Goal: Task Accomplishment & Management: Manage account settings

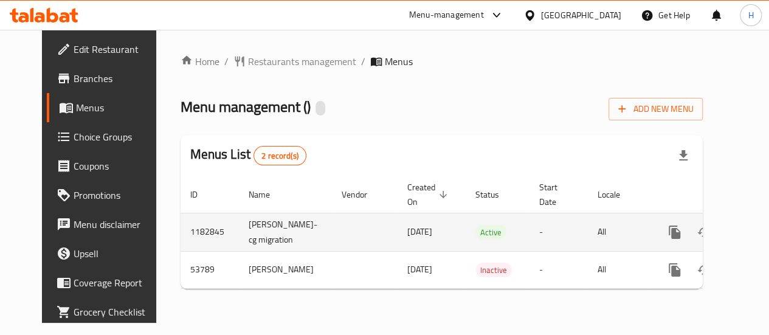
click at [757, 238] on icon "enhanced table" at bounding box center [762, 232] width 11 height 11
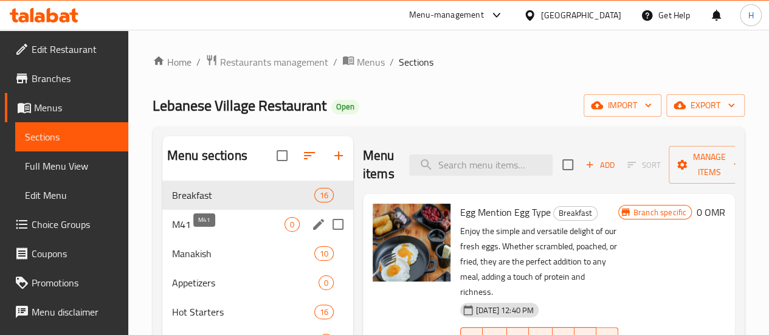
click at [223, 232] on span "M41" at bounding box center [228, 224] width 113 height 15
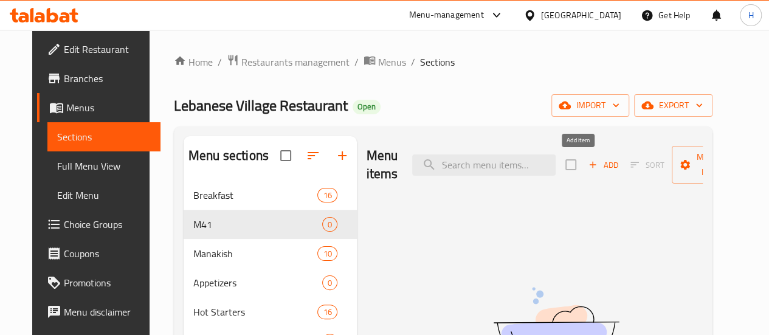
click at [587, 170] on span "Add" at bounding box center [603, 165] width 33 height 14
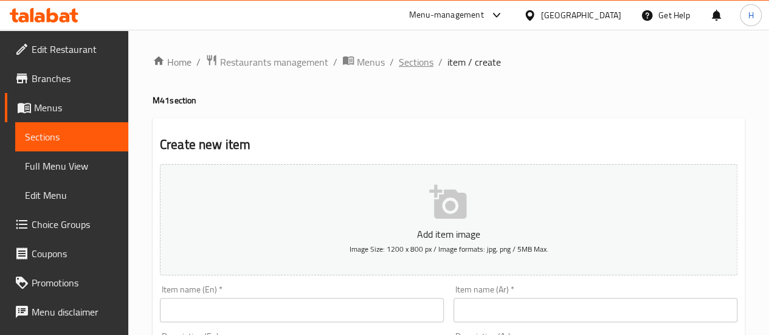
click at [411, 66] on span "Sections" at bounding box center [416, 62] width 35 height 15
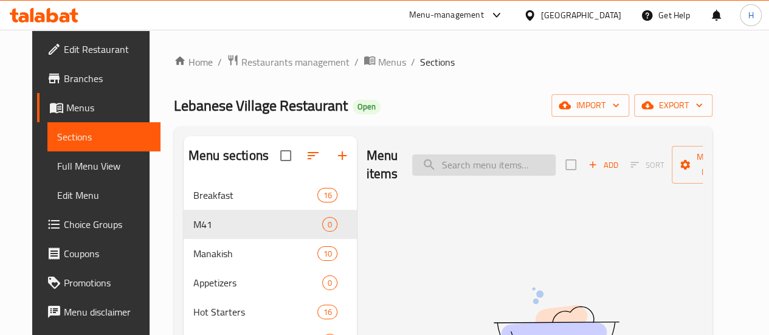
click at [425, 162] on input "search" at bounding box center [484, 164] width 144 height 21
paste input "Chicken Shawarma Sandwich with pickles"
click at [425, 162] on input "Chicken Shawarma Sandwich" at bounding box center [484, 164] width 144 height 21
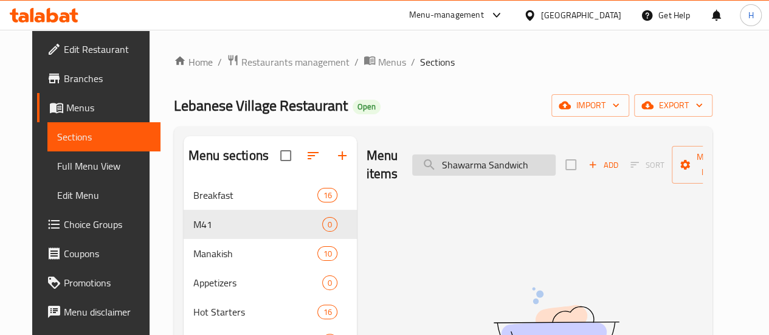
scroll to position [0, 0]
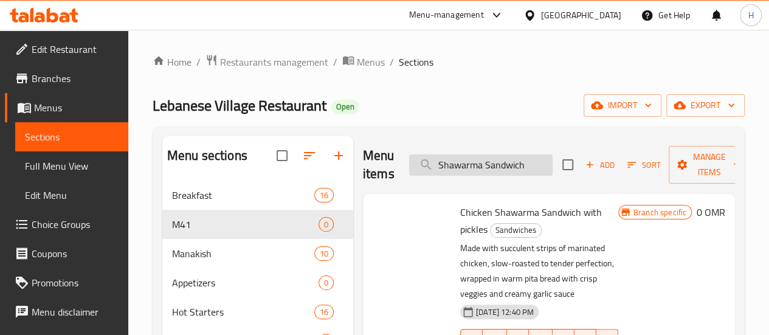
click at [425, 162] on input "Shawarma Sandwich" at bounding box center [481, 164] width 144 height 21
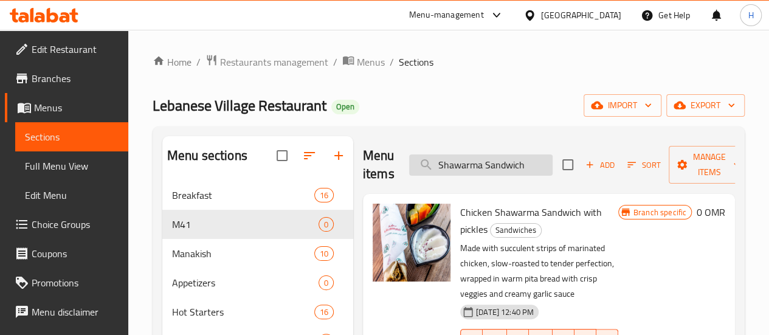
click at [425, 162] on input "Shawarma Sandwich" at bounding box center [481, 164] width 144 height 21
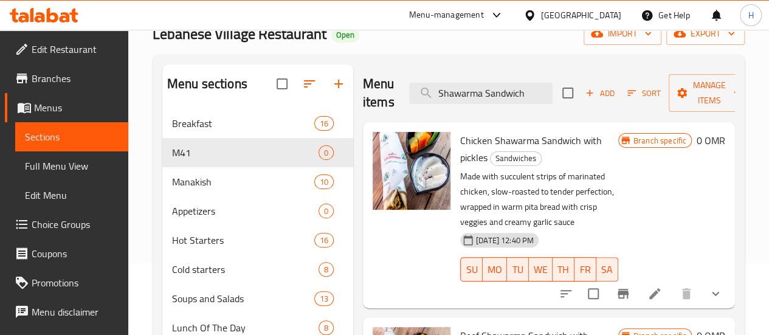
scroll to position [144, 0]
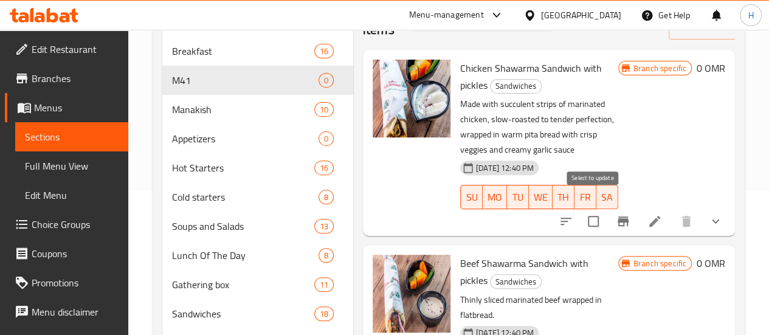
type input "Shawarma Sandwich"
click at [596, 209] on input "checkbox" at bounding box center [594, 222] width 26 height 26
checkbox input "true"
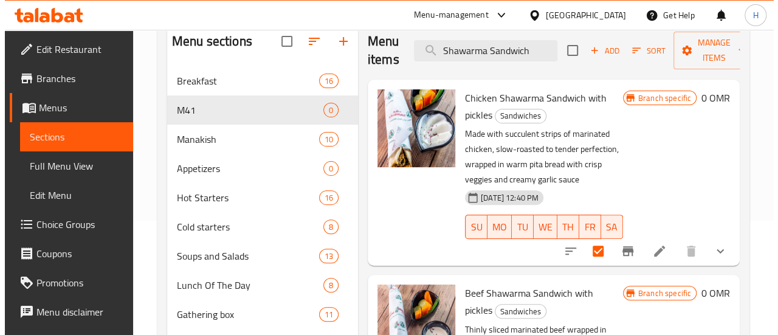
scroll to position [109, 0]
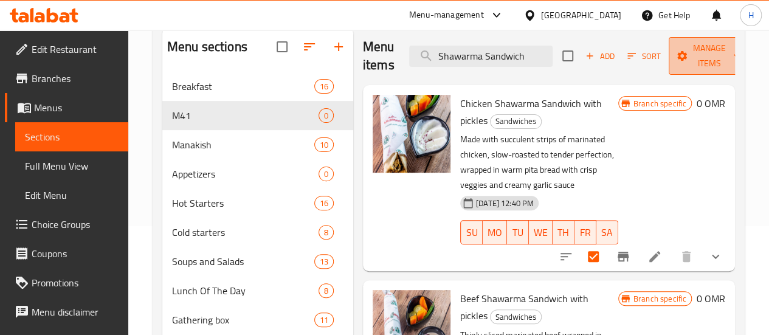
click at [676, 55] on icon "button" at bounding box center [682, 56] width 12 height 12
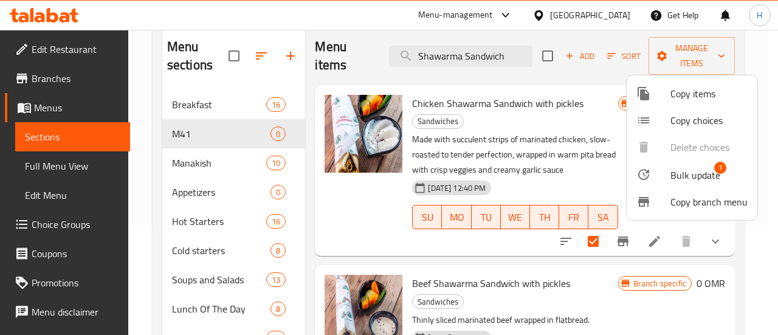
click at [697, 94] on span "Copy items" at bounding box center [709, 93] width 77 height 15
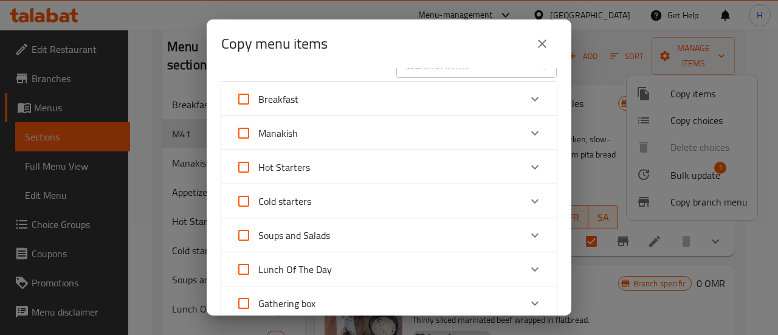
scroll to position [0, 0]
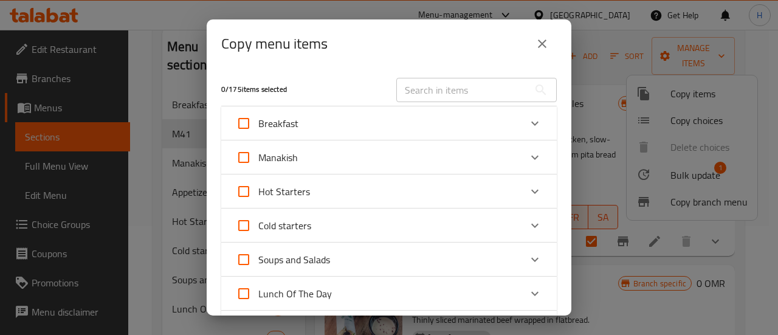
click at [428, 83] on input "text" at bounding box center [463, 90] width 133 height 24
click at [440, 99] on input "text" at bounding box center [463, 90] width 133 height 24
click at [410, 106] on div "Breakfast" at bounding box center [389, 123] width 336 height 34
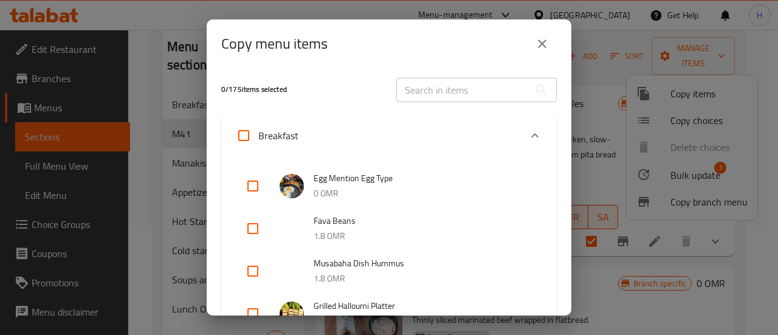
click at [412, 93] on input "text" at bounding box center [463, 90] width 133 height 24
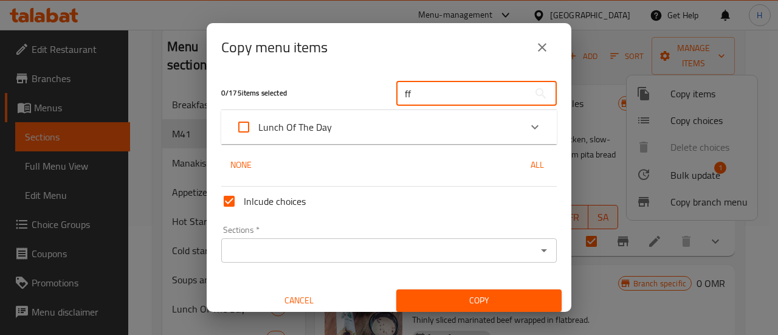
type input "f"
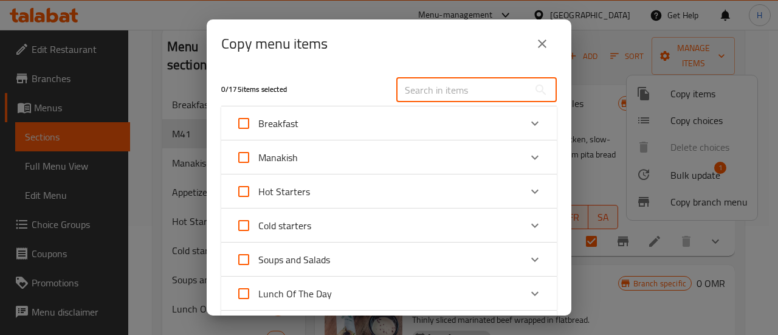
click at [412, 93] on input "text" at bounding box center [463, 90] width 133 height 24
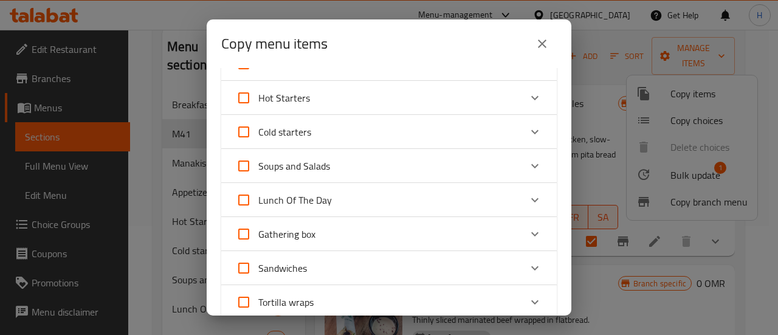
scroll to position [116, 0]
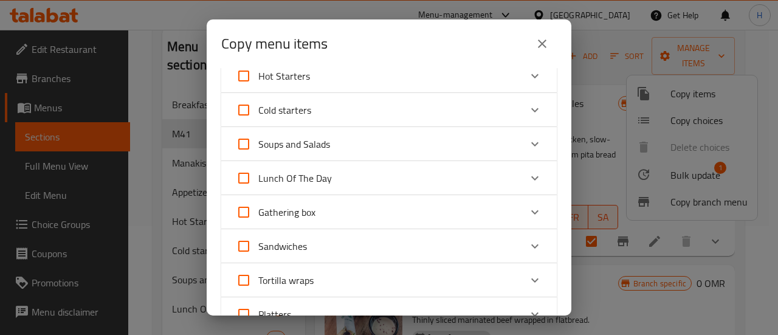
click at [300, 250] on span "Sandwiches" at bounding box center [282, 246] width 49 height 18
click at [258, 250] on input "Sandwiches" at bounding box center [243, 246] width 29 height 29
checkbox input "true"
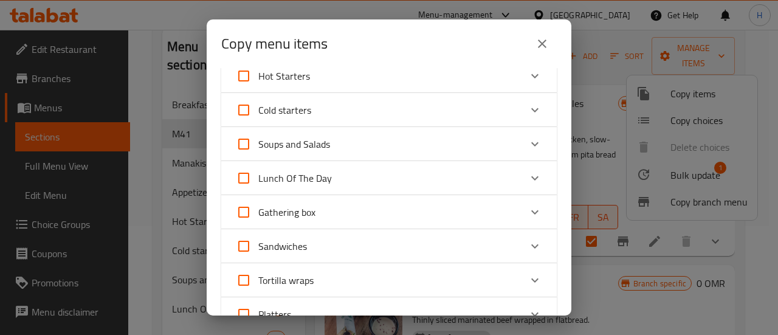
checkbox input "true"
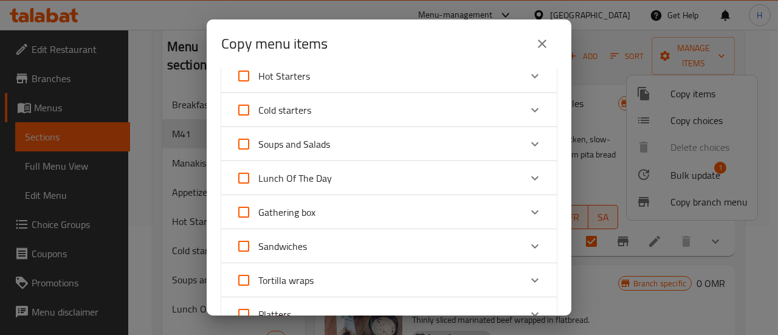
checkbox input "true"
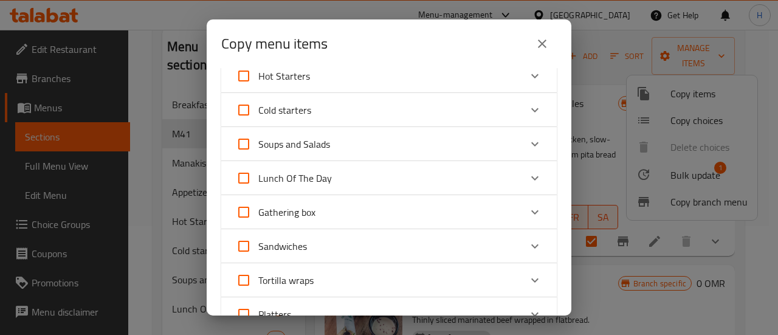
checkbox input "true"
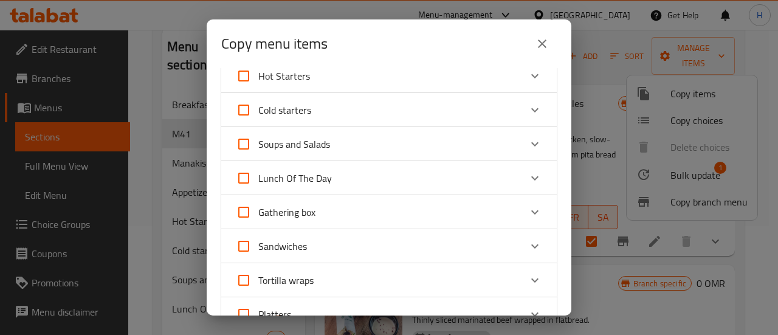
checkbox input "true"
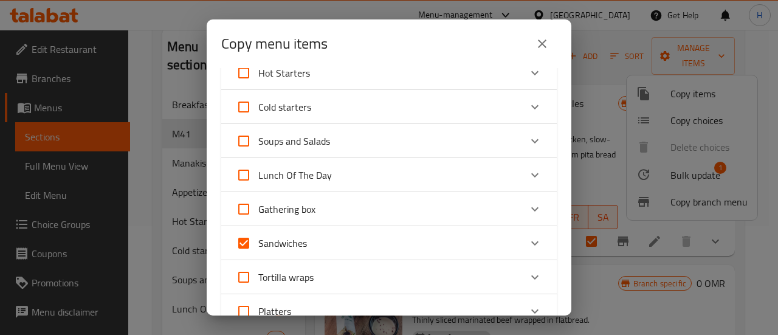
scroll to position [119, 0]
click at [300, 250] on span "Sandwiches" at bounding box center [282, 243] width 49 height 18
click at [258, 250] on input "Sandwiches" at bounding box center [243, 242] width 29 height 29
checkbox input "false"
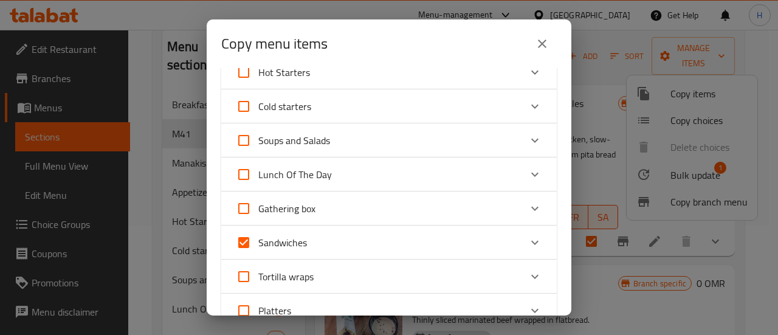
checkbox input "false"
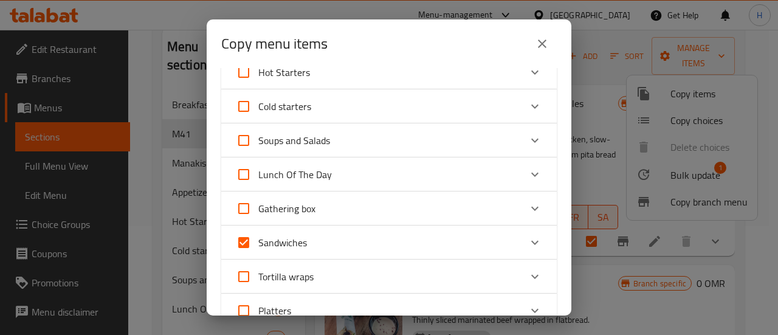
checkbox input "false"
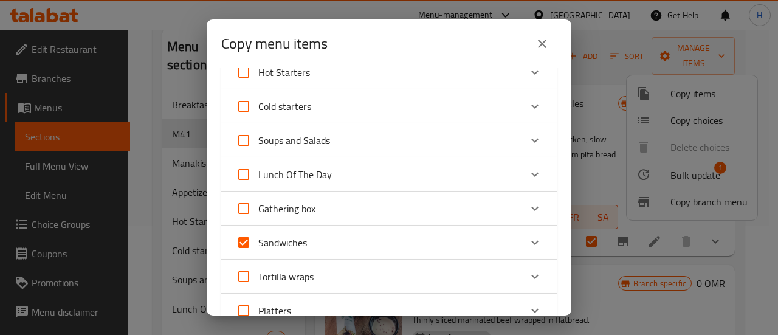
checkbox input "false"
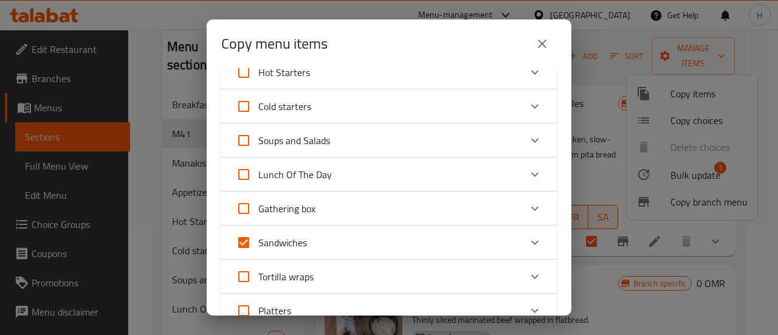
checkbox input "false"
click at [337, 257] on div "Sandwiches" at bounding box center [389, 243] width 336 height 34
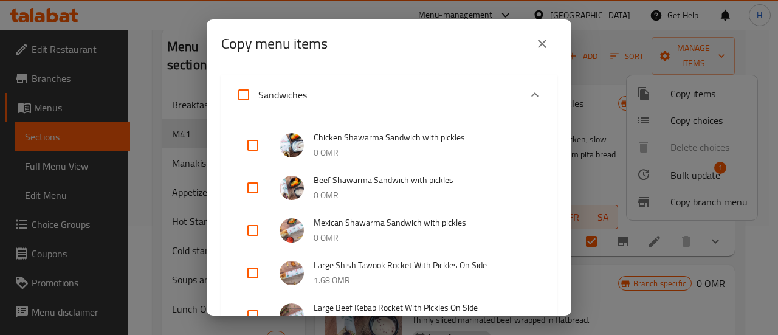
scroll to position [280, 0]
click at [246, 150] on input "checkbox" at bounding box center [252, 144] width 29 height 29
checkbox input "true"
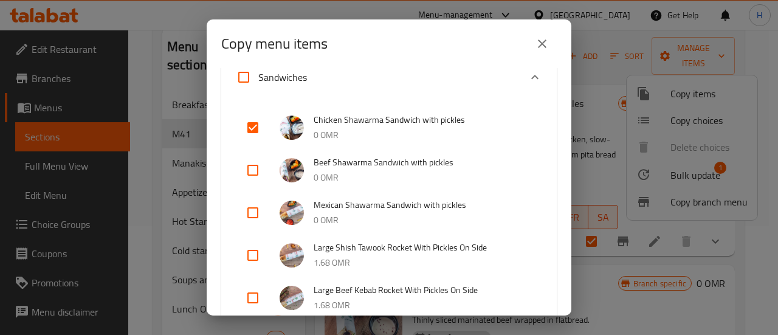
scroll to position [296, 0]
click at [252, 170] on input "checkbox" at bounding box center [252, 171] width 29 height 29
checkbox input "true"
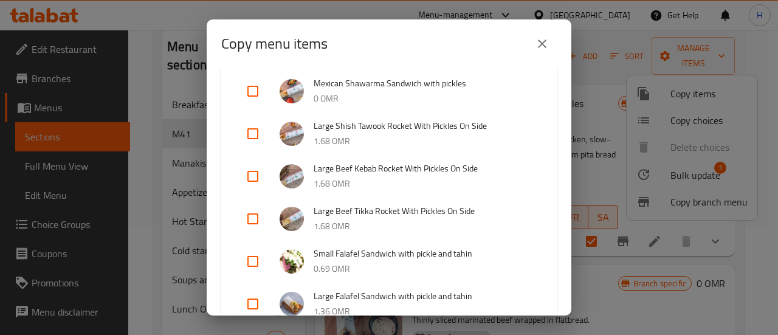
scroll to position [419, 0]
click at [251, 261] on input "checkbox" at bounding box center [252, 260] width 29 height 29
checkbox input "true"
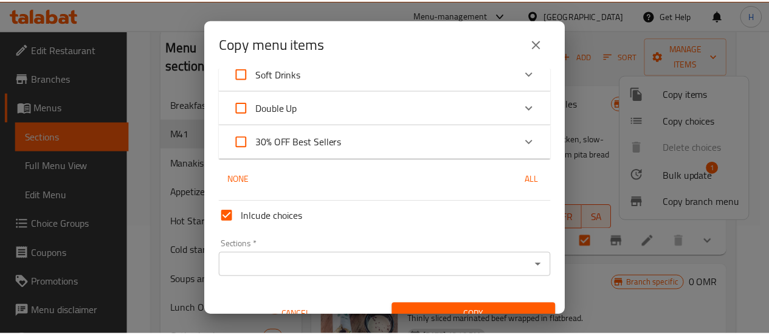
scroll to position [1467, 0]
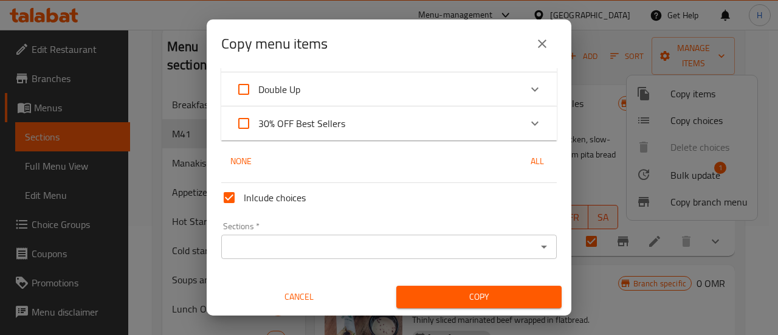
click at [283, 246] on input "Sections   *" at bounding box center [379, 246] width 308 height 17
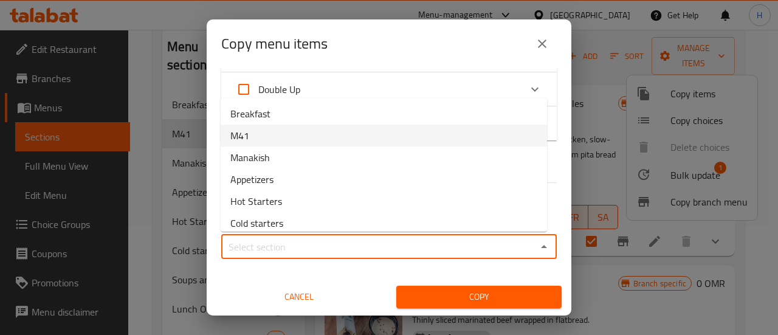
click at [249, 132] on span "M41" at bounding box center [239, 135] width 19 height 15
type input "M41"
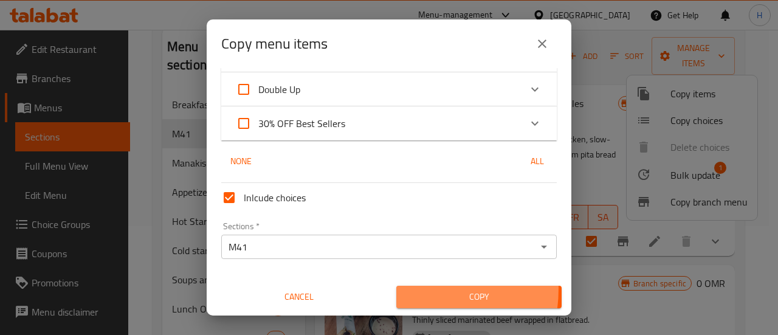
click at [401, 289] on button "Copy" at bounding box center [479, 297] width 165 height 23
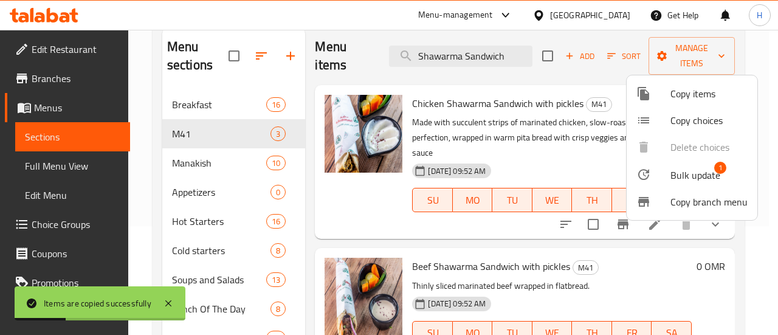
click at [245, 125] on div at bounding box center [389, 167] width 778 height 335
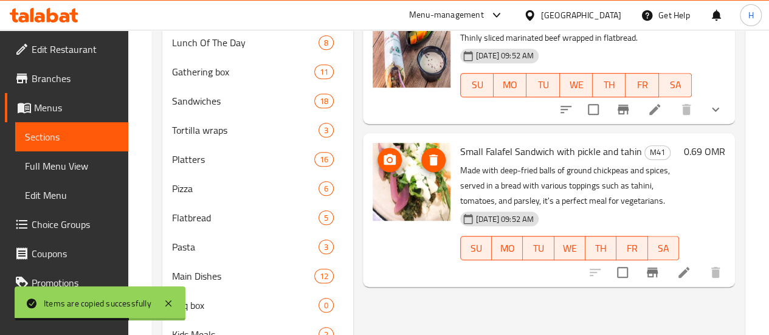
scroll to position [361, 0]
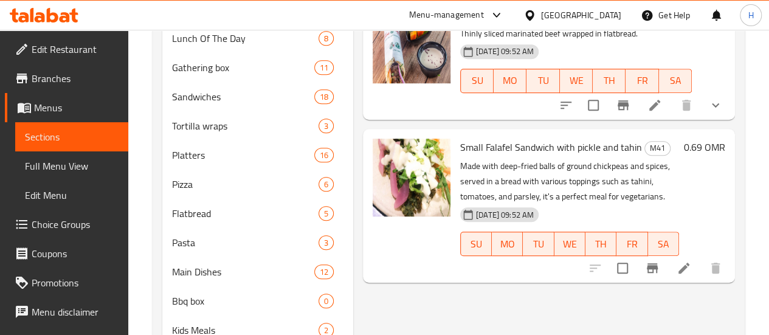
click at [69, 227] on span "Choice Groups" at bounding box center [75, 224] width 87 height 15
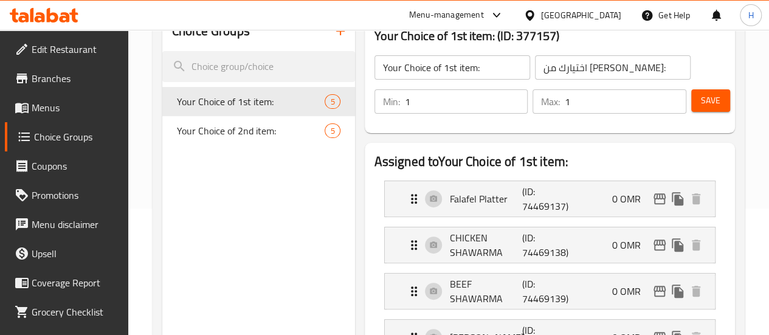
scroll to position [121, 0]
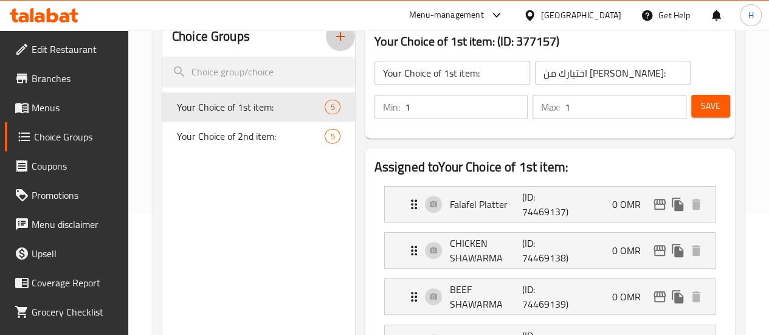
click at [333, 41] on icon "button" at bounding box center [340, 36] width 15 height 15
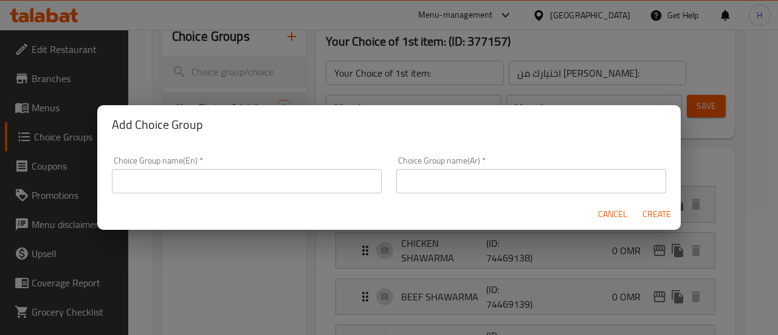
click at [267, 174] on input "text" at bounding box center [247, 181] width 270 height 24
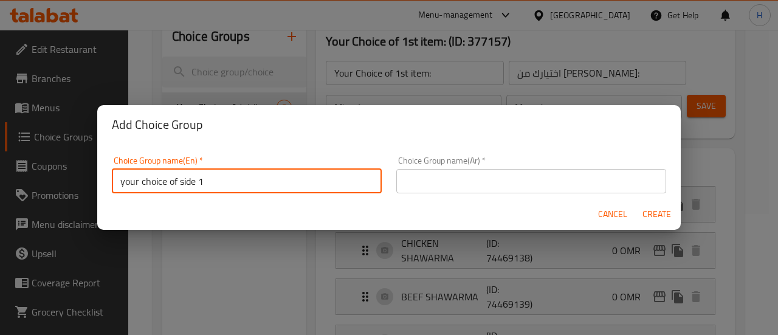
type input "your choice of side 1"
click at [442, 191] on input "text" at bounding box center [532, 181] width 270 height 24
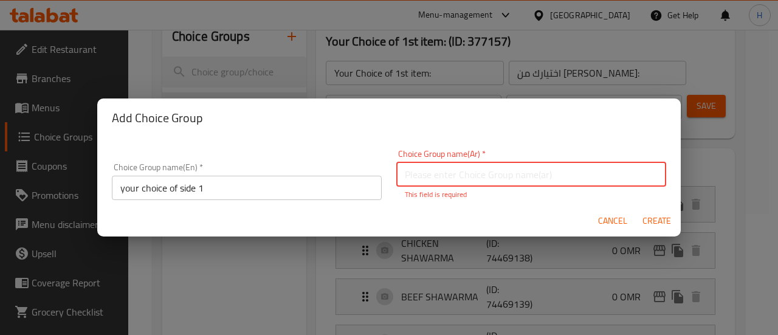
paste input "اختيارك من طبق الجانبي الاول:"
type input "اختيارك من طبق الجانبي الاول:"
click at [659, 223] on button "Create" at bounding box center [656, 221] width 39 height 23
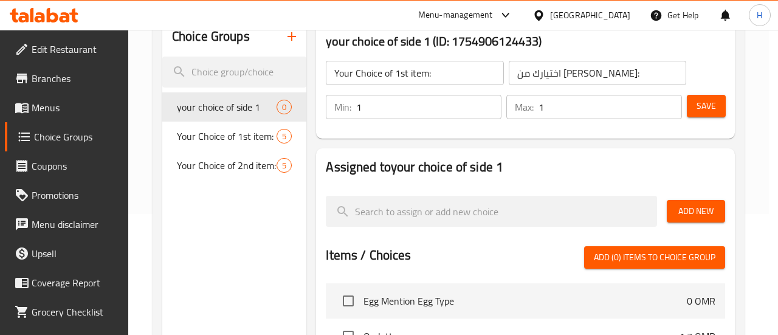
type input "your choice of side 1"
type input "اختيارك من طبق الجانبي الاول:"
type input "0"
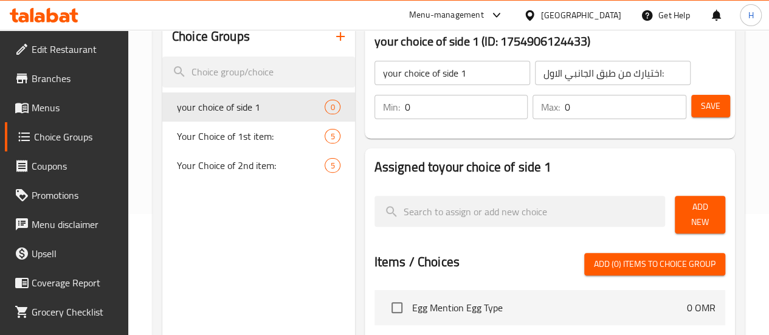
click at [405, 106] on input "0" at bounding box center [466, 107] width 123 height 24
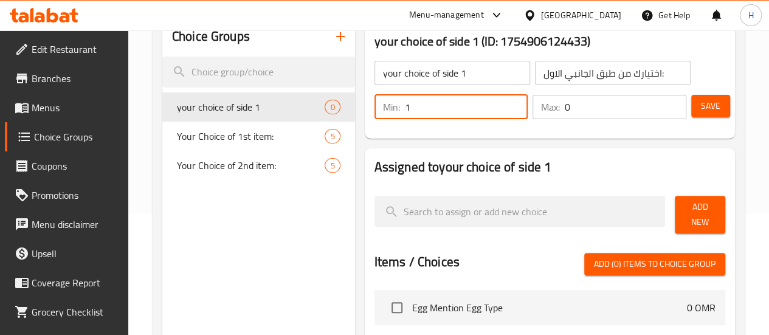
type input "1"
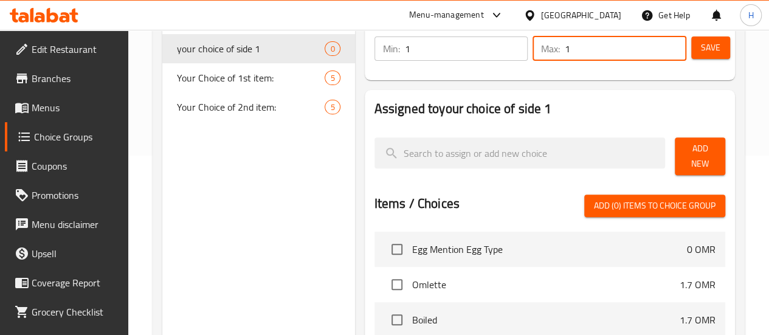
scroll to position [181, 0]
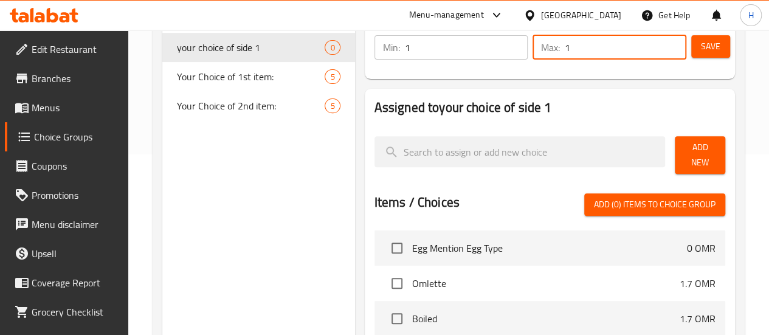
type input "1"
click at [709, 40] on span "Save" at bounding box center [710, 46] width 19 height 15
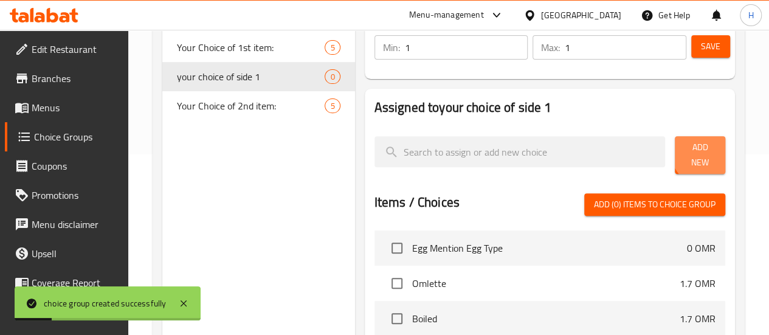
click at [698, 156] on span "Add New" at bounding box center [700, 155] width 31 height 30
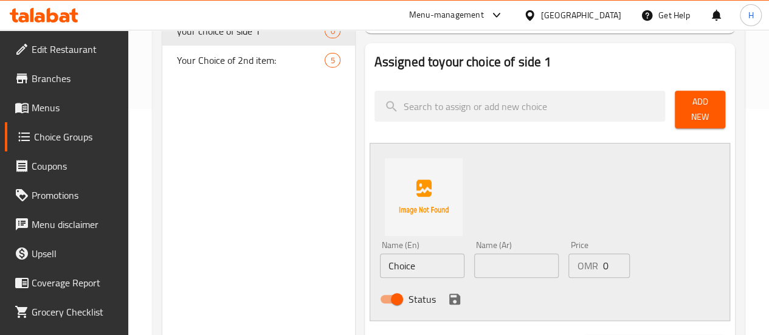
scroll to position [227, 0]
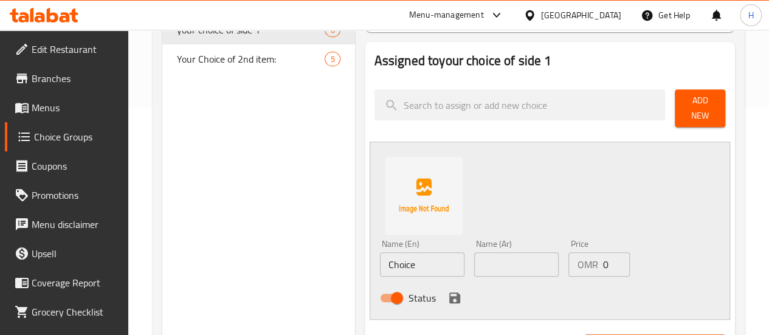
click at [380, 260] on input "Choice" at bounding box center [422, 264] width 85 height 24
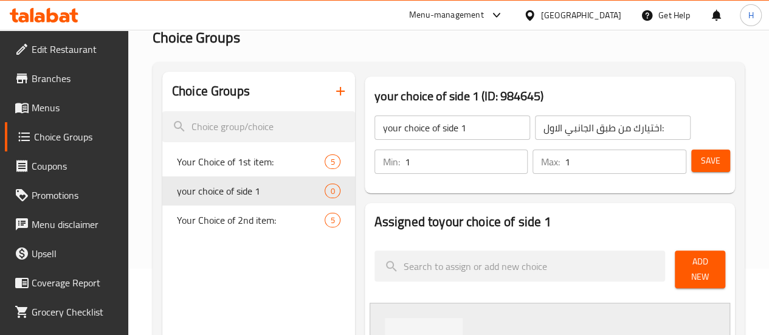
scroll to position [56, 0]
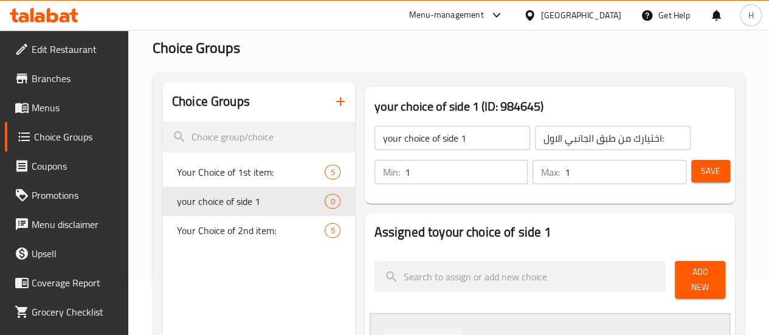
click at [407, 171] on input "1" at bounding box center [466, 172] width 123 height 24
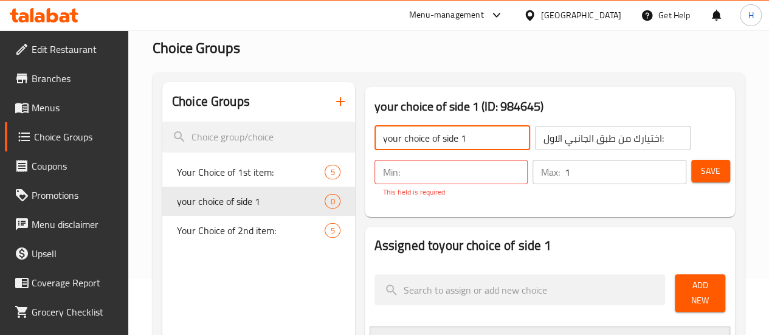
click at [431, 133] on input "your choice of side 1" at bounding box center [453, 138] width 156 height 24
type input "your choice of drink"
click at [535, 134] on input "اختيارك من طبق الجانبي الاول:" at bounding box center [613, 138] width 156 height 24
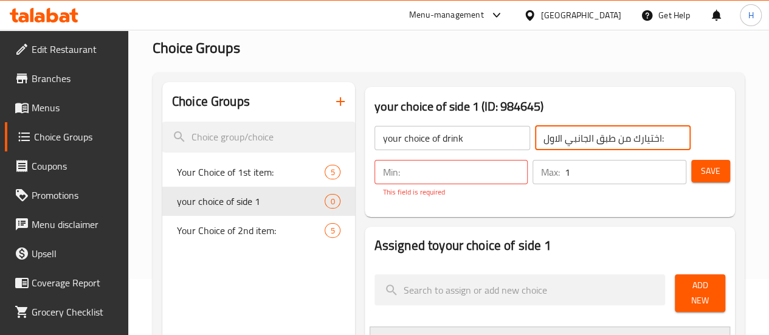
click at [535, 134] on input "اختيارك من طبق الجانبي الاول:" at bounding box center [613, 138] width 156 height 24
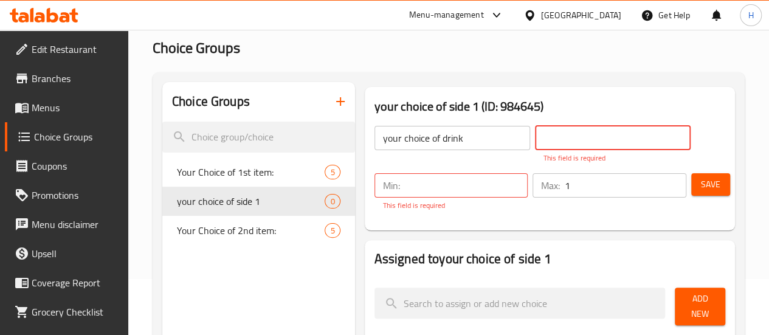
paste input "اختيارك من المشروب:"
type input "اختيارك من المشروب:"
click at [405, 183] on input "number" at bounding box center [466, 185] width 123 height 24
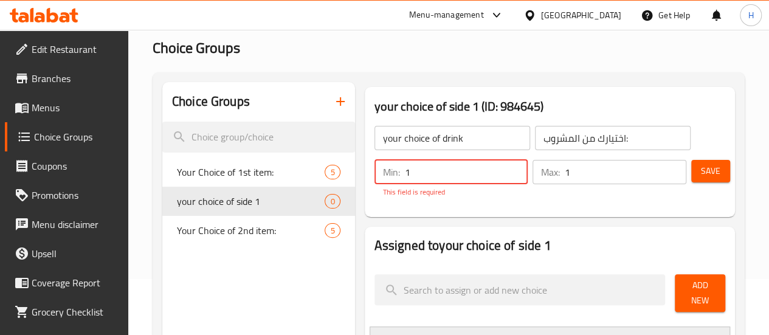
type input "1"
click at [703, 165] on span "Save" at bounding box center [710, 171] width 19 height 15
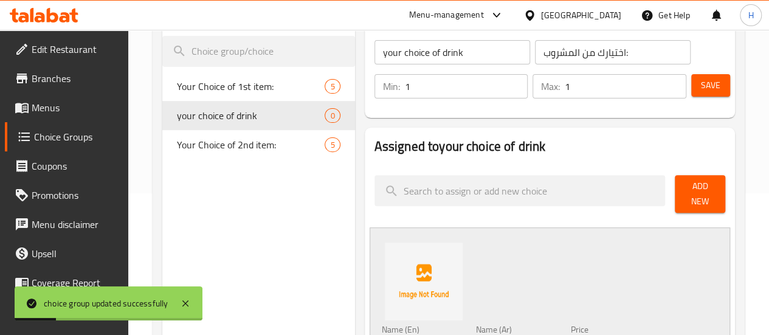
scroll to position [144, 0]
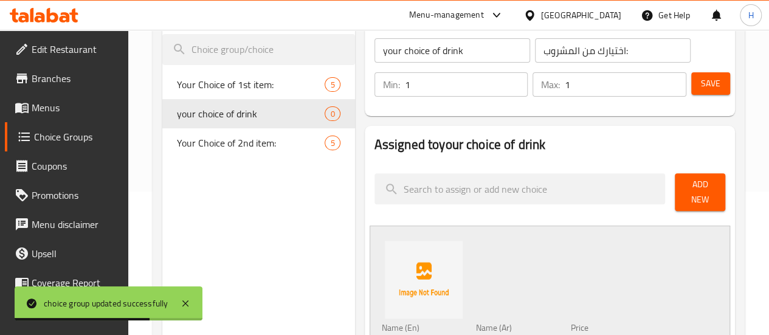
click at [685, 192] on span "Add New" at bounding box center [700, 192] width 31 height 30
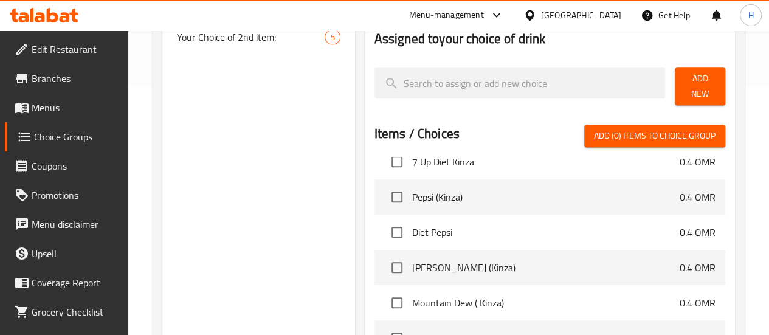
scroll to position [6775, 0]
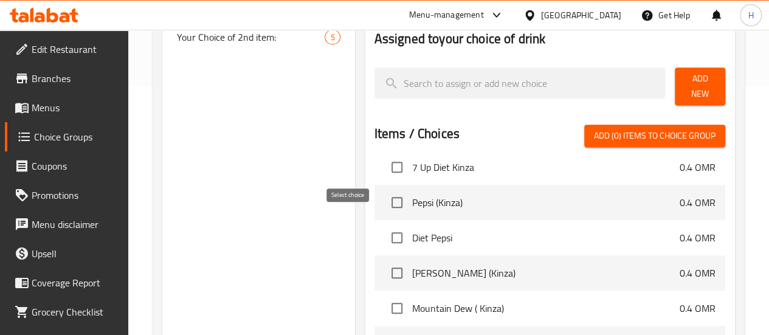
click at [384, 225] on input "checkbox" at bounding box center [397, 238] width 26 height 26
checkbox input "true"
click at [384, 190] on input "checkbox" at bounding box center [397, 203] width 26 height 26
checkbox input "true"
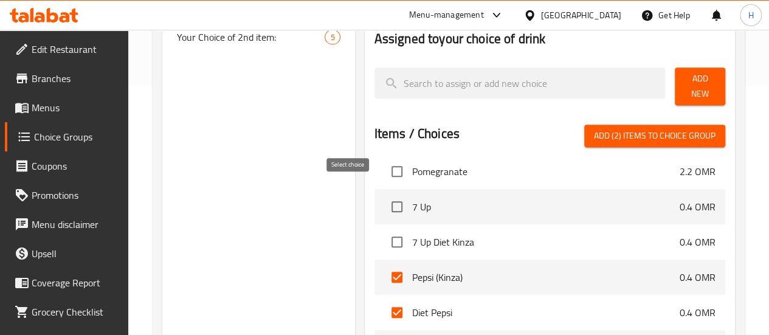
scroll to position [6700, 0]
click at [384, 230] on input "checkbox" at bounding box center [397, 243] width 26 height 26
checkbox input "true"
click at [384, 195] on input "checkbox" at bounding box center [397, 208] width 26 height 26
checkbox input "true"
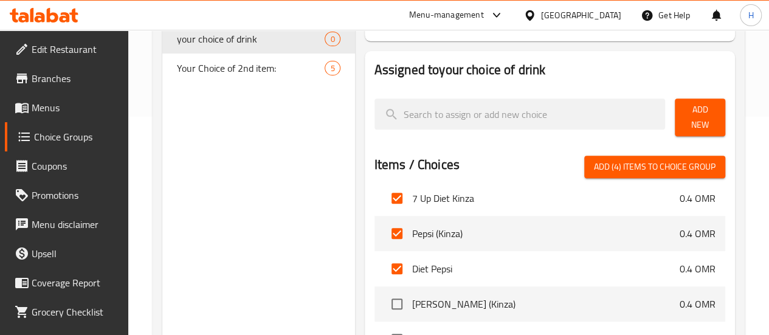
scroll to position [6826, 0]
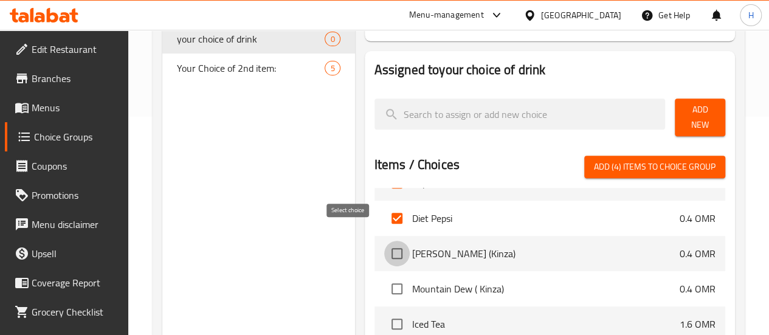
click at [384, 241] on input "checkbox" at bounding box center [397, 254] width 26 height 26
checkbox input "true"
click at [384, 276] on input "checkbox" at bounding box center [397, 289] width 26 height 26
checkbox input "true"
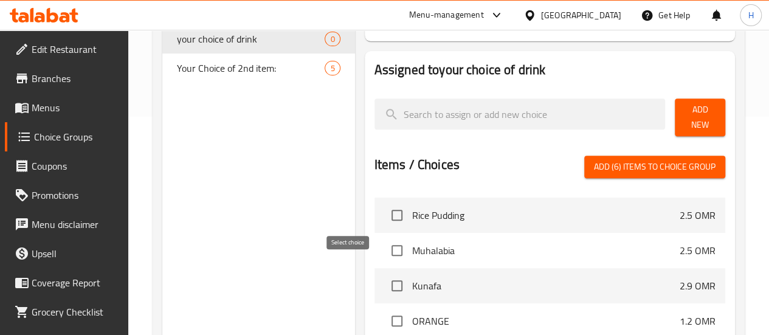
scroll to position [6233, 0]
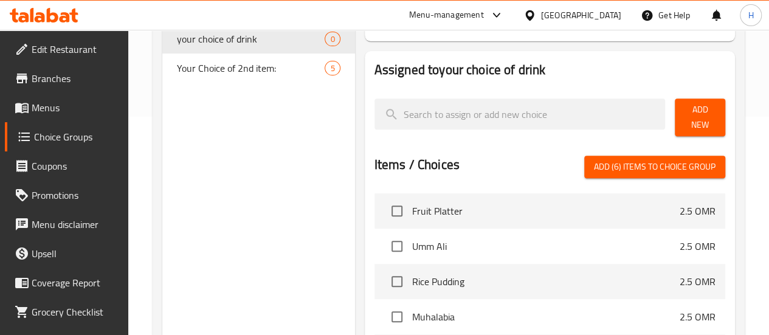
click at [626, 163] on span "Add (6) items to choice group" at bounding box center [655, 166] width 122 height 15
checkbox input "false"
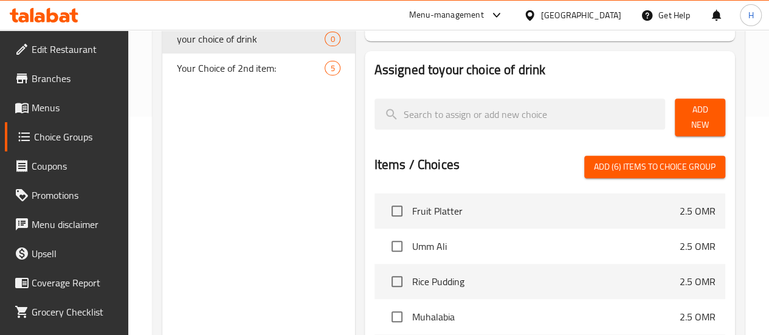
checkbox input "false"
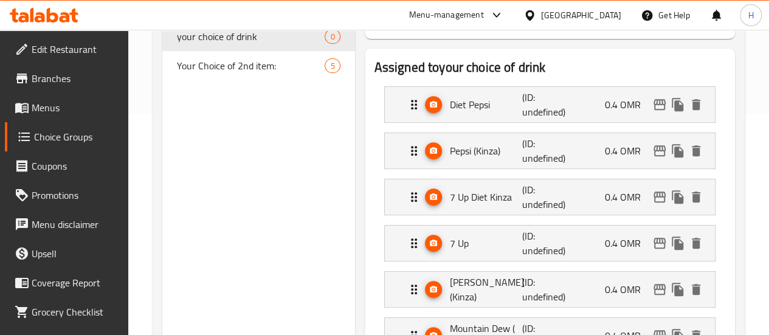
scroll to position [220, 0]
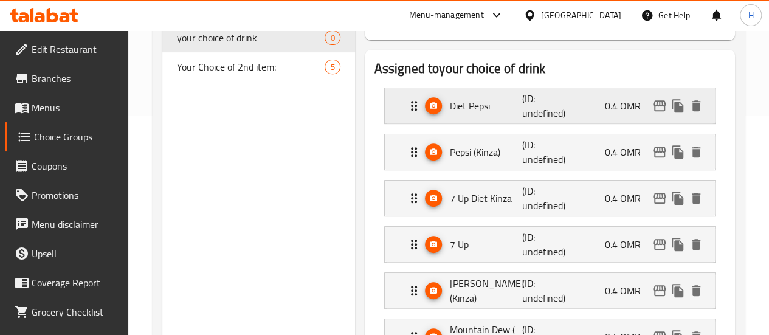
click at [474, 100] on p "Diet Pepsi" at bounding box center [486, 106] width 73 height 15
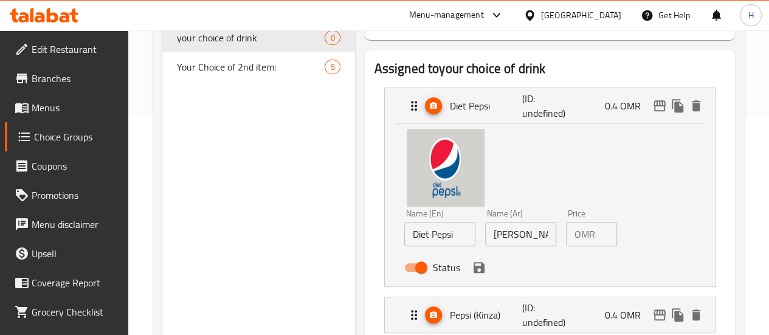
click at [434, 277] on div "Status" at bounding box center [521, 267] width 243 height 33
click at [474, 269] on icon "save" at bounding box center [479, 267] width 11 height 11
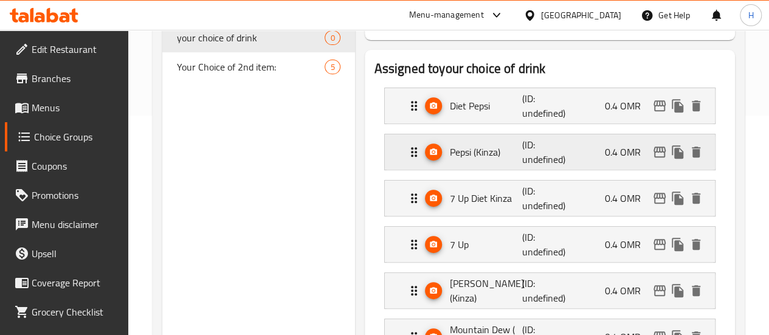
click at [522, 157] on p "(ID: undefined)" at bounding box center [546, 151] width 49 height 29
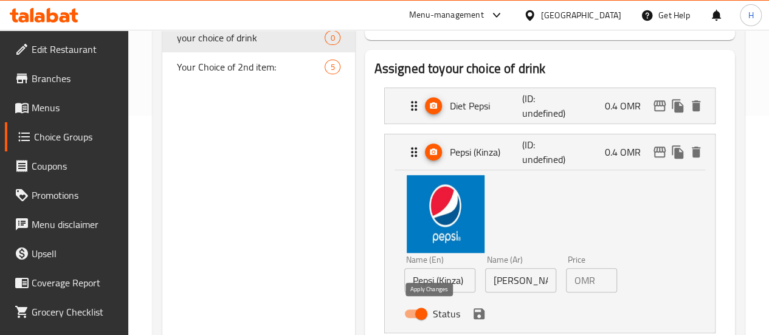
click at [474, 313] on icon "save" at bounding box center [479, 313] width 11 height 11
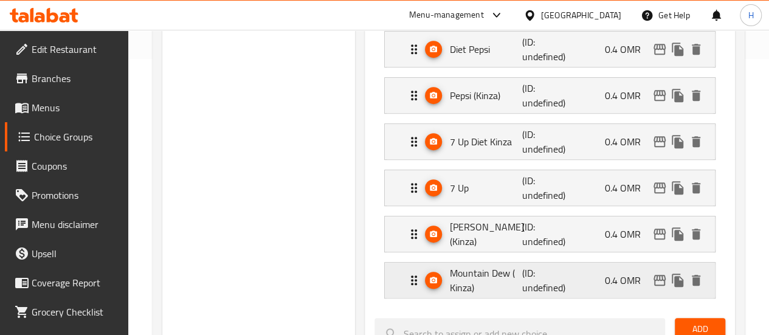
scroll to position [276, 0]
click at [450, 139] on p "7 Up Diet Kinza" at bounding box center [486, 142] width 73 height 15
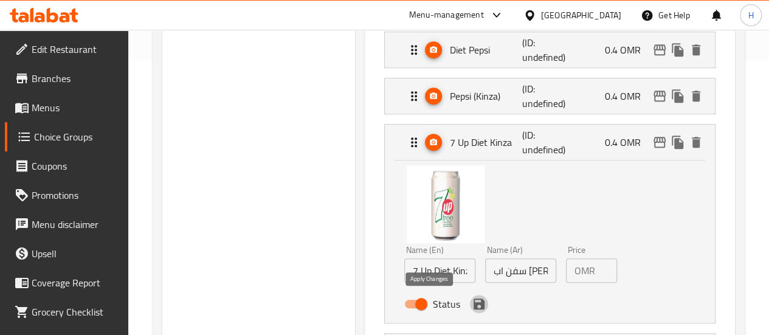
click at [472, 305] on icon "save" at bounding box center [479, 304] width 15 height 15
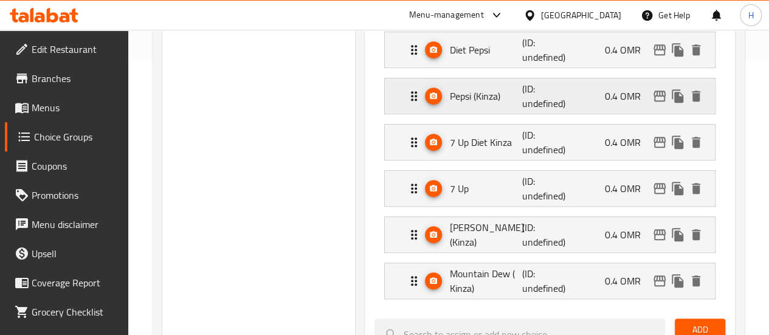
click at [450, 95] on p "Pepsi (Kinza)" at bounding box center [486, 96] width 73 height 15
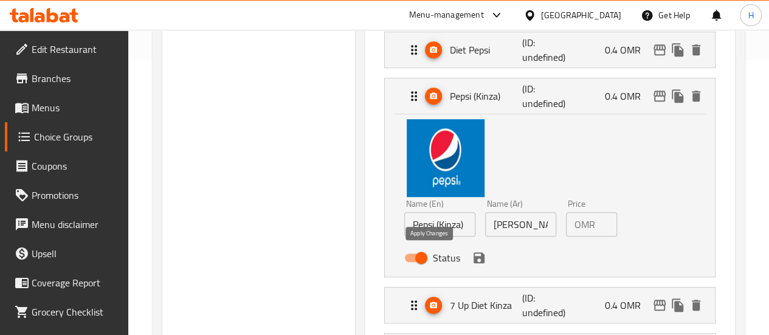
click at [472, 260] on icon "save" at bounding box center [479, 258] width 15 height 15
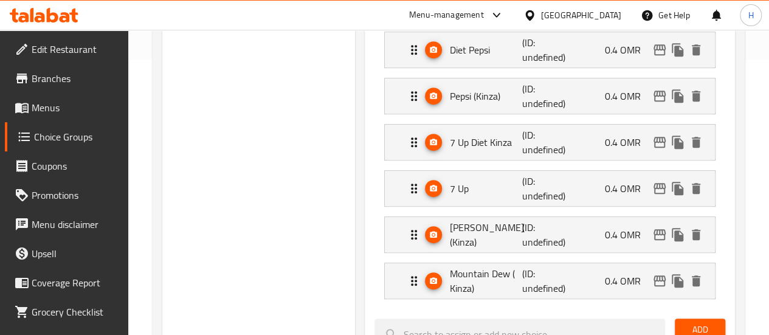
click at [455, 206] on li "7 Up (ID: undefined) 0.4 OMR Name (En) 7 Up Name (En) Name (Ar) سفن اب Name (Ar…" at bounding box center [550, 188] width 351 height 46
click at [455, 198] on div "7 Up (ID: undefined) 0.4 OMR" at bounding box center [554, 188] width 294 height 35
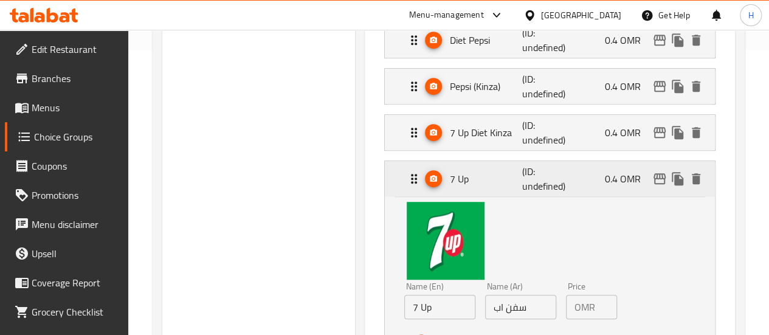
scroll to position [366, 0]
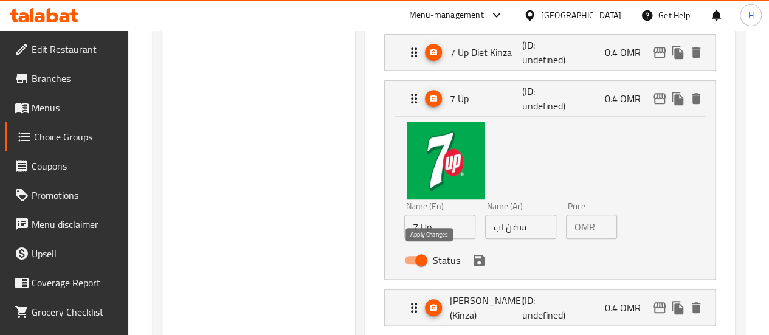
click at [474, 258] on icon "save" at bounding box center [479, 260] width 11 height 11
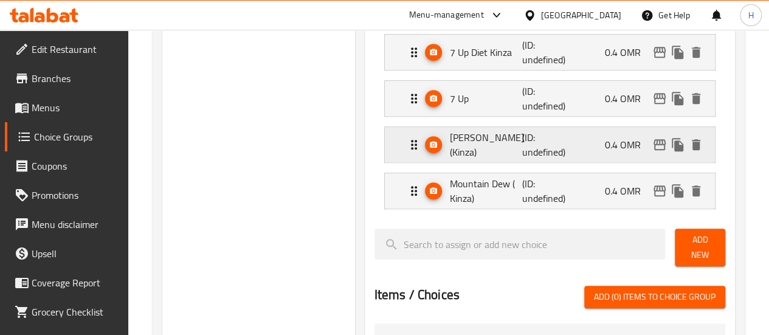
click at [450, 143] on p "Mirinda (Kinza)" at bounding box center [486, 144] width 73 height 29
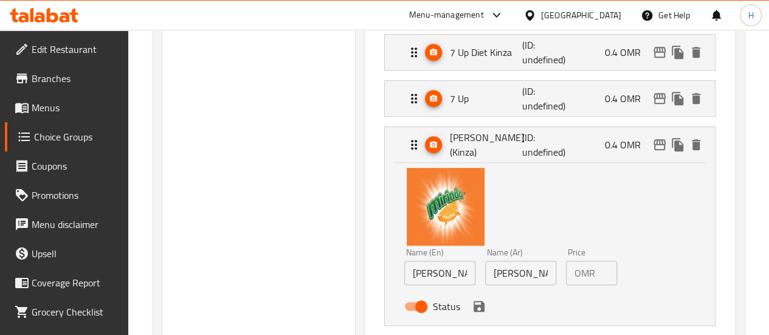
click at [433, 315] on div "Status" at bounding box center [521, 306] width 243 height 33
click at [472, 308] on icon "save" at bounding box center [479, 306] width 15 height 15
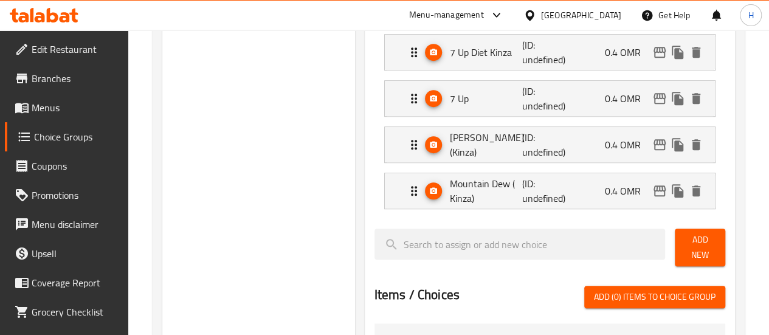
scroll to position [363, 0]
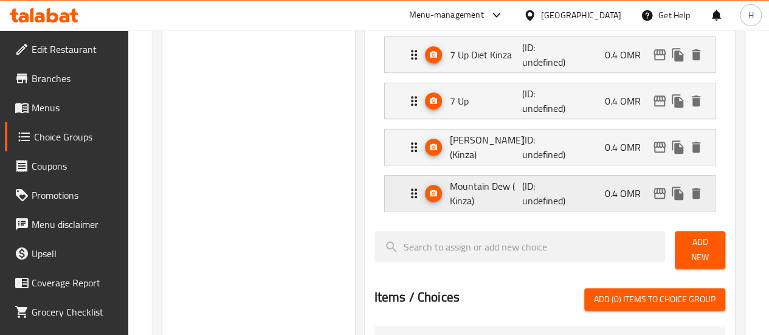
click at [451, 194] on p "Mountain Dew ( Kinza)" at bounding box center [486, 193] width 73 height 29
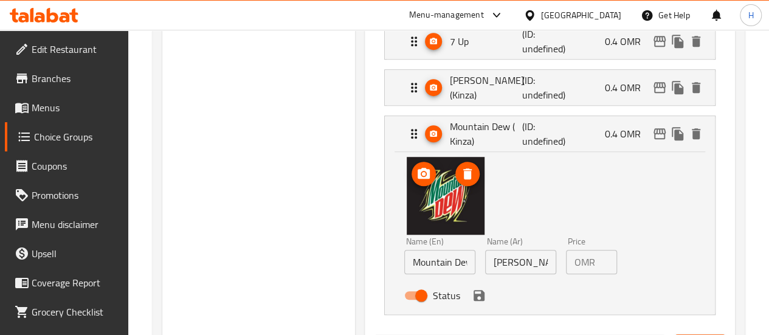
scroll to position [424, 0]
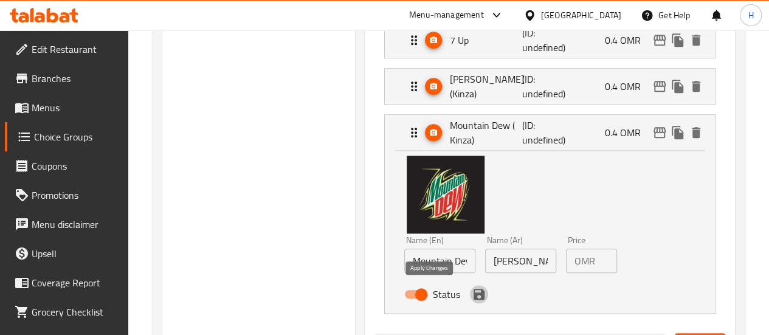
click at [474, 293] on icon "save" at bounding box center [479, 294] width 11 height 11
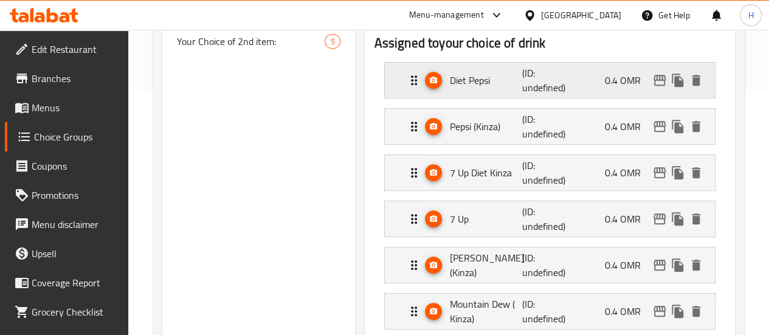
scroll to position [126, 0]
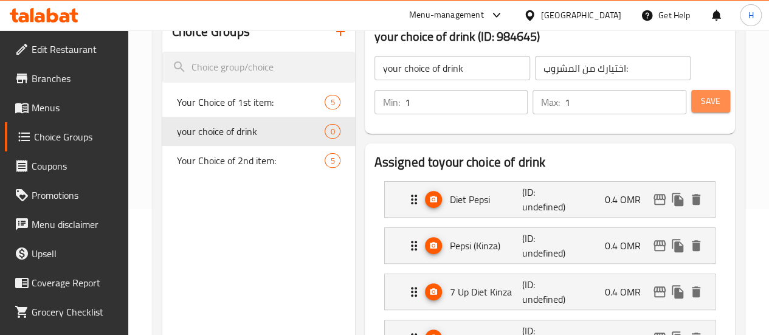
click at [695, 98] on button "Save" at bounding box center [710, 101] width 39 height 23
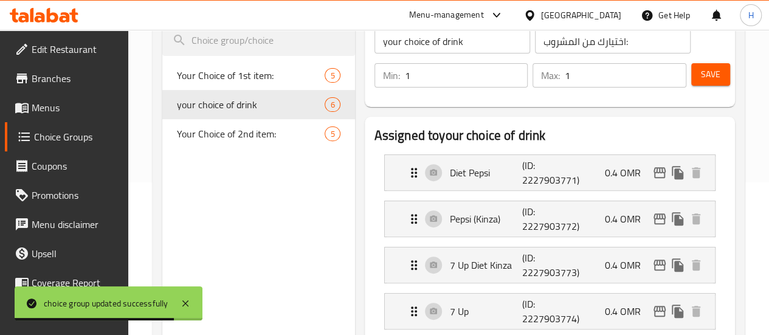
scroll to position [0, 0]
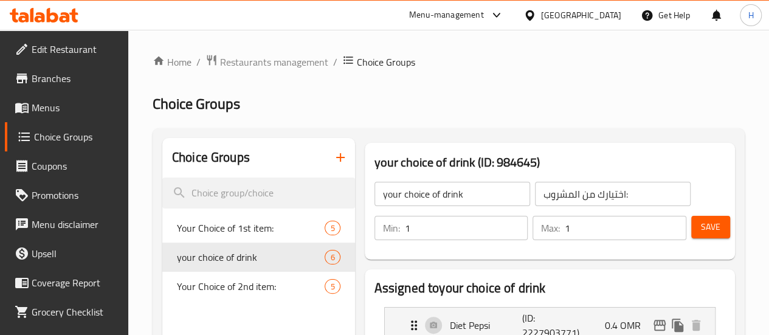
click at [68, 112] on span "Menus" at bounding box center [75, 107] width 87 height 15
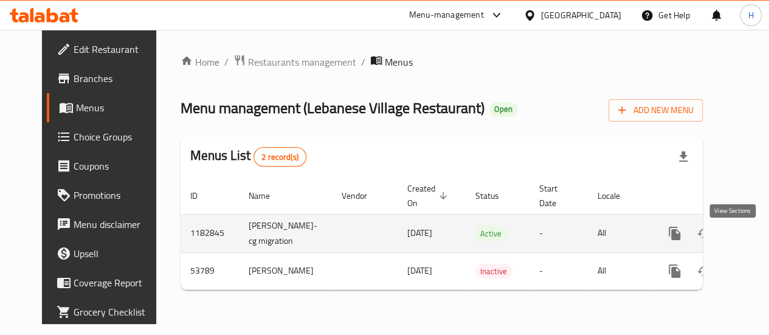
click at [755, 241] on icon "enhanced table" at bounding box center [762, 233] width 15 height 15
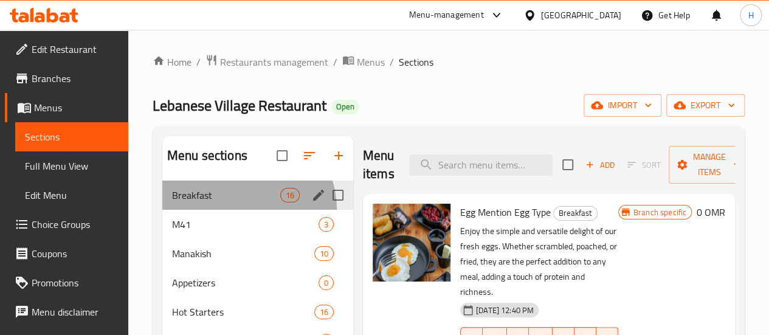
click at [247, 210] on div "Breakfast 16" at bounding box center [257, 195] width 191 height 29
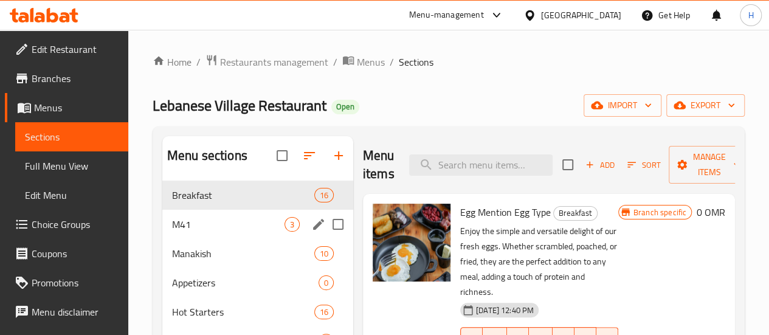
click at [285, 230] on span "3" at bounding box center [292, 225] width 14 height 12
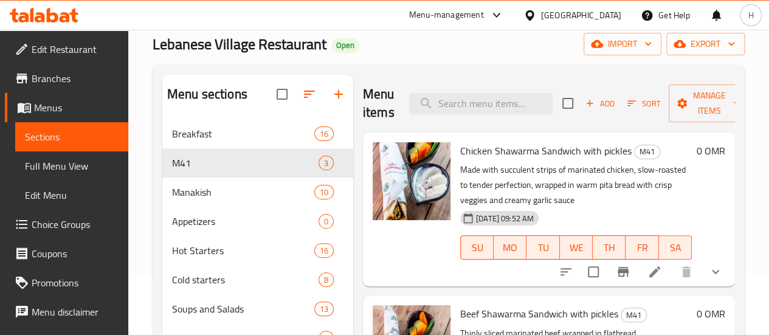
scroll to position [62, 0]
click at [456, 263] on div "SU MO TU WE TH FR SA" at bounding box center [576, 247] width 241 height 34
click at [653, 268] on icon at bounding box center [655, 271] width 15 height 15
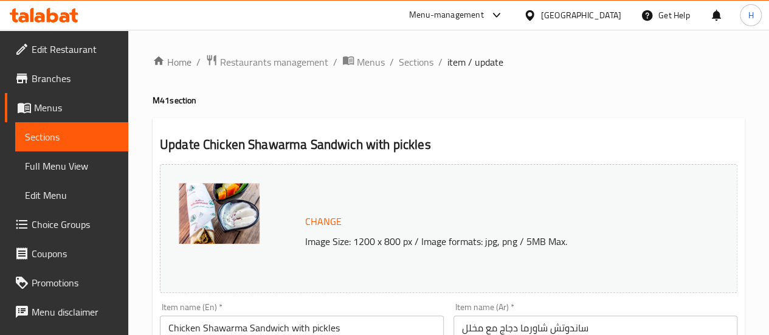
scroll to position [103, 0]
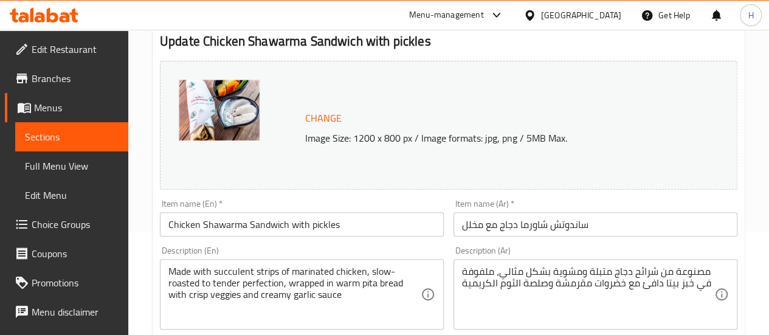
click at [351, 229] on input "Chicken Shawarma Sandwich with pickles" at bounding box center [302, 224] width 284 height 24
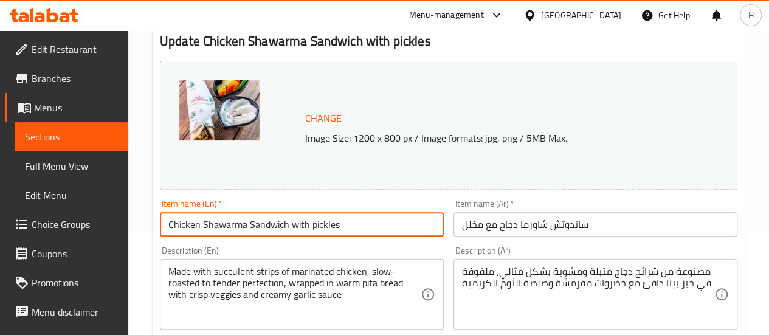
click at [167, 226] on input "Chicken Shawarma Sandwich with pickles" at bounding box center [302, 224] width 284 height 24
type input "Meal Chicken Shawarma Sandwich with pickles"
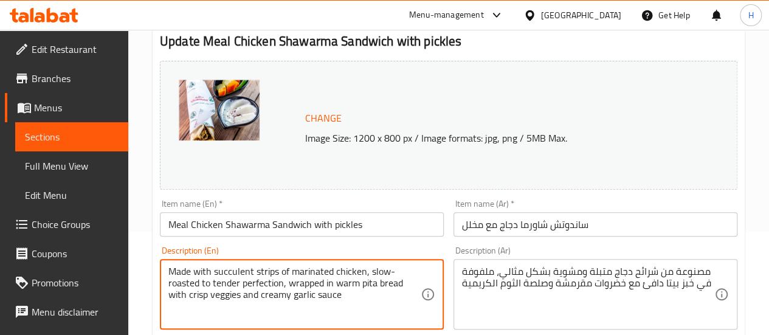
click at [356, 303] on textarea "Made with succulent strips of marinated chicken, slow-roasted to tender perfect…" at bounding box center [294, 295] width 252 height 58
type textarea "Made with succulent strips of marinated chicken, slow-roasted to tender perfect…"
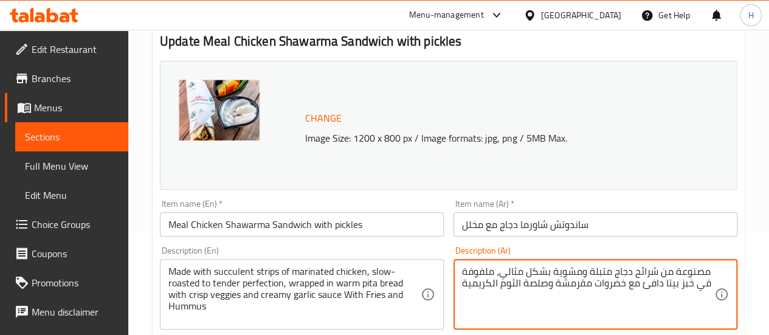
click at [465, 284] on textarea "مصنوعة من شرائح دجاج متبلة ومشوية بشكل مثالي، ملفوفة في خبز بيتا دافئ مع خضروات…" at bounding box center [588, 295] width 252 height 58
click at [465, 285] on textarea "مصنوعة من شرائح دجاج متبلة ومشوية بشكل مثالي، ملفوفة في خبز بيتا دافئ مع خضروات…" at bounding box center [588, 295] width 252 height 58
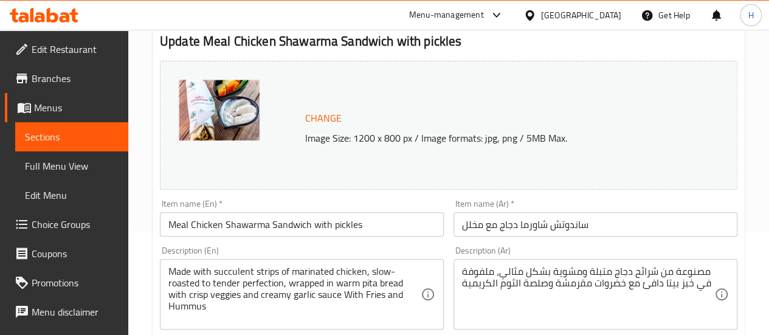
click at [461, 285] on div "مصنوعة من شرائح دجاج متبلة ومشوية بشكل مثالي، ملفوفة في خبز بيتا دافئ مع خضروات…" at bounding box center [596, 294] width 284 height 71
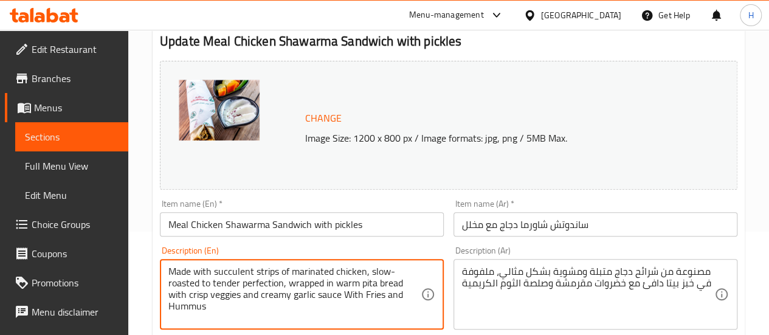
drag, startPoint x: 314, startPoint y: 308, endPoint x: 341, endPoint y: 294, distance: 30.2
click at [341, 294] on textarea "Made with succulent strips of marinated chicken, slow-roasted to tender perfect…" at bounding box center [294, 295] width 252 height 58
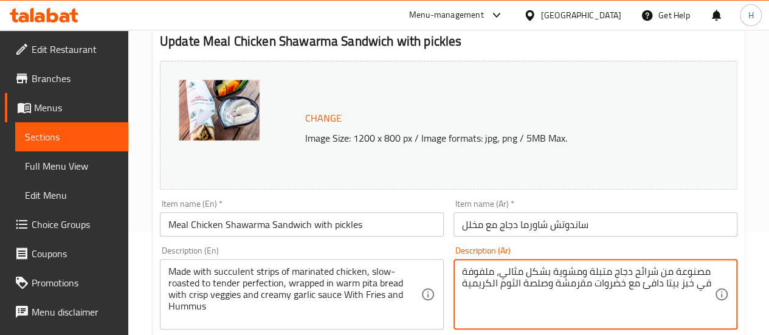
paste textarea "ع البطاطس المقلية والحمص"
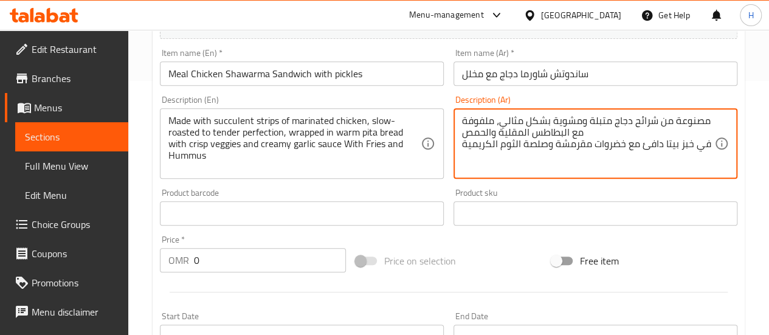
scroll to position [256, 0]
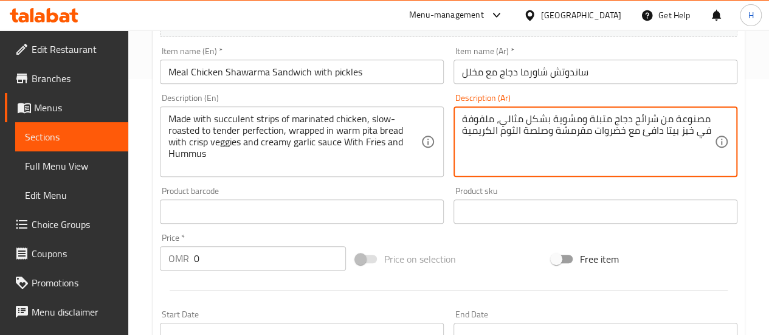
click at [716, 127] on div "مصنوعة من شرائح دجاج متبلة ومشوية بشكل مثالي، ملفوفة في خبز بيتا دافئ مع خضروات…" at bounding box center [596, 141] width 284 height 71
paste textarea "ع البطاطس المقلية والحمص"
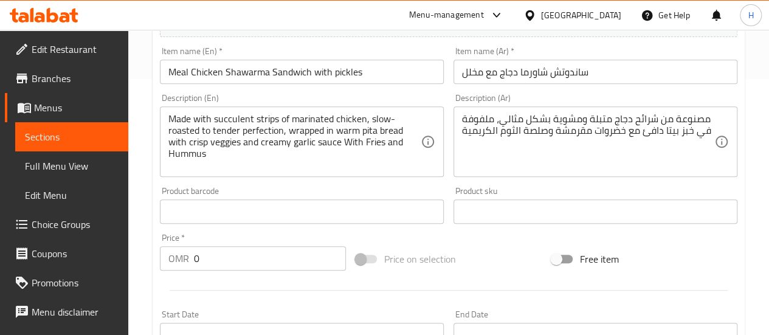
click at [459, 133] on div "مصنوعة من شرائح دجاج متبلة ومشوية بشكل مثالي، ملفوفة في خبز بيتا دافئ مع خضروات…" at bounding box center [596, 141] width 284 height 71
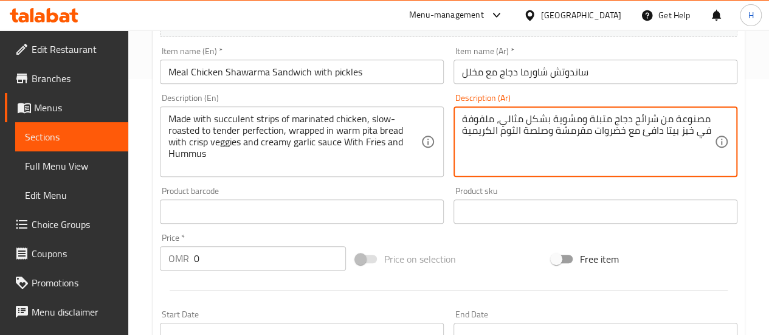
click at [460, 130] on div "مصنوعة من شرائح دجاج متبلة ومشوية بشكل مثالي، ملفوفة في خبز بيتا دافئ مع خضروات…" at bounding box center [596, 141] width 284 height 71
click at [714, 133] on textarea "مصنوعة من شرائح دجاج متبلة ومشوية بشكل مثالي، ملفوفة .في خبز بيتا دافئ مع خضروا…" at bounding box center [588, 142] width 252 height 58
paste textarea "مع البطاطس المقلية والحمص"
type textarea "مصنوعة من شرائح دجاج متبلة ومشوية بشكل مثالي، ملفوفة .في خبز بيتا دافئ مع خضروا…"
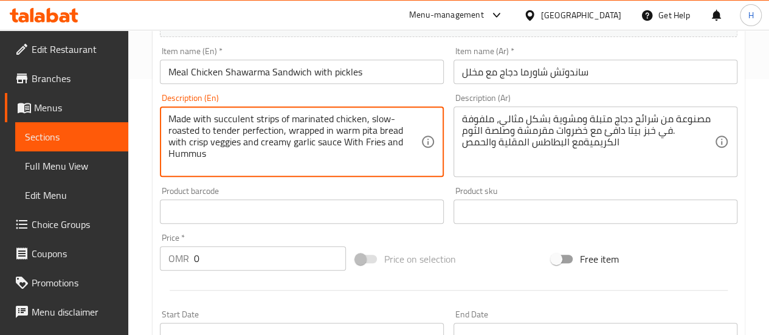
drag, startPoint x: 343, startPoint y: 150, endPoint x: 353, endPoint y: 152, distance: 10.5
click at [372, 193] on div "Product barcode Product barcode" at bounding box center [302, 205] width 284 height 37
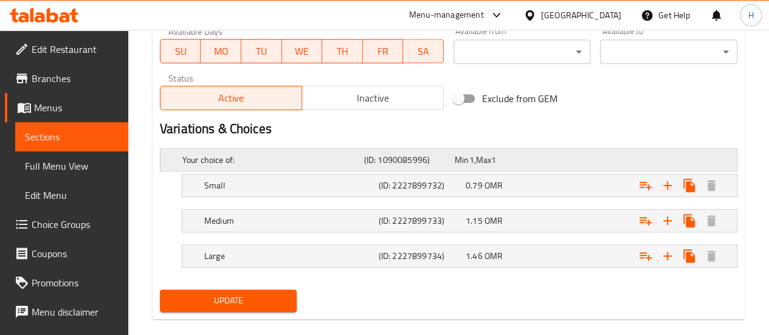
scroll to position [602, 0]
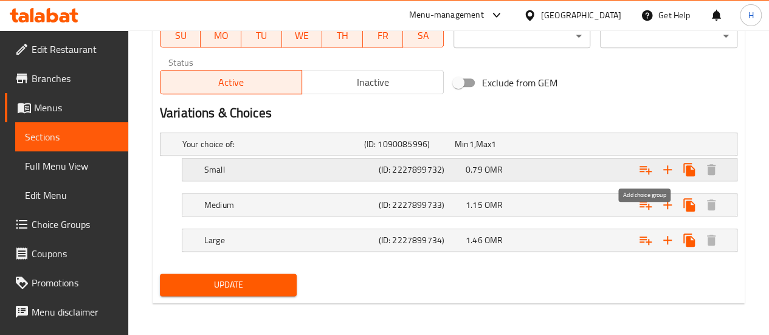
click at [643, 166] on icon "Expand" at bounding box center [646, 170] width 12 height 9
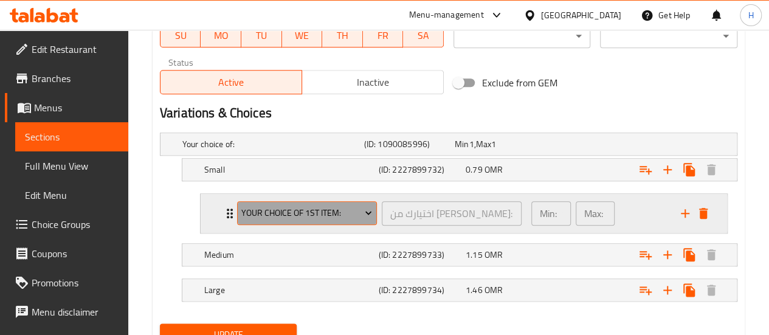
click at [320, 213] on span "Your Choice of 1st item:" at bounding box center [306, 213] width 131 height 15
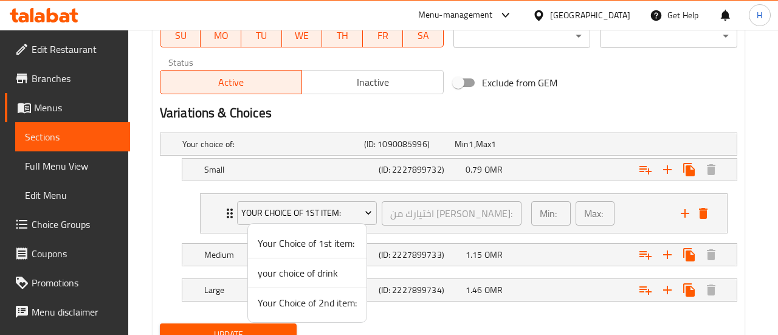
click at [318, 274] on span "your choice of drink" at bounding box center [307, 273] width 99 height 15
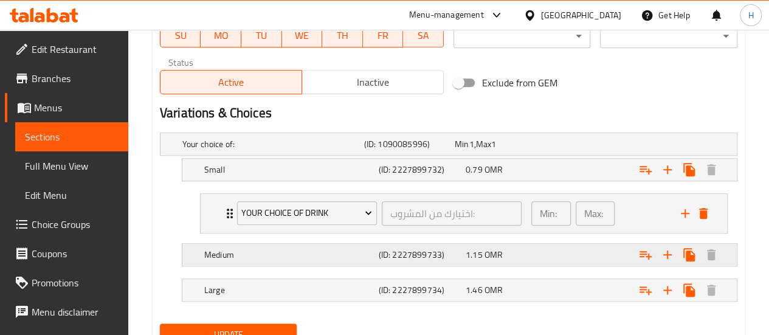
click at [573, 147] on div "Expand" at bounding box center [634, 144] width 182 height 5
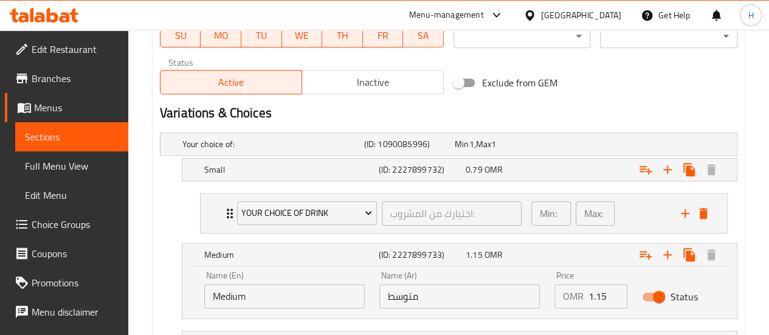
click at [647, 296] on input "Status" at bounding box center [659, 296] width 69 height 23
checkbox input "false"
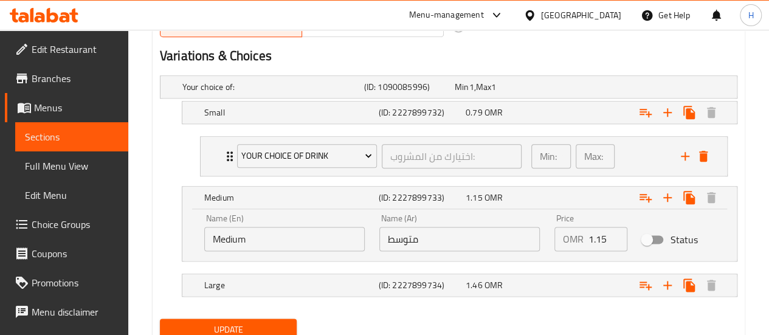
scroll to position [673, 0]
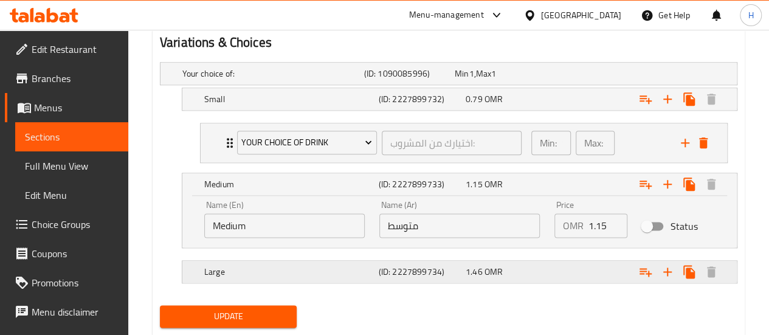
click at [602, 76] on div "Expand" at bounding box center [634, 73] width 182 height 5
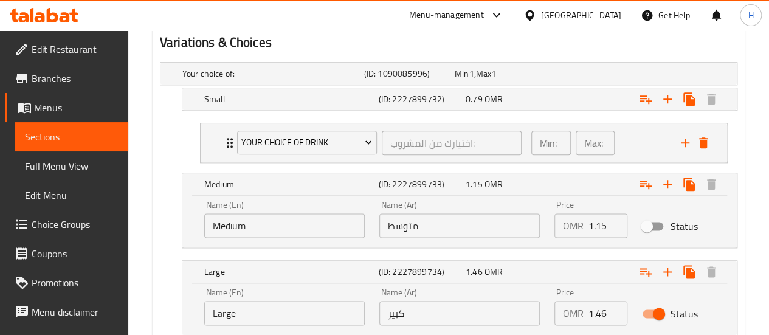
click at [647, 312] on input "Status" at bounding box center [659, 313] width 69 height 23
checkbox input "false"
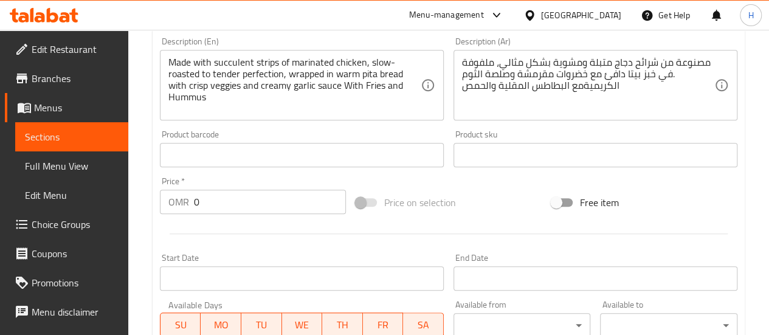
scroll to position [313, 0]
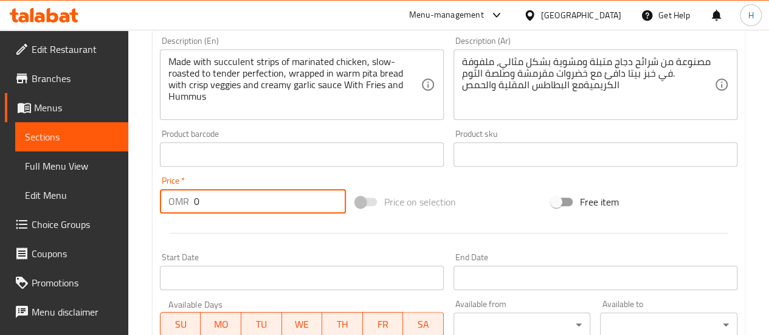
click at [282, 205] on input "0" at bounding box center [270, 201] width 152 height 24
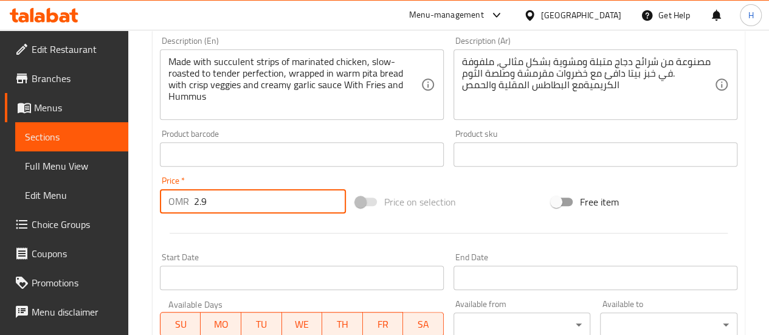
type input "2"
click at [274, 205] on input "3.6" at bounding box center [270, 201] width 152 height 24
type input "3.1"
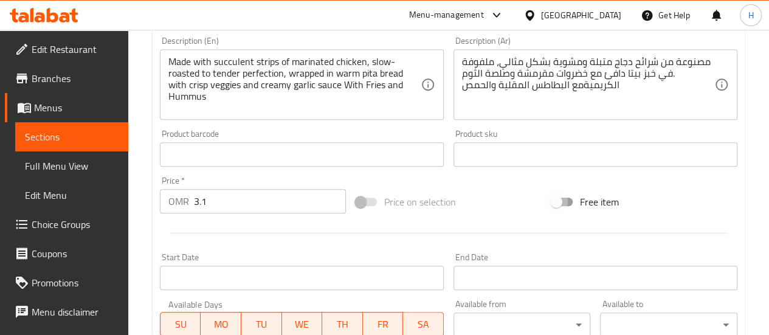
click at [281, 234] on div at bounding box center [449, 233] width 588 height 30
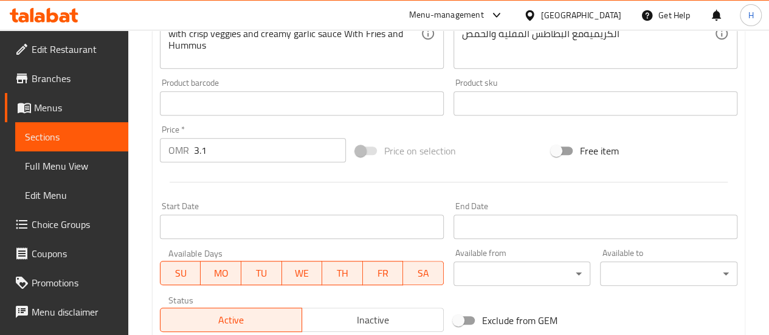
scroll to position [757, 0]
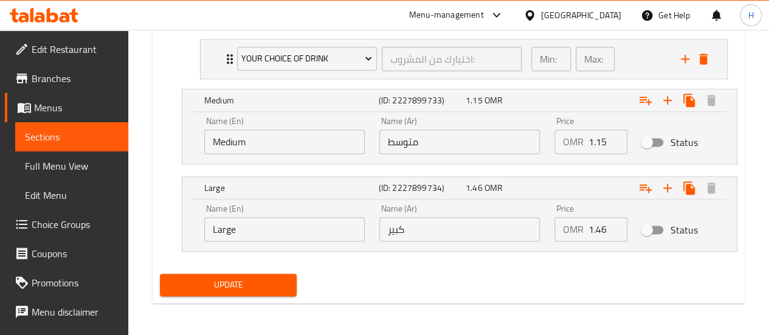
click at [263, 282] on span "Update" at bounding box center [229, 284] width 118 height 15
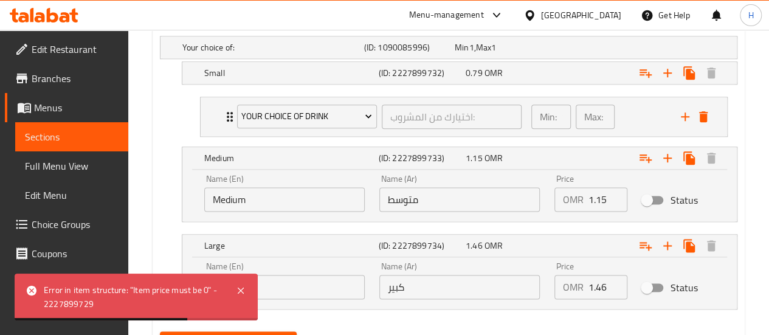
scroll to position [698, 0]
click at [530, 54] on div "0.79 OMR" at bounding box center [498, 48] width 86 height 12
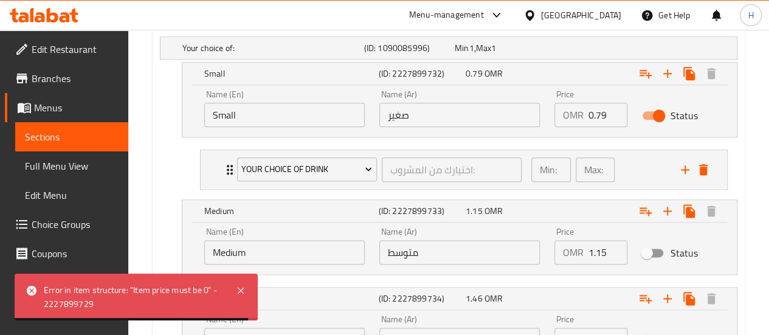
click at [601, 115] on input "0.79" at bounding box center [608, 115] width 39 height 24
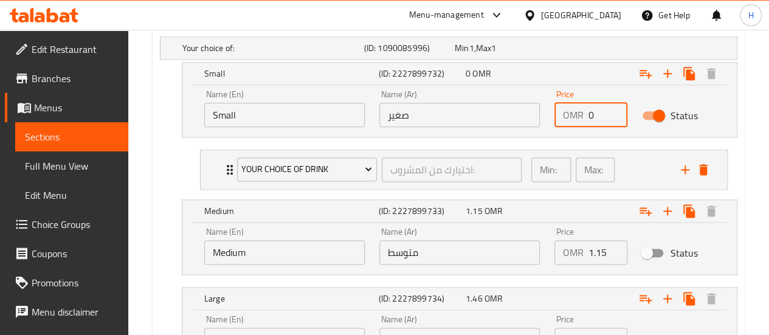
type input "0"
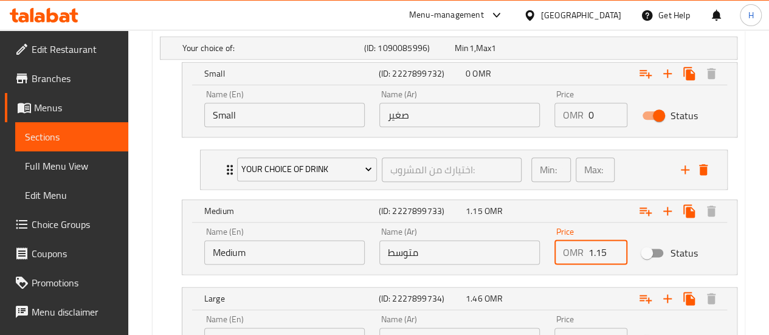
click at [596, 255] on input "1.15" at bounding box center [608, 252] width 39 height 24
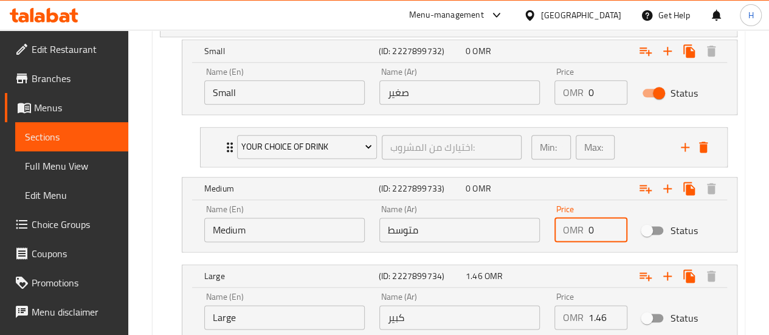
scroll to position [732, 0]
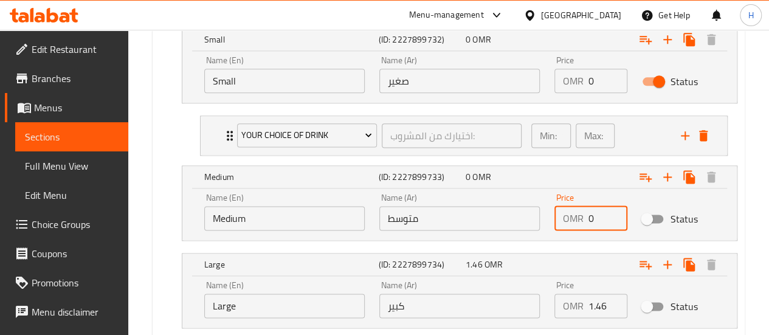
type input "0"
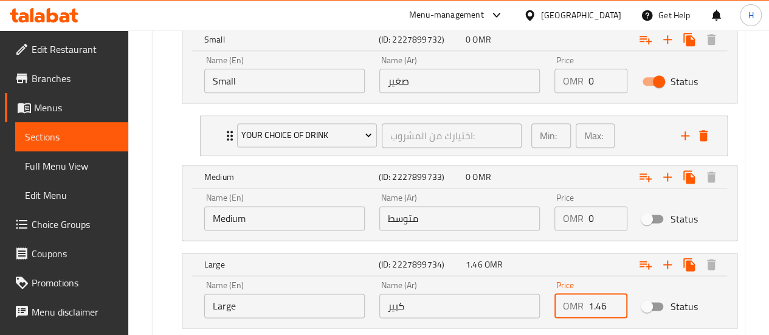
click at [597, 307] on input "1.46" at bounding box center [608, 306] width 39 height 24
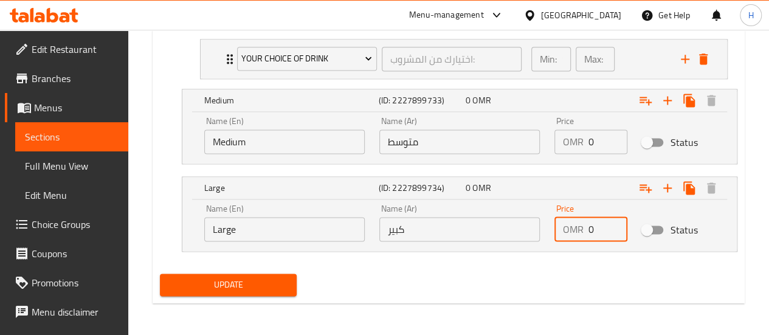
scroll to position [795, 0]
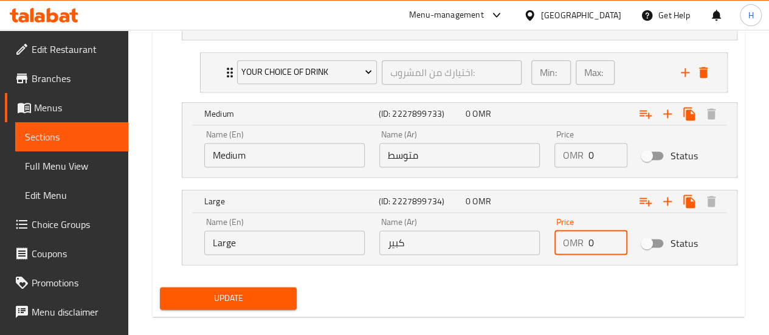
type input "0"
click at [236, 308] on div "Update" at bounding box center [228, 298] width 147 height 32
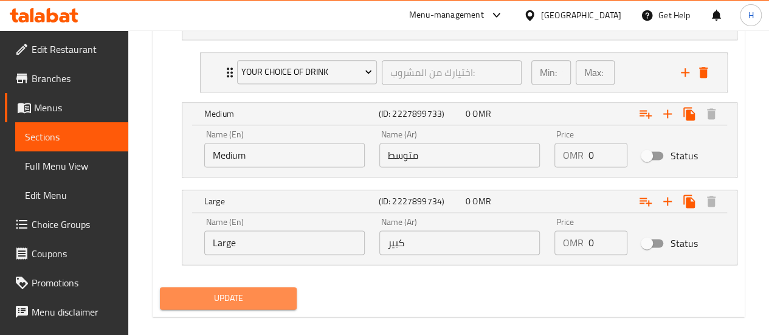
click at [229, 299] on span "Update" at bounding box center [229, 298] width 118 height 15
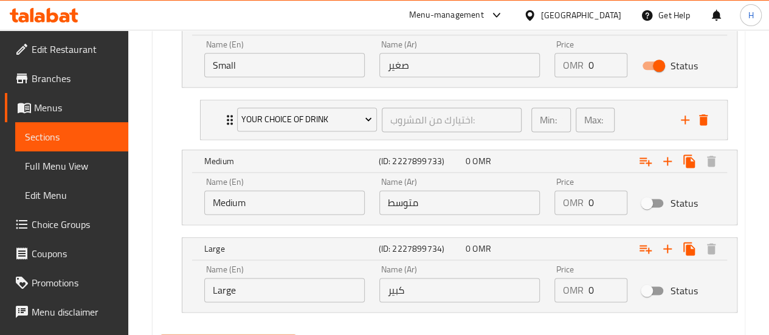
scroll to position [809, 0]
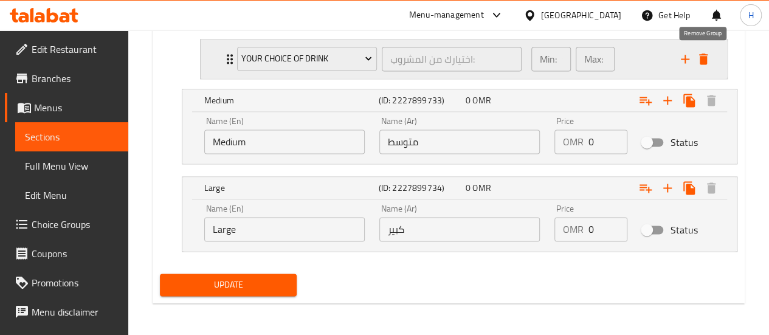
click at [707, 61] on icon "delete" at bounding box center [703, 59] width 9 height 11
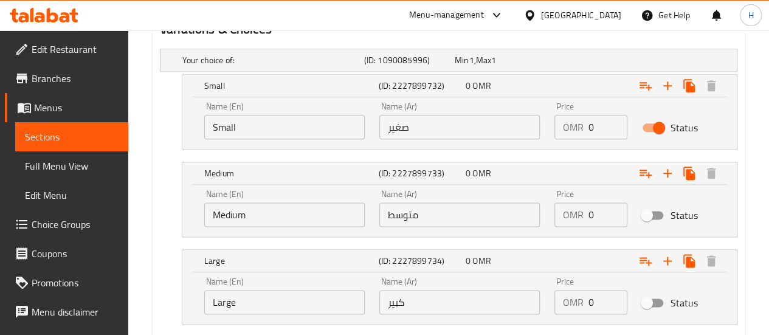
scroll to position [681, 0]
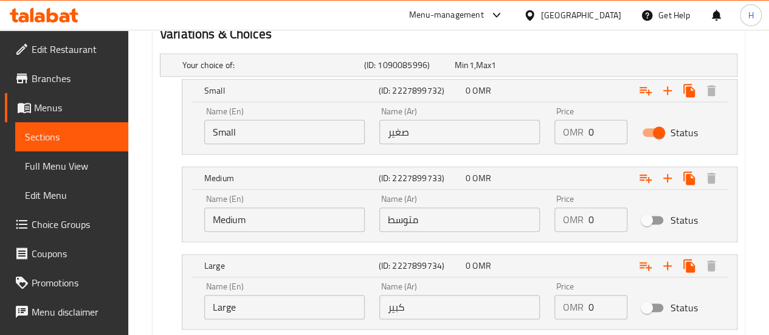
click at [647, 134] on input "Status" at bounding box center [659, 132] width 69 height 23
click at [230, 67] on h5 "Your choice of:" at bounding box center [270, 65] width 177 height 12
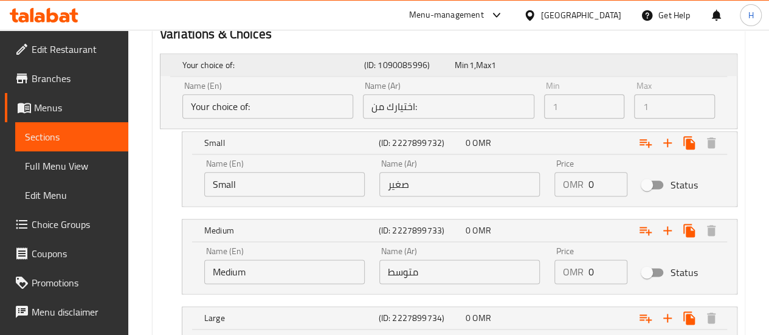
click at [353, 59] on h5 "Your choice of:" at bounding box center [270, 65] width 177 height 12
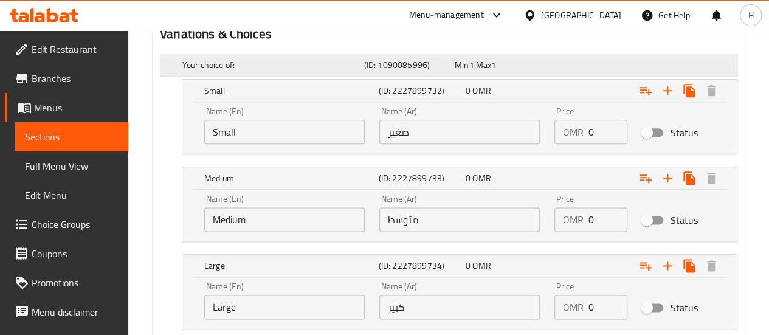
click at [352, 59] on h5 "Your choice of:" at bounding box center [270, 65] width 177 height 12
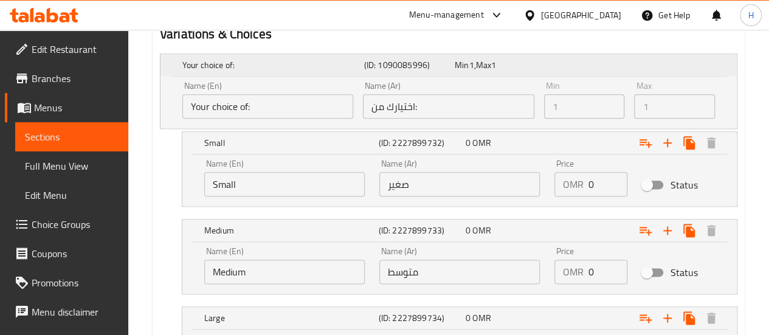
click at [352, 59] on h5 "Your choice of:" at bounding box center [270, 65] width 177 height 12
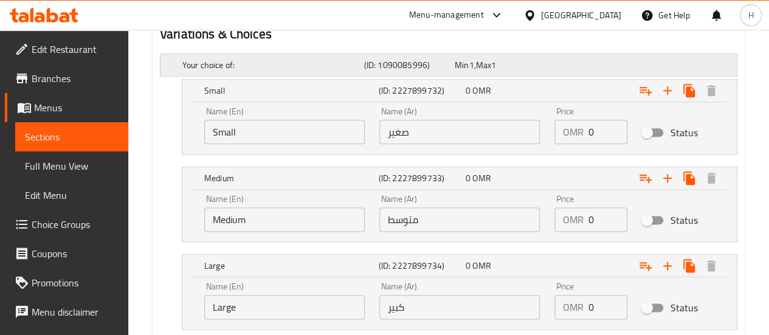
click at [352, 59] on h5 "Your choice of:" at bounding box center [270, 65] width 177 height 12
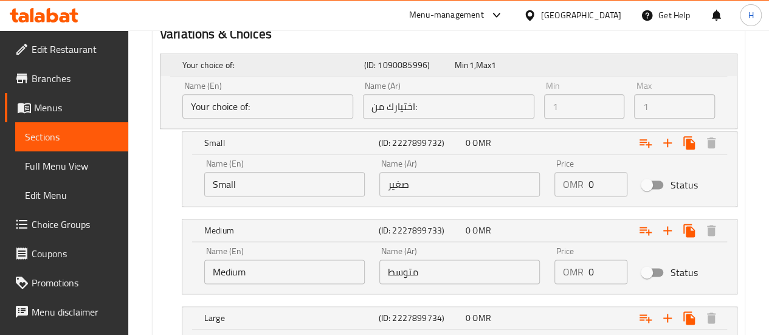
click at [352, 59] on h5 "Your choice of:" at bounding box center [270, 65] width 177 height 12
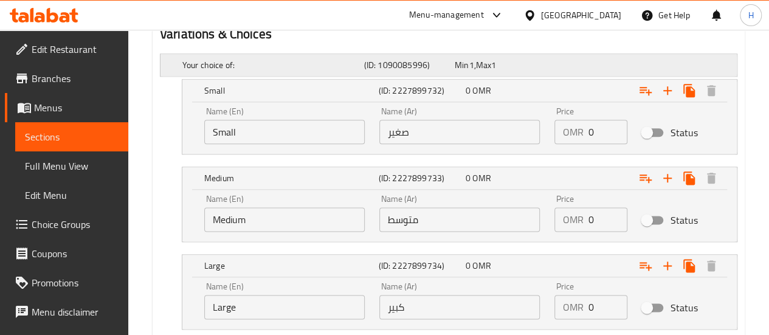
click at [294, 57] on div "Your choice of:" at bounding box center [271, 65] width 182 height 17
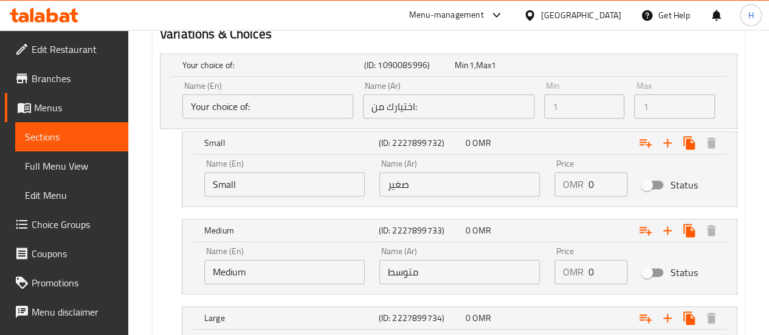
click at [241, 122] on div "Name (En) Your choice of: Name (En)" at bounding box center [268, 100] width 181 height 47
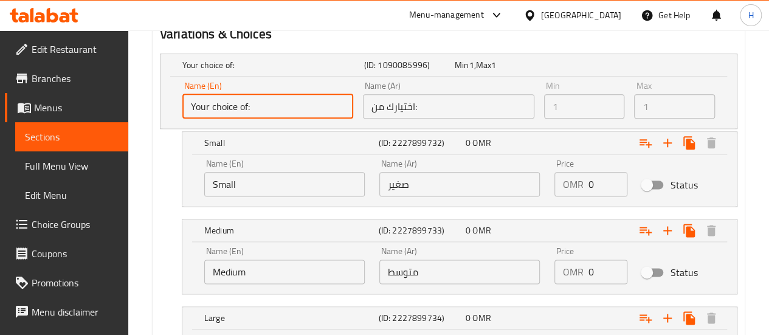
click at [226, 110] on input "Your choice of:" at bounding box center [267, 106] width 171 height 24
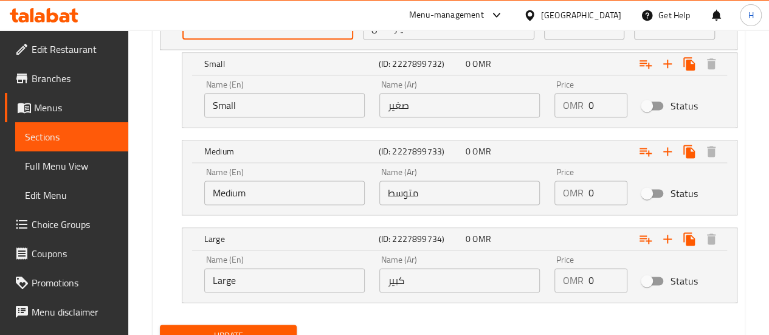
scroll to position [772, 0]
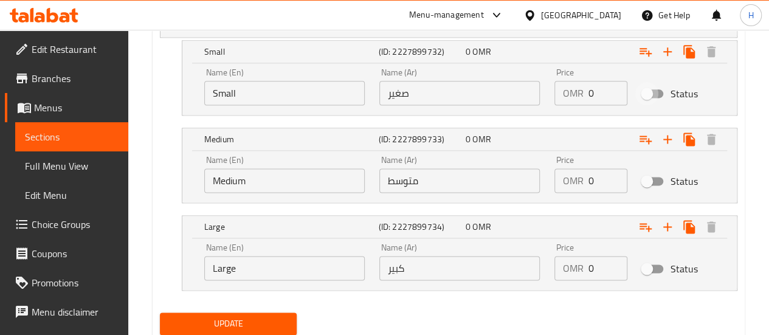
click at [656, 94] on input "Status" at bounding box center [646, 93] width 69 height 23
checkbox input "true"
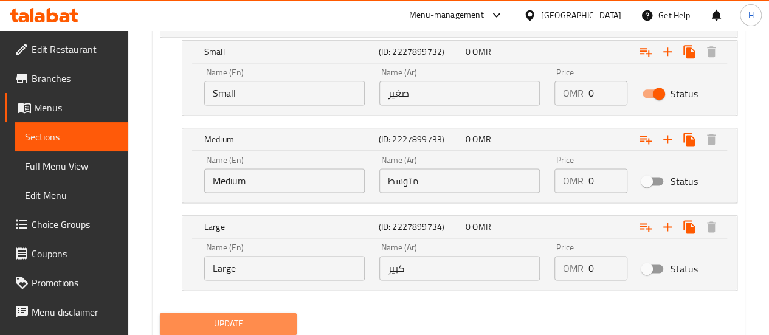
click at [225, 316] on span "Update" at bounding box center [229, 323] width 118 height 15
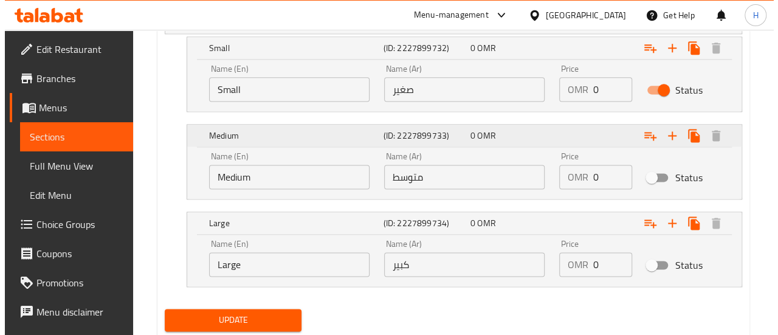
scroll to position [775, 0]
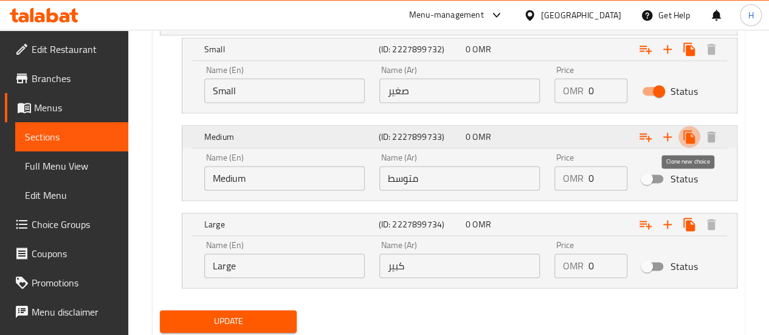
click at [693, 127] on button "Expand" at bounding box center [690, 137] width 22 height 22
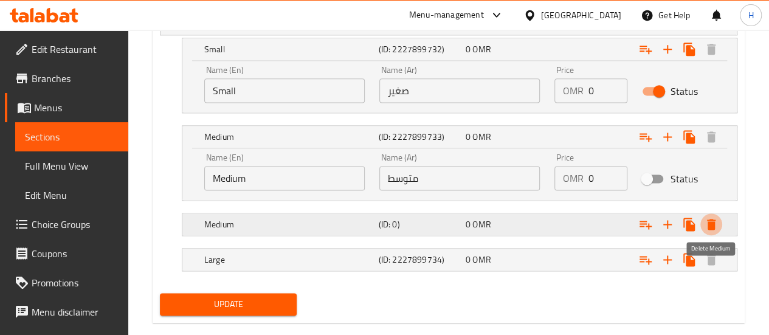
click at [712, 221] on icon "Expand" at bounding box center [711, 224] width 9 height 11
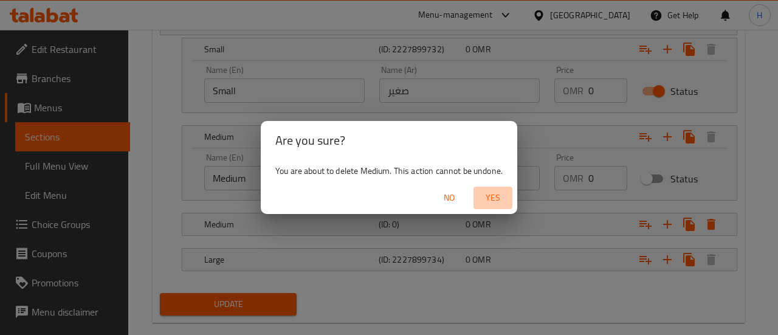
click at [494, 196] on span "Yes" at bounding box center [493, 197] width 29 height 15
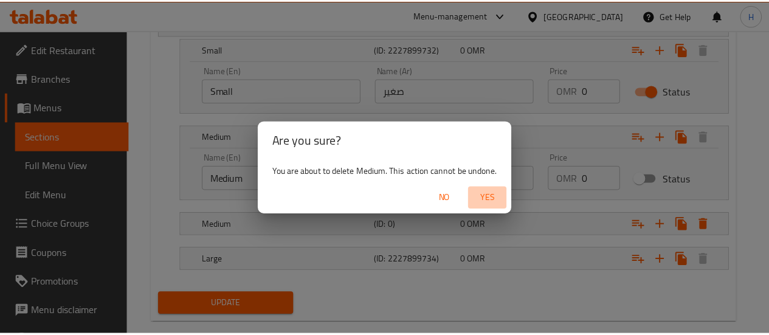
scroll to position [759, 0]
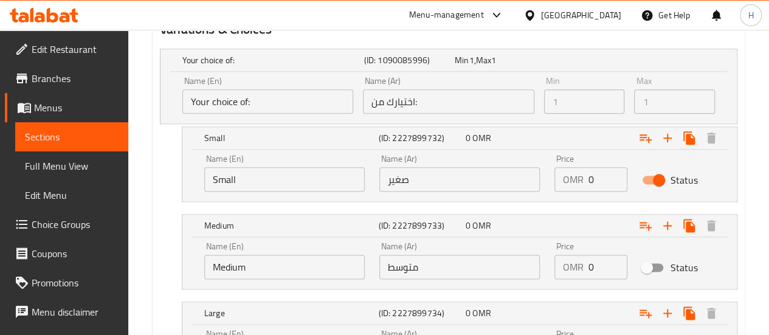
scroll to position [811, 0]
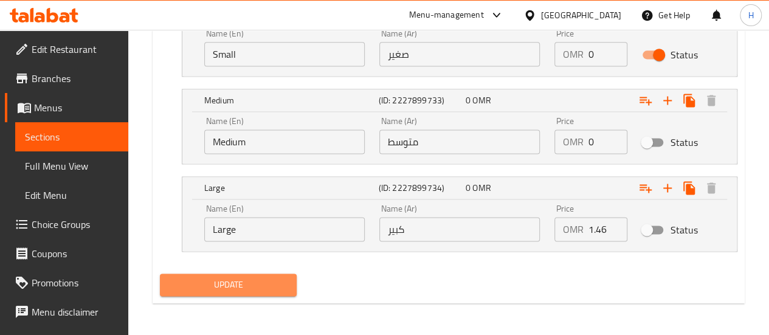
click at [213, 291] on button "Update" at bounding box center [228, 285] width 137 height 23
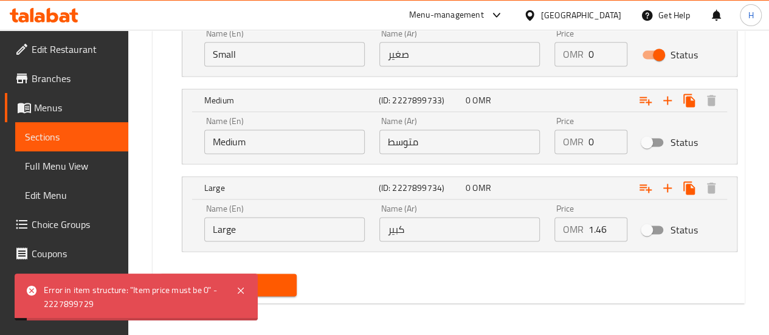
click at [352, 269] on div "Update" at bounding box center [449, 285] width 588 height 32
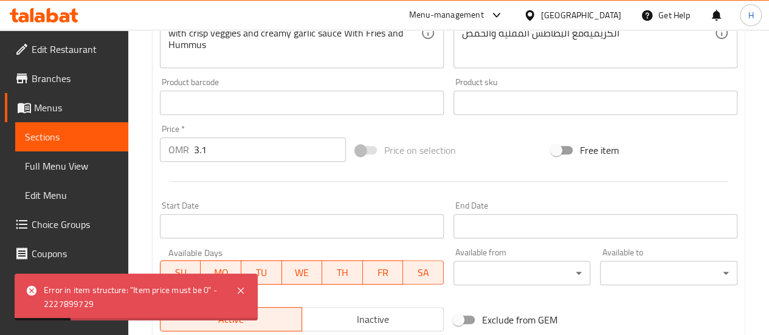
scroll to position [380, 0]
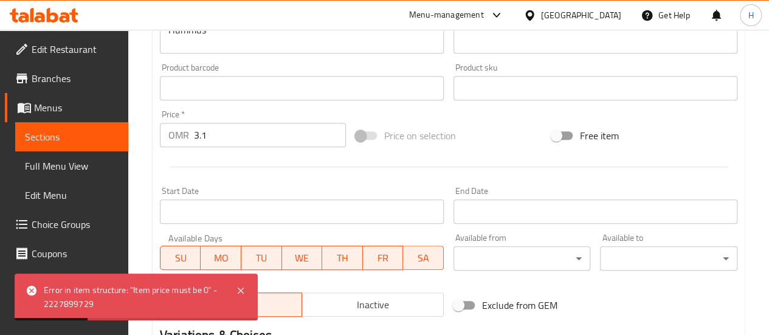
click at [275, 134] on input "3.1" at bounding box center [270, 135] width 152 height 24
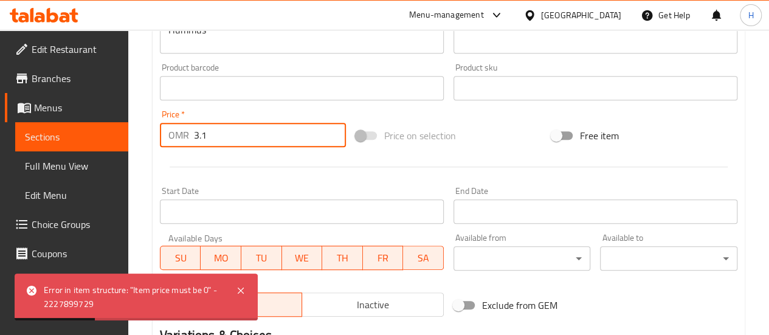
click at [275, 134] on input "3.1" at bounding box center [270, 135] width 152 height 24
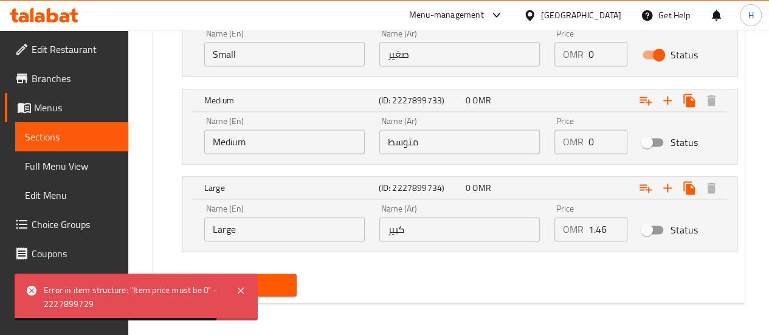
scroll to position [678, 0]
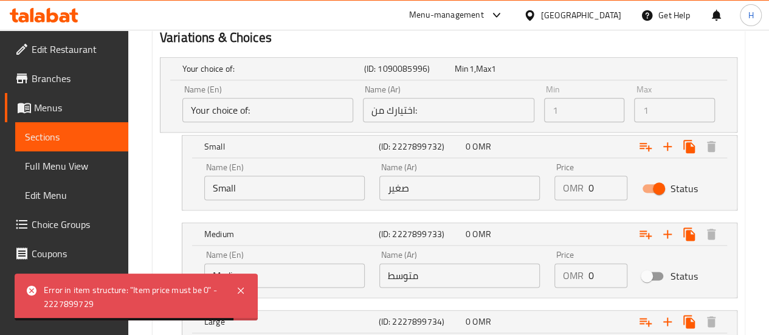
type input "0"
click at [608, 185] on input "0" at bounding box center [608, 188] width 39 height 24
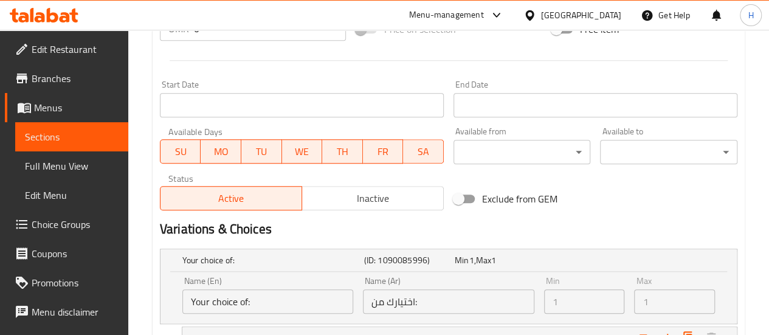
scroll to position [0, 0]
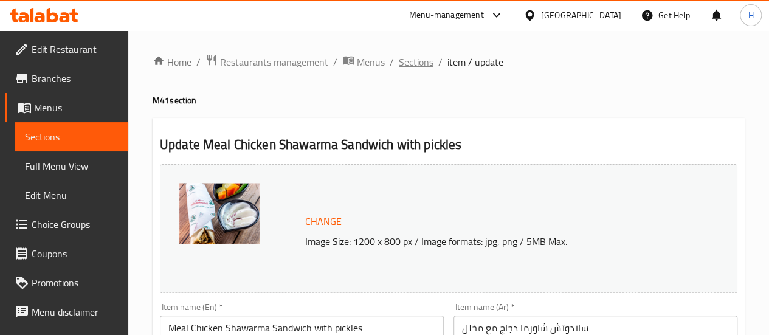
click at [417, 55] on span "Sections" at bounding box center [416, 62] width 35 height 15
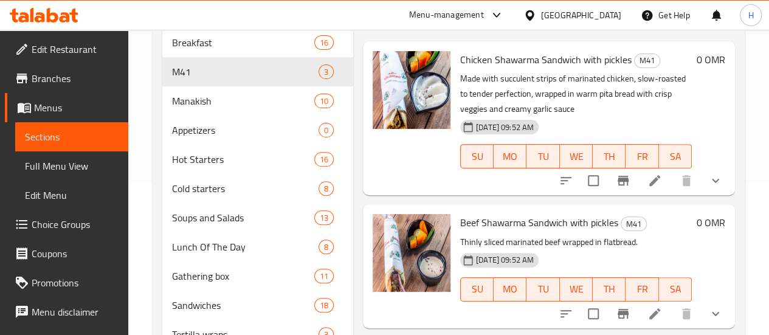
scroll to position [153, 0]
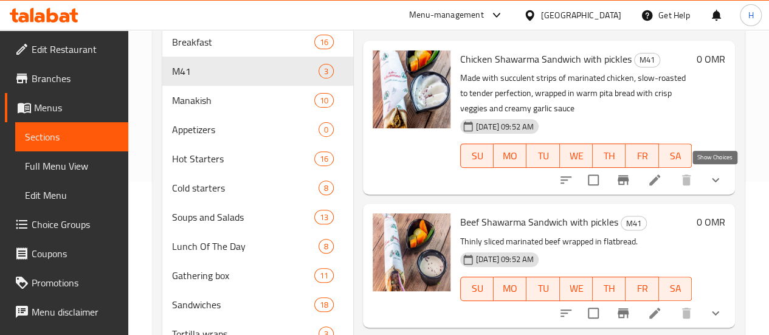
click at [712, 181] on icon "show more" at bounding box center [716, 180] width 15 height 15
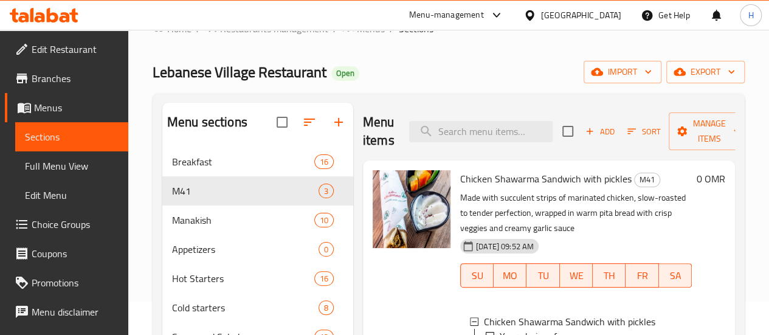
scroll to position [5, 0]
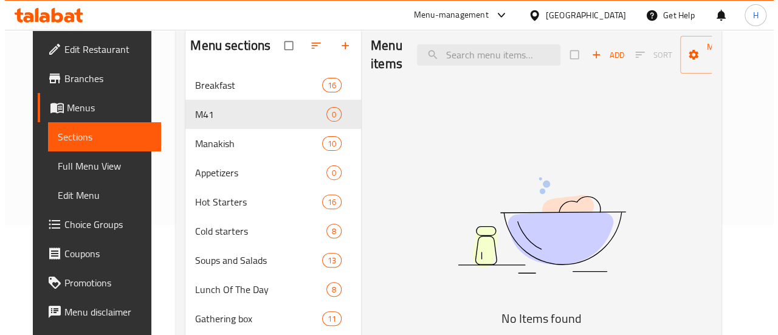
scroll to position [109, 0]
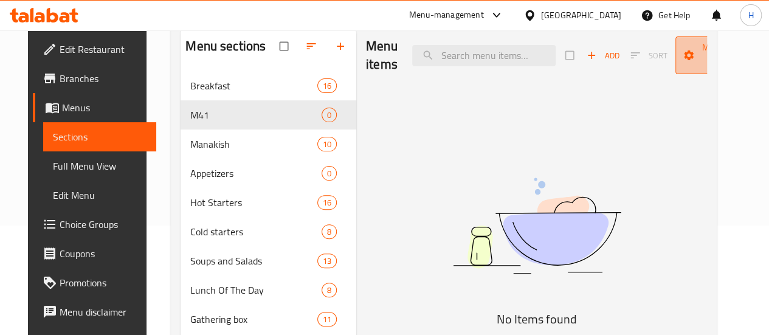
click at [704, 58] on span "Manage items" at bounding box center [718, 55] width 67 height 30
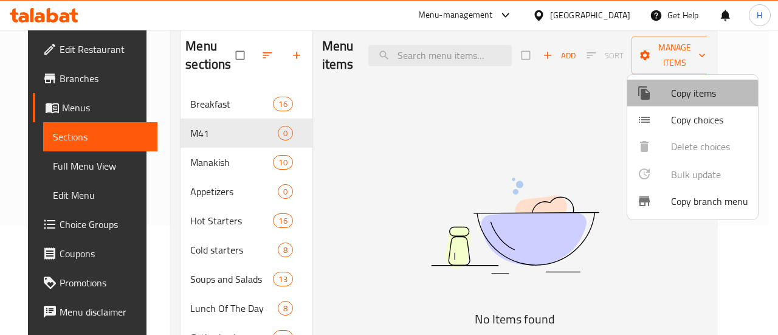
click at [685, 95] on span "Copy items" at bounding box center [709, 93] width 77 height 15
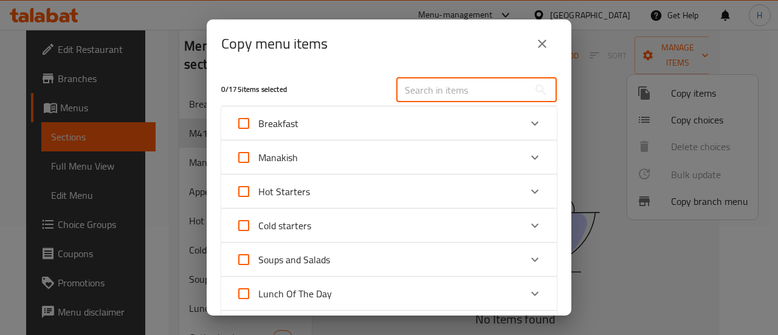
click at [445, 91] on input "text" at bounding box center [463, 90] width 133 height 24
click at [444, 92] on input "text" at bounding box center [463, 90] width 133 height 24
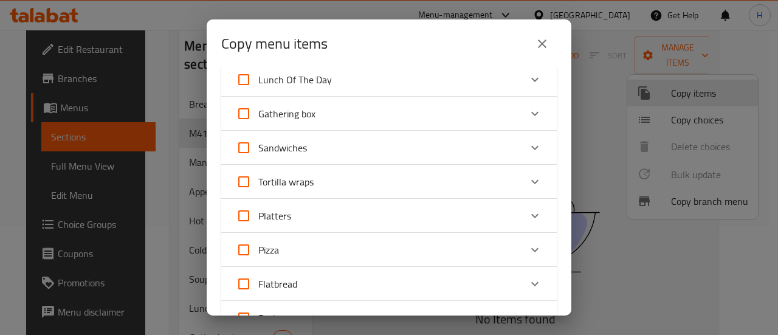
scroll to position [215, 0]
click at [528, 149] on icon "Expand" at bounding box center [535, 147] width 15 height 15
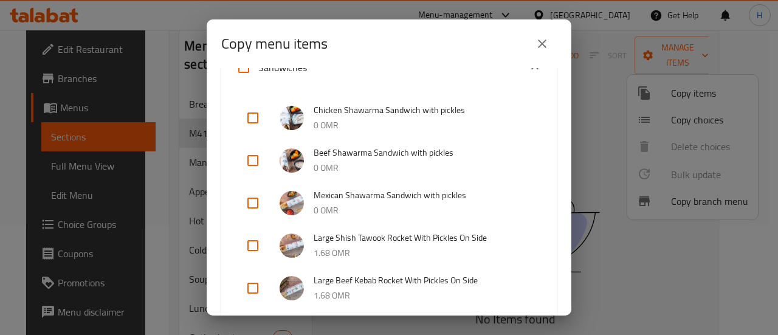
scroll to position [306, 0]
click at [257, 115] on input "checkbox" at bounding box center [252, 118] width 29 height 29
checkbox input "true"
click at [255, 161] on input "checkbox" at bounding box center [252, 161] width 29 height 29
checkbox input "true"
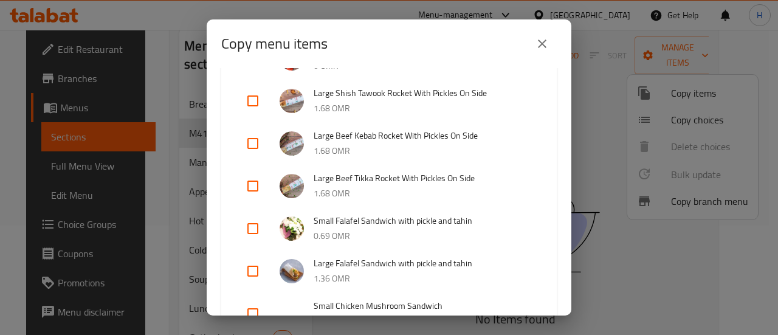
scroll to position [452, 0]
click at [248, 229] on input "checkbox" at bounding box center [252, 227] width 29 height 29
checkbox input "true"
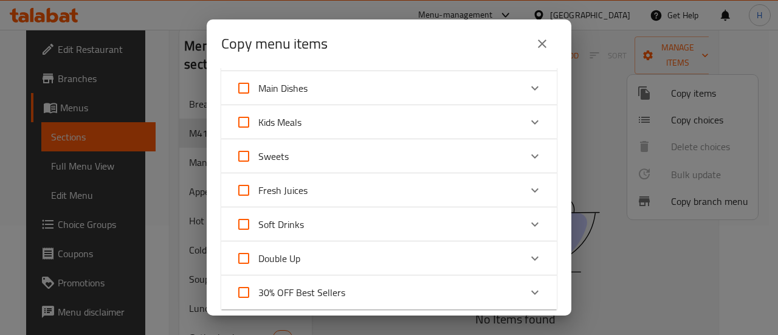
scroll to position [1467, 0]
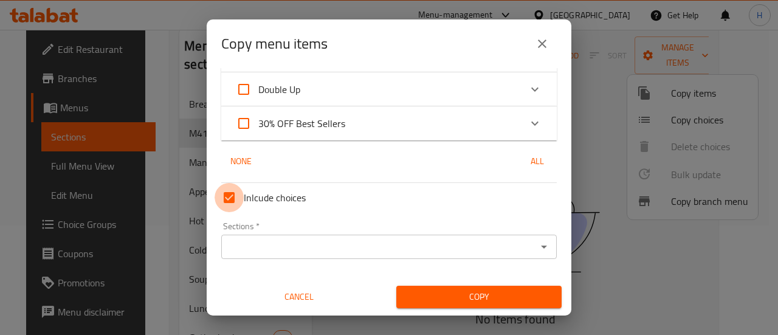
click at [232, 203] on input "Inlcude choices" at bounding box center [229, 197] width 29 height 29
checkbox input "false"
click at [541, 246] on icon "Open" at bounding box center [544, 247] width 6 height 3
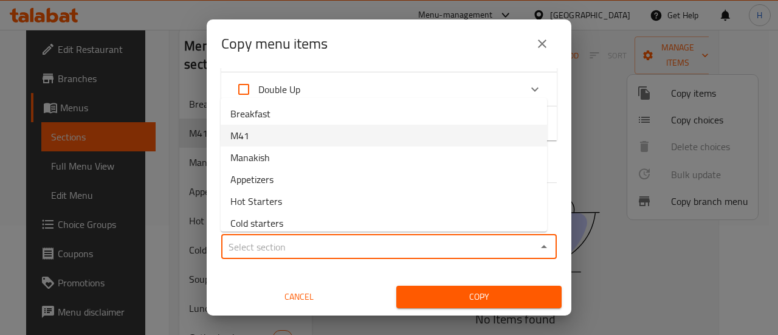
click at [296, 131] on li "M41" at bounding box center [384, 136] width 327 height 22
type input "M41"
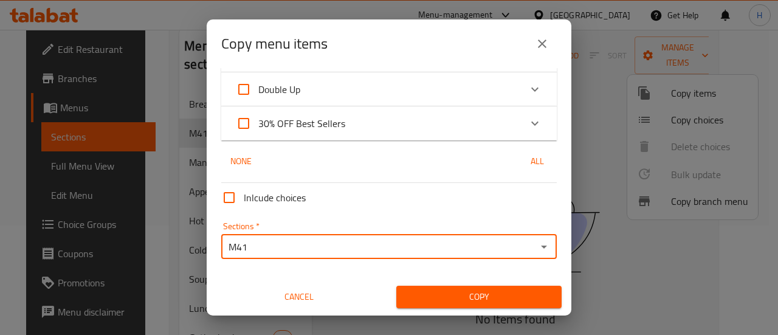
click at [511, 292] on span "Copy" at bounding box center [479, 296] width 146 height 15
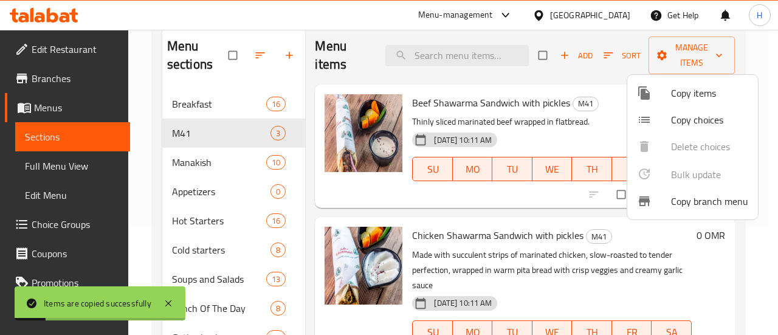
click at [598, 137] on div at bounding box center [389, 167] width 778 height 335
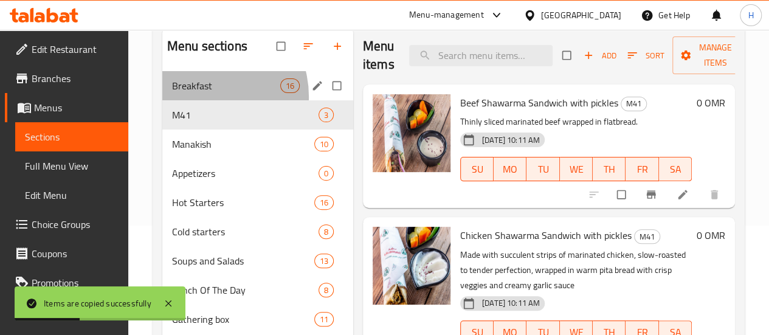
click at [201, 100] on div "Breakfast 16" at bounding box center [257, 85] width 191 height 29
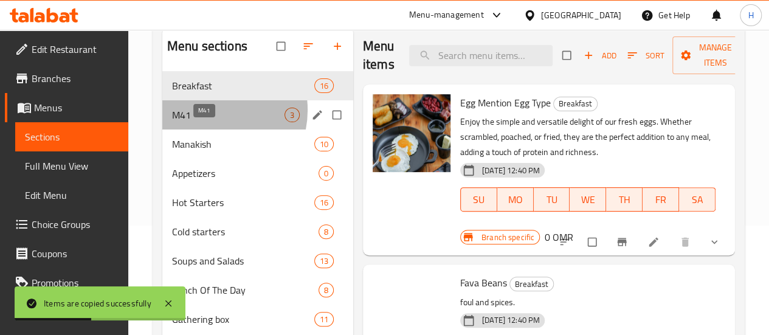
click at [206, 122] on span "M41" at bounding box center [228, 115] width 113 height 15
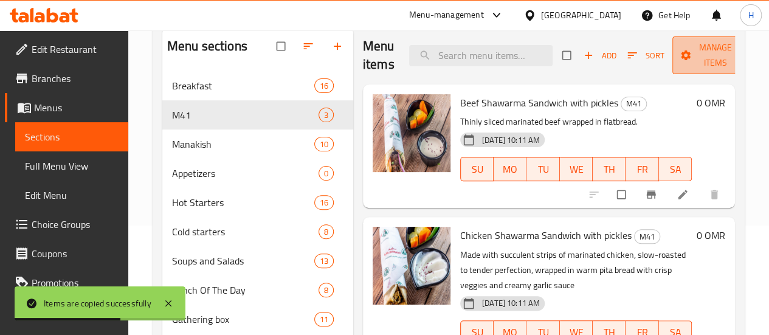
click at [687, 52] on span "Manage items" at bounding box center [715, 55] width 67 height 30
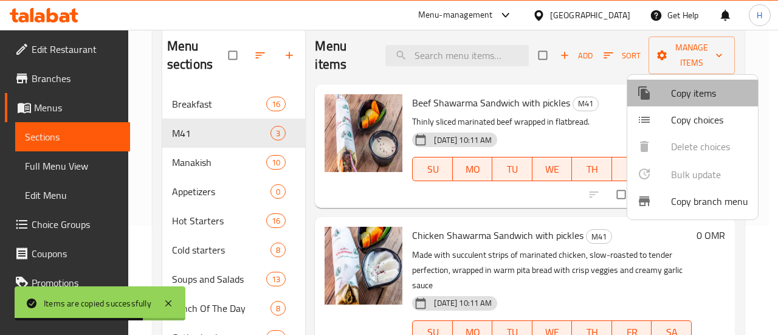
click at [686, 94] on span "Copy items" at bounding box center [709, 93] width 77 height 15
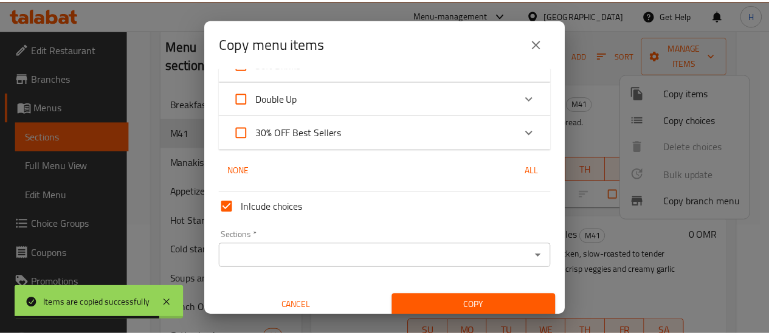
scroll to position [681, 0]
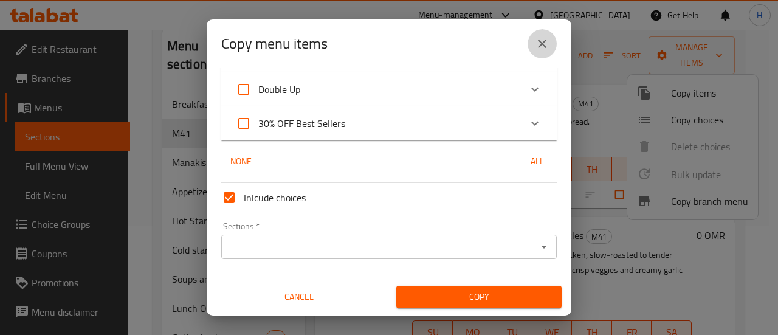
click at [549, 41] on icon "close" at bounding box center [542, 43] width 15 height 15
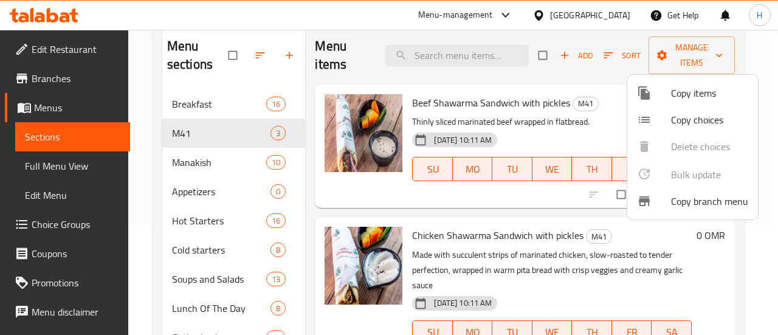
drag, startPoint x: 616, startPoint y: 102, endPoint x: 670, endPoint y: 201, distance: 113.2
click at [670, 201] on div "Copy items Copy choices Delete choices Bulk update 0 Copy branch menu" at bounding box center [389, 167] width 778 height 335
click at [608, 142] on div at bounding box center [389, 167] width 778 height 335
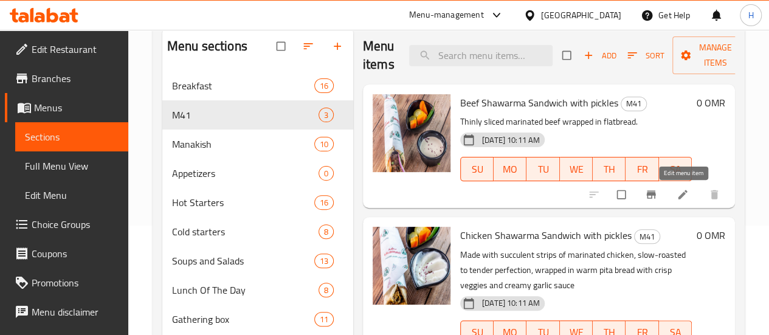
click at [682, 193] on icon at bounding box center [683, 195] width 12 height 12
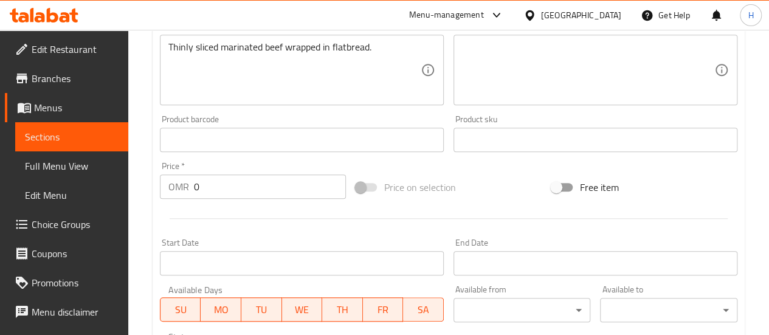
scroll to position [310, 0]
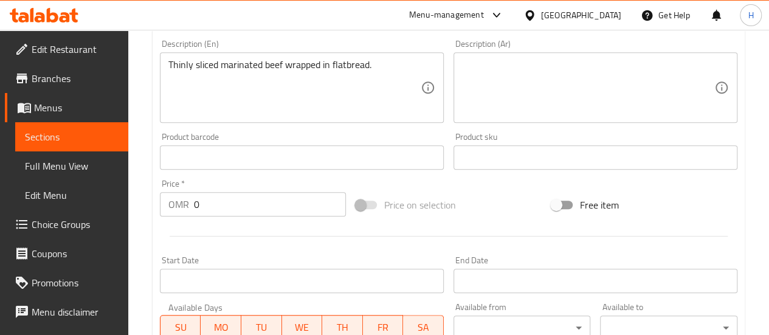
click at [290, 203] on input "0" at bounding box center [270, 204] width 152 height 24
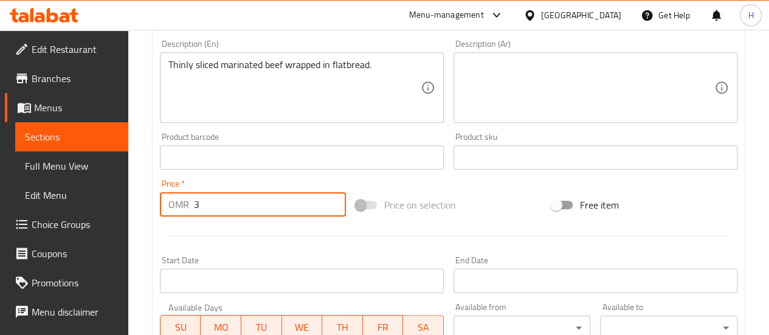
type input "3"
type input "2.9"
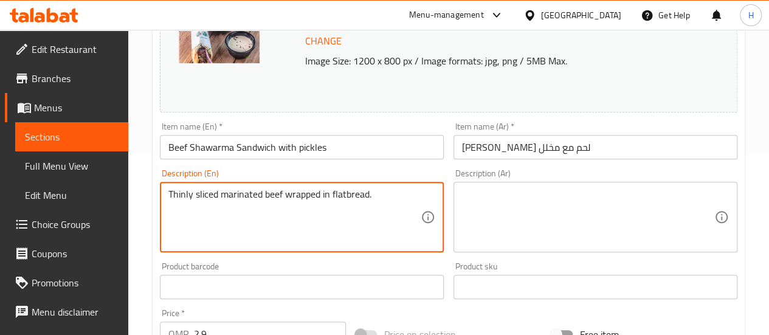
scroll to position [181, 0]
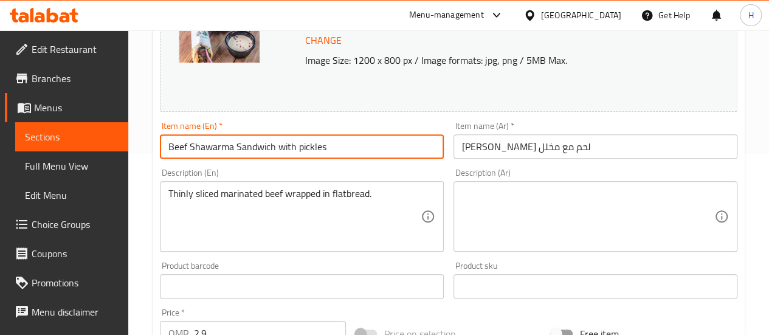
click at [258, 155] on input "Beef Shawarma Sandwich with pickles" at bounding box center [302, 146] width 284 height 24
click at [342, 150] on input "Beef Shawarma Sandwich with pickles" at bounding box center [302, 146] width 284 height 24
click at [342, 150] on input "Beef Shawarma Sandwich with pickles, with hummus and Fries" at bounding box center [302, 146] width 284 height 24
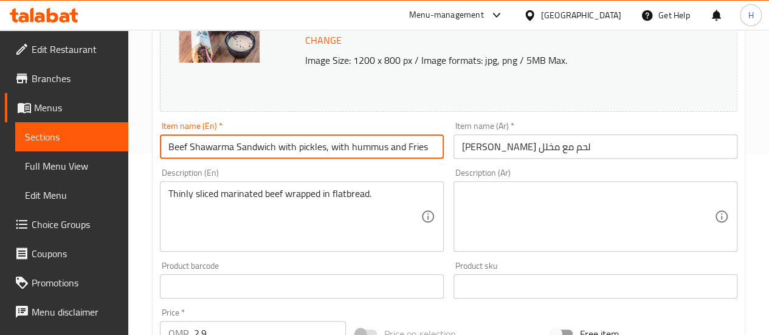
click at [342, 150] on input "Beef Shawarma Sandwich with pickles, with hummus and Fries" at bounding box center [302, 146] width 284 height 24
click at [339, 146] on input "Beef Shawarma Sandwich with pickles, with hummus and Fries" at bounding box center [302, 146] width 284 height 24
drag, startPoint x: 330, startPoint y: 149, endPoint x: 426, endPoint y: 148, distance: 96.7
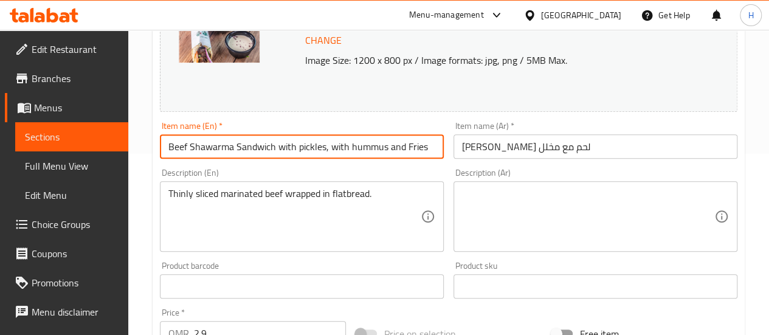
click at [426, 148] on input "Beef Shawarma Sandwich with pickles, with hummus and Fries" at bounding box center [302, 146] width 284 height 24
type input "Beef Shawarma Sandwich with pickles, with hummus and Fries"
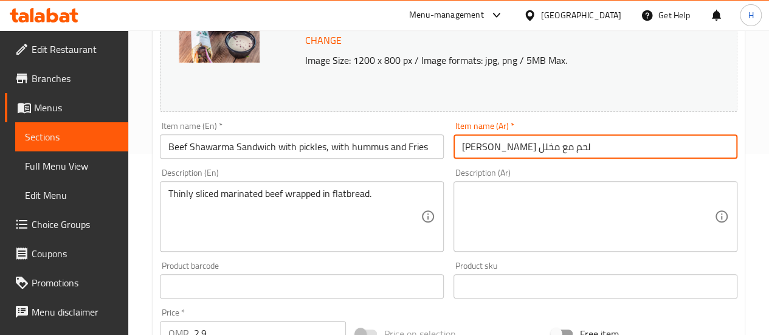
click at [494, 152] on input "ساندوتش شاورما لحم مع مخلل" at bounding box center [596, 146] width 284 height 24
click at [462, 149] on input "ساندوتش شاورما لحم مع مخلل" at bounding box center [596, 146] width 284 height 24
paste input "مع البطاطس المقلية والحمص"
click at [460, 150] on input ".ساندوتش شاورما لحم مع مخلل" at bounding box center [596, 146] width 284 height 24
paste input "مع البطاطس المقلية والحمص"
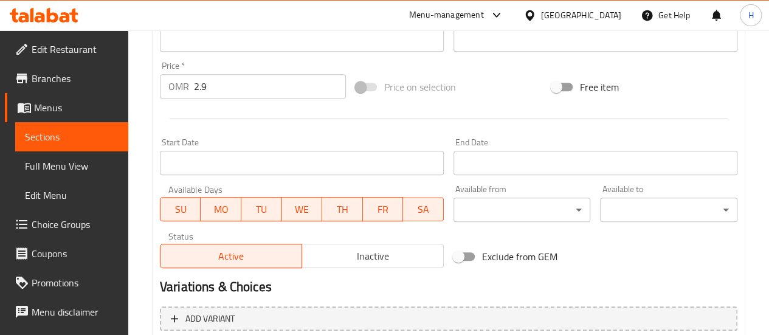
scroll to position [542, 0]
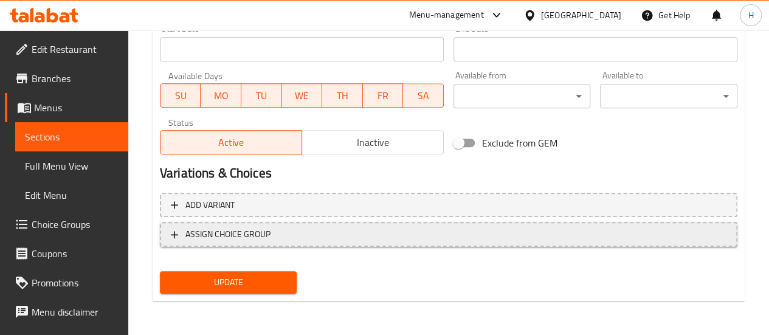
type input "مع البطاطس المقلية والحمص.ساندوتش شاورما لحم مع مخلل"
click at [295, 235] on span "ASSIGN CHOICE GROUP" at bounding box center [449, 234] width 556 height 15
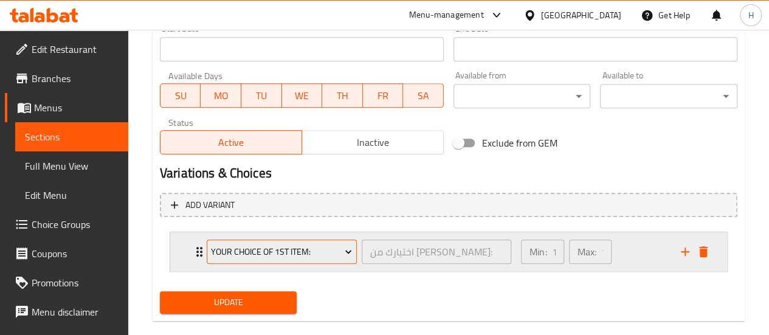
click at [302, 242] on button "Your Choice of 1st item:" at bounding box center [282, 252] width 150 height 24
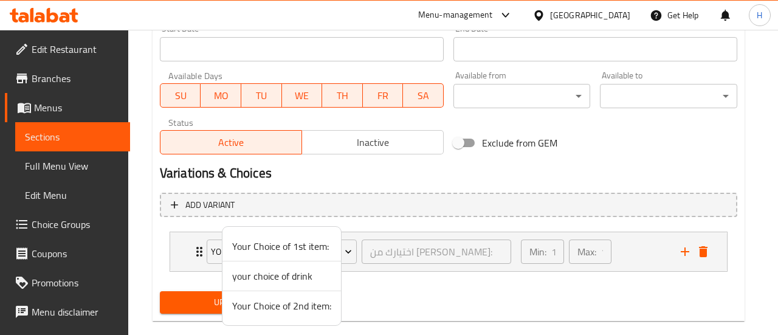
click at [305, 273] on span "your choice of drink" at bounding box center [281, 276] width 99 height 15
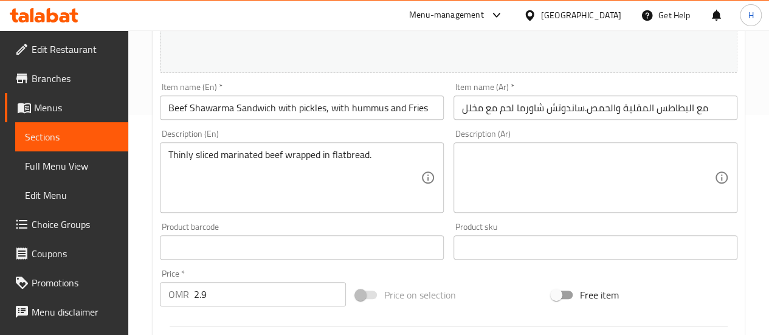
scroll to position [218, 0]
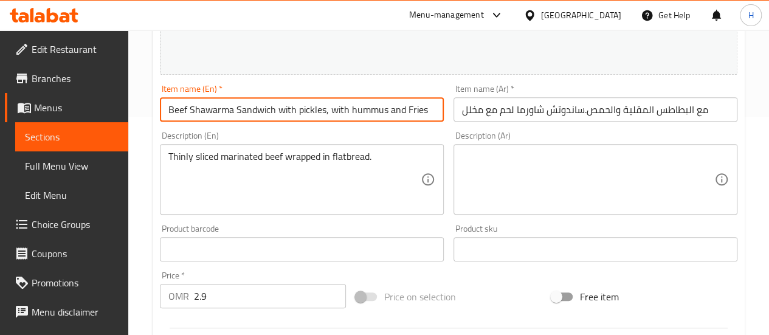
drag, startPoint x: 326, startPoint y: 110, endPoint x: 442, endPoint y: 105, distance: 116.3
click at [442, 105] on input "Beef Shawarma Sandwich with pickles, with hummus and Fries" at bounding box center [302, 109] width 284 height 24
type input "Beef Shawarma Sandwich with pickles,"
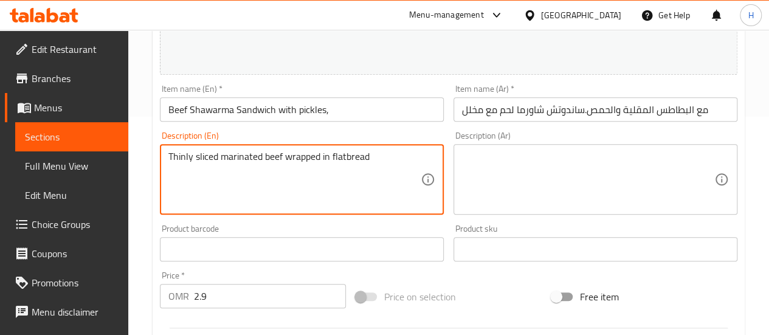
paste textarea "with hummus and Fries"
type textarea "Thinly sliced marinated beef wrapped in flatbread with hummus and Fries"
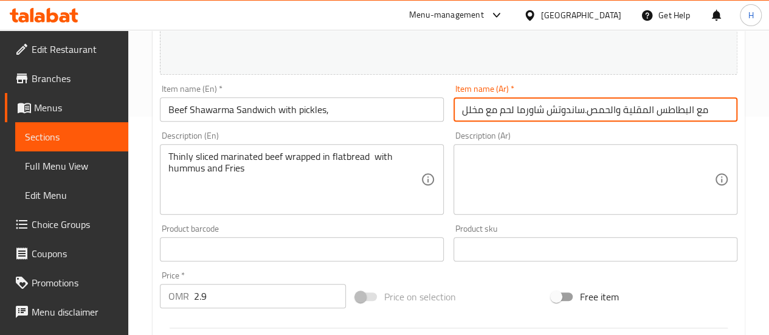
click at [485, 119] on input "مع البطاطس المقلية والحمص.ساندوتش شاورما لحم مع مخلل" at bounding box center [596, 109] width 284 height 24
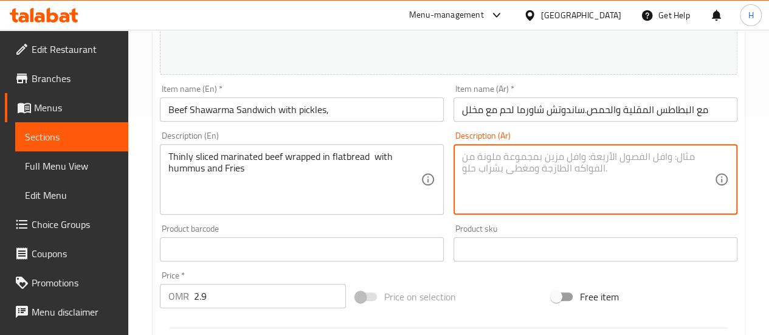
click at [480, 174] on textarea at bounding box center [588, 180] width 252 height 58
paste textarea "مع البطاطس المقلية والحمص.ساندوتش شاورما لحم مع مخلل"
type textarea "مع البطاطس المقلية والحمص.ساندوتش شاورما لحم مع مخلل"
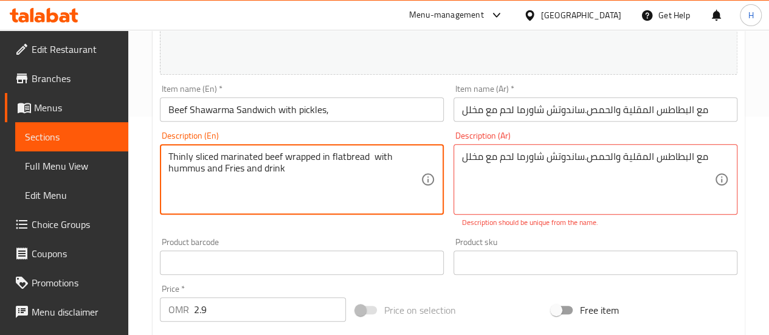
type textarea "Thinly sliced marinated beef wrapped in flatbread with hummus and Fries and dri…"
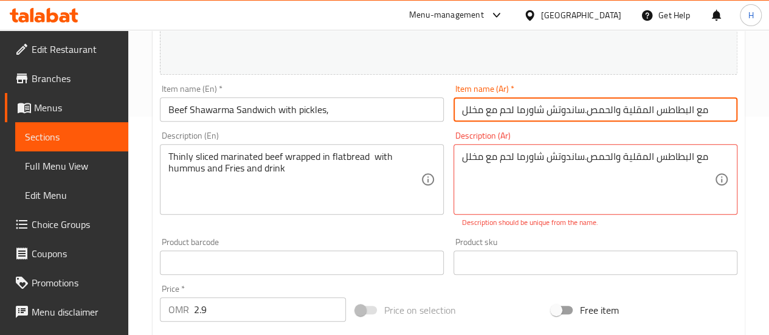
click at [465, 107] on input "مع البطاطس المقلية والحمص.ساندوتش شاورما لحم مع مخلل" at bounding box center [596, 109] width 284 height 24
click at [560, 114] on input "مع البطاطس المقلية والحمص.ساندوتش شاورما لحم مع مخلل" at bounding box center [596, 109] width 284 height 24
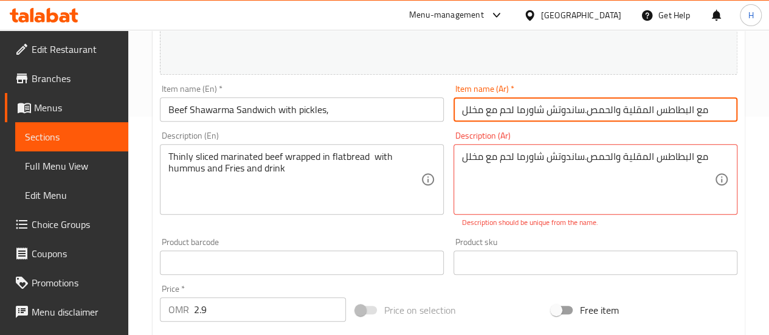
drag, startPoint x: 590, startPoint y: 109, endPoint x: 707, endPoint y: 114, distance: 117.5
click at [707, 114] on input "مع البطاطس المقلية والحمص.ساندوتش شاورما لحم مع مخلل" at bounding box center [596, 109] width 284 height 24
type input ".ساندوتش شاورما لحم مع مخلل"
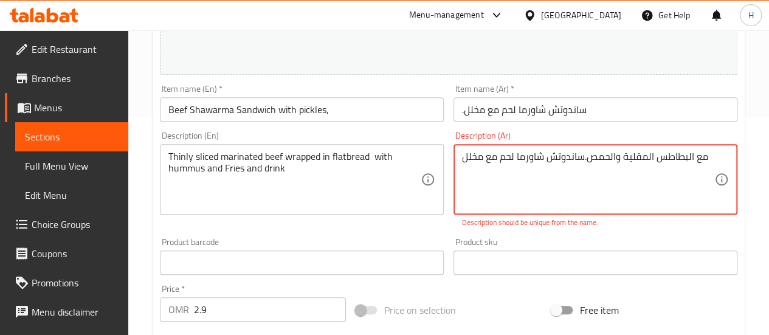
click at [460, 158] on div "مع البطاطس المقلية والحمص.ساندوتش شاورما لحم مع مخلل Description (Ar)" at bounding box center [596, 179] width 284 height 71
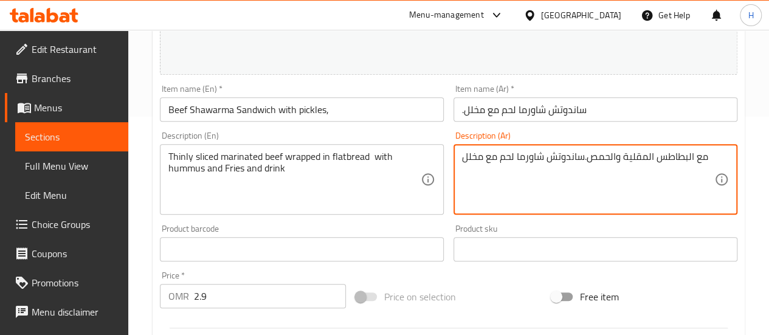
click at [464, 165] on textarea "مع البطاطس المقلية والحمص.ساندوتش شاورما لحم مع مخلل" at bounding box center [588, 180] width 252 height 58
paste textarea "مشروب غازيمع"
click at [575, 152] on textarea "مع البطاطس المقلية والحمص.ساندوتش شاورما لحم مع مخلل" at bounding box center [588, 180] width 252 height 58
click at [493, 153] on textarea "مع البطاطس المقلية والحمص.ساندوتش شاورما لحم مع مخلل" at bounding box center [588, 180] width 252 height 58
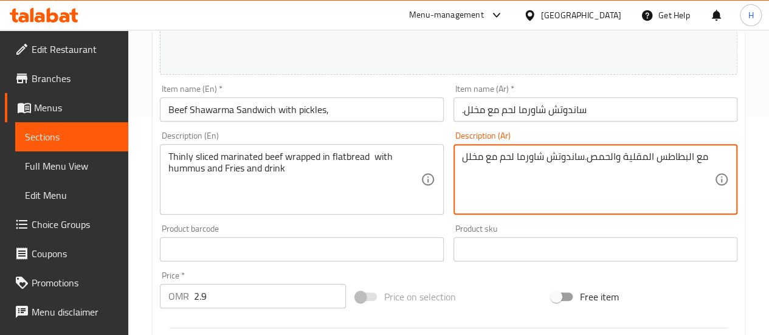
click at [466, 162] on textarea "مع البطاطس المقلية والحمص.ساندوتش شاورما لحم مع مخلل" at bounding box center [588, 180] width 252 height 58
click at [589, 154] on textarea "مع البطاطس المقلية والحمص.ساندوتش شاورما لحم مع مخلل" at bounding box center [588, 180] width 252 height 58
paste textarea "مع مشروب غازي"
click at [567, 160] on textarea "مع البطاطس المقلية والحمص مع مشروب غازي.ساندوتش شاورما لحم مع مخلل" at bounding box center [588, 180] width 252 height 58
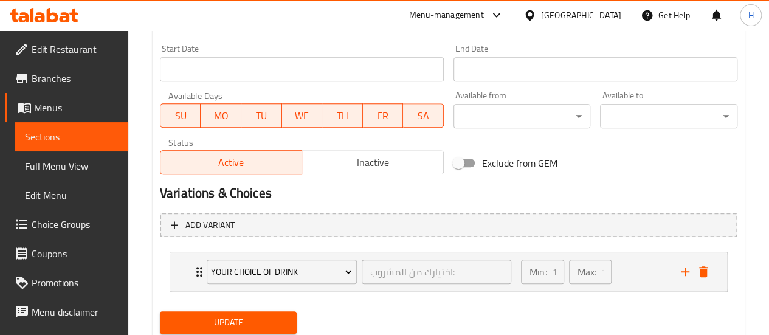
scroll to position [561, 0]
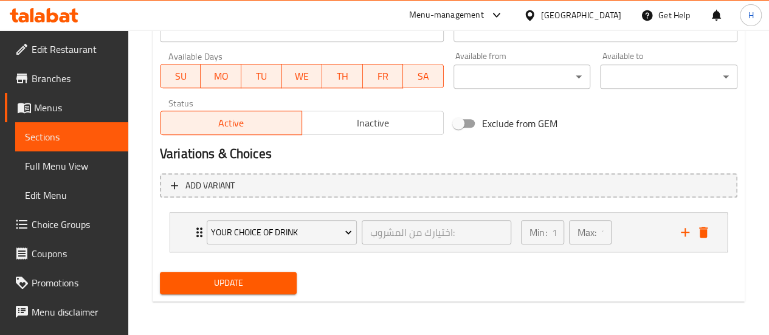
type textarea "مع البطاطس المقلية والحمص مع مشروب غازي.ساندوتش شاورما لحم مع مخلل"
click at [240, 290] on span "Update" at bounding box center [229, 283] width 118 height 15
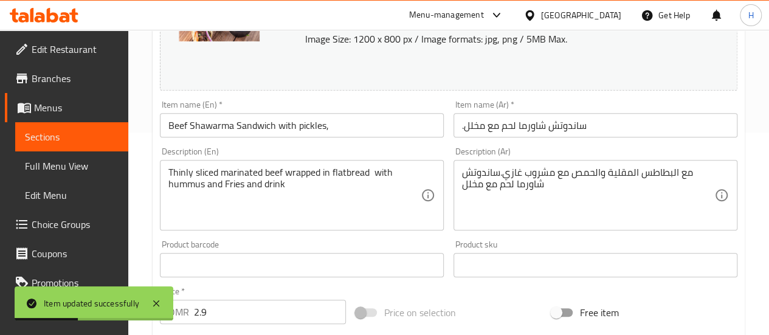
scroll to position [203, 0]
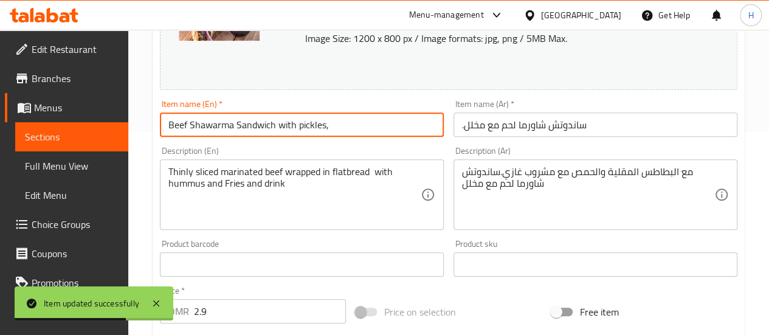
click at [355, 128] on input "Beef Shawarma Sandwich with pickles," at bounding box center [302, 125] width 284 height 24
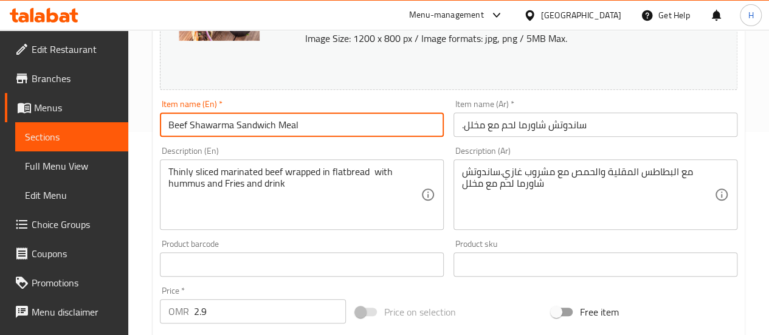
type input "Beef Shawarma Sandwich Meal"
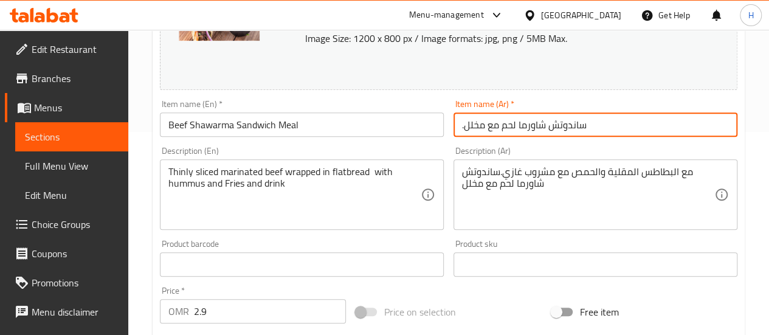
drag, startPoint x: 499, startPoint y: 130, endPoint x: 465, endPoint y: 125, distance: 35.0
click at [465, 125] on input ".ساندوتش شاورما لحم مع مخلل" at bounding box center [596, 125] width 284 height 24
paste input "وجبة"
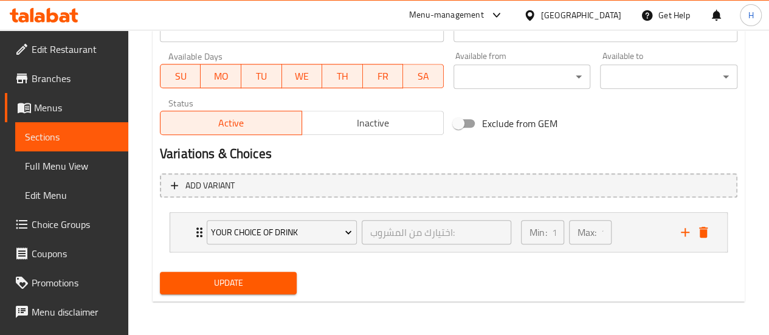
type input ".ساندوتش شاورما لحم وجبة"
click at [260, 287] on span "Update" at bounding box center [229, 283] width 118 height 15
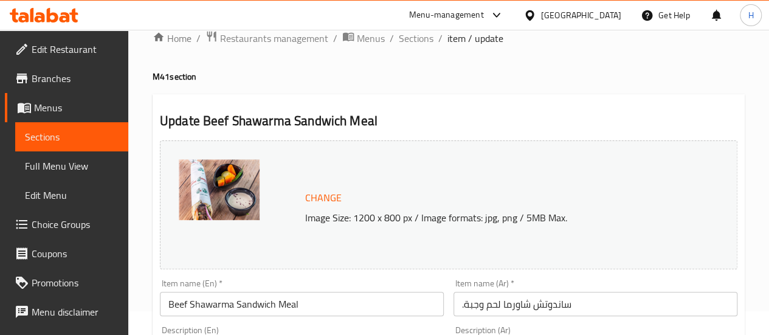
scroll to position [0, 0]
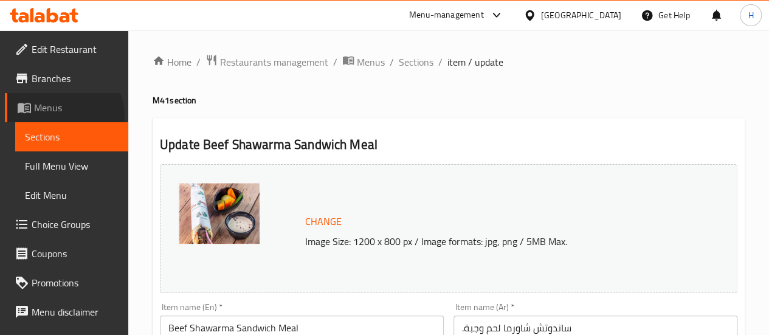
click at [63, 116] on link "Menus" at bounding box center [66, 107] width 123 height 29
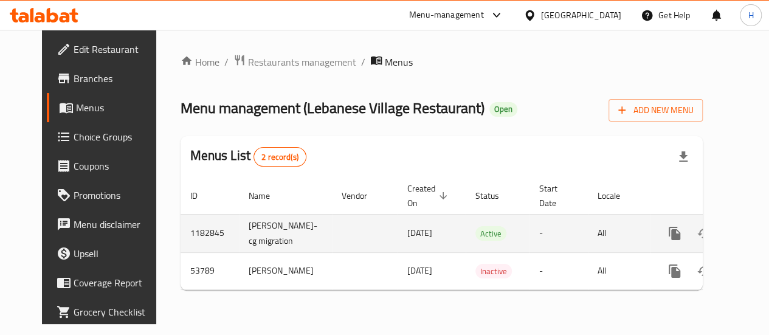
click at [264, 244] on td "Muhammad Hussein-cg migration" at bounding box center [285, 233] width 93 height 38
click at [757, 239] on icon "enhanced table" at bounding box center [762, 233] width 11 height 11
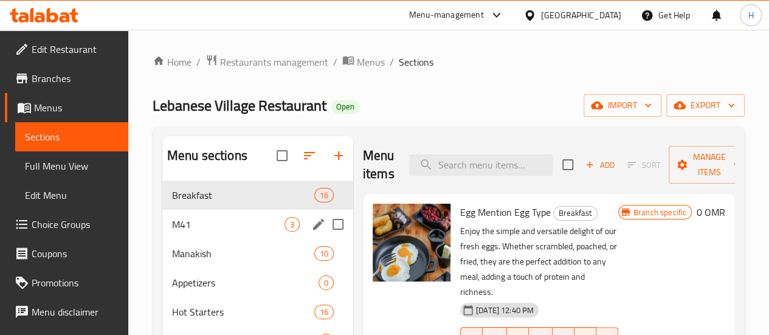
click at [243, 239] on div "M41 3" at bounding box center [257, 224] width 191 height 29
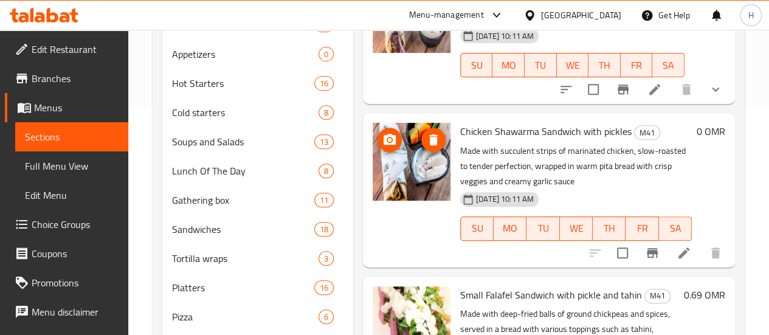
scroll to position [229, 0]
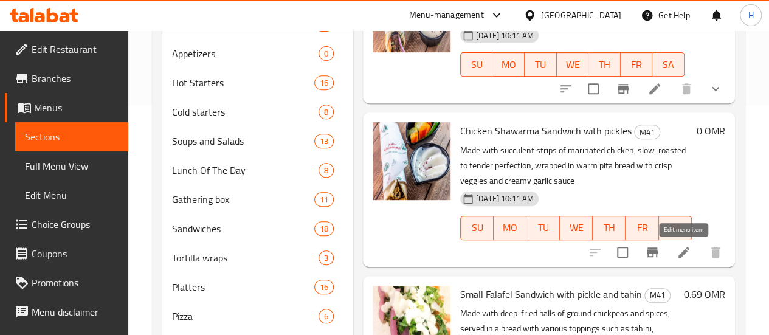
click at [688, 253] on icon at bounding box center [684, 252] width 15 height 15
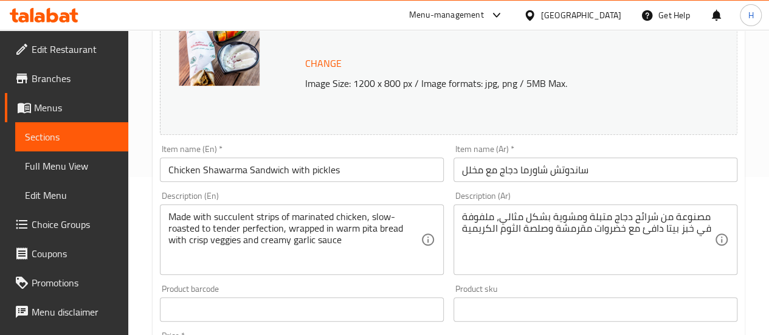
scroll to position [159, 0]
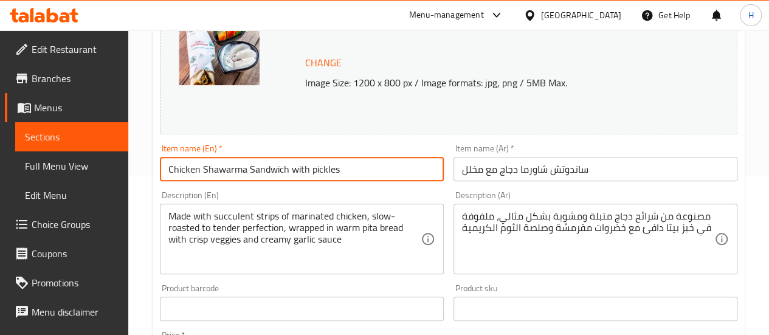
click at [339, 164] on input "Chicken Shawarma Sandwich with pickles" at bounding box center [302, 169] width 284 height 24
drag, startPoint x: 290, startPoint y: 169, endPoint x: 373, endPoint y: 189, distance: 85.6
click at [373, 189] on div "Change Image Size: 1200 x 800 px / Image formats: jpg, png / 5MB Max. Item name…" at bounding box center [449, 272] width 588 height 542
click at [165, 168] on input "Chicken Shawarma Sandwich" at bounding box center [302, 169] width 284 height 24
click at [246, 168] on input "Chicken Shawarma Sandwich" at bounding box center [302, 169] width 284 height 24
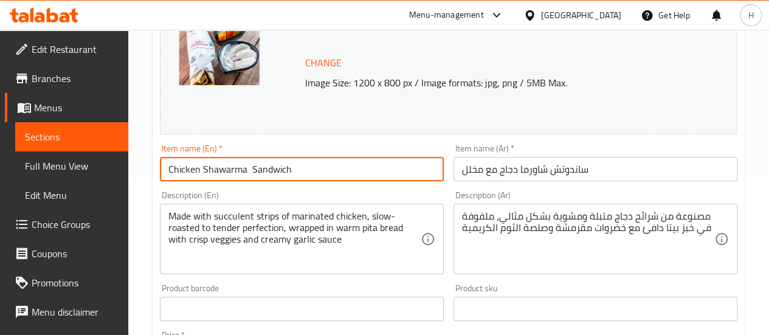
click at [294, 171] on input "Chicken Shawarma Sandwich" at bounding box center [302, 169] width 284 height 24
type input "Chicken Shawarma Sandwich Meal"
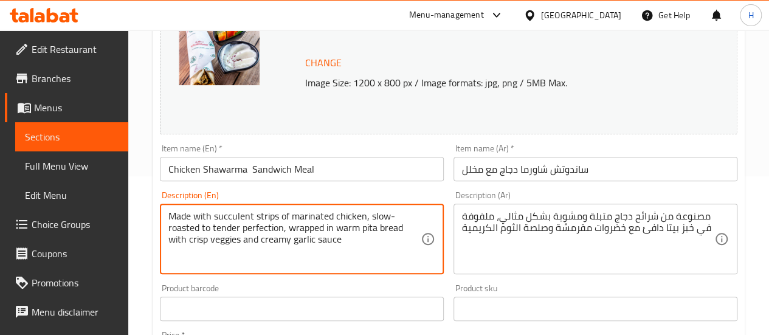
click at [460, 176] on input "ساندوتش شاورما دجاج مع مخلل" at bounding box center [596, 169] width 284 height 24
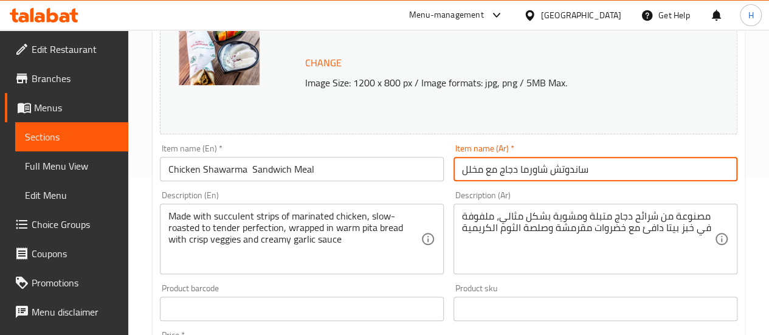
paste input "وجبة"
type input "وجبة ساندوتش شاورما دجاج مع مخلل"
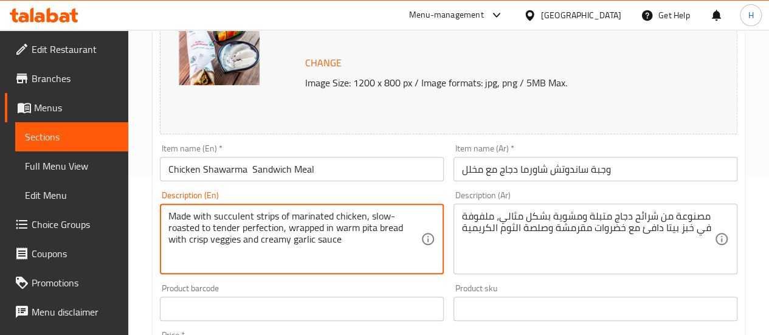
paste textarea "With Fries and Hummus"
drag, startPoint x: 272, startPoint y: 255, endPoint x: 341, endPoint y: 244, distance: 69.0
click at [341, 244] on textarea "Made with succulent strips of marinated chicken, slow-roasted to tender perfect…" at bounding box center [294, 239] width 252 height 58
type textarea "Made with succulent strips of marinated chicken, slow-roasted to tender perfect…"
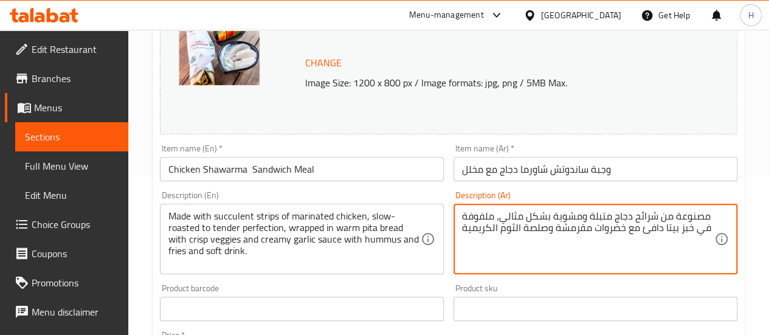
click at [454, 229] on div "مصنوعة من شرائح دجاج متبلة ومشوية بشكل مثالي، ملفوفة في خبز بيتا دافئ مع خضروات…" at bounding box center [596, 239] width 284 height 71
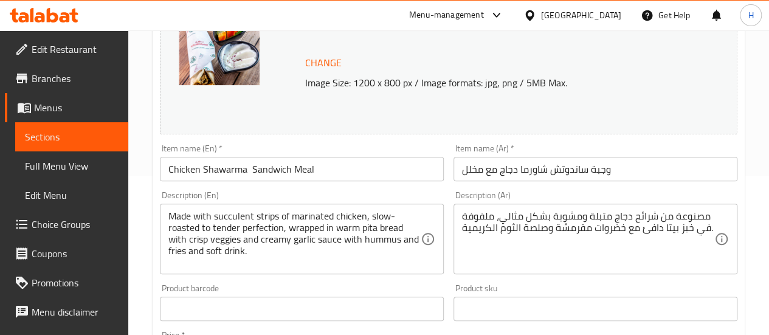
click at [457, 227] on div "مصنوعة من شرائح دجاج متبلة ومشوية بشكل مثالي، ملفوفة .في خبز بيتا دافئ مع خضروا…" at bounding box center [596, 239] width 284 height 71
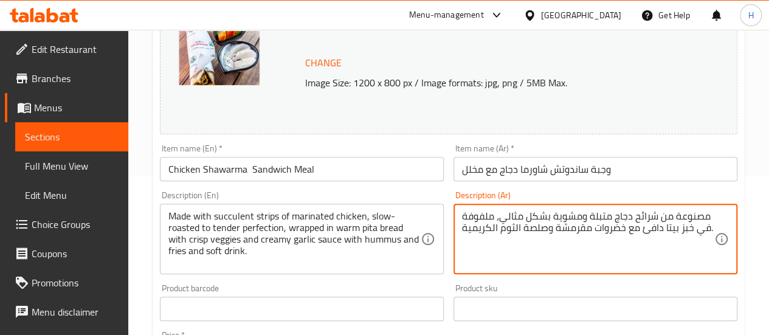
click at [462, 228] on textarea "مصنوعة من شرائح دجاج متبلة ومشوية بشكل مثالي، ملفوفة .في خبز بيتا دافئ مع خضروا…" at bounding box center [588, 239] width 252 height 58
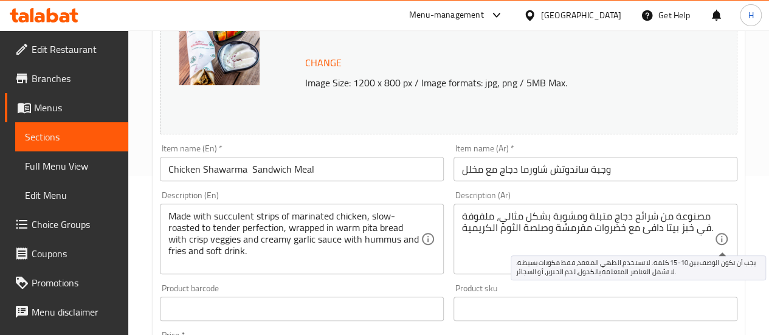
click at [718, 232] on icon at bounding box center [722, 239] width 15 height 15
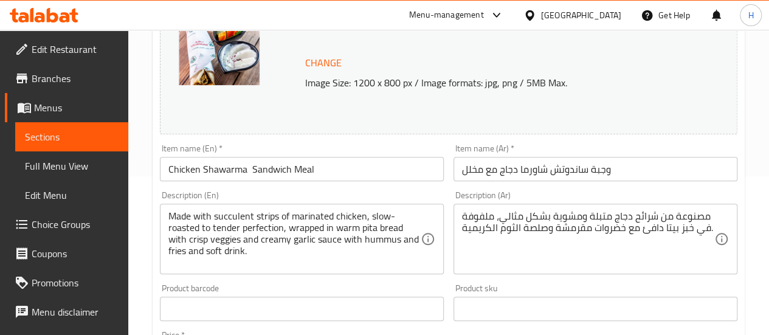
click at [715, 229] on div "مصنوعة من شرائح دجاج متبلة ومشوية بشكل مثالي، ملفوفة .في خبز بيتا دافئ مع خضروا…" at bounding box center [596, 239] width 284 height 71
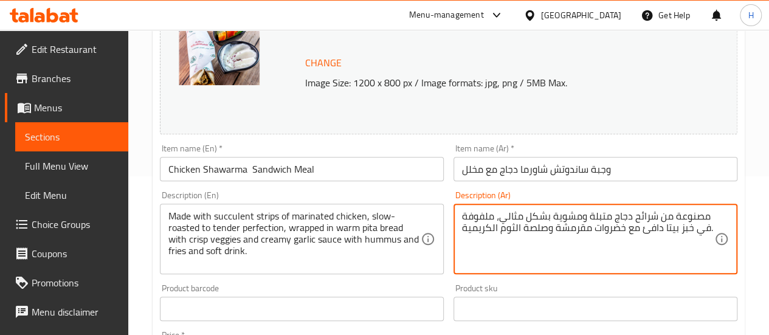
click at [710, 227] on textarea "مصنوعة من شرائح دجاج متبلة ومشوية بشكل مثالي، ملفوفة .في خبز بيتا دافئ مع خضروا…" at bounding box center [588, 239] width 252 height 58
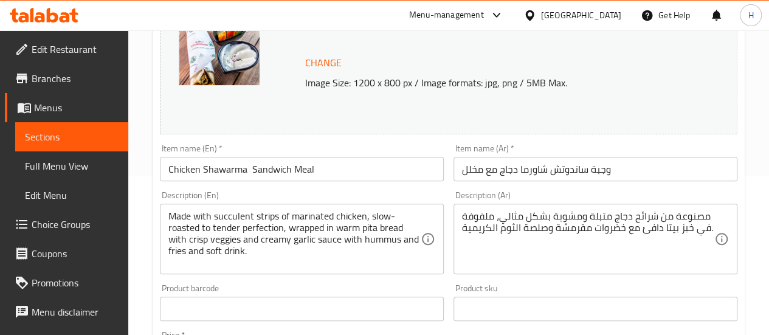
click at [715, 227] on div "مصنوعة من شرائح دجاج متبلة ومشوية بشكل مثالي، ملفوفة .في خبز بيتا دافئ مع خضروا…" at bounding box center [596, 239] width 284 height 71
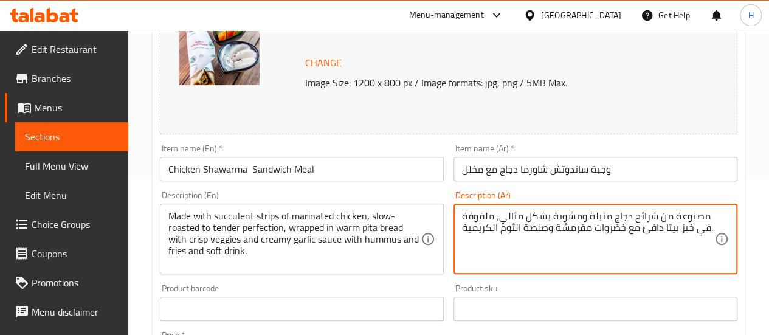
click at [710, 229] on textarea "مصنوعة من شرائح دجاج متبلة ومشوية بشكل مثالي، ملفوفة .في خبز بيتا دافئ مع خضروا…" at bounding box center [588, 239] width 252 height 58
paste textarea "مع الحمص والبطاطس المقلية والمشروبات الغازية."
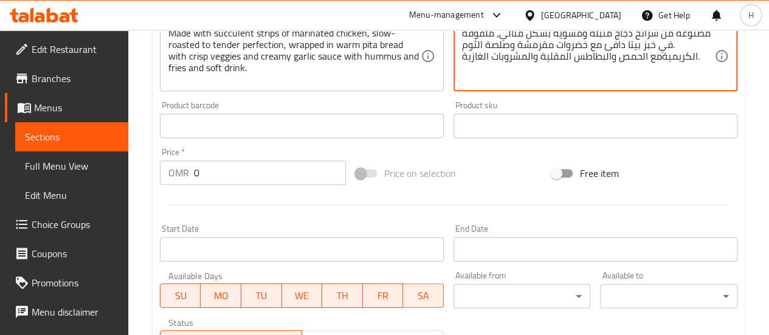
scroll to position [342, 0]
type textarea "مصنوعة من شرائح دجاج متبلة ومشوية بشكل مثالي، ملفوفة .في خبز بيتا دافئ مع خضروا…"
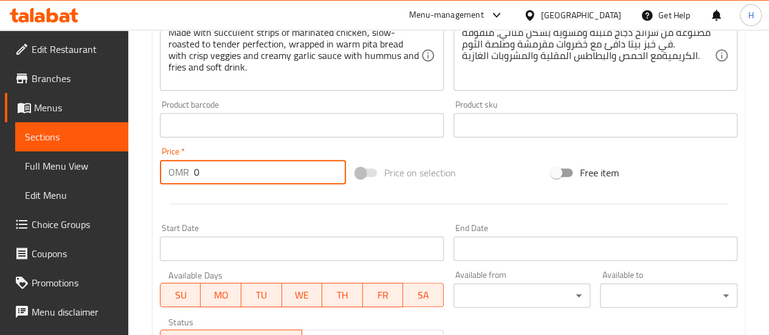
click at [270, 167] on input "0" at bounding box center [270, 172] width 152 height 24
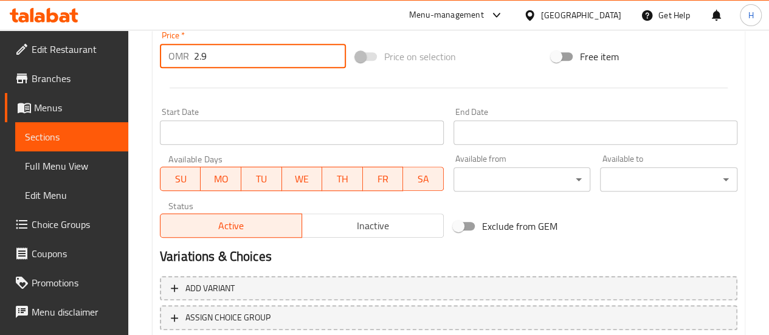
scroll to position [542, 0]
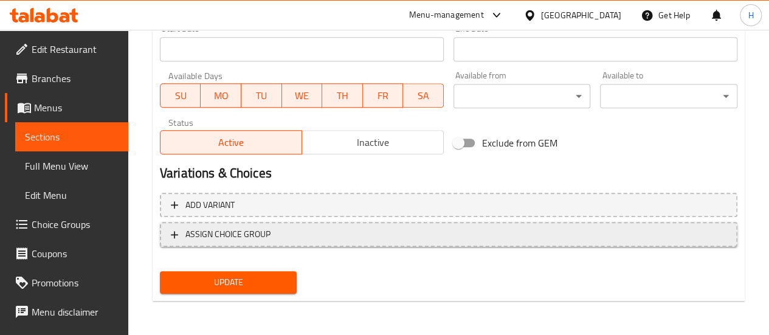
type input "2.9"
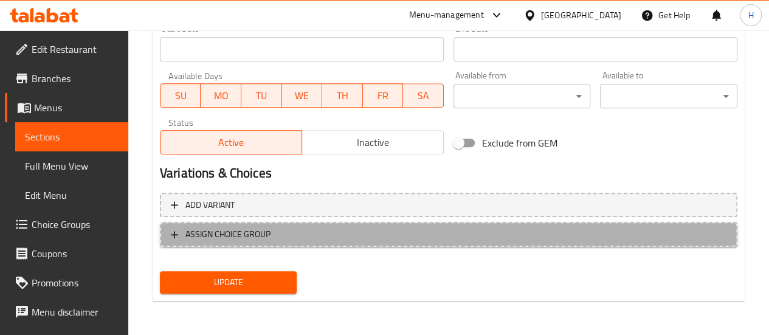
click at [266, 235] on span "ASSIGN CHOICE GROUP" at bounding box center [227, 234] width 85 height 15
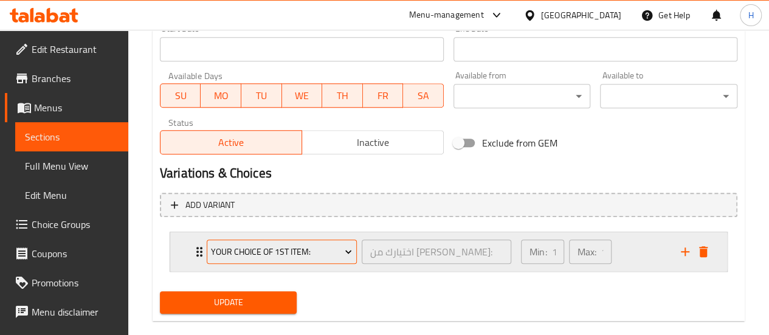
click at [258, 258] on span "Your Choice of 1st item:" at bounding box center [281, 251] width 141 height 15
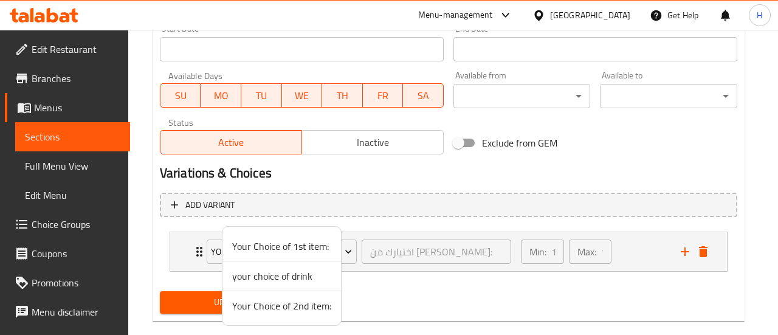
click at [268, 281] on span "your choice of drink" at bounding box center [281, 276] width 99 height 15
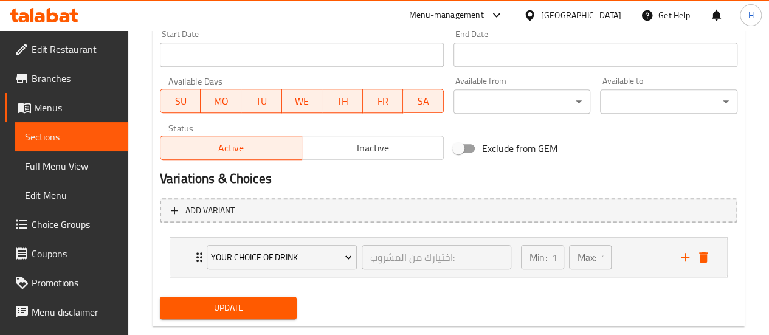
scroll to position [561, 0]
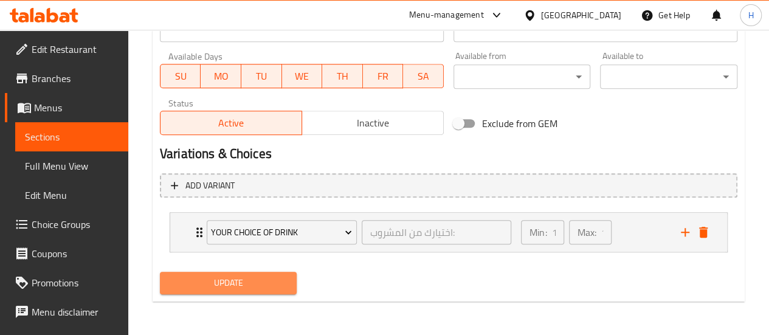
click at [222, 289] on span "Update" at bounding box center [229, 283] width 118 height 15
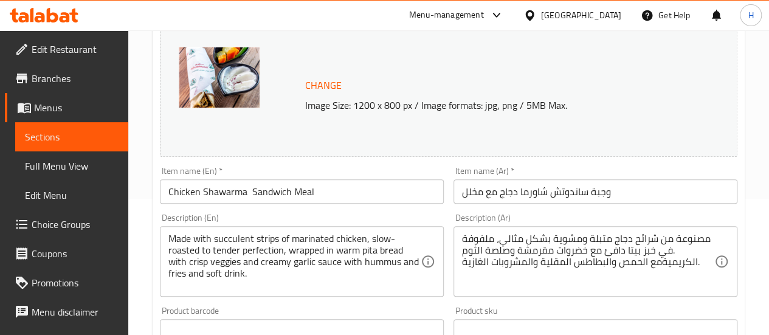
scroll to position [130, 0]
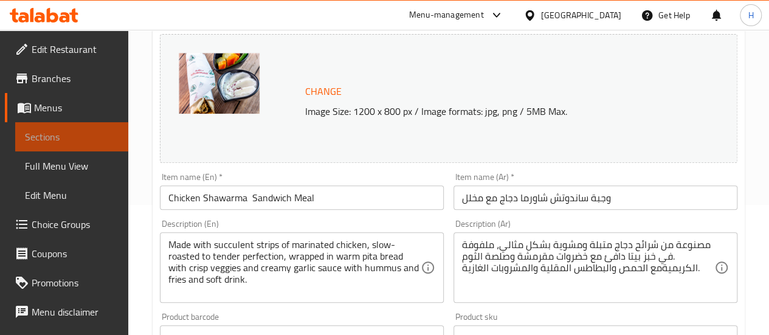
click at [94, 143] on span "Sections" at bounding box center [72, 137] width 94 height 15
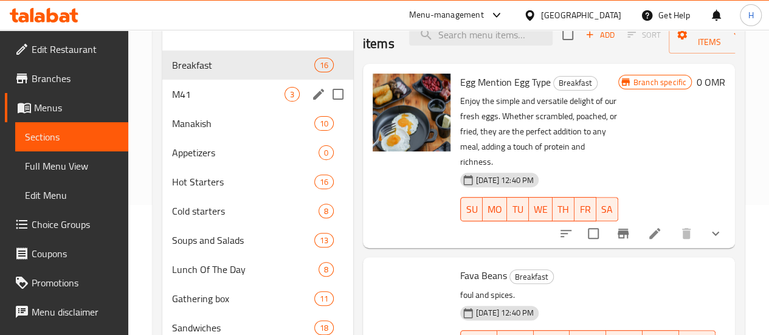
click at [209, 102] on span "M41" at bounding box center [228, 94] width 113 height 15
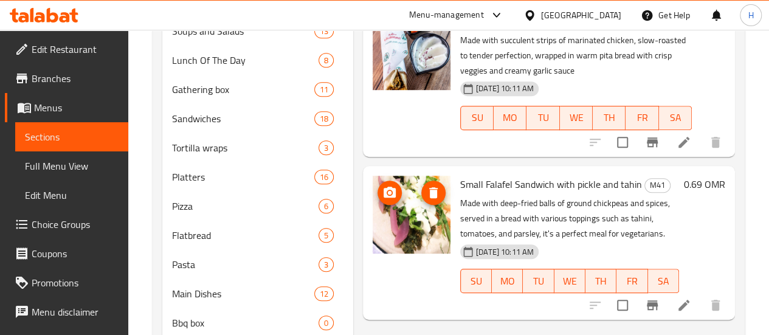
scroll to position [352, 0]
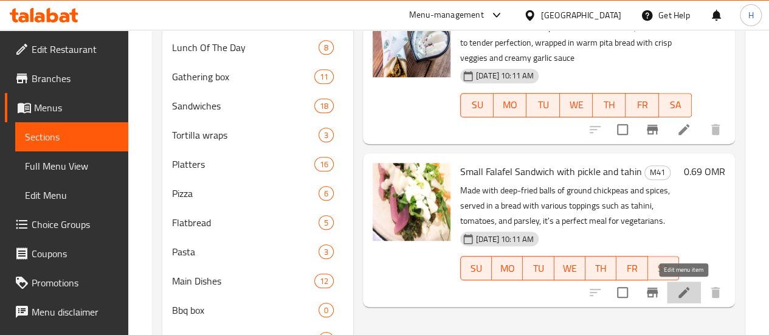
click at [683, 296] on icon at bounding box center [684, 292] width 15 height 15
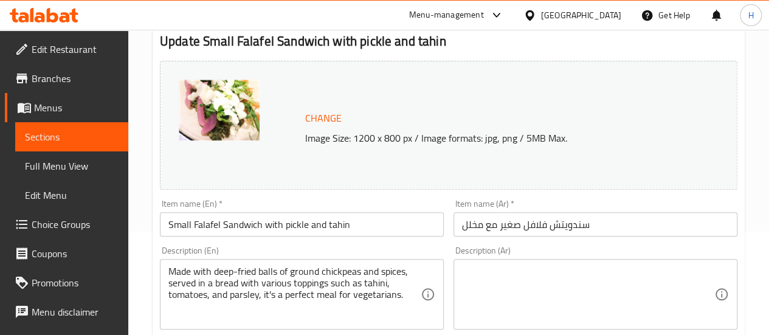
scroll to position [105, 0]
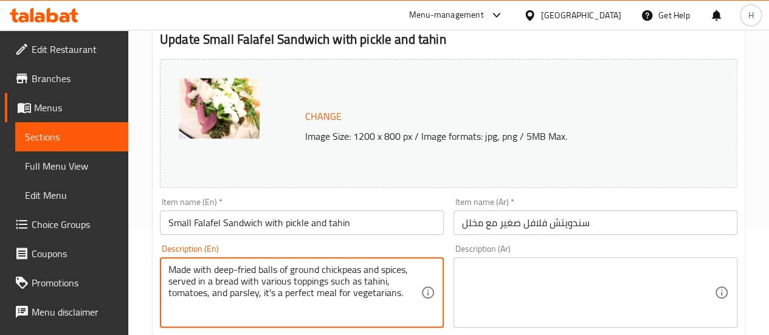
drag, startPoint x: 401, startPoint y: 296, endPoint x: 334, endPoint y: 301, distance: 67.7
drag, startPoint x: 334, startPoint y: 301, endPoint x: 277, endPoint y: 293, distance: 57.7
click at [277, 293] on textarea "Made with deep-fried balls of ground chickpeas and spices, served in a bread wi…" at bounding box center [294, 293] width 252 height 58
drag, startPoint x: 409, startPoint y: 300, endPoint x: 264, endPoint y: 305, distance: 144.8
click at [264, 305] on textarea "Made with deep-fried balls of ground chickpeas and spices, served in a bread wi…" at bounding box center [294, 293] width 252 height 58
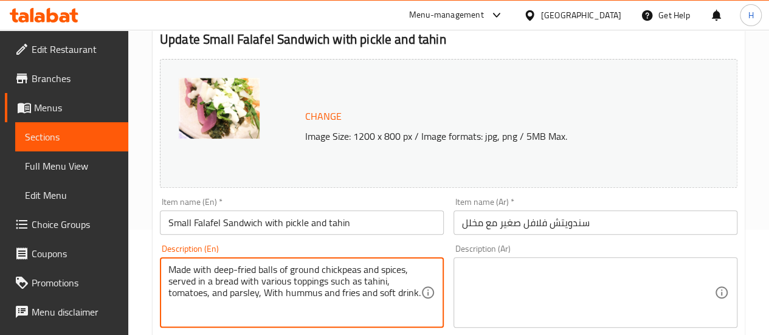
drag, startPoint x: 263, startPoint y: 297, endPoint x: 417, endPoint y: 297, distance: 154.5
click at [417, 297] on textarea "Made with deep-fried balls of ground chickpeas and spices, served in a bread wi…" at bounding box center [294, 293] width 252 height 58
type textarea "Made with deep-fried balls of ground chickpeas and spices, served in a bread wi…"
click at [463, 290] on textarea at bounding box center [588, 293] width 252 height 58
click at [414, 292] on textarea "Made with deep-fried balls of ground chickpeas and spices, served in a bread wi…" at bounding box center [294, 293] width 252 height 58
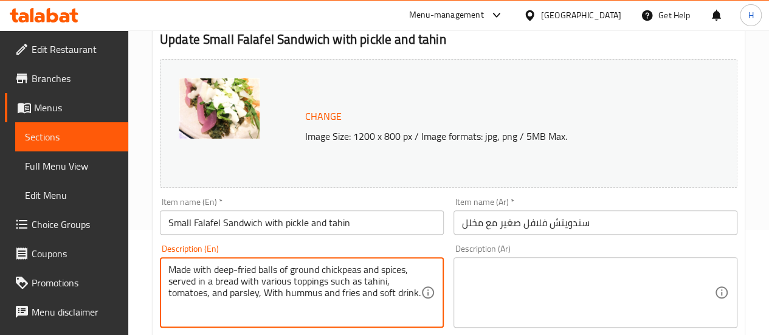
click at [414, 292] on textarea "Made with deep-fried balls of ground chickpeas and spices, served in a bread wi…" at bounding box center [294, 293] width 252 height 58
click at [488, 284] on textarea at bounding box center [588, 293] width 252 height 58
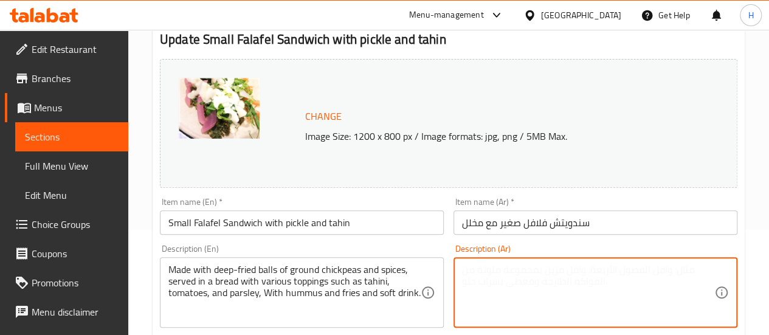
paste textarea "مصنوعة من كرات مقلية من الحمص المطحون والتوابل، تقدم في خبز مع مجموعة متنوعة من…"
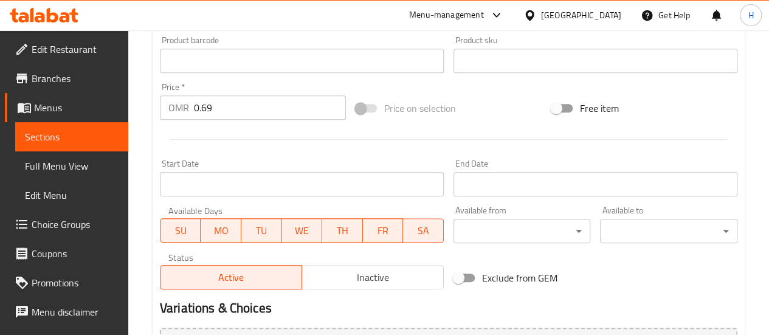
scroll to position [407, 0]
type textarea "مصنوعة من كرات مقلية من الحمص المطحون والتوابل، تقدم في خبز مع مجموعة متنوعة من…"
click at [222, 105] on input "0.69" at bounding box center [270, 107] width 152 height 24
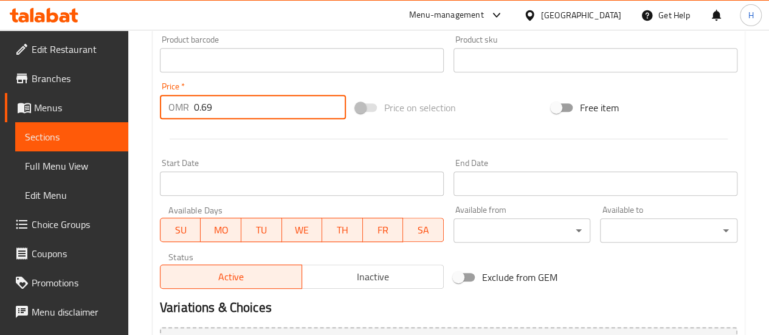
click at [222, 105] on input "0.69" at bounding box center [270, 107] width 152 height 24
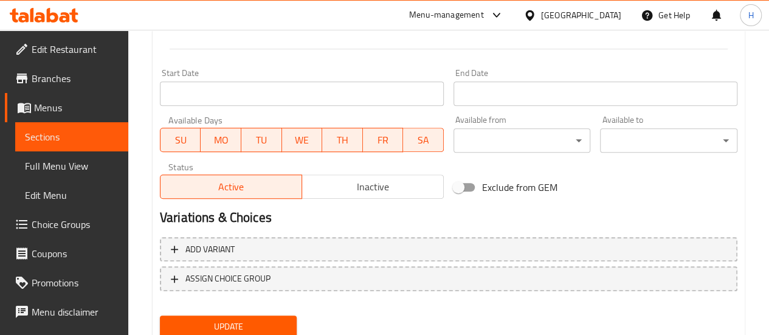
scroll to position [542, 0]
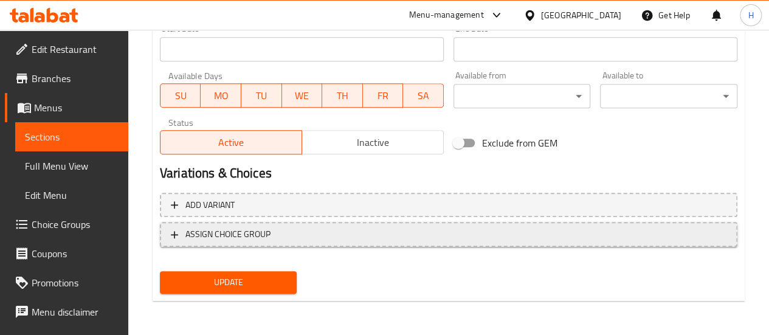
type input "2.9"
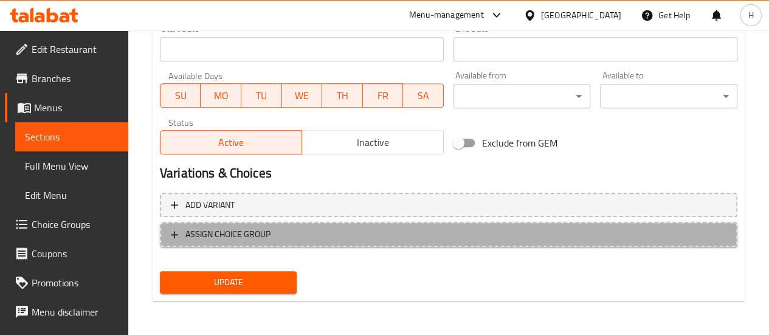
click at [218, 229] on span "ASSIGN CHOICE GROUP" at bounding box center [227, 234] width 85 height 15
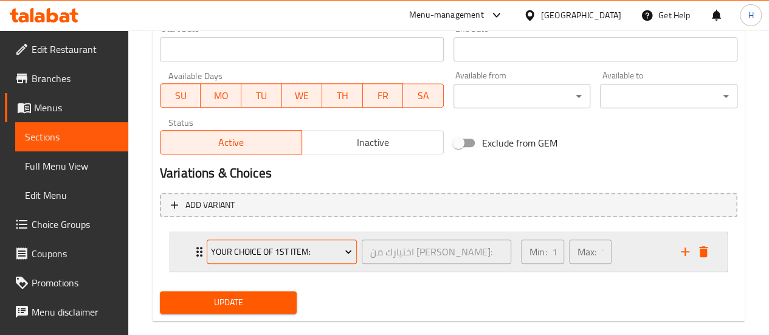
click at [235, 246] on span "Your Choice of 1st item:" at bounding box center [281, 251] width 141 height 15
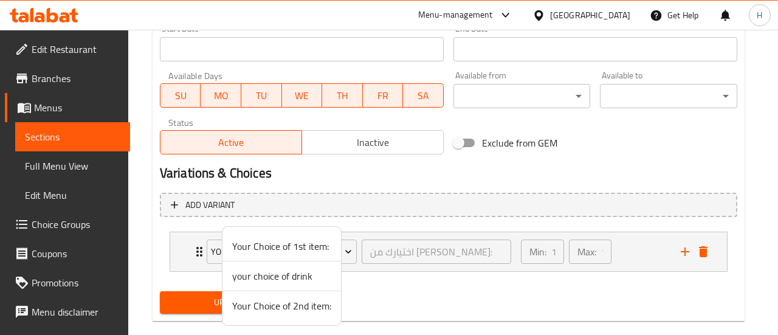
click at [255, 271] on span "your choice of drink" at bounding box center [281, 276] width 99 height 15
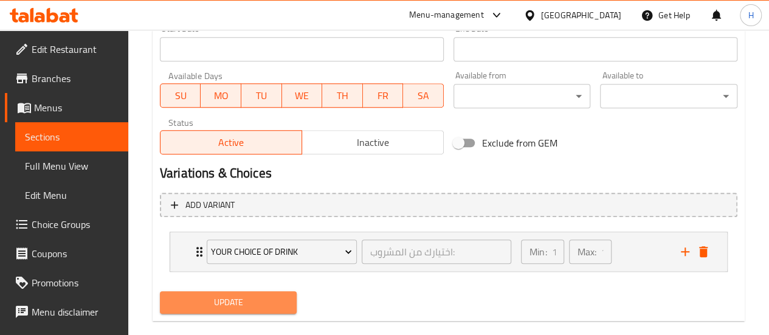
click at [274, 294] on button "Update" at bounding box center [228, 302] width 137 height 23
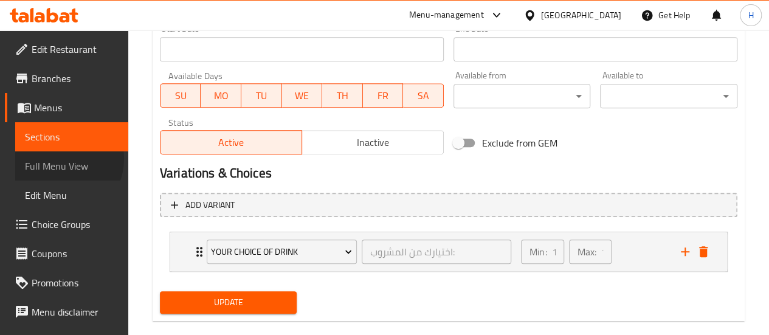
click at [59, 159] on span "Full Menu View" at bounding box center [72, 166] width 94 height 15
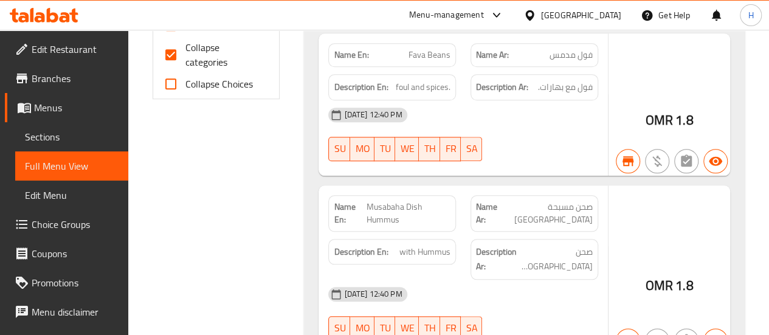
click at [54, 134] on span "Sections" at bounding box center [72, 137] width 94 height 15
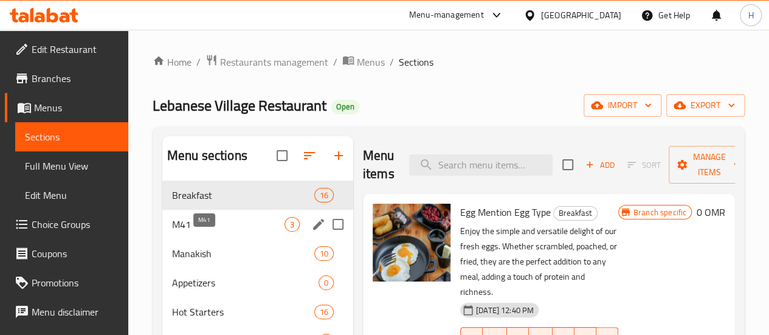
click at [198, 232] on span "M41" at bounding box center [228, 224] width 113 height 15
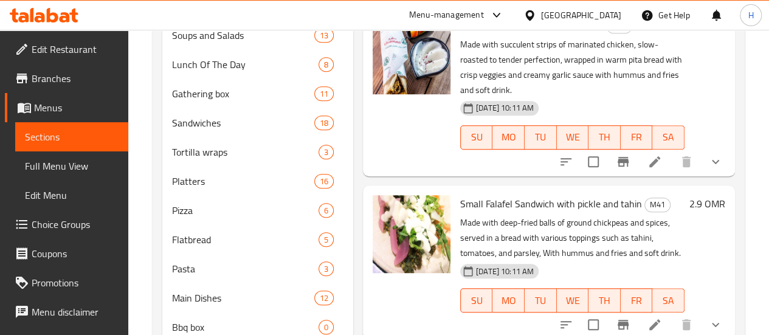
scroll to position [359, 0]
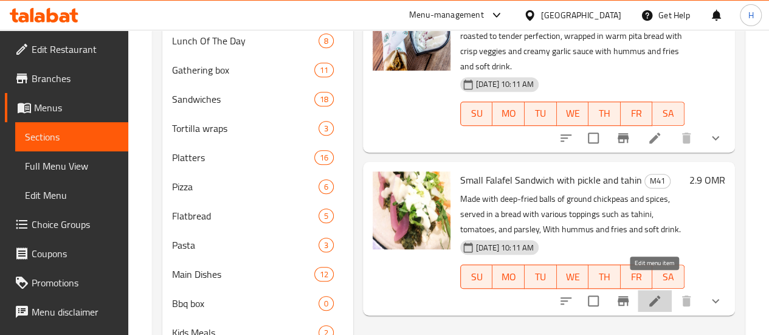
click at [656, 294] on icon at bounding box center [655, 301] width 15 height 15
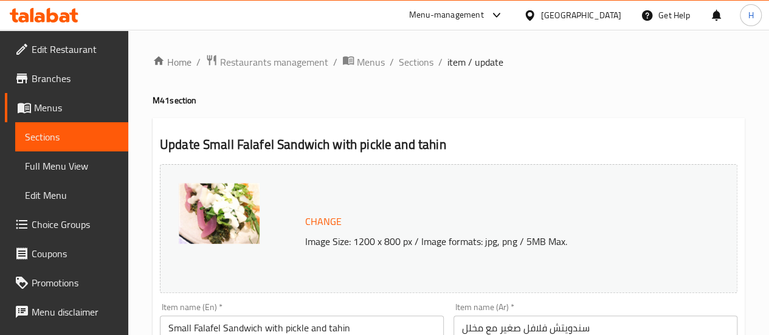
scroll to position [148, 0]
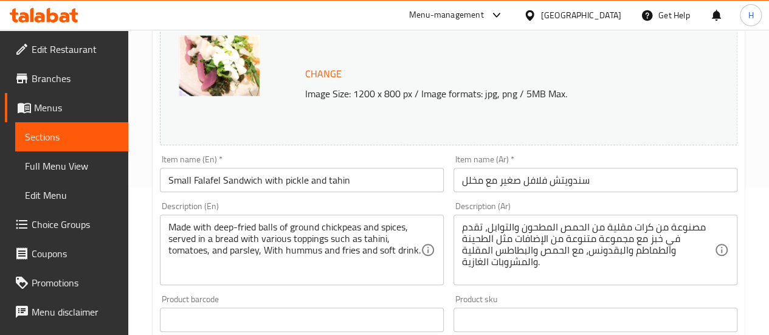
click at [358, 185] on input "Small Falafel Sandwich with pickle and tahin" at bounding box center [302, 180] width 284 height 24
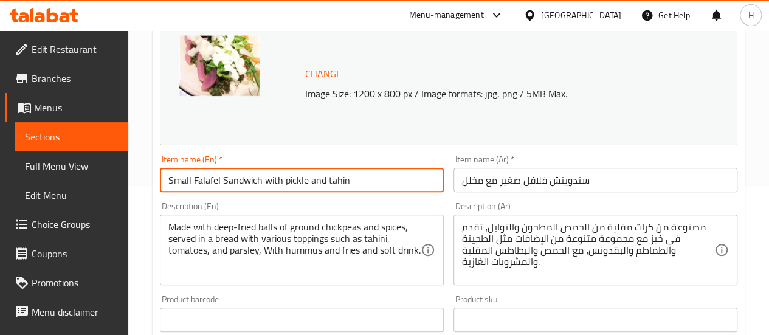
click at [358, 185] on input "Small Falafel Sandwich with pickle and tahin" at bounding box center [302, 180] width 284 height 24
type input "Small Falafel Sandwich Meal"
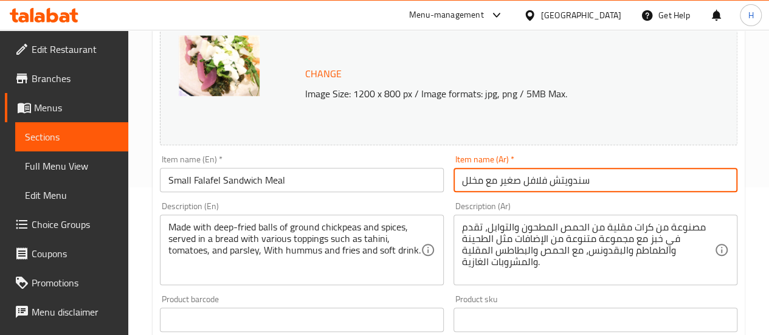
click at [460, 187] on input "سندويتش فلافل صغير مع مخلل" at bounding box center [596, 180] width 284 height 24
click at [600, 189] on input "سندويتش فلافل صغير مع مخلل" at bounding box center [596, 180] width 284 height 24
paste input "وجبة"
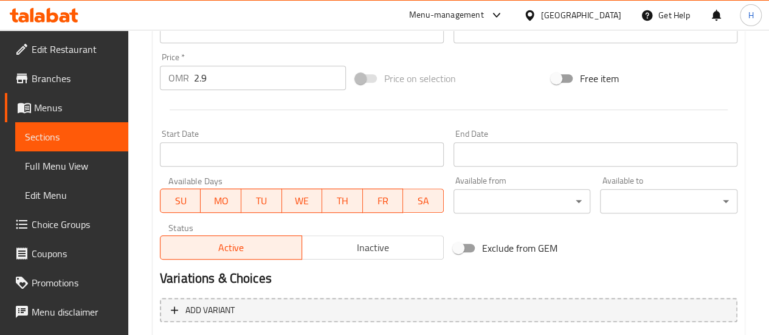
scroll to position [561, 0]
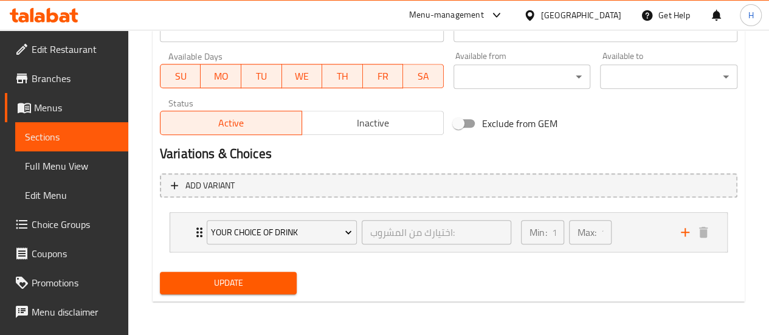
type input "سندويتش فلافل صغير مع مخلل وجبة"
click at [286, 283] on span "Update" at bounding box center [229, 283] width 118 height 15
click at [56, 142] on span "Sections" at bounding box center [72, 137] width 94 height 15
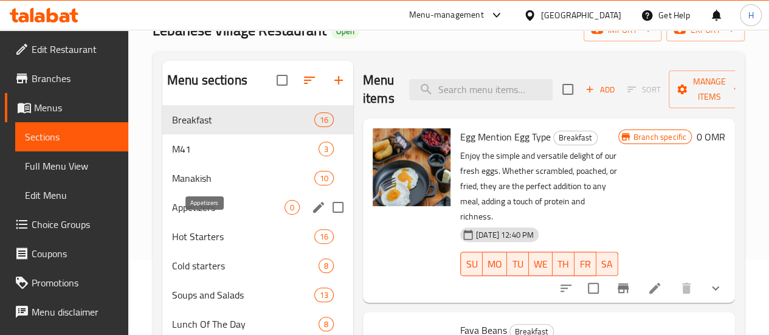
scroll to position [58, 0]
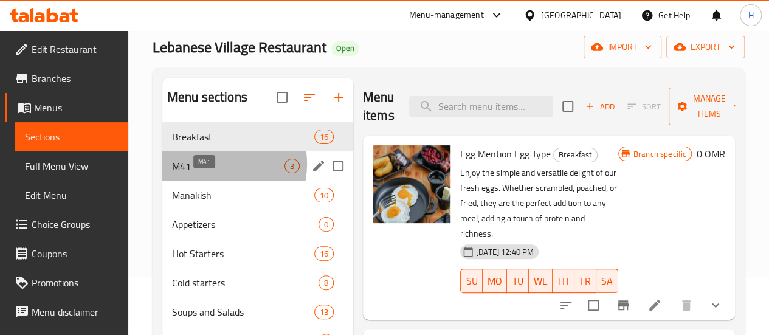
click at [209, 173] on span "M41" at bounding box center [228, 166] width 113 height 15
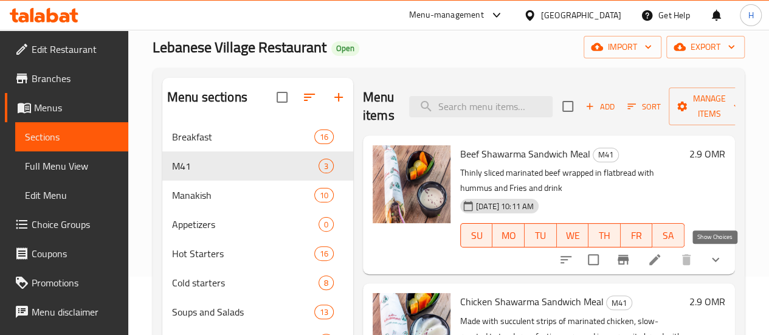
click at [714, 257] on icon "show more" at bounding box center [716, 259] width 15 height 15
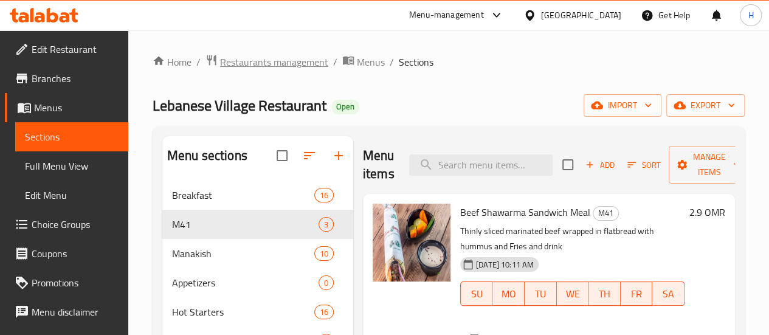
click at [258, 58] on span "Restaurants management" at bounding box center [274, 62] width 108 height 15
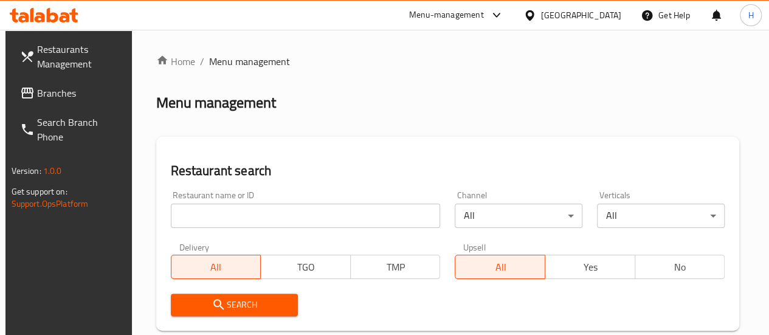
click at [209, 212] on input "search" at bounding box center [306, 216] width 270 height 24
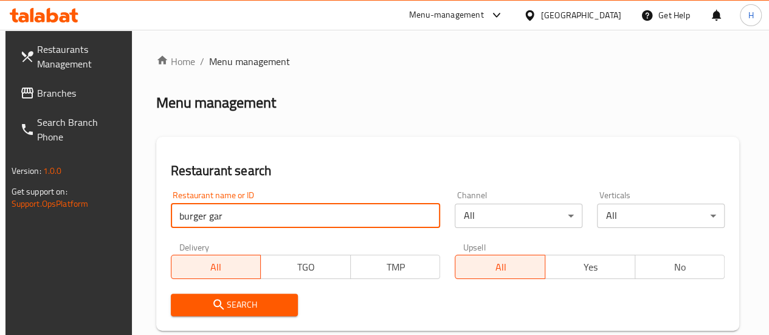
type input "burger garage"
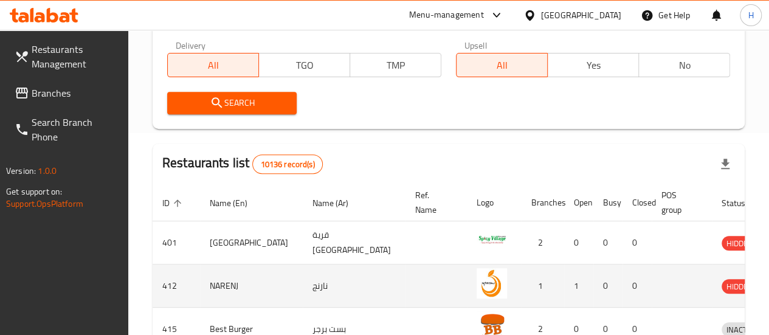
scroll to position [201, 0]
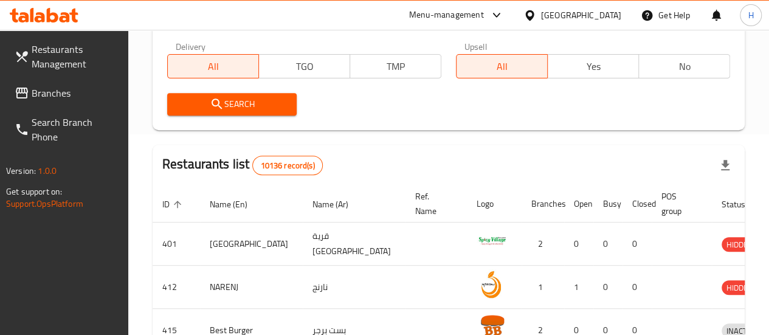
click at [210, 95] on button "Search" at bounding box center [232, 104] width 130 height 23
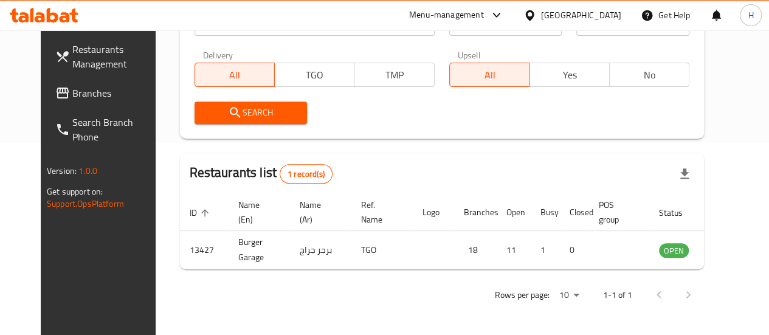
scroll to position [197, 0]
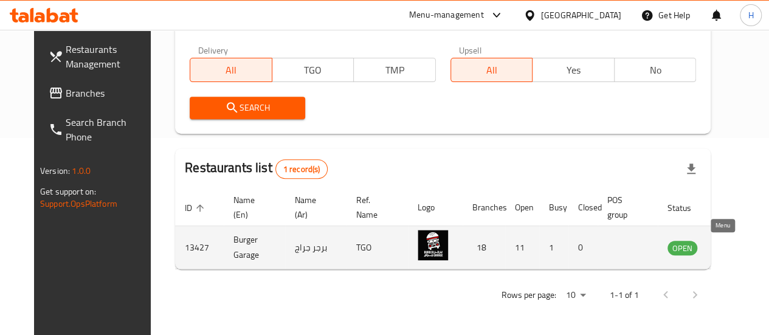
click at [732, 241] on icon "enhanced table" at bounding box center [739, 247] width 15 height 15
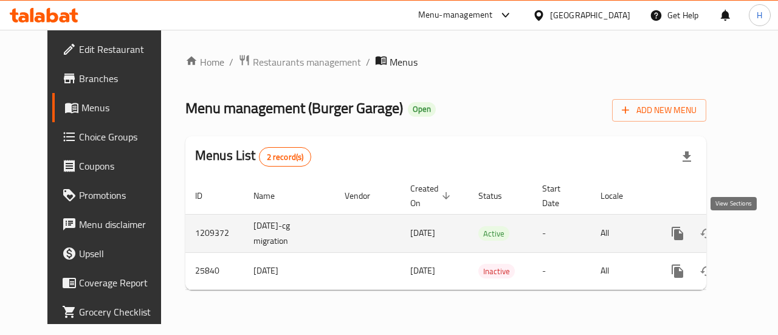
click at [758, 238] on icon "enhanced table" at bounding box center [765, 233] width 15 height 15
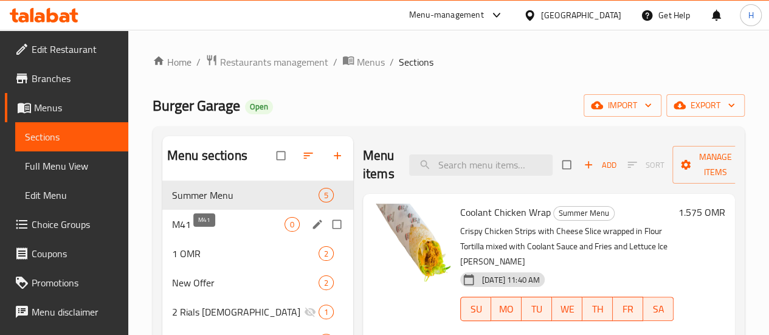
click at [209, 232] on span "M41" at bounding box center [228, 224] width 113 height 15
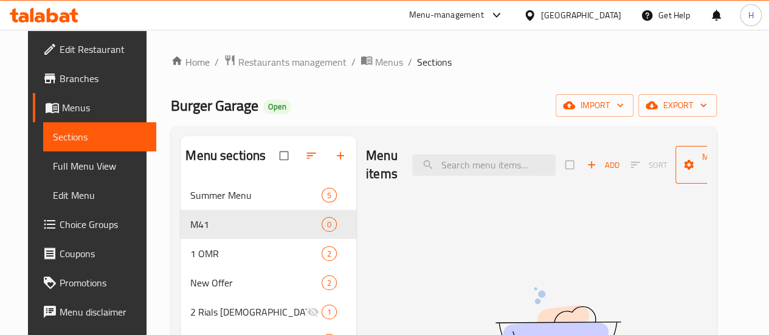
click at [685, 163] on span "Manage items" at bounding box center [718, 165] width 67 height 30
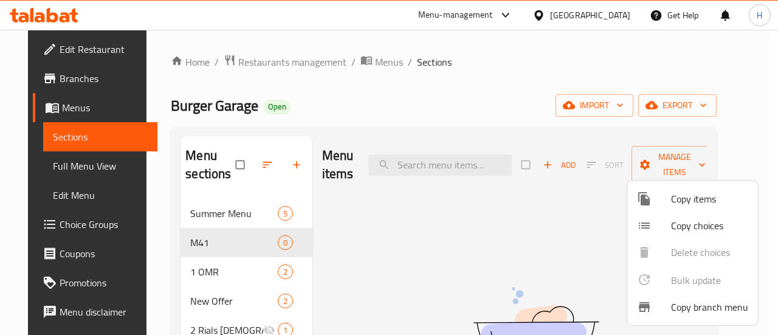
click at [682, 198] on span "Copy items" at bounding box center [709, 199] width 77 height 15
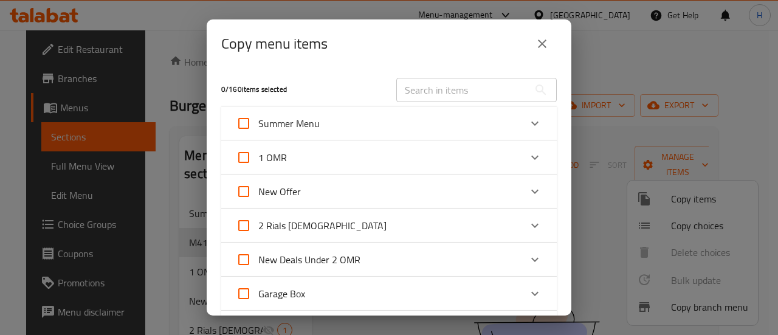
click at [309, 188] on div "New Offer" at bounding box center [378, 191] width 285 height 29
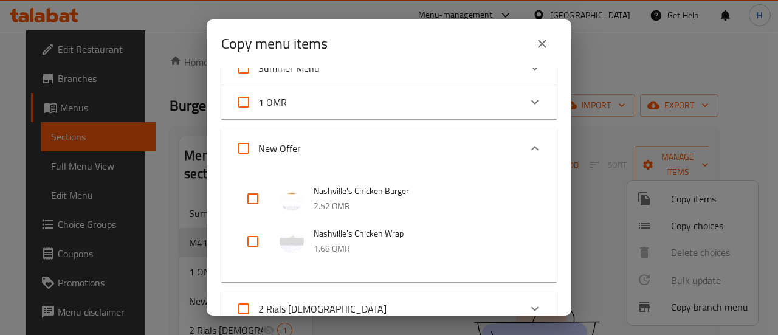
scroll to position [58, 0]
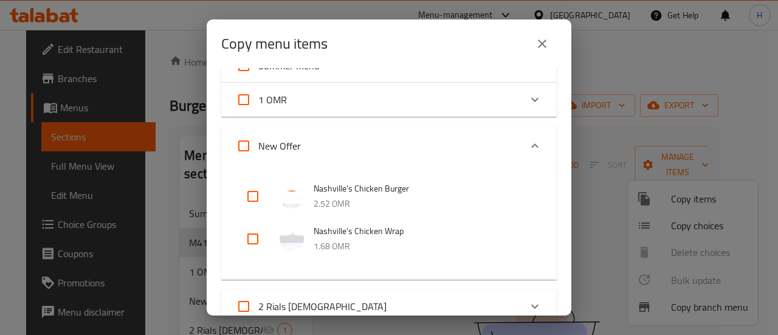
click at [339, 244] on p "1.68 OMR" at bounding box center [423, 246] width 219 height 15
click at [256, 239] on input "checkbox" at bounding box center [252, 238] width 29 height 29
checkbox input "true"
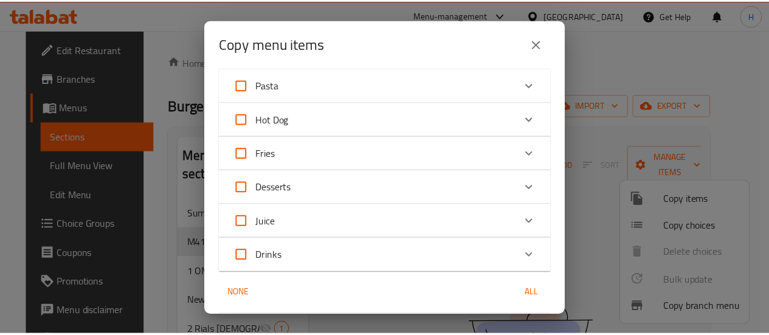
scroll to position [1569, 0]
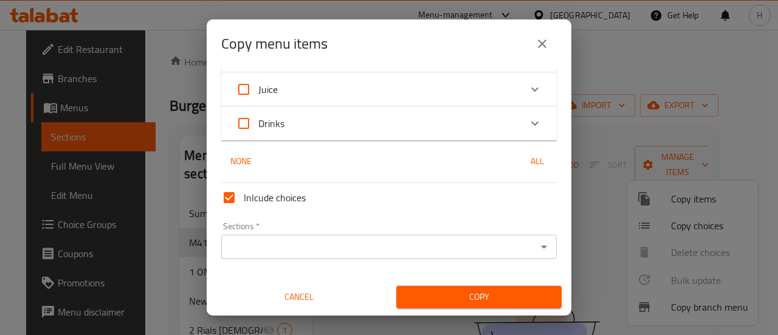
click at [233, 196] on input "Inlcude choices" at bounding box center [229, 197] width 29 height 29
checkbox input "false"
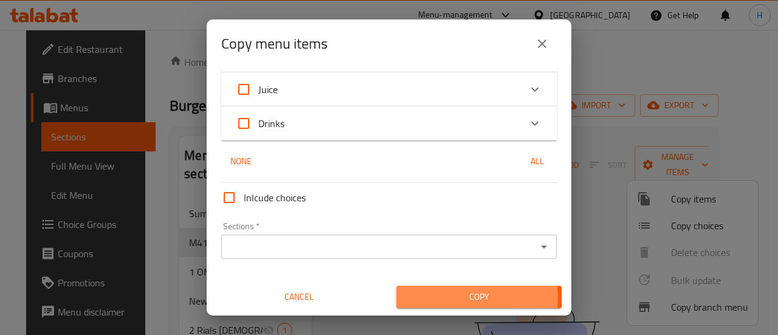
click at [406, 299] on span "Copy" at bounding box center [479, 296] width 146 height 15
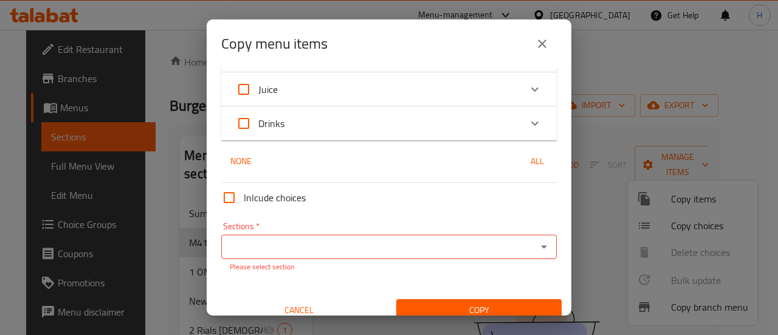
click at [359, 246] on input "Sections   *" at bounding box center [379, 246] width 308 height 17
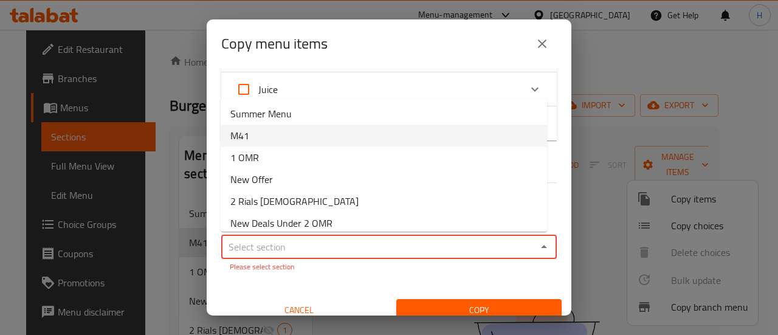
click at [276, 139] on li "M41" at bounding box center [384, 136] width 327 height 22
type input "M41"
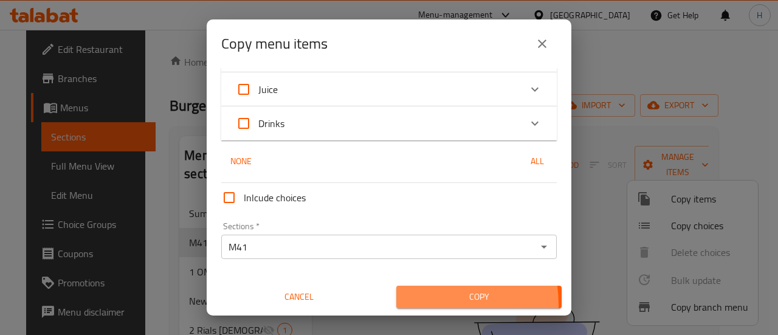
click at [419, 305] on button "Copy" at bounding box center [479, 297] width 165 height 23
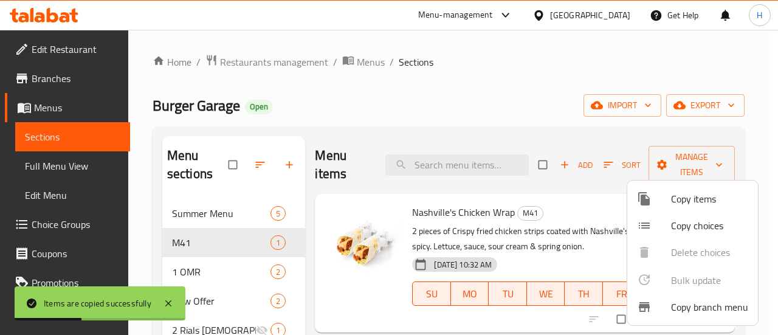
click at [595, 244] on div at bounding box center [389, 167] width 778 height 335
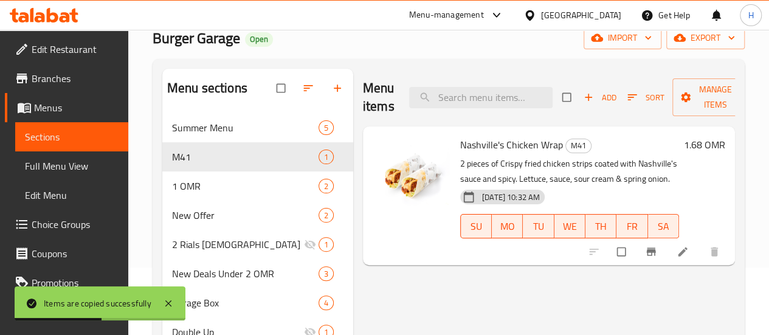
scroll to position [68, 0]
click at [677, 256] on icon at bounding box center [683, 251] width 12 height 12
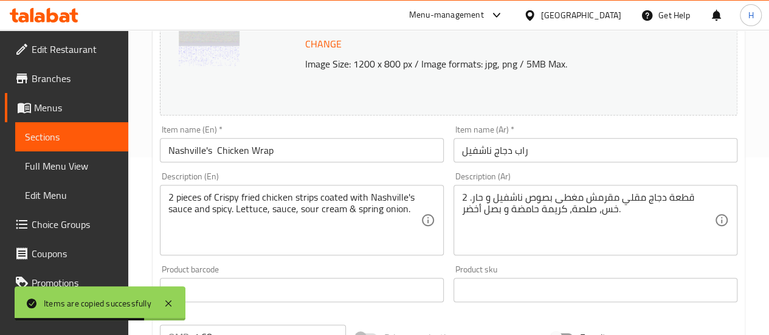
scroll to position [180, 0]
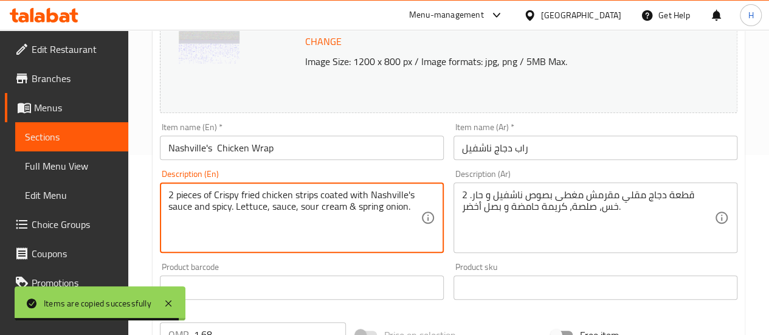
click at [424, 207] on div "2 pieces of Crispy fried chicken strips coated with Nashville's sauce and spicy…" at bounding box center [302, 217] width 284 height 71
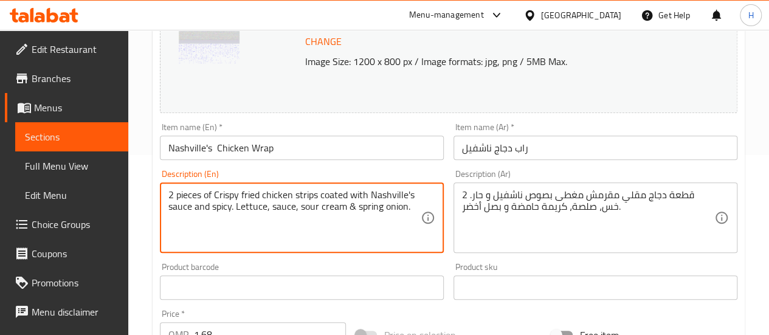
click at [411, 211] on textarea "2 pieces of Crispy fried chicken strips coated with Nashville's sauce and spicy…" at bounding box center [294, 218] width 252 height 58
drag, startPoint x: 330, startPoint y: 214, endPoint x: 241, endPoint y: 229, distance: 90.1
click at [241, 229] on textarea "2 pieces of Crispy fried chicken strips coated with Nashville's sauce and spicy…" at bounding box center [294, 218] width 252 height 58
click at [259, 222] on textarea "2 pieces of Crispy fried chicken strips coated with Nashville's sauce and spicy…" at bounding box center [294, 218] width 252 height 58
drag, startPoint x: 259, startPoint y: 222, endPoint x: 167, endPoint y: 227, distance: 92.6
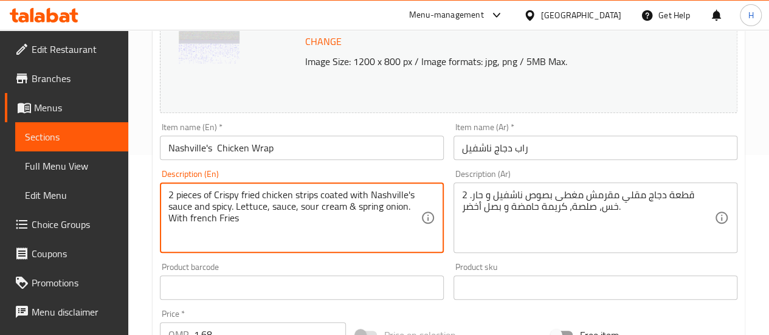
click at [167, 227] on div "2 pieces of Crispy fried chicken strips coated with Nashville's sauce and spicy…" at bounding box center [302, 217] width 284 height 71
type textarea "2 pieces of Crispy fried chicken strips coated with Nashville's sauce and spicy…"
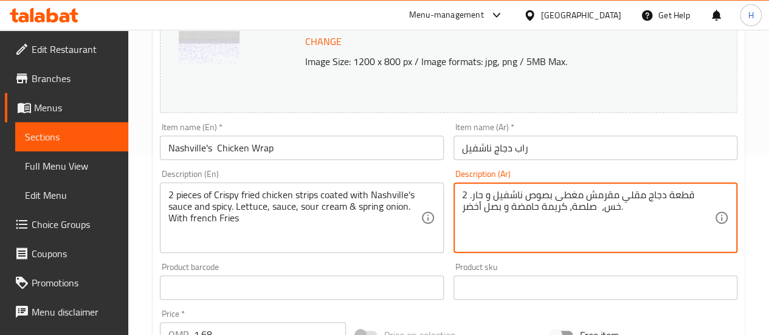
paste textarea "مع بطاطا مقلية"
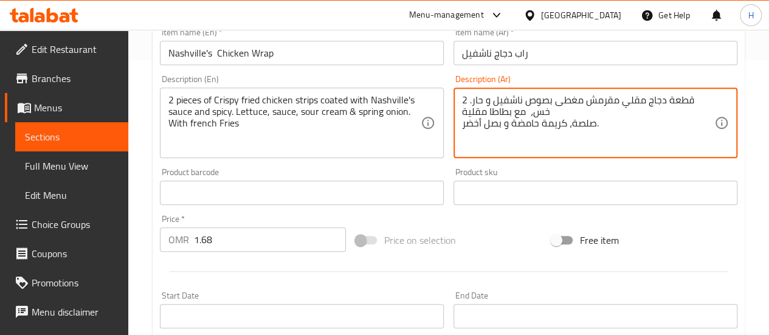
scroll to position [280, 0]
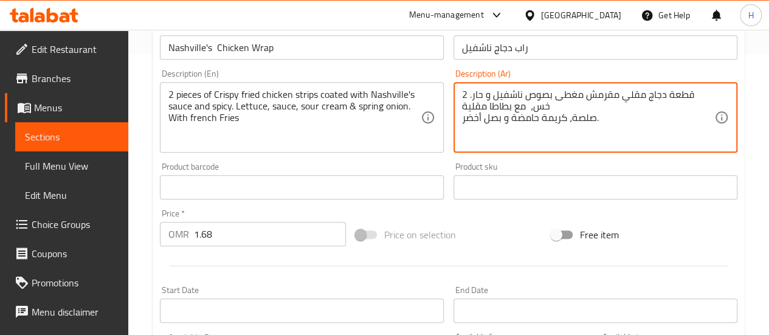
type textarea "2 قطعة دجاج مقلي مقرمش مغطى بصوص ناشفيل و حار. خس، مع بطاطا مقلية صلصة، كريمة ح…"
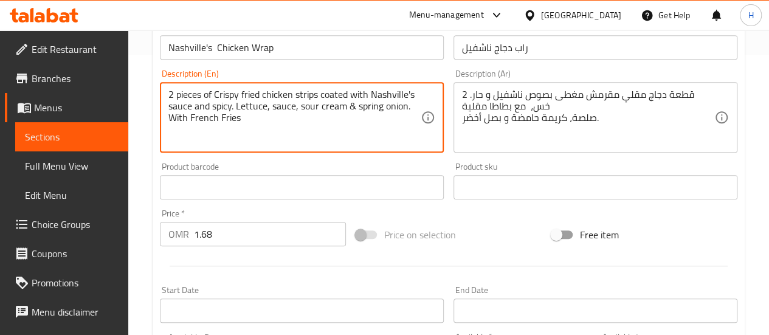
drag, startPoint x: 231, startPoint y: 102, endPoint x: 248, endPoint y: 242, distance: 141.5
click at [248, 242] on div "Change Image Size: 1200 x 800 px / Image formats: jpg, png / 5MB Max. Item name…" at bounding box center [449, 150] width 588 height 542
type textarea "2 pieces of Crispy fried chicken strips coated with Nashville's sauce and spicy…"
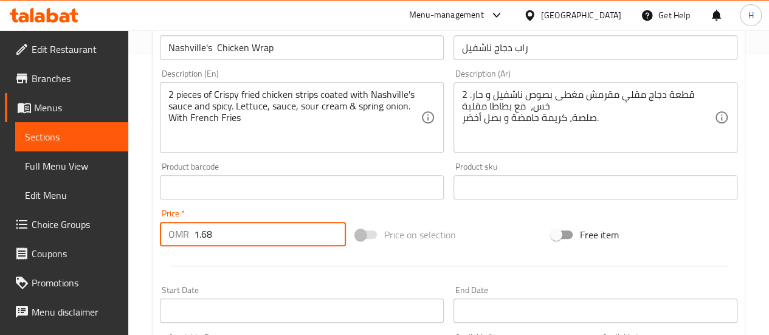
click at [248, 242] on input "1.68" at bounding box center [270, 234] width 152 height 24
type input "2"
type input "3.95"
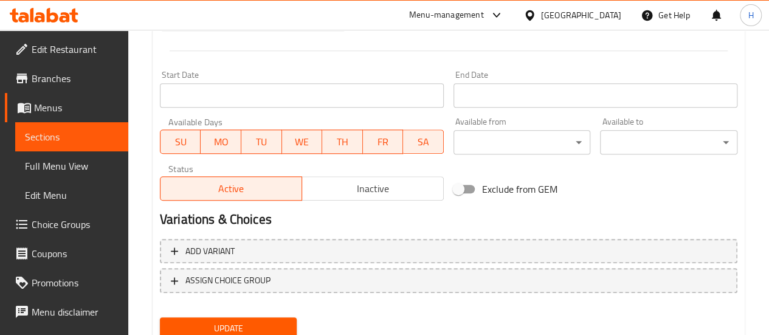
scroll to position [542, 0]
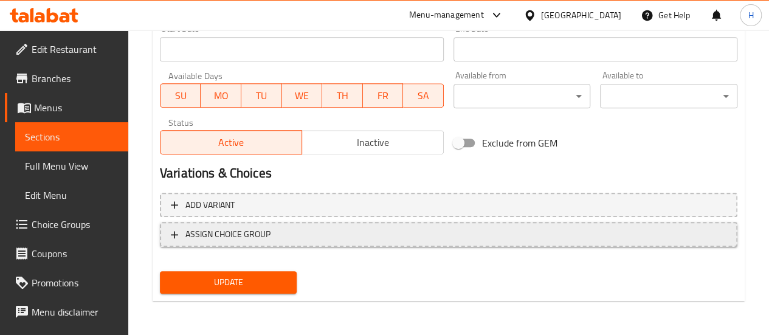
click at [342, 243] on button "ASSIGN CHOICE GROUP" at bounding box center [449, 234] width 578 height 25
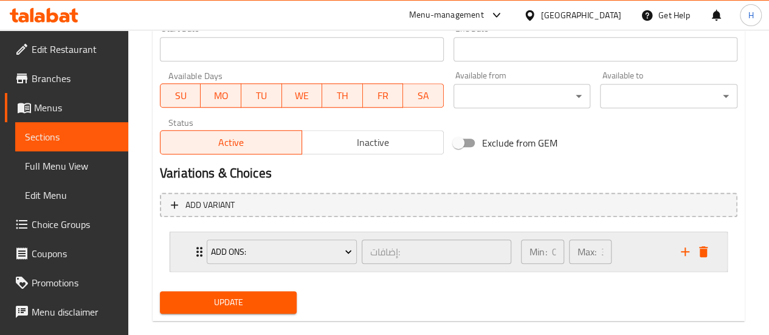
click at [326, 269] on div "Add Ons: إضافات: ​" at bounding box center [358, 251] width 319 height 39
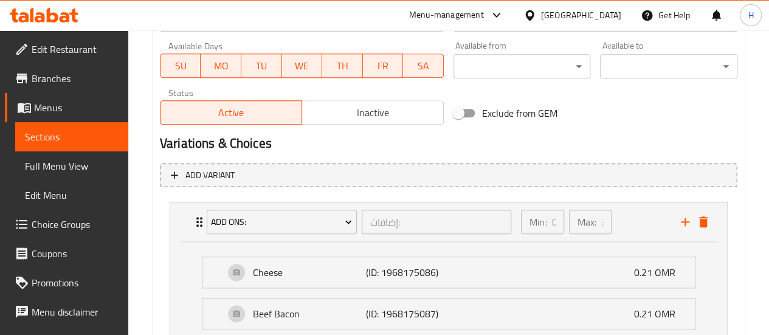
scroll to position [570, 0]
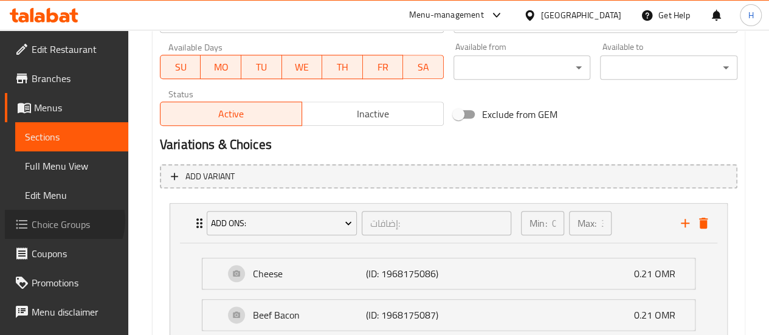
click at [63, 220] on span "Choice Groups" at bounding box center [75, 224] width 87 height 15
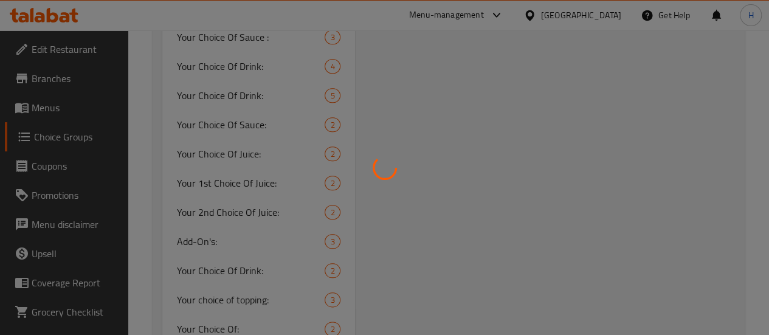
scroll to position [172, 0]
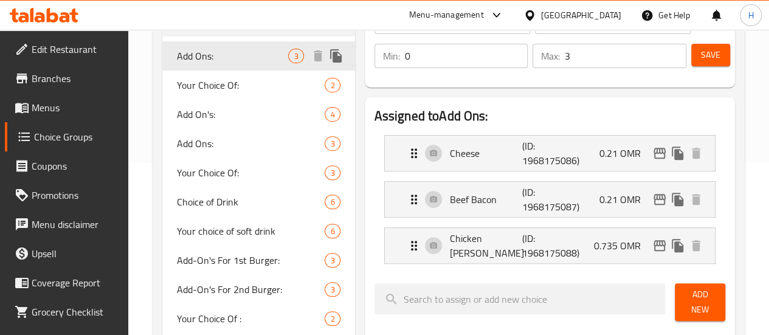
click at [224, 60] on span "Add Ons:" at bounding box center [233, 56] width 112 height 15
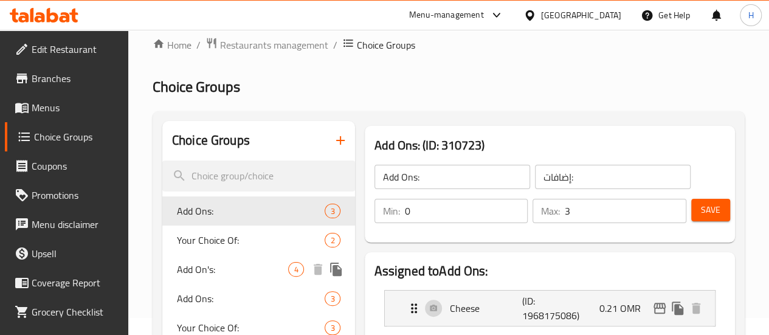
scroll to position [15, 0]
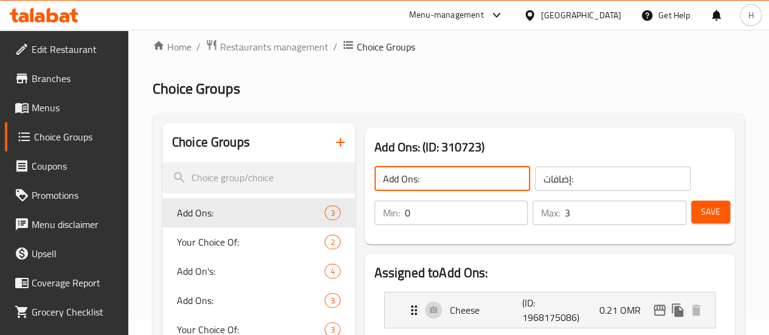
click at [399, 188] on input "Add Ons:" at bounding box center [453, 179] width 156 height 24
type input "Your choice of side 1"
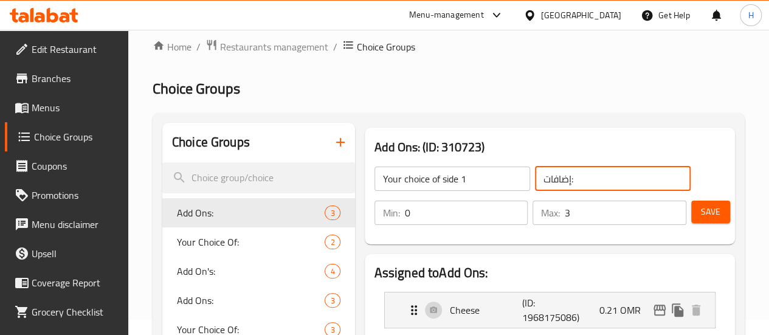
click at [434, 182] on input "Your choice of side 1" at bounding box center [453, 179] width 156 height 24
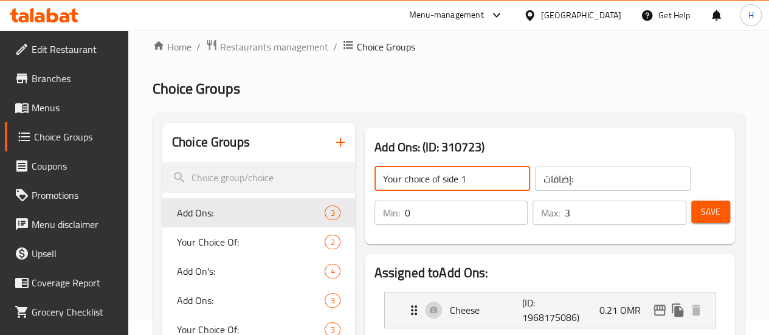
click at [434, 182] on input "Your choice of side 1" at bounding box center [453, 179] width 156 height 24
click at [564, 173] on input "إضافات:" at bounding box center [613, 179] width 156 height 24
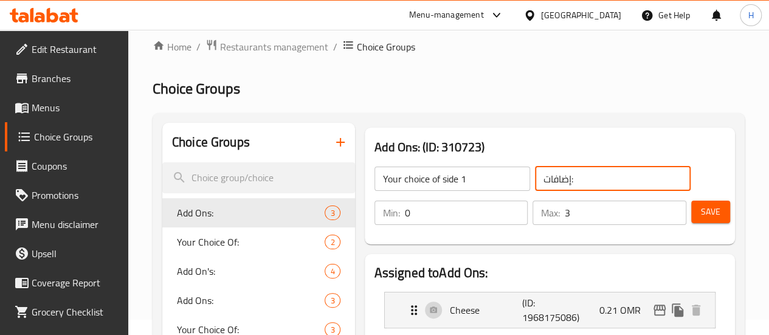
click at [564, 173] on input "إضافات:" at bounding box center [613, 179] width 156 height 24
paste input "ختيارك للجانب 1"
type input "اختيارك للجانب 1"
click at [468, 221] on input "0" at bounding box center [466, 213] width 123 height 24
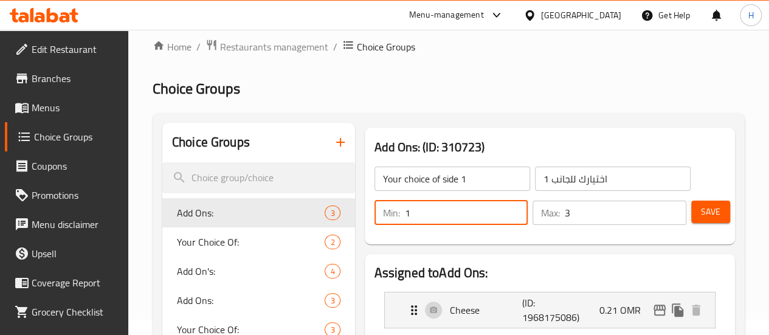
type input "1"
click at [565, 211] on input "3" at bounding box center [626, 213] width 122 height 24
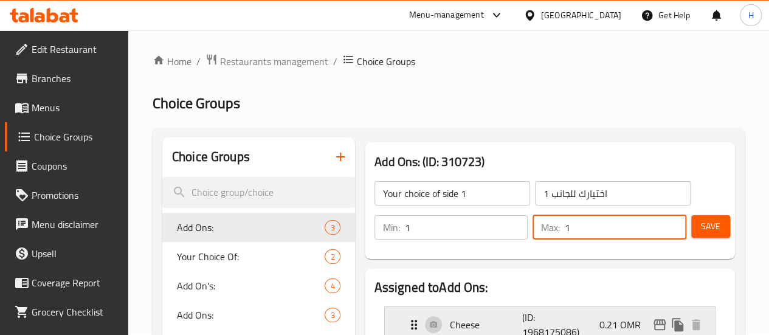
scroll to position [0, 0]
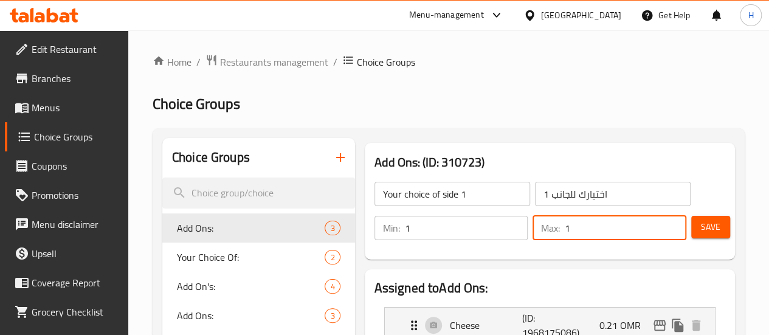
type input "1"
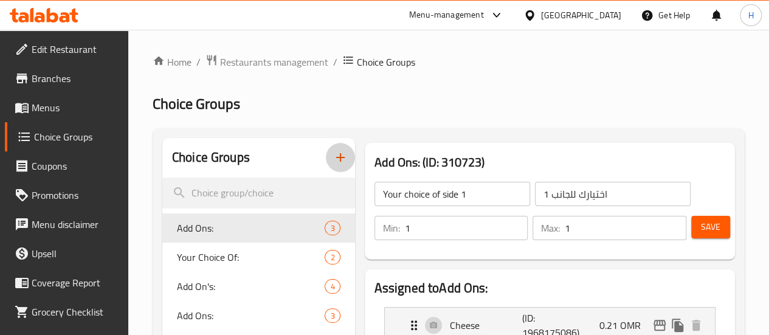
click at [333, 164] on icon "button" at bounding box center [340, 157] width 15 height 15
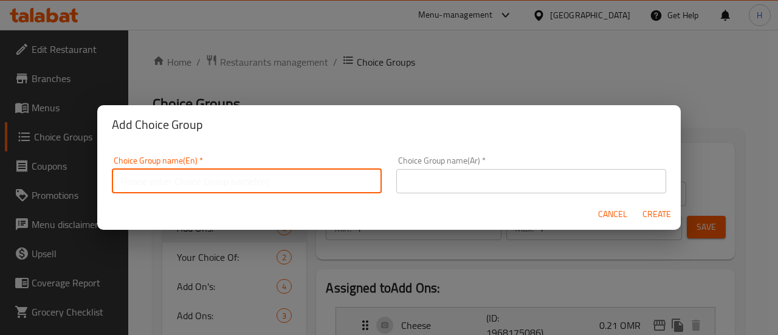
click at [288, 178] on input "text" at bounding box center [247, 181] width 270 height 24
type input "your choice of side 1"
click at [483, 167] on div "Choice Group name(Ar)   * Choice Group name(Ar) *" at bounding box center [532, 174] width 270 height 37
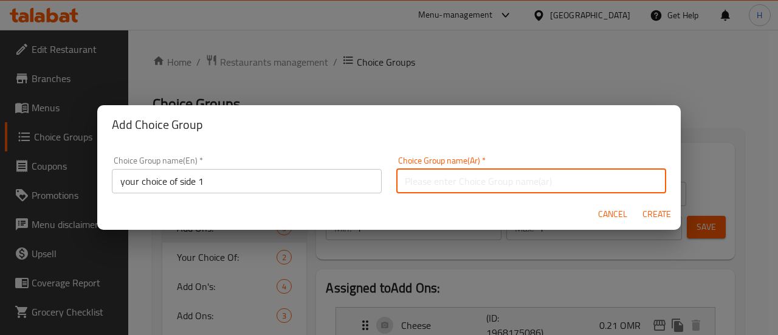
click at [490, 185] on input "text" at bounding box center [532, 181] width 270 height 24
click at [617, 200] on form "Choice Group name(En)   * your choice of side 1 Choice Group name(En) * Choice …" at bounding box center [389, 187] width 584 height 86
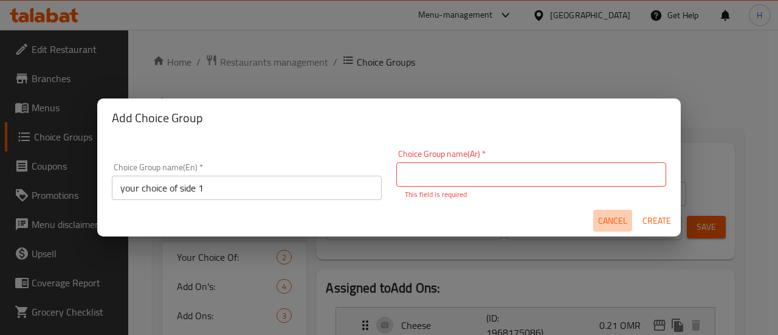
click at [623, 224] on span "Cancel" at bounding box center [612, 220] width 29 height 15
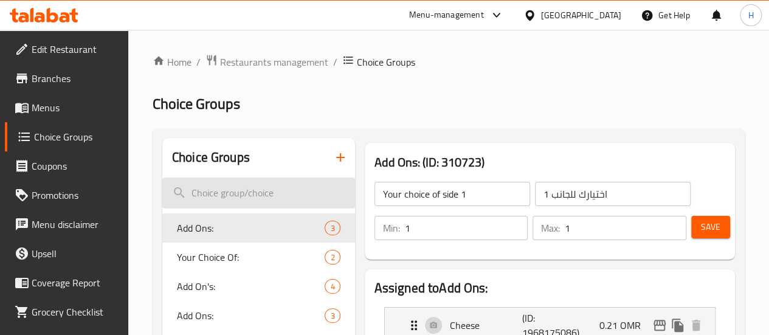
click at [221, 195] on input "search" at bounding box center [258, 193] width 193 height 31
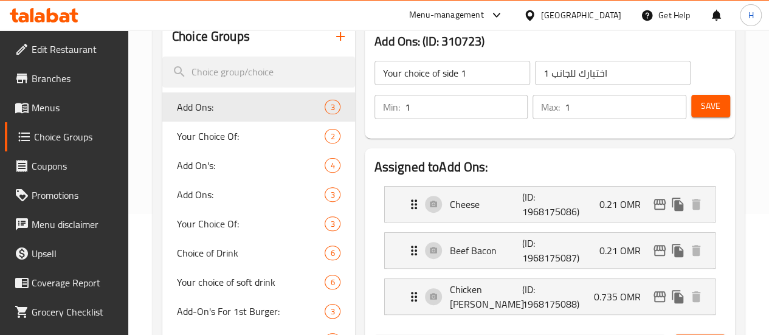
scroll to position [95, 0]
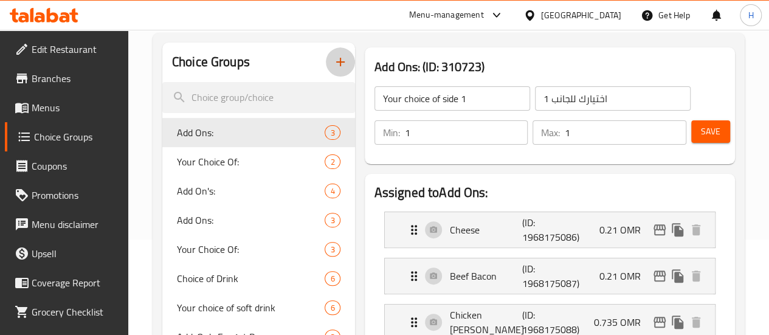
click at [333, 63] on icon "button" at bounding box center [340, 62] width 15 height 15
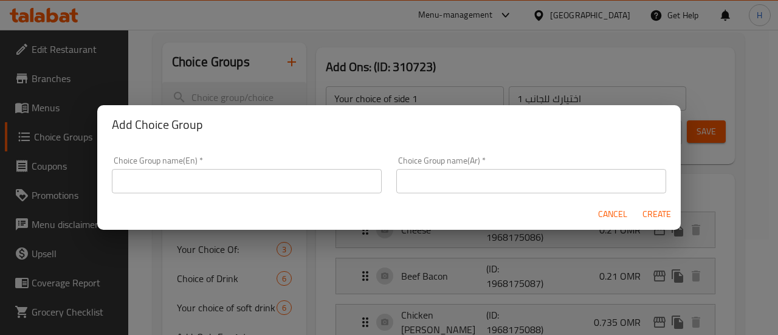
click at [425, 96] on div "Add Choice Group Choice Group name(En)   * Choice Group name(En) * Choice Group…" at bounding box center [389, 167] width 778 height 335
click at [257, 178] on input "text" at bounding box center [247, 181] width 270 height 24
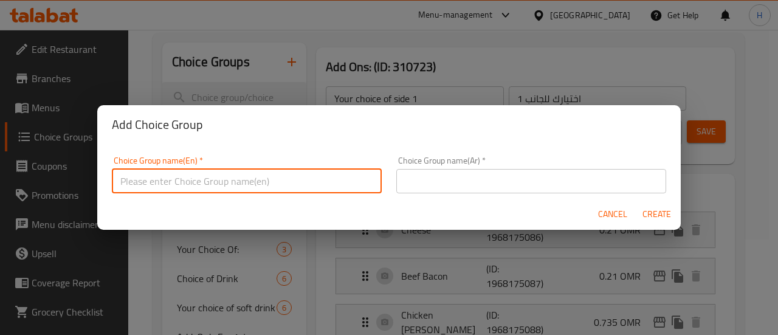
type input "your choice of side 1"
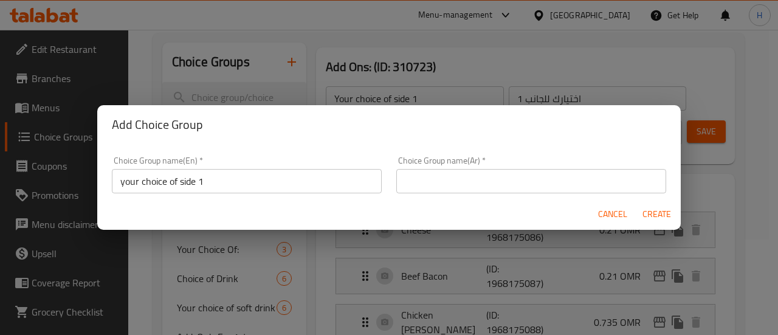
click at [434, 193] on div "Choice Group name(Ar)   * Choice Group name(Ar) *" at bounding box center [531, 175] width 285 height 52
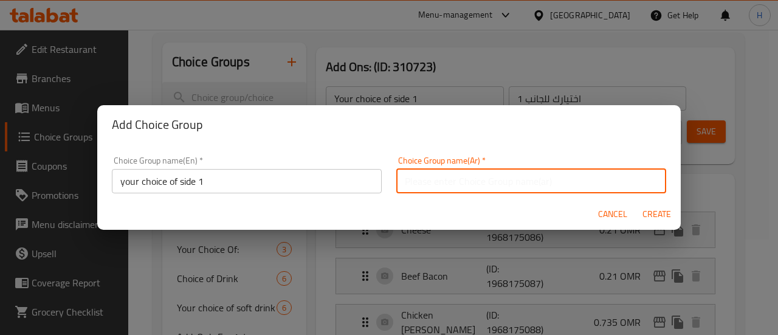
click at [440, 184] on input "text" at bounding box center [532, 181] width 270 height 24
paste input "اختيارك للجانب 1"
type input "اختيارك للجانب 1"
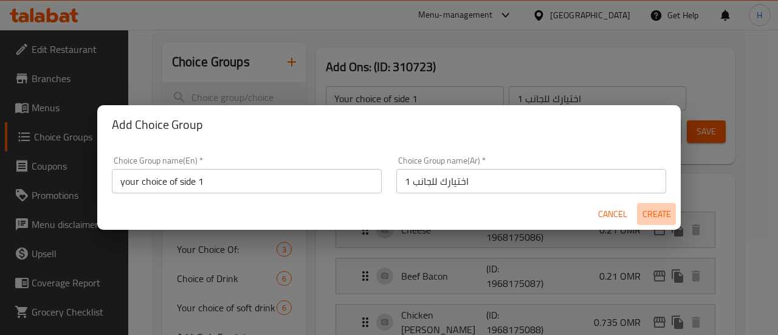
click at [648, 211] on span "Create" at bounding box center [656, 214] width 29 height 15
type input "your choice of side 1"
type input "0"
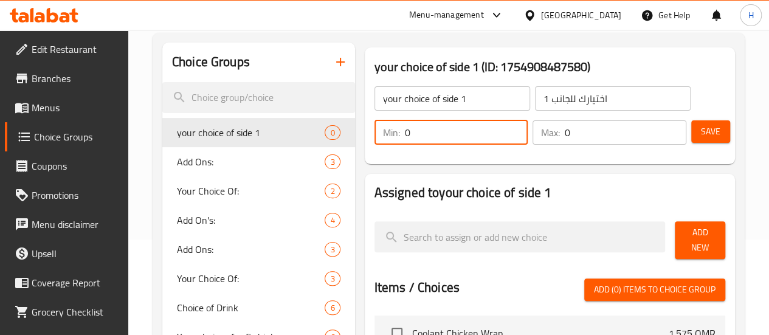
click at [432, 132] on input "0" at bounding box center [466, 132] width 123 height 24
type input "1"
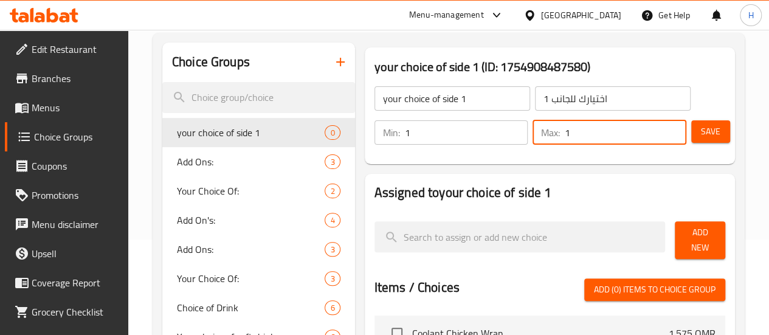
type input "1"
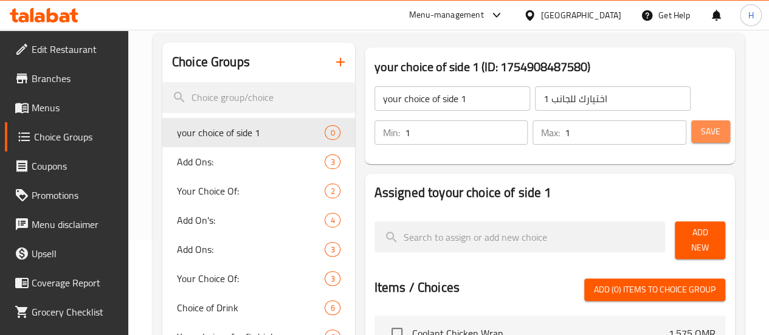
click at [701, 128] on span "Save" at bounding box center [710, 131] width 19 height 15
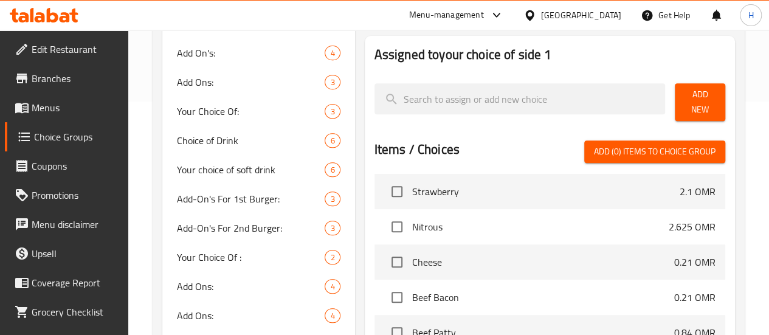
scroll to position [1664, 0]
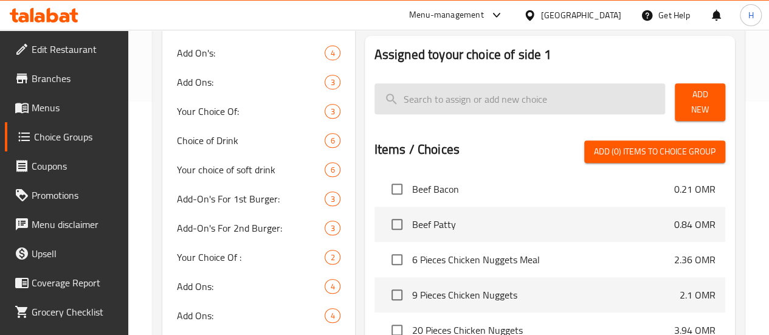
click at [440, 103] on input "search" at bounding box center [520, 98] width 291 height 31
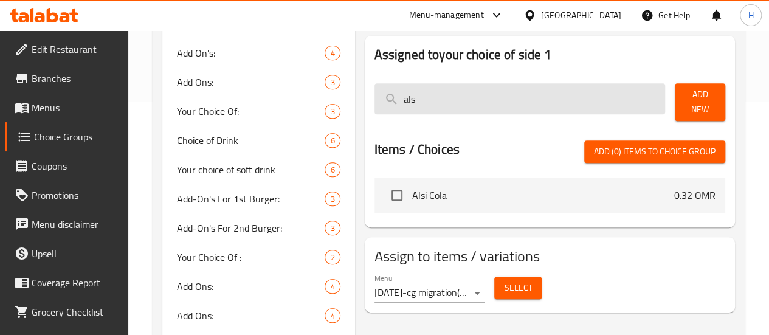
scroll to position [0, 0]
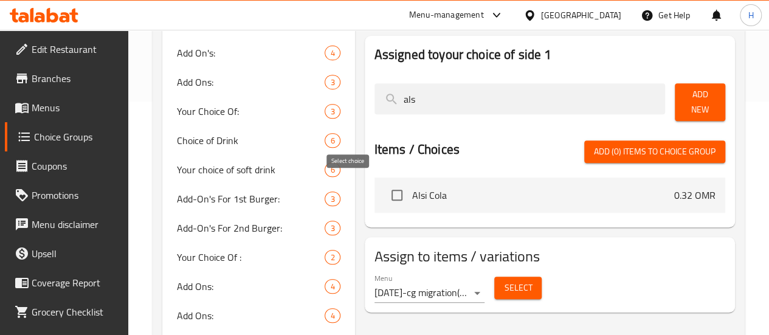
type input "als"
click at [384, 188] on input "checkbox" at bounding box center [397, 195] width 26 height 26
checkbox input "true"
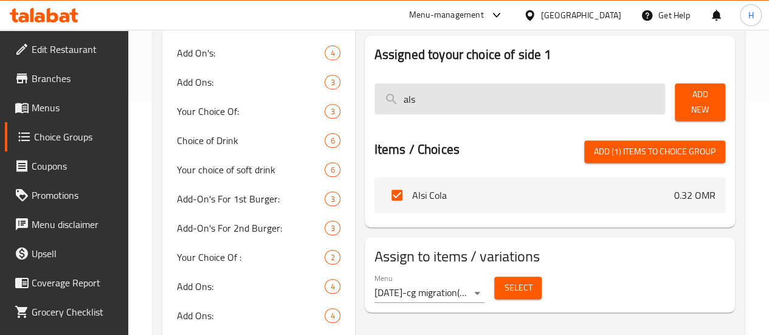
click at [389, 97] on input "als" at bounding box center [520, 98] width 291 height 31
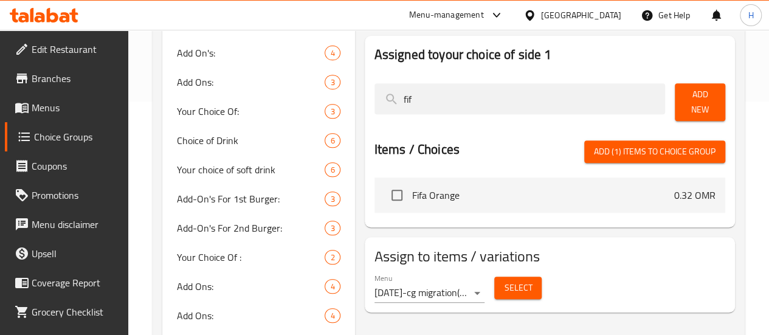
type input "fif"
click at [384, 188] on input "checkbox" at bounding box center [397, 195] width 26 height 26
checkbox input "true"
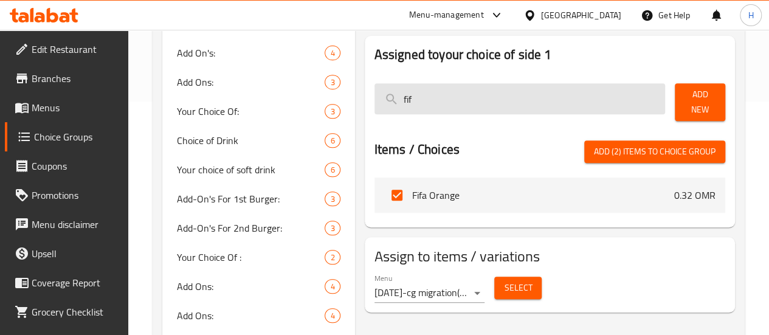
click at [376, 96] on input "fif" at bounding box center [520, 98] width 291 height 31
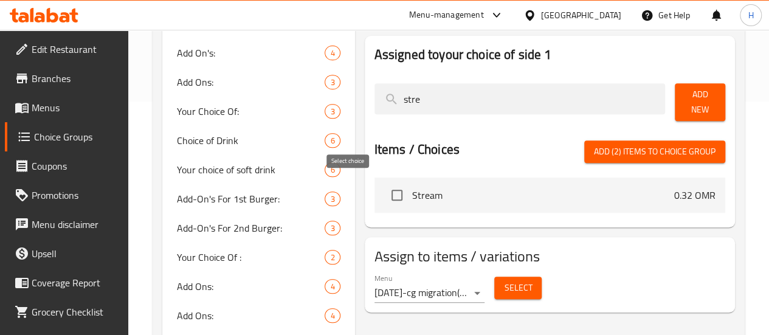
type input "stre"
click at [384, 196] on input "checkbox" at bounding box center [397, 195] width 26 height 26
click at [620, 144] on span "Add (3) items to choice group" at bounding box center [655, 151] width 122 height 15
checkbox input "false"
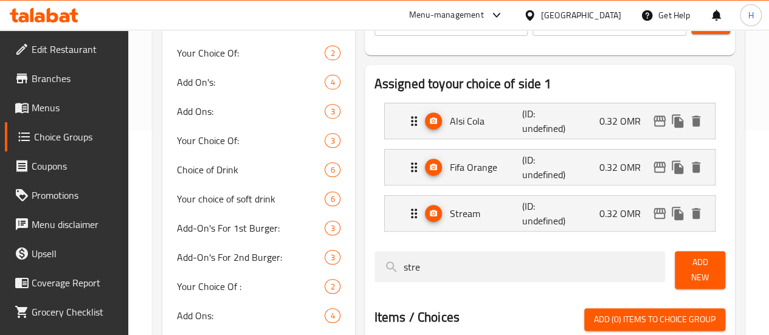
scroll to position [204, 0]
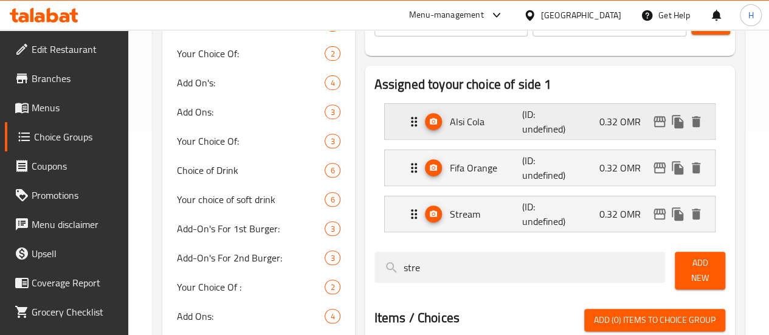
click at [659, 127] on icon "edit" at bounding box center [660, 121] width 12 height 11
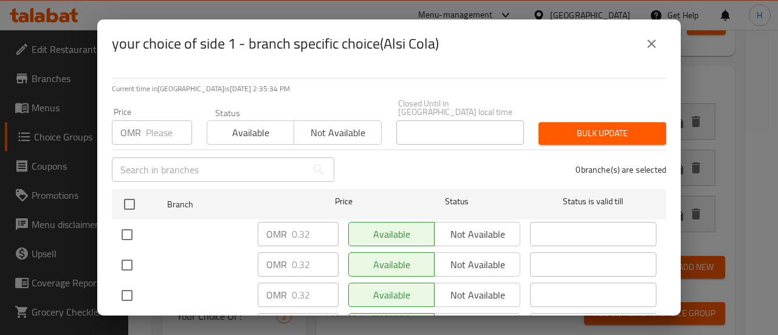
click at [647, 38] on icon "close" at bounding box center [652, 43] width 15 height 15
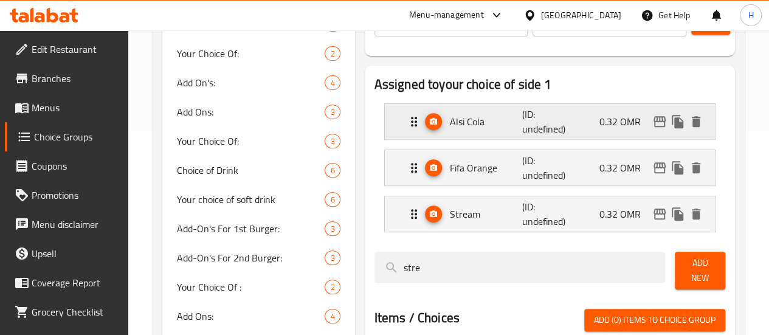
click at [522, 131] on p "(ID: undefined)" at bounding box center [546, 121] width 49 height 29
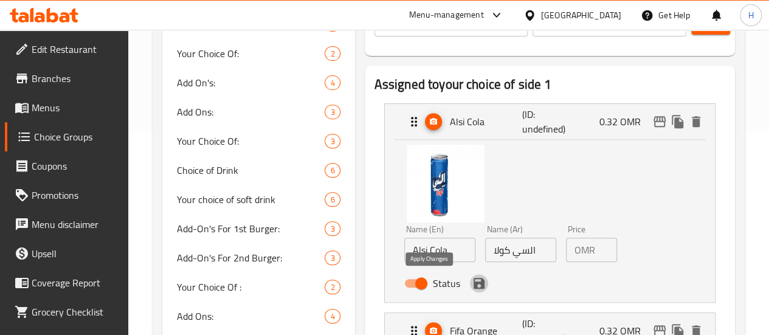
click at [474, 286] on icon "save" at bounding box center [479, 283] width 11 height 11
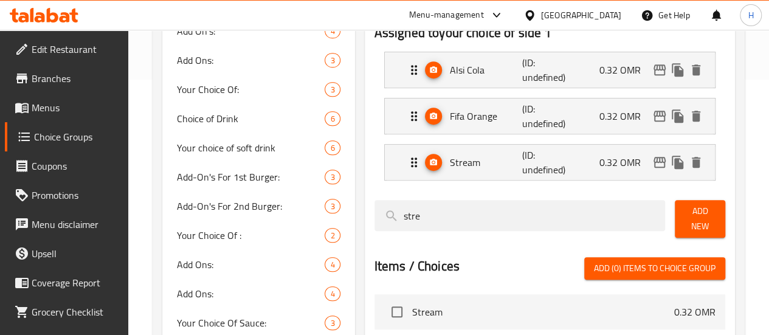
scroll to position [256, 0]
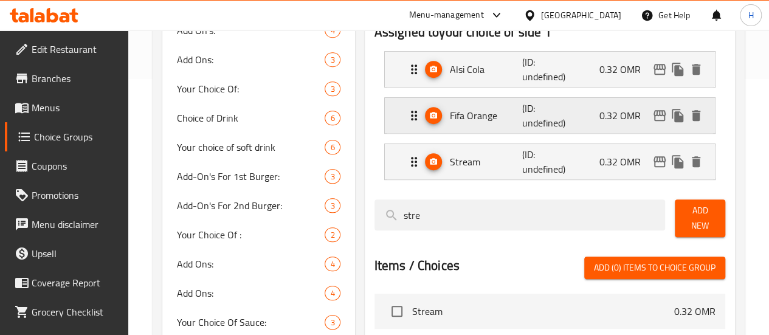
click at [450, 115] on p "Fifa Orange" at bounding box center [486, 115] width 73 height 15
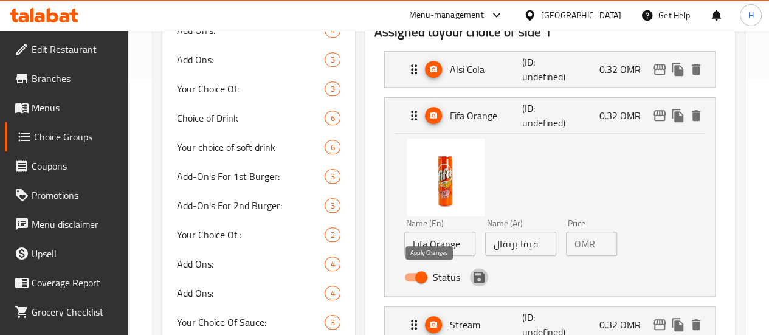
click at [474, 277] on icon "save" at bounding box center [479, 277] width 11 height 11
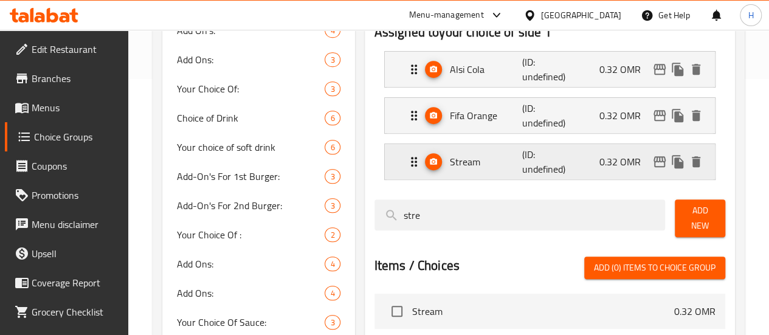
click at [429, 173] on div "Stream (ID: undefined) 0.32 OMR" at bounding box center [554, 161] width 294 height 35
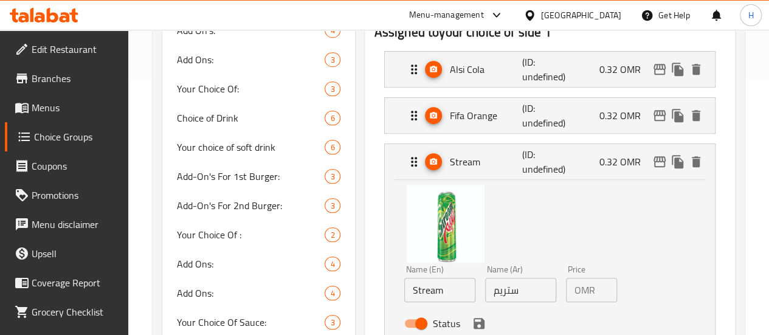
click at [474, 327] on icon "save" at bounding box center [479, 323] width 11 height 11
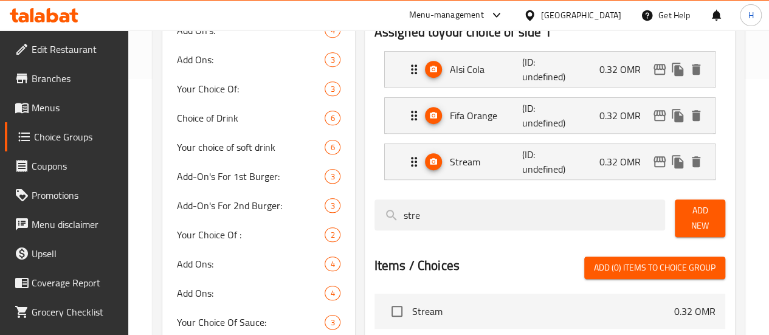
scroll to position [0, 0]
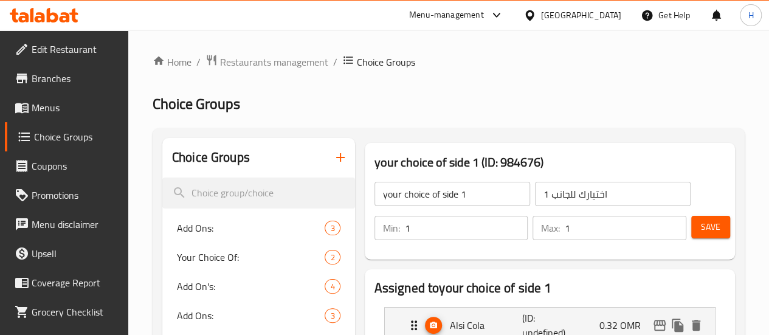
click at [701, 226] on span "Save" at bounding box center [710, 227] width 19 height 15
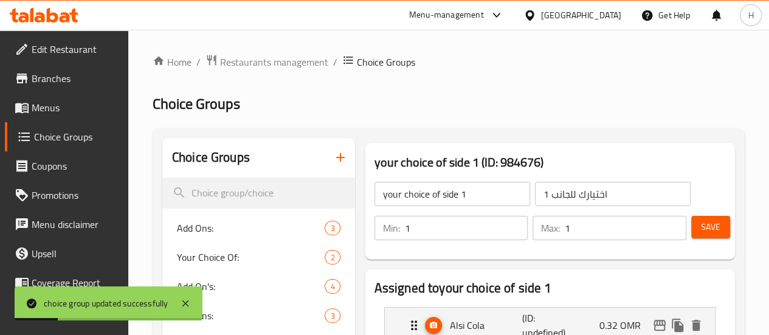
click at [61, 114] on span "Menus" at bounding box center [75, 107] width 87 height 15
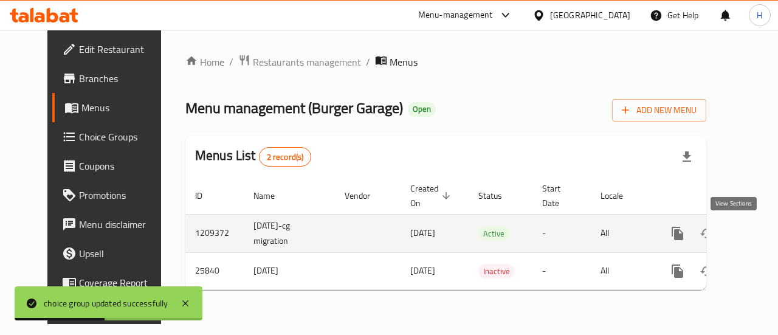
click at [758, 230] on icon "enhanced table" at bounding box center [765, 233] width 15 height 15
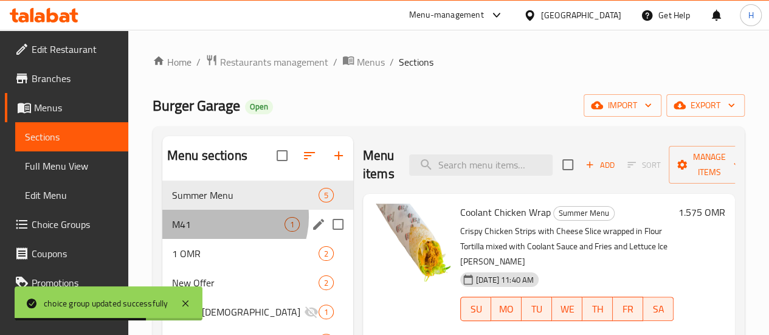
click at [223, 232] on span "M41" at bounding box center [228, 224] width 113 height 15
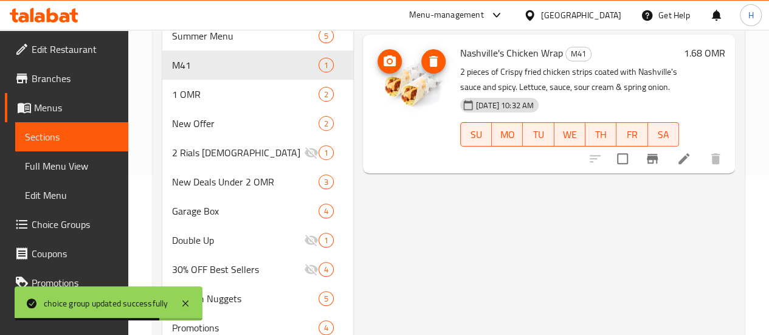
scroll to position [160, 0]
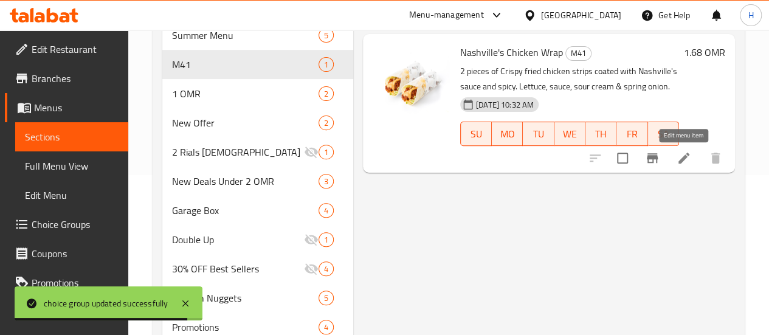
click at [691, 161] on li at bounding box center [684, 158] width 34 height 22
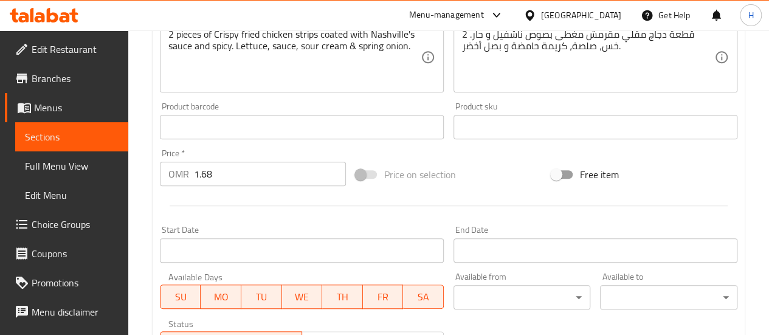
scroll to position [341, 0]
click at [246, 171] on input "1.68" at bounding box center [270, 173] width 152 height 24
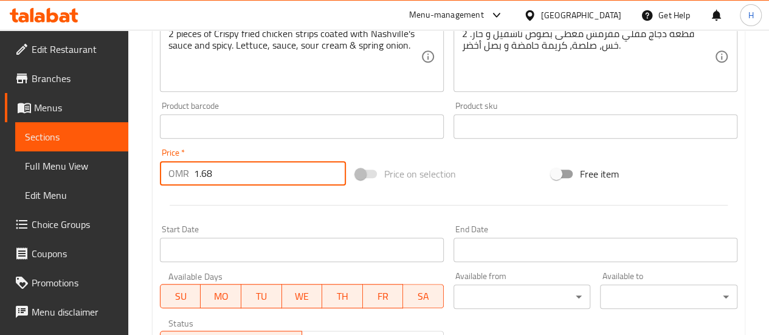
click at [246, 171] on input "1.68" at bounding box center [270, 173] width 152 height 24
type input "3.95"
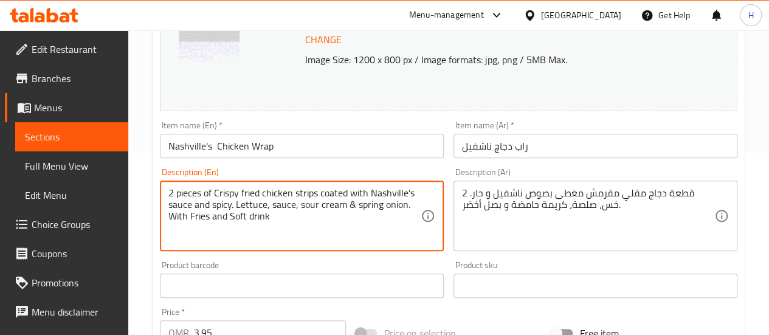
scroll to position [181, 0]
type textarea "2 pieces of Crispy fried chicken strips coated with Nashville's sauce and spicy…"
click at [285, 145] on input "Nashville's Chicken Wrap" at bounding box center [302, 146] width 284 height 24
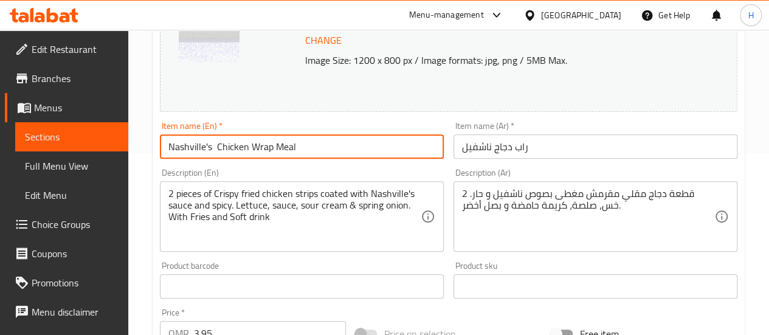
type input "Nashville's Chicken Wrap Meal"
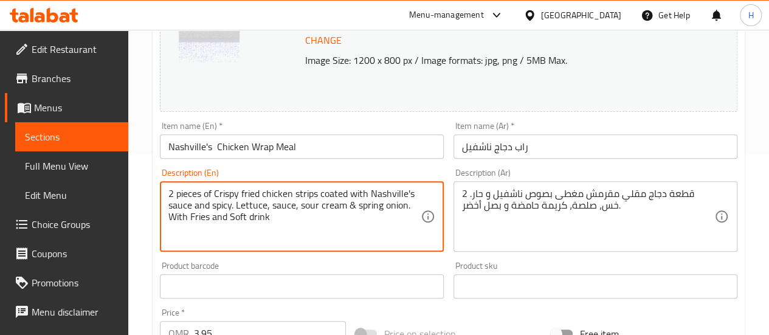
drag, startPoint x: 273, startPoint y: 218, endPoint x: 168, endPoint y: 241, distance: 107.6
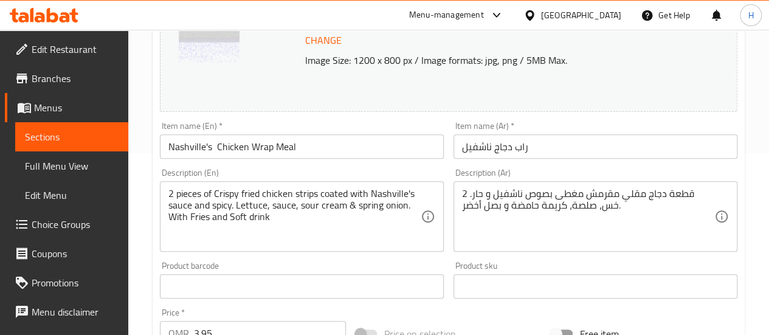
click at [460, 208] on div "2 قطعة دجاج مقلي مقرمش مغطى بصوص ناشفيل و حار. خس، صلصة، كريمة حامضة و بصل أخضر…" at bounding box center [596, 216] width 284 height 71
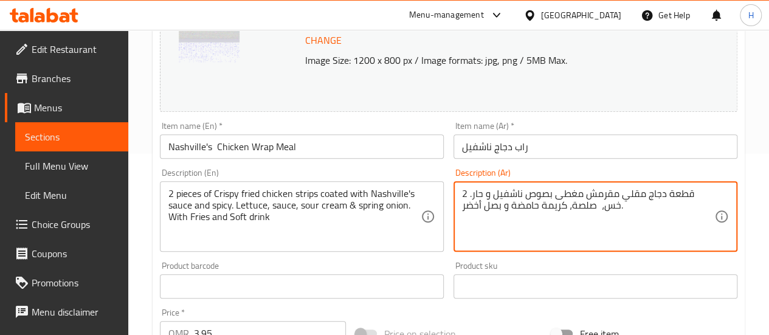
paste textarea "مع البطاطس المقلية والمشروبات الغازية"
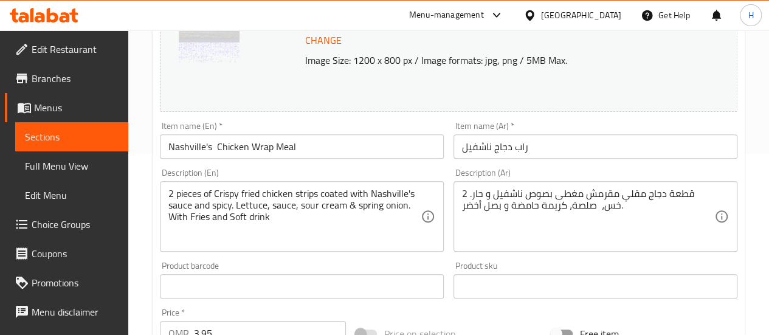
click at [460, 209] on div "2 قطعة دجاج مقلي مقرمش مغطى بصوص ناشفيل و حار. خس، صلصة، كريمة حامضة و بصل أخضر…" at bounding box center [596, 216] width 284 height 71
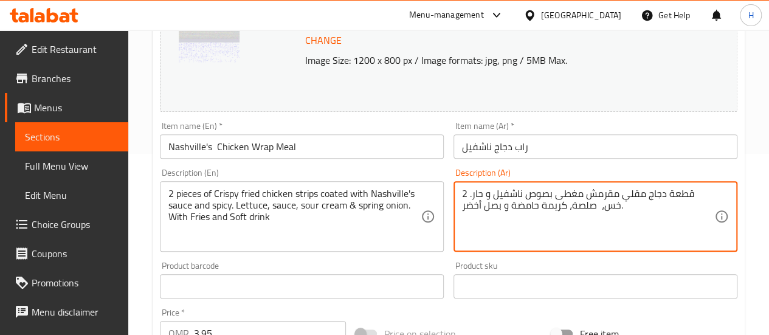
click at [620, 210] on textarea "2 قطعة دجاج مقلي مقرمش مغطى بصوص ناشفيل و حار. خس، صلصة، كريمة حامضة و بصل أخضر." at bounding box center [588, 217] width 252 height 58
paste textarea "مع البطاطس المقلية والمشروبات الغازية"
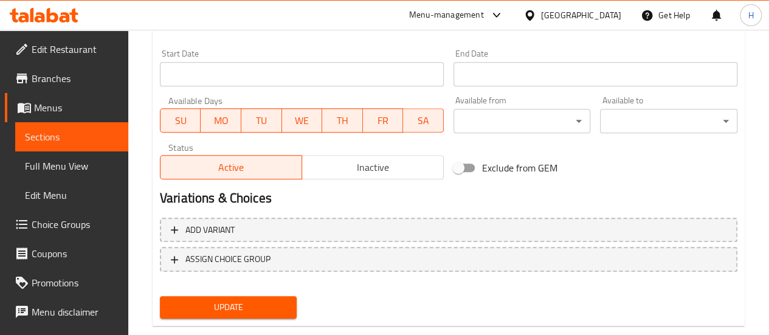
scroll to position [518, 0]
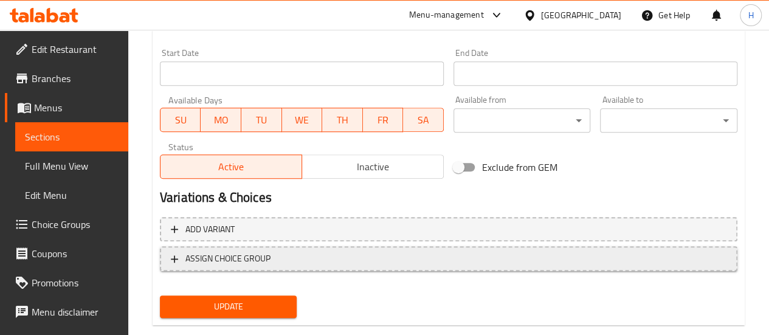
type textarea "2 قطعة دجاج مقلي مقرمش مغطى بصوص ناشفيل و حار. خس، صلصة، كريمة حامضة و بصل أخضر…"
click at [314, 252] on span "ASSIGN CHOICE GROUP" at bounding box center [449, 258] width 556 height 15
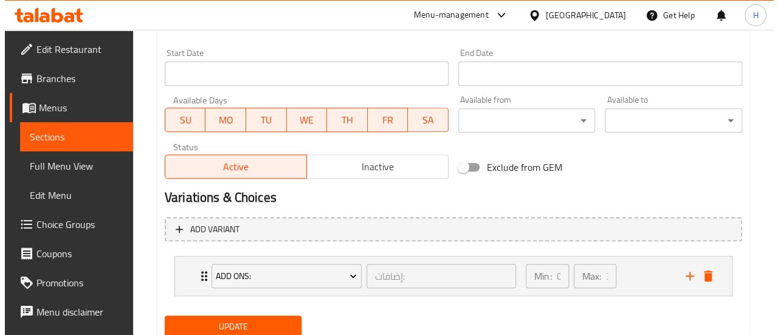
scroll to position [561, 0]
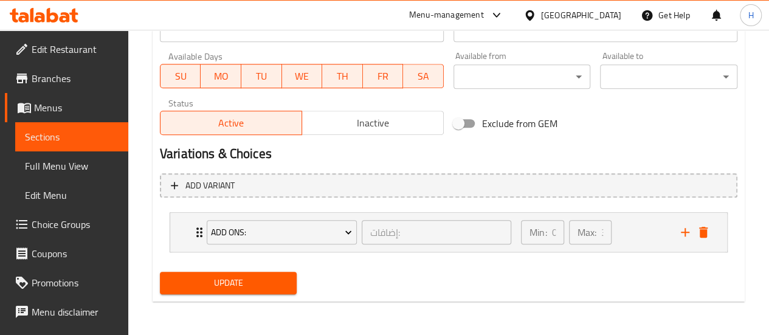
click at [314, 252] on div "Add Ons: إضافات: ​ Min: 0 ​ Max: 3 ​ Cheese (ID: 1968175086) 0.21 OMR Name (En)…" at bounding box center [449, 232] width 558 height 40
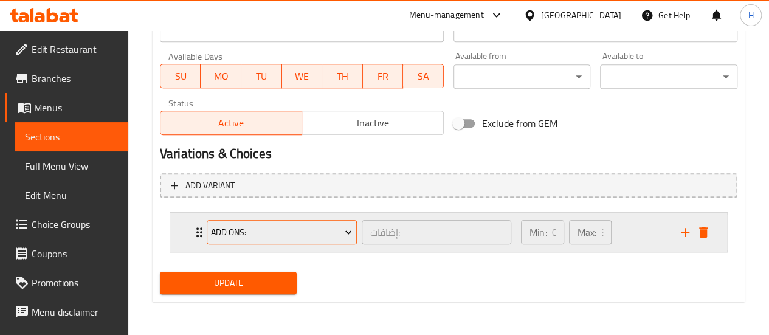
click at [316, 229] on span "Add Ons:" at bounding box center [281, 232] width 141 height 15
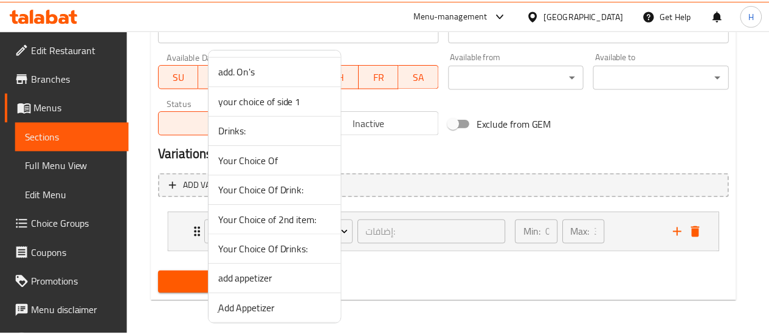
scroll to position [834, 0]
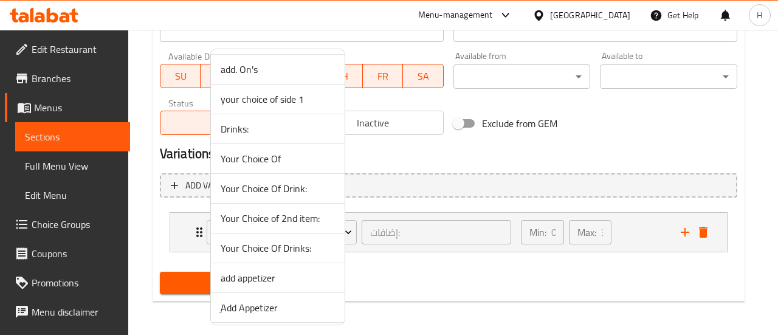
click at [280, 94] on span "your choice of side 1" at bounding box center [278, 99] width 114 height 15
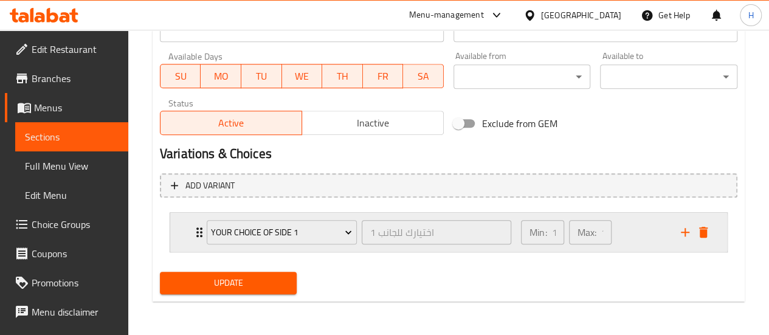
click at [461, 248] on div "your choice of side 1 اختيارك للجانب 1 ​" at bounding box center [358, 232] width 319 height 39
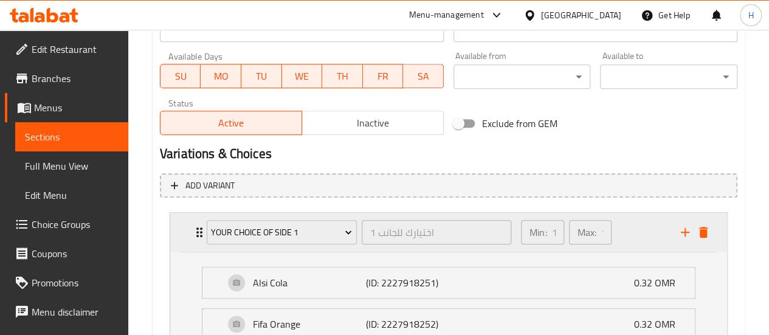
scroll to position [709, 0]
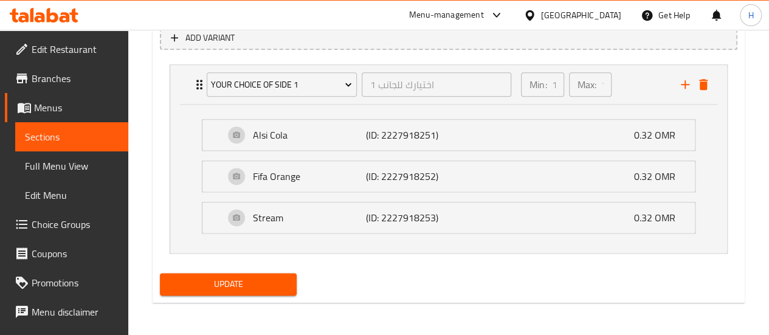
click at [237, 289] on span "Update" at bounding box center [229, 284] width 118 height 15
click at [46, 105] on span "Menus" at bounding box center [76, 107] width 85 height 15
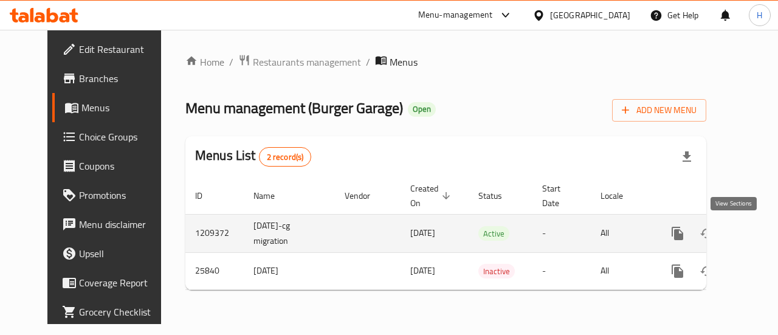
click at [758, 232] on icon "enhanced table" at bounding box center [765, 233] width 15 height 15
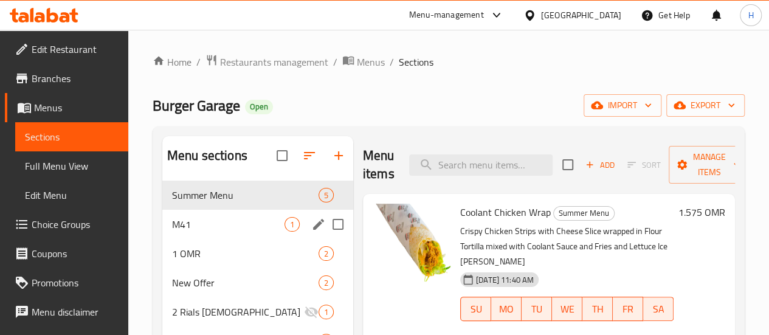
click at [185, 239] on div "M41 1" at bounding box center [257, 224] width 191 height 29
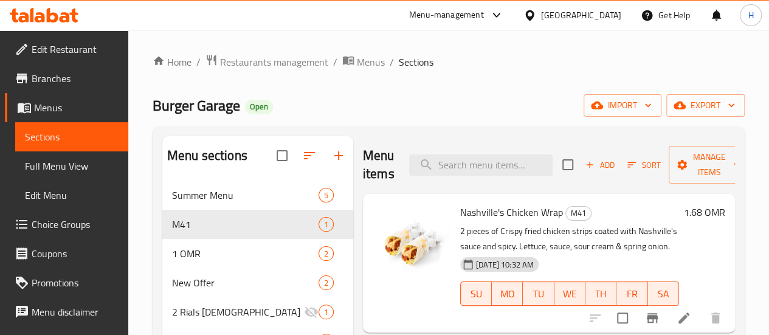
click at [690, 212] on h6 "1.68 OMR" at bounding box center [704, 212] width 41 height 17
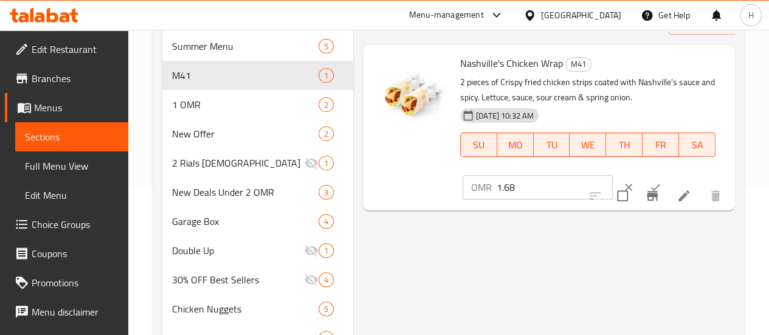
scroll to position [150, 0]
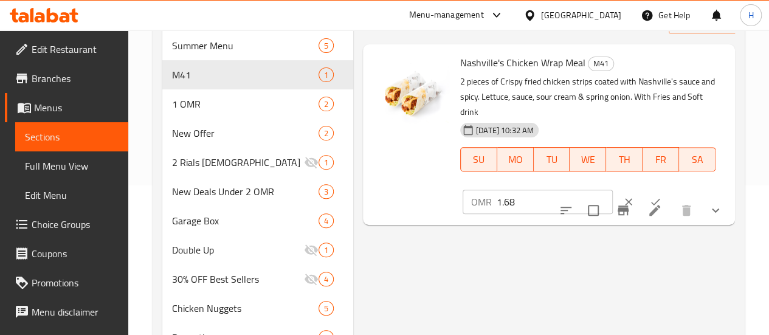
click at [500, 190] on input "1.68" at bounding box center [555, 202] width 116 height 24
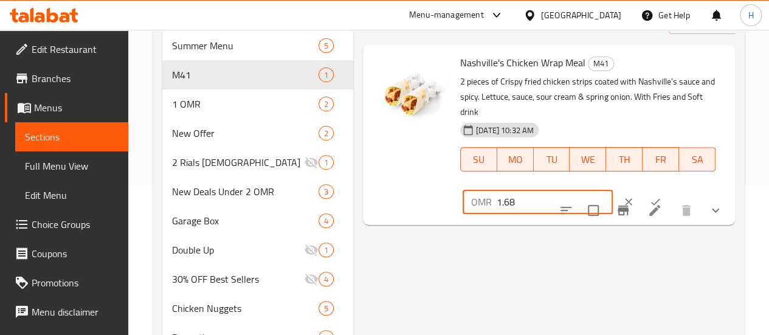
click at [500, 190] on input "1.68" at bounding box center [555, 202] width 116 height 24
type input "3.95"
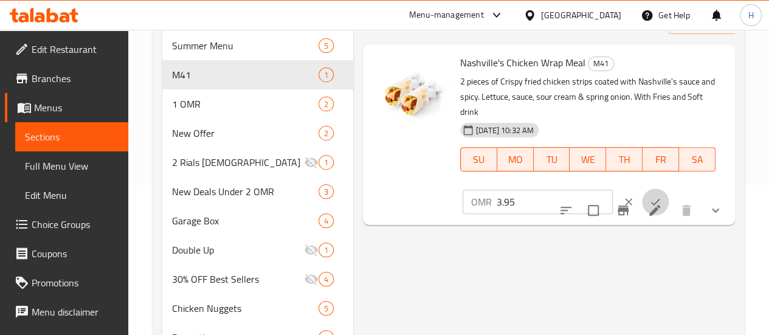
click at [642, 189] on button "ok" at bounding box center [655, 202] width 27 height 27
click at [656, 201] on icon at bounding box center [655, 208] width 15 height 15
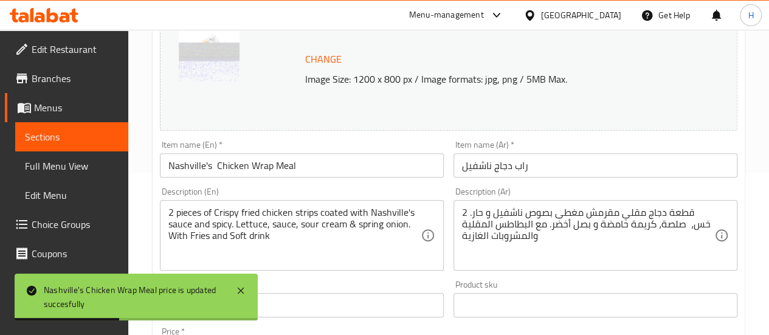
scroll to position [169, 0]
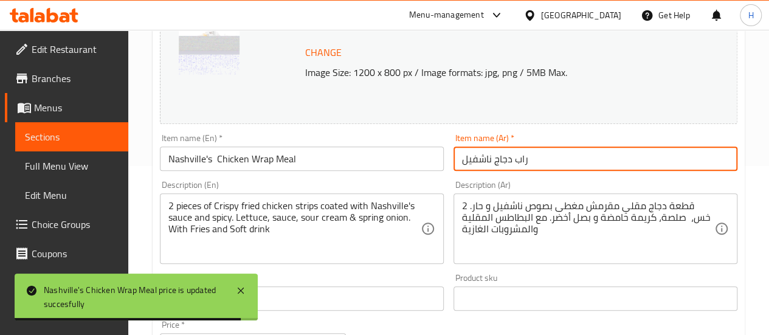
click at [468, 156] on input "راب دجاج ناشفيل" at bounding box center [596, 159] width 284 height 24
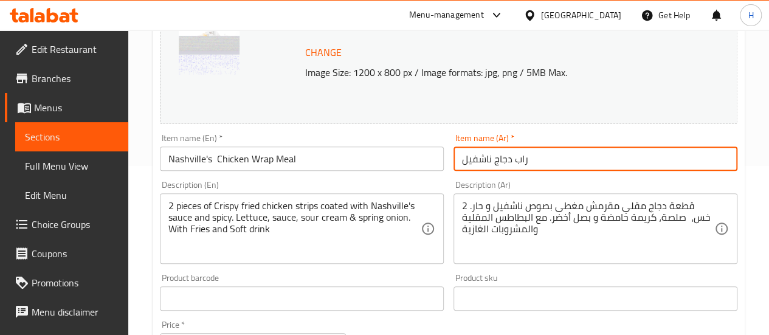
click at [345, 159] on input "Nashville's Chicken Wrap Meal" at bounding box center [302, 159] width 284 height 24
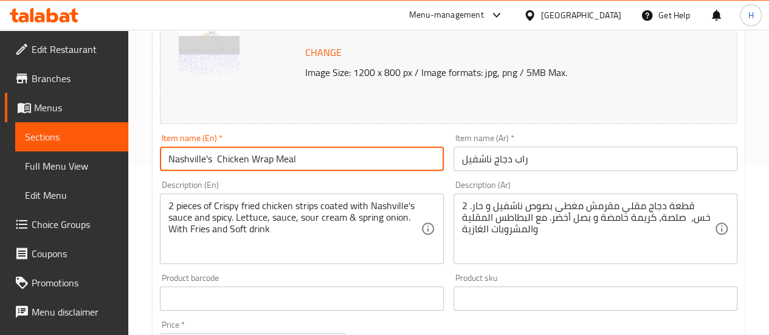
click at [345, 159] on input "Nashville's Chicken Wrap Meal" at bounding box center [302, 159] width 284 height 24
click at [461, 159] on input "راب دجاج ناشفيل" at bounding box center [596, 159] width 284 height 24
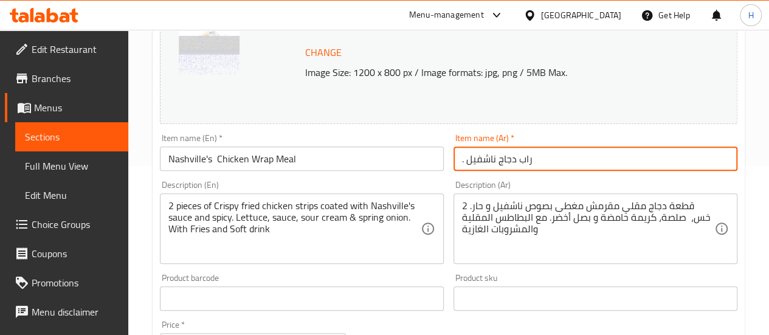
paste input "وجبة"
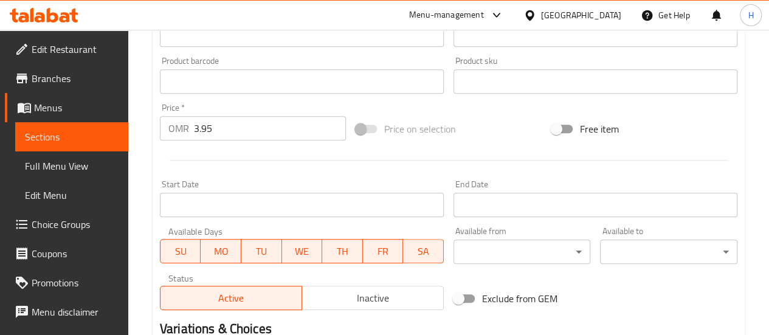
scroll to position [561, 0]
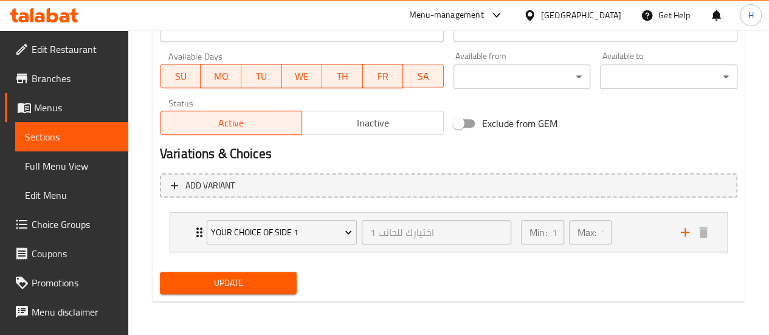
type input "وجبة راب دجاج ناشفيل"
click at [281, 276] on span "Update" at bounding box center [229, 283] width 118 height 15
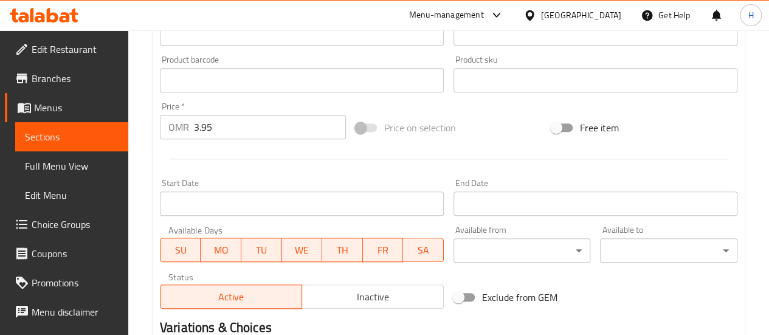
scroll to position [0, 0]
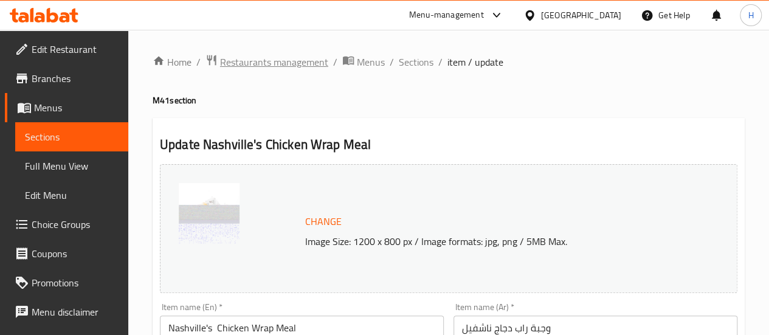
click at [265, 65] on span "Restaurants management" at bounding box center [274, 62] width 108 height 15
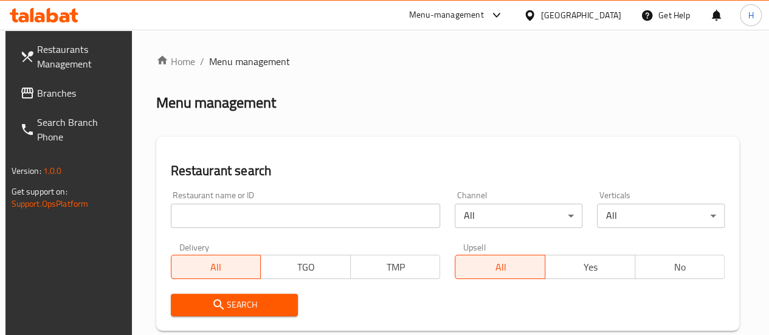
click at [203, 218] on input "search" at bounding box center [306, 216] width 270 height 24
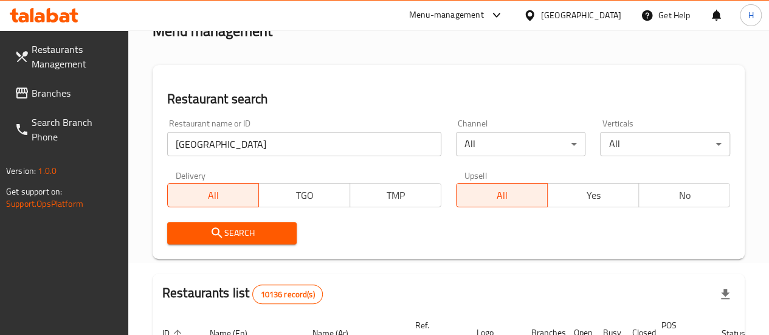
scroll to position [16, 0]
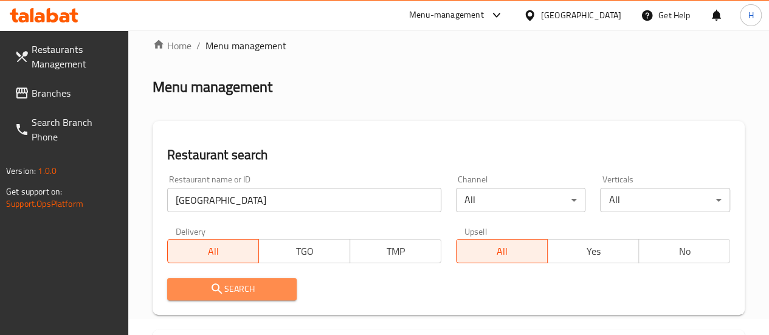
click at [280, 279] on button "Search" at bounding box center [232, 289] width 130 height 23
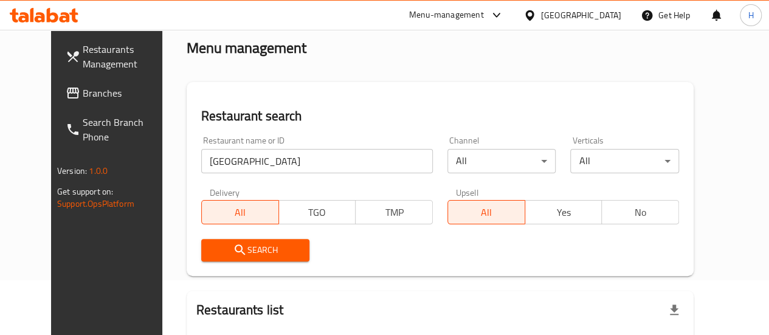
scroll to position [43, 0]
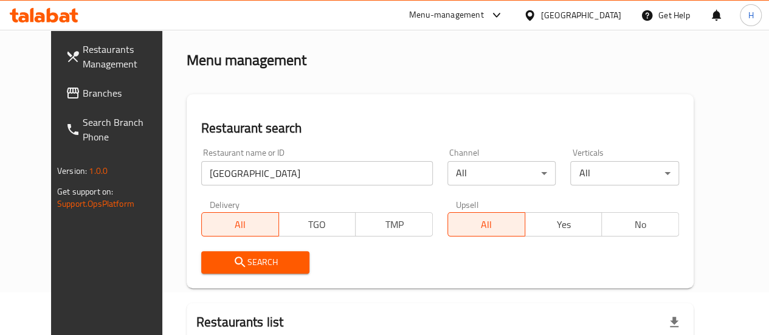
click at [211, 173] on input "ravenna" at bounding box center [317, 173] width 232 height 24
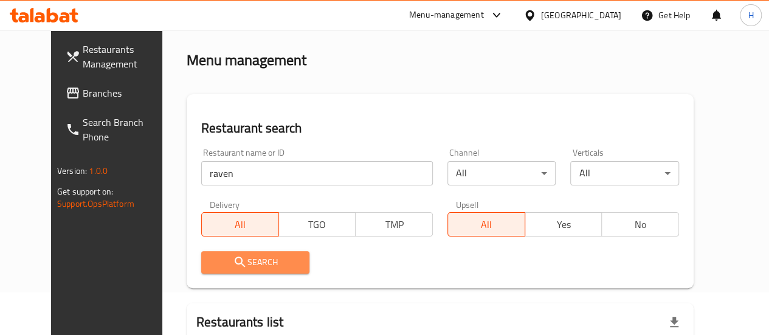
click at [230, 266] on span "Search" at bounding box center [255, 262] width 89 height 15
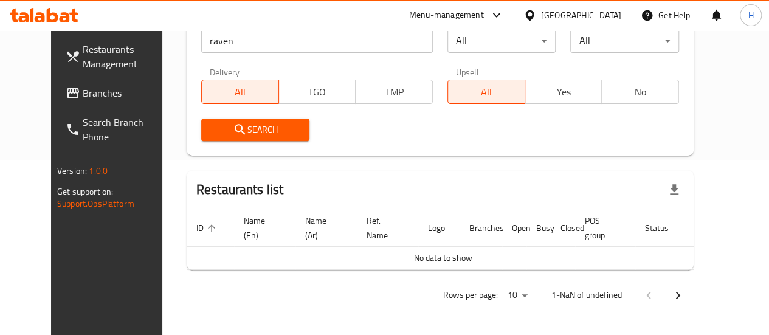
click at [265, 130] on span "Search" at bounding box center [255, 129] width 89 height 15
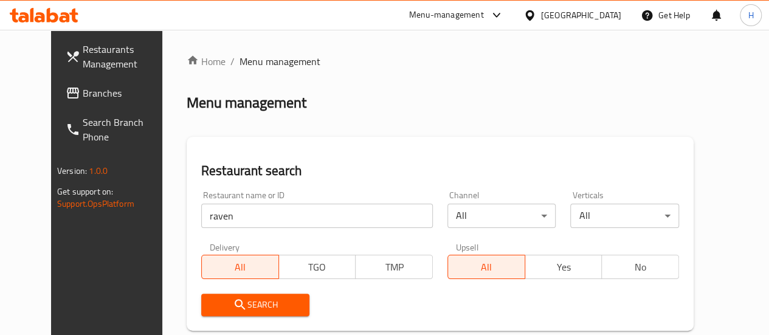
click at [224, 216] on input "raven" at bounding box center [317, 216] width 232 height 24
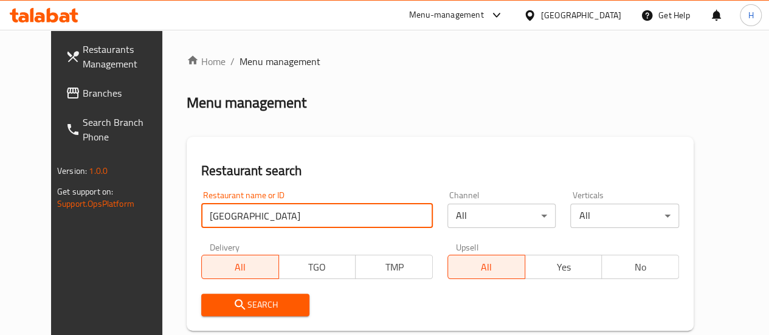
click at [253, 295] on button "Search" at bounding box center [255, 305] width 109 height 23
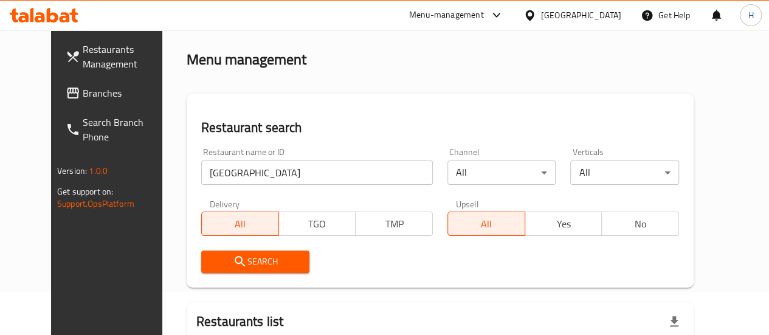
scroll to position [40, 0]
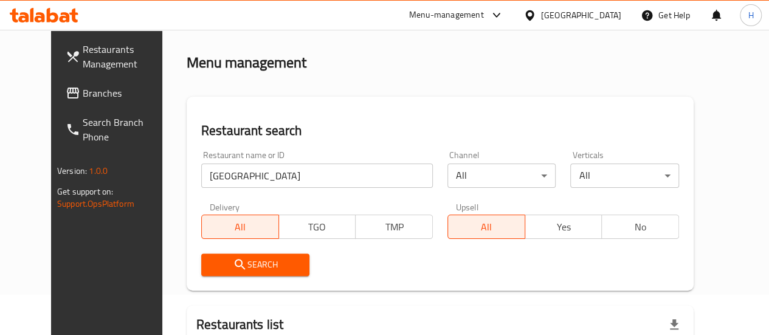
click at [234, 181] on input "ravenna" at bounding box center [317, 176] width 232 height 24
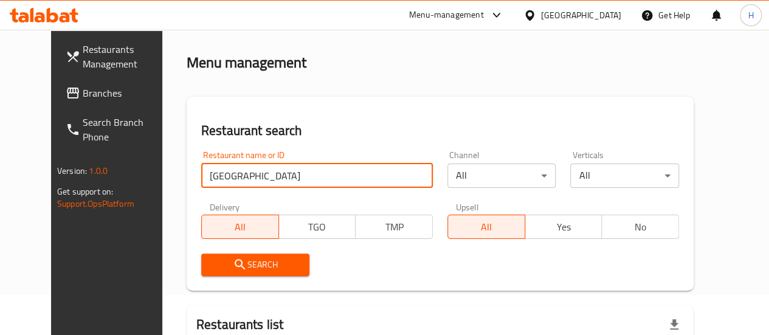
click at [234, 181] on input "ravenna" at bounding box center [317, 176] width 232 height 24
paste input "673723"
type input "673723"
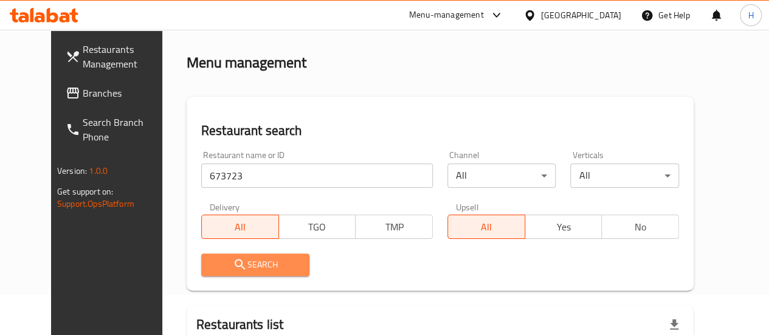
click at [260, 273] on button "Search" at bounding box center [255, 265] width 109 height 23
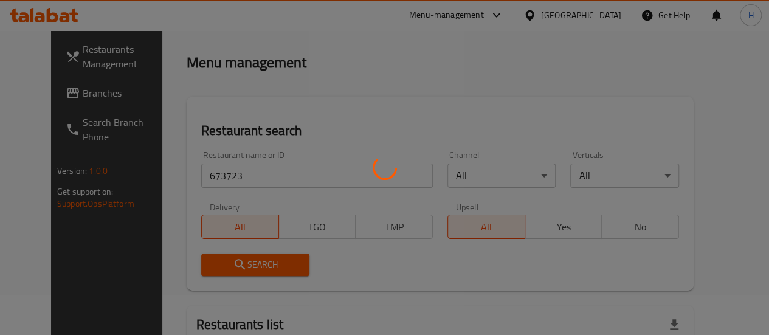
scroll to position [175, 0]
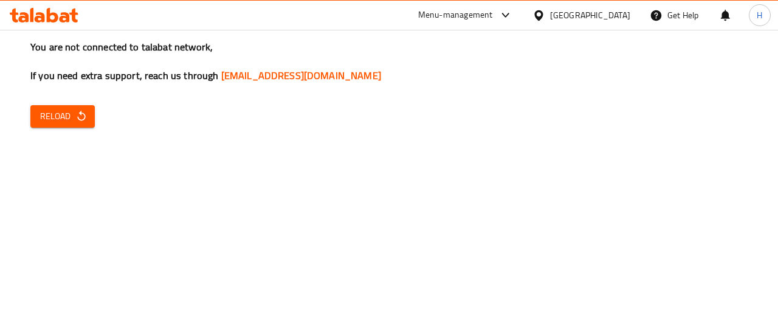
click at [64, 121] on span "Reload" at bounding box center [62, 116] width 45 height 15
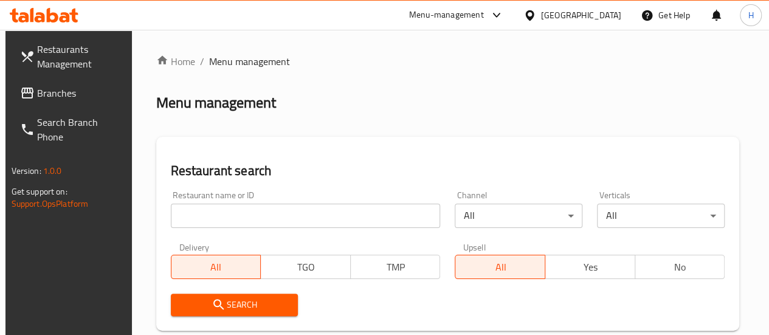
click at [184, 221] on input "search" at bounding box center [306, 216] width 270 height 24
click at [230, 220] on input "[GEOGRAPHIC_DATA]" at bounding box center [306, 216] width 270 height 24
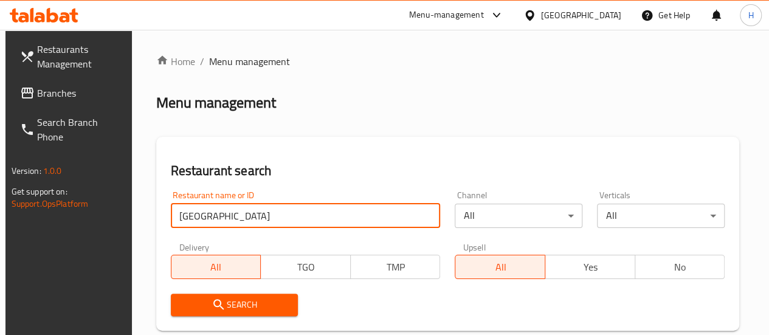
click at [230, 220] on input "[GEOGRAPHIC_DATA]" at bounding box center [306, 216] width 270 height 24
paste input "673723"
type input "673723"
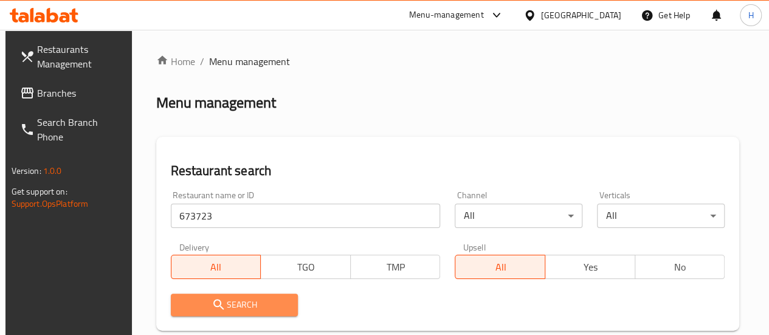
click at [251, 301] on span "Search" at bounding box center [235, 304] width 108 height 15
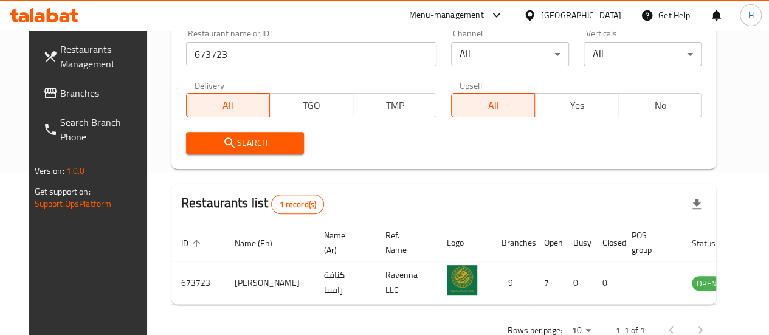
scroll to position [163, 0]
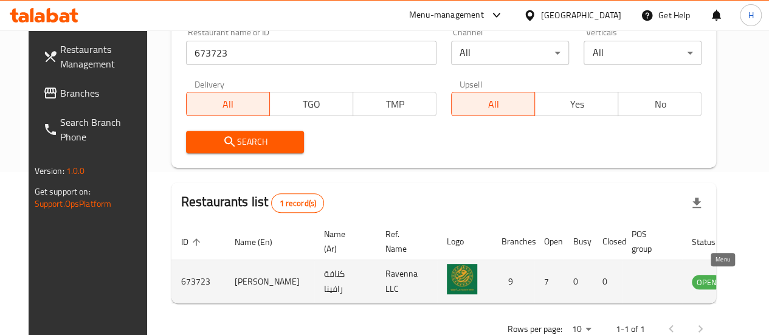
click at [757, 286] on icon "enhanced table" at bounding box center [763, 282] width 13 height 10
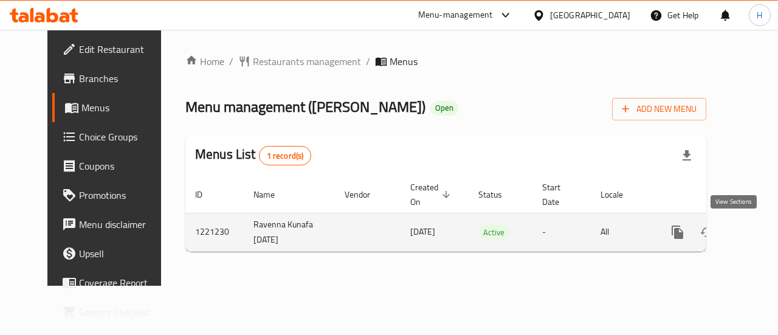
click at [760, 231] on icon "enhanced table" at bounding box center [765, 232] width 11 height 11
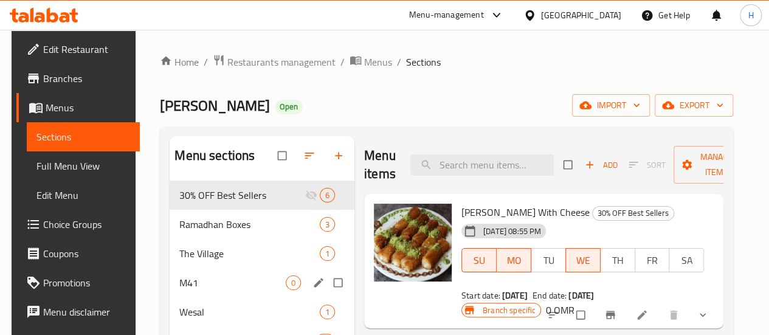
click at [204, 290] on span "M41" at bounding box center [232, 283] width 106 height 15
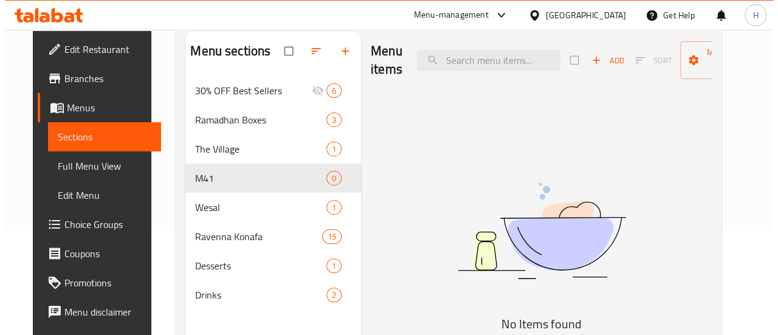
scroll to position [111, 0]
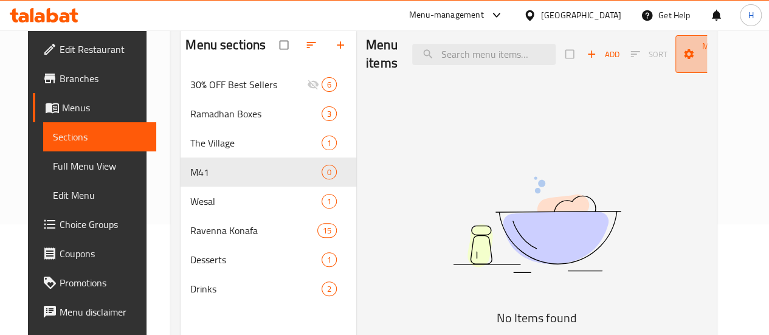
click at [714, 46] on span "Manage items" at bounding box center [718, 54] width 67 height 30
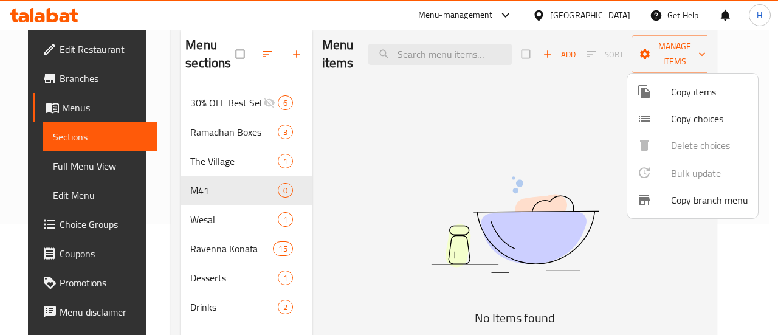
click at [705, 85] on span "Copy items" at bounding box center [709, 92] width 77 height 15
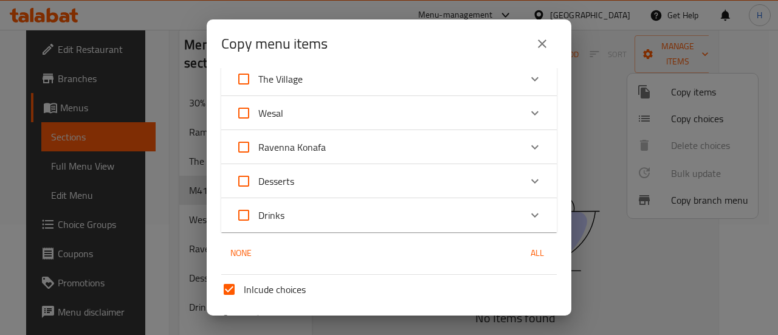
scroll to position [113, 0]
click at [294, 138] on span "Ravenna Konafa" at bounding box center [292, 146] width 68 height 18
click at [258, 138] on input "Ravenna Konafa" at bounding box center [243, 146] width 29 height 29
checkbox input "true"
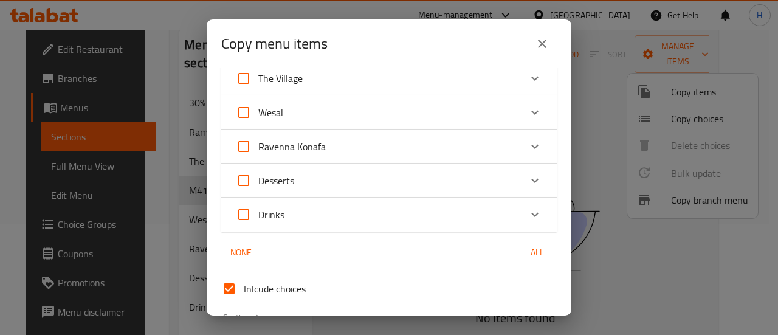
checkbox input "true"
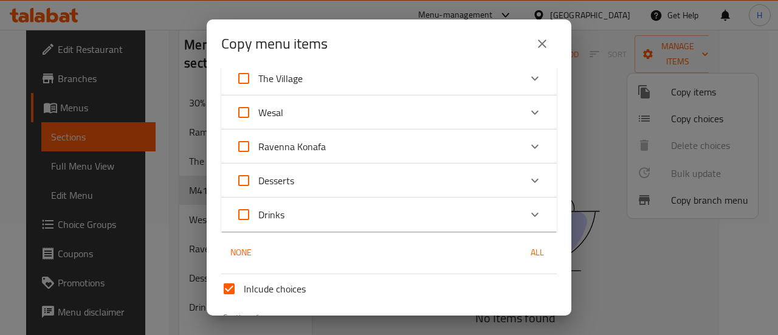
checkbox input "true"
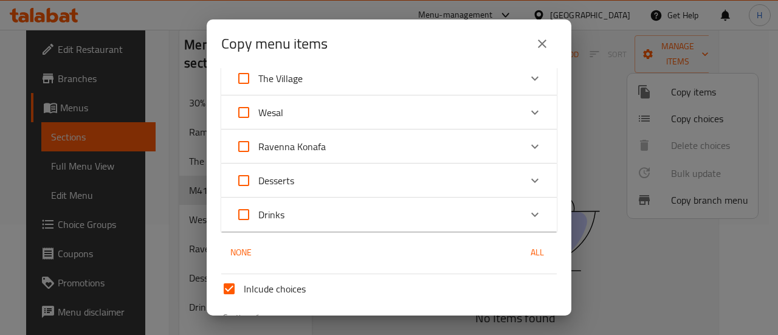
checkbox input "true"
click at [306, 148] on span "Ravenna Konafa" at bounding box center [292, 146] width 68 height 18
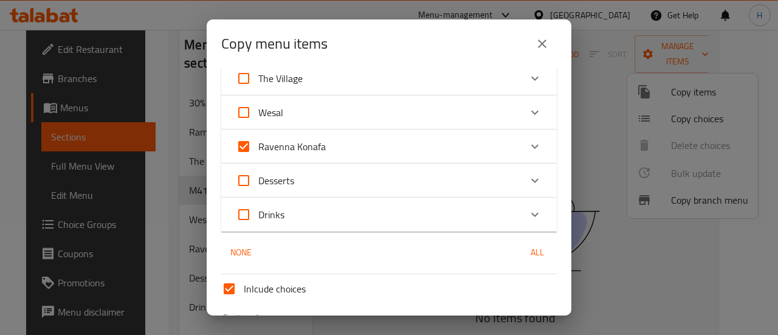
click at [258, 148] on input "Ravenna Konafa" at bounding box center [243, 146] width 29 height 29
checkbox input "false"
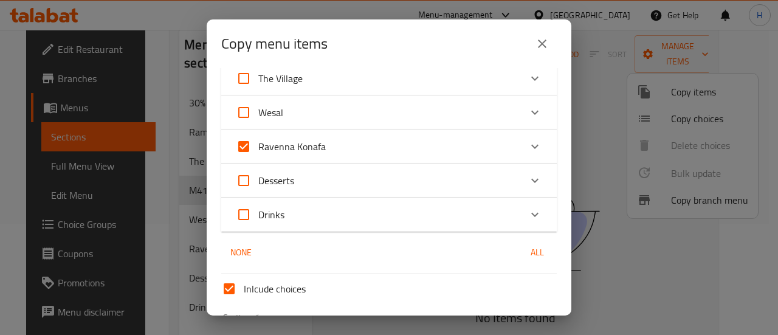
checkbox input "false"
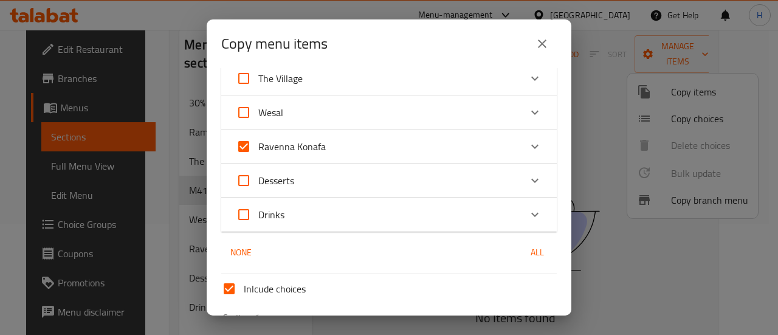
checkbox input "false"
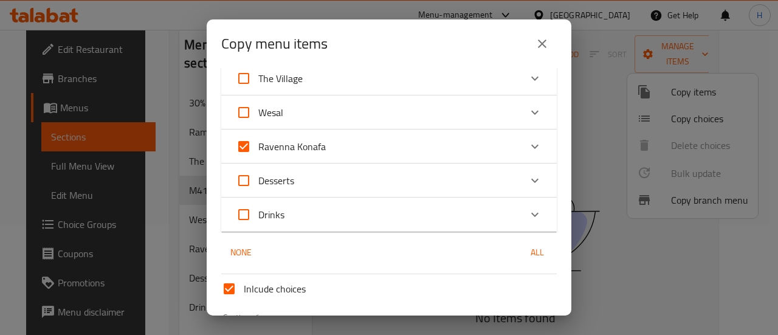
checkbox input "false"
click at [313, 161] on label "Ravenna Konafa" at bounding box center [277, 146] width 97 height 29
click at [258, 161] on input "Ravenna Konafa" at bounding box center [243, 146] width 29 height 29
checkbox input "true"
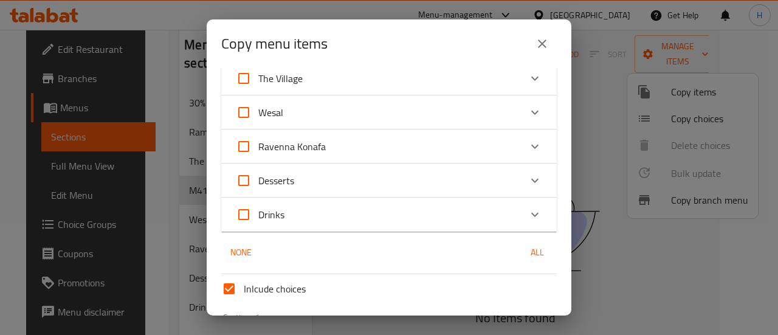
checkbox input "true"
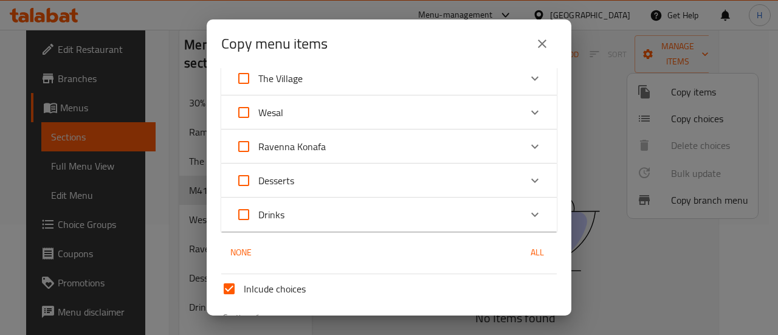
checkbox input "true"
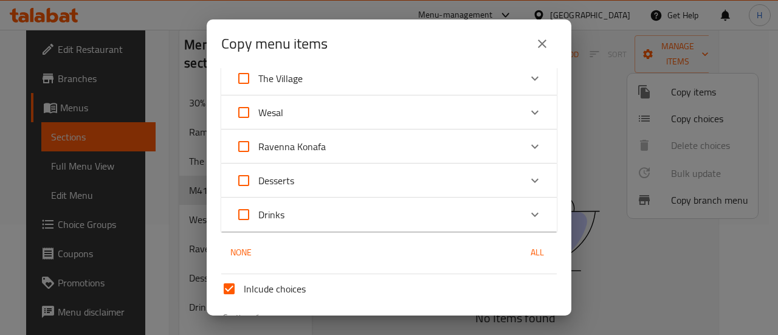
checkbox input "true"
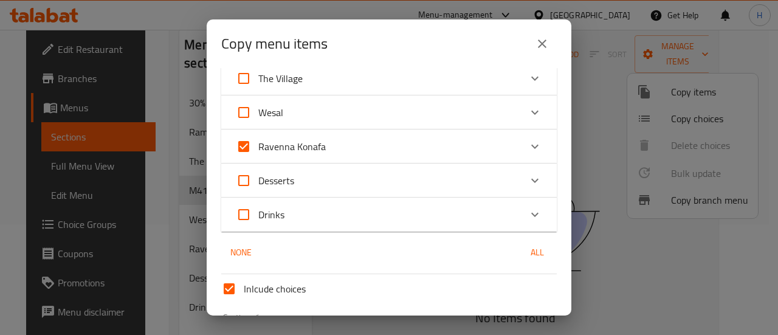
click at [313, 161] on label "Ravenna Konafa" at bounding box center [277, 146] width 97 height 29
click at [258, 161] on input "Ravenna Konafa" at bounding box center [243, 146] width 29 height 29
checkbox input "false"
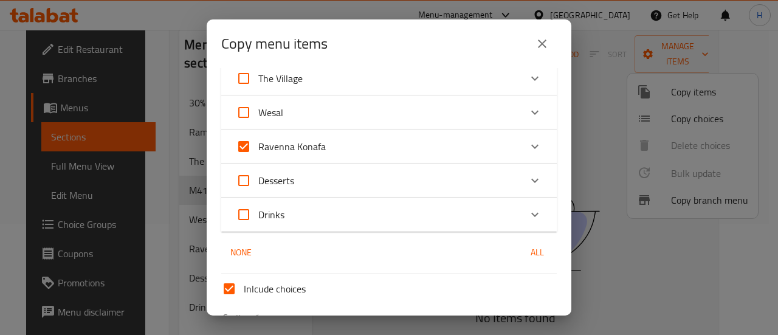
checkbox input "false"
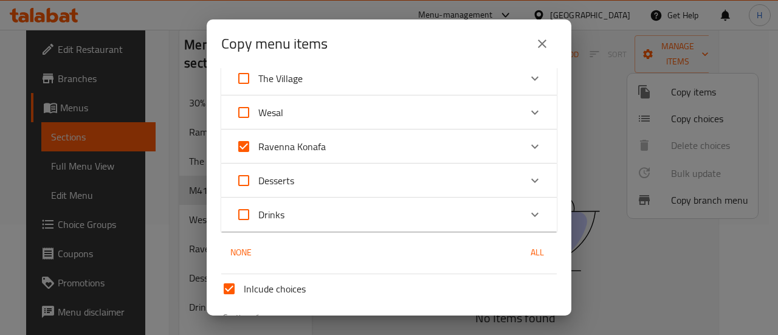
checkbox input "false"
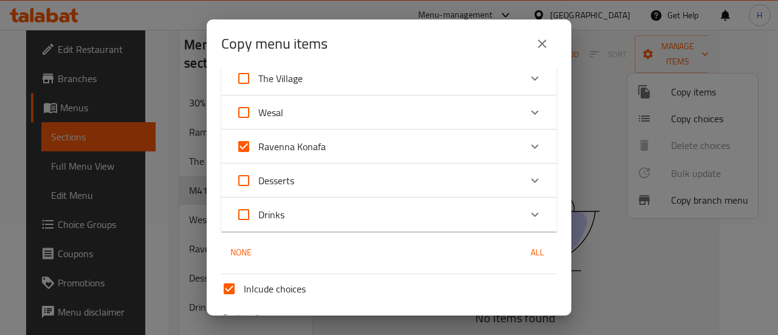
checkbox input "false"
click at [445, 148] on div "Ravenna Konafa" at bounding box center [378, 146] width 285 height 29
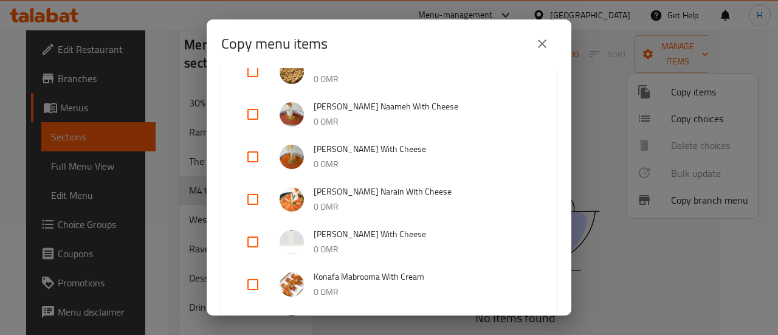
scroll to position [507, 0]
click at [236, 240] on li "[PERSON_NAME] With Cheese 0 OMR" at bounding box center [389, 241] width 307 height 43
click at [241, 241] on input "checkbox" at bounding box center [252, 241] width 29 height 29
checkbox input "true"
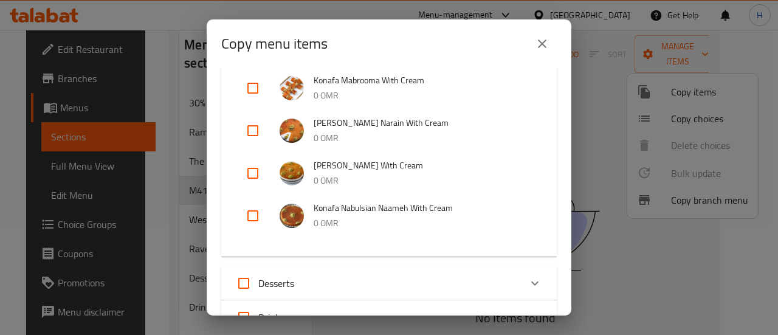
scroll to position [696, 0]
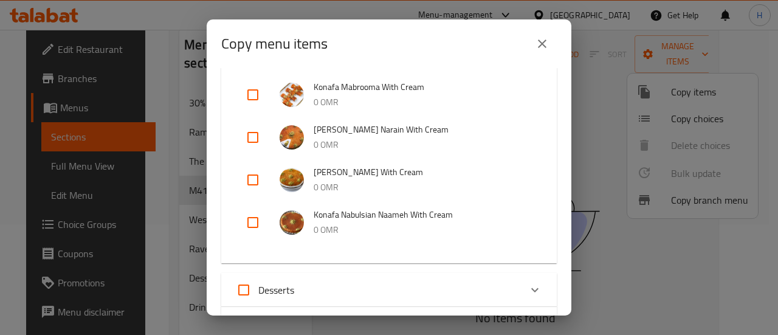
click at [246, 139] on input "checkbox" at bounding box center [252, 137] width 29 height 29
checkbox input "true"
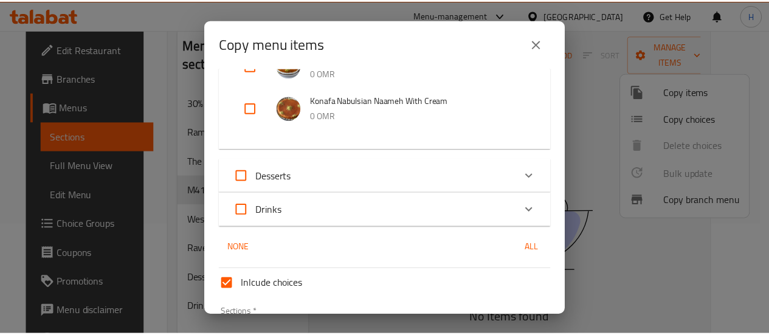
scroll to position [892, 0]
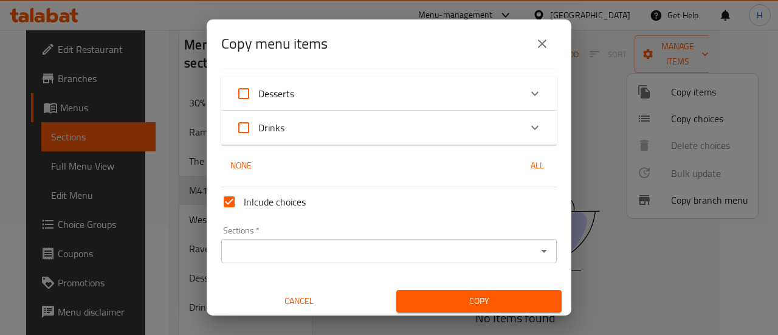
click at [230, 207] on input "Inlcude choices" at bounding box center [229, 201] width 29 height 29
checkbox input "false"
click at [258, 239] on div "Sections *" at bounding box center [389, 251] width 336 height 24
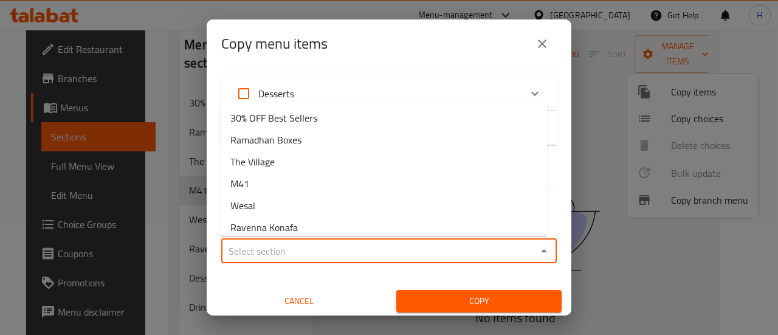
click at [415, 251] on input "Sections   *" at bounding box center [379, 251] width 308 height 17
click at [335, 182] on li "M41" at bounding box center [384, 184] width 327 height 22
type input "M41"
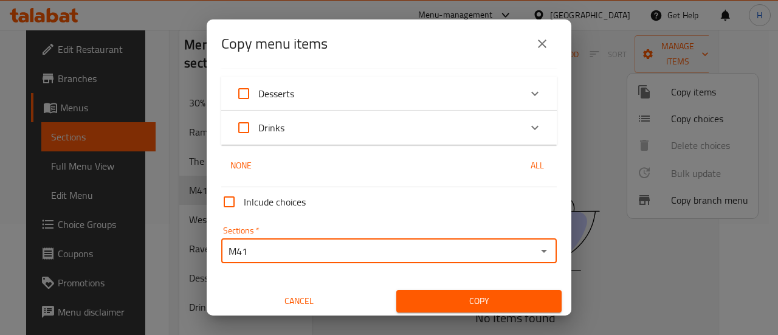
click at [428, 305] on span "Copy" at bounding box center [479, 301] width 146 height 15
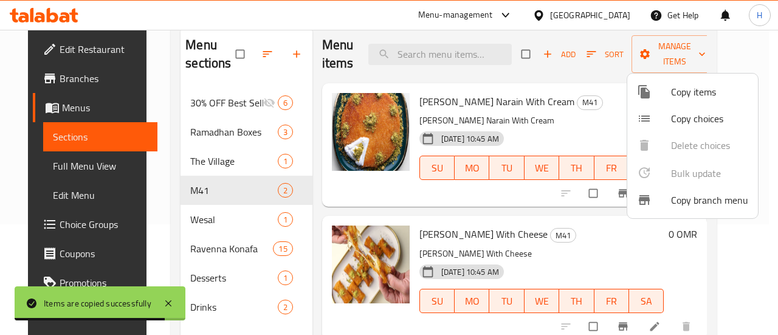
click at [58, 218] on div at bounding box center [389, 167] width 778 height 335
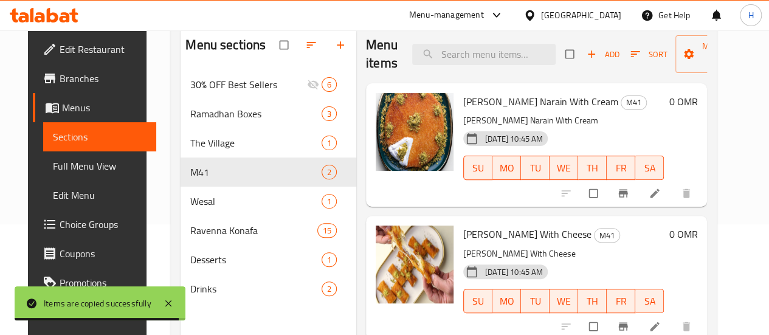
click at [60, 218] on span "Choice Groups" at bounding box center [103, 224] width 87 height 15
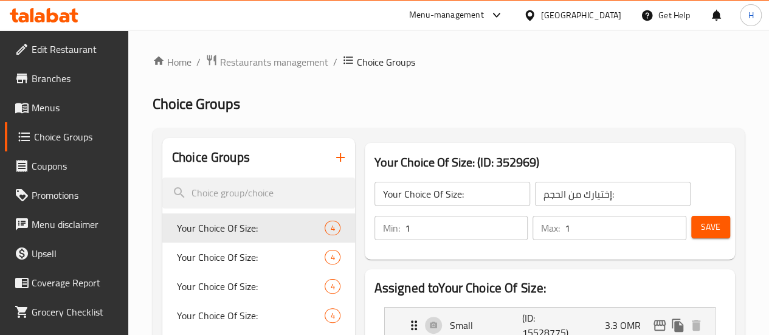
click at [333, 159] on icon "button" at bounding box center [340, 157] width 15 height 15
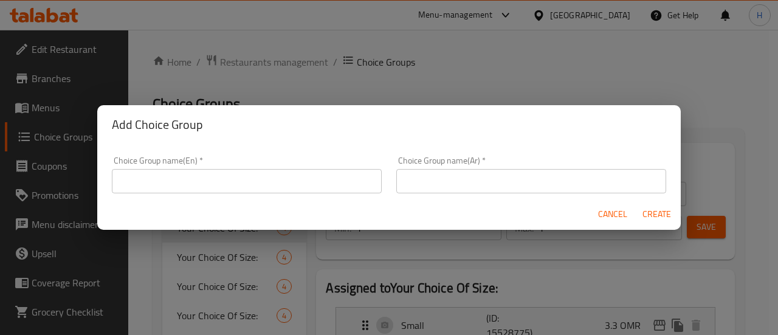
click at [353, 193] on div "Choice Group name(En)   * Choice Group name(En) *" at bounding box center [247, 175] width 285 height 52
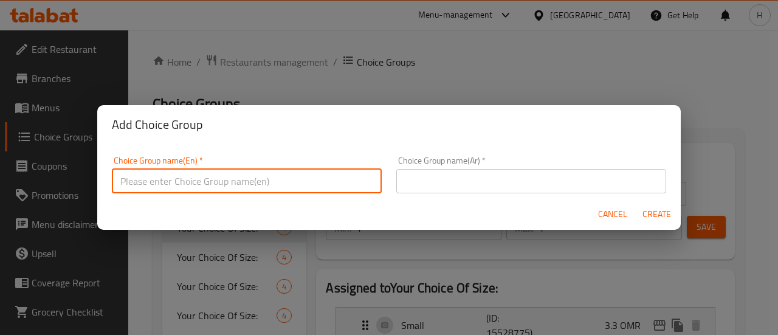
click at [343, 187] on input "text" at bounding box center [247, 181] width 270 height 24
type input "your choice of side 1"
click at [421, 182] on input "text" at bounding box center [532, 181] width 270 height 24
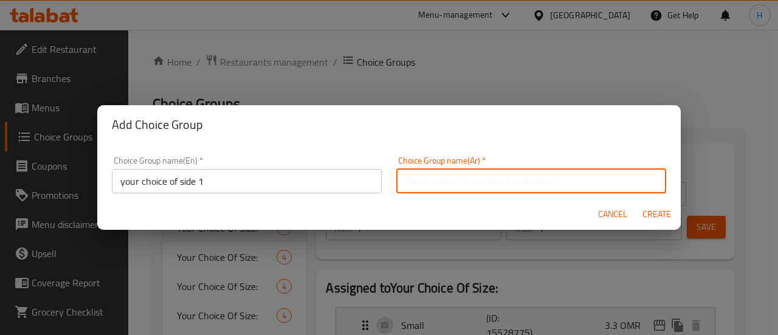
type input "اختيارك من طبق الجانبي الاول:"
click at [644, 213] on span "Create" at bounding box center [656, 214] width 29 height 15
type input "your choice of side 1"
type input "اختيارك من طبق الجانبي الاول:"
type input "0"
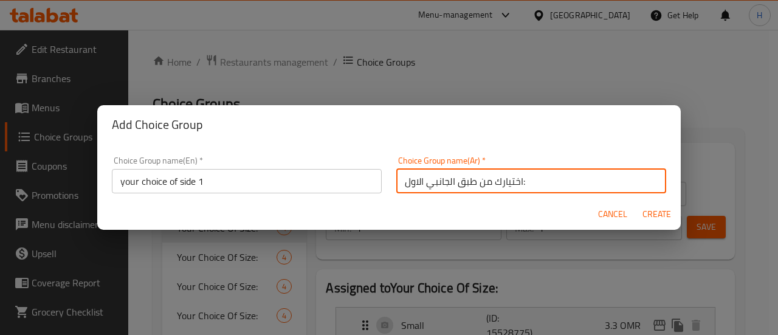
type input "0"
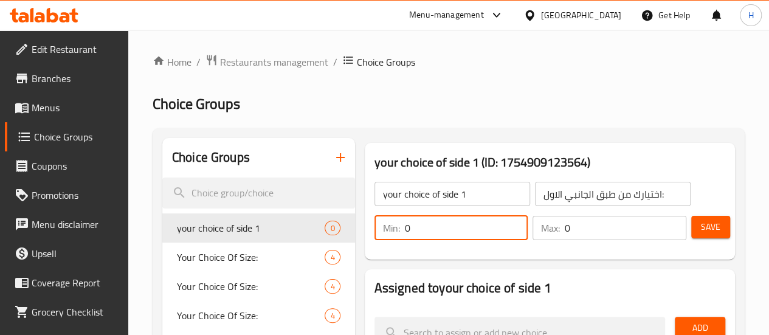
click at [488, 232] on input "0" at bounding box center [466, 228] width 123 height 24
click at [415, 229] on input "0" at bounding box center [466, 228] width 123 height 24
type input "0"
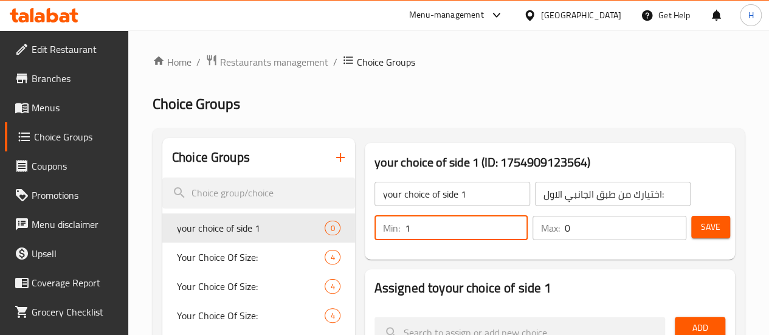
type input "1"
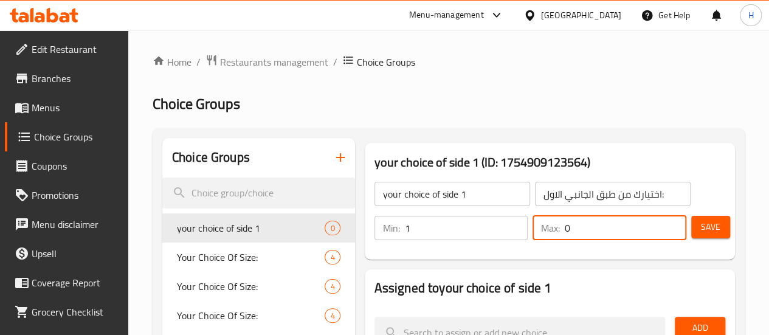
click at [566, 230] on input "0" at bounding box center [626, 228] width 122 height 24
type input "1"
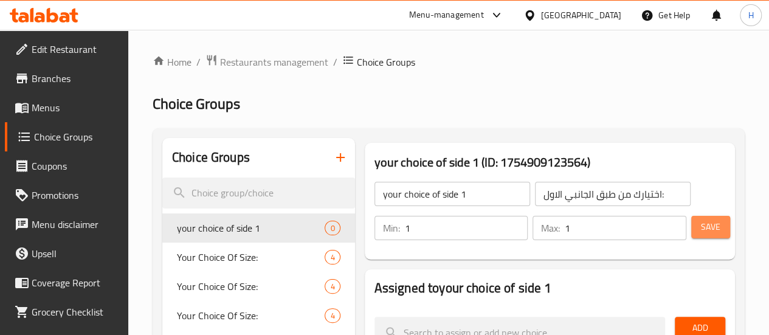
click at [701, 232] on span "Save" at bounding box center [710, 227] width 19 height 15
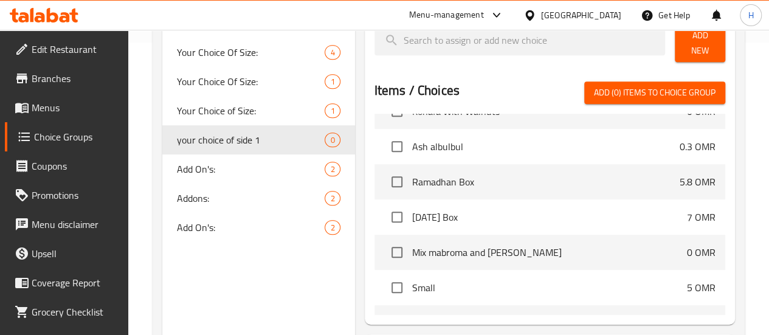
scroll to position [729, 0]
click at [384, 144] on input "checkbox" at bounding box center [397, 148] width 26 height 26
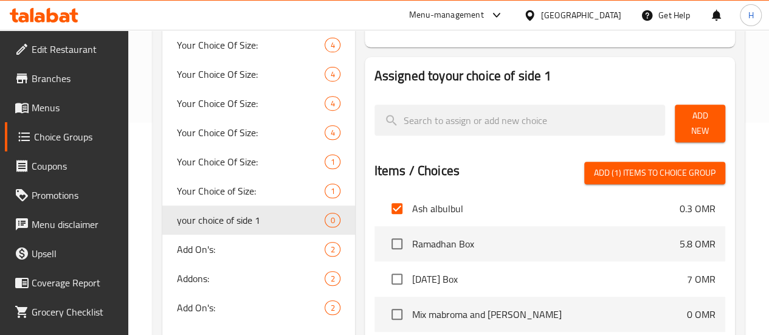
scroll to position [757, 0]
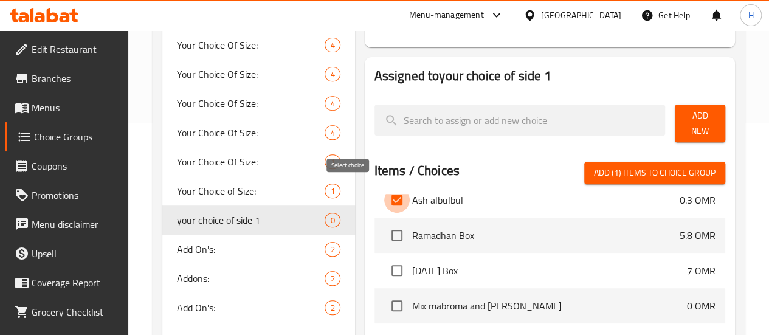
click at [384, 192] on input "checkbox" at bounding box center [397, 200] width 26 height 26
checkbox input "false"
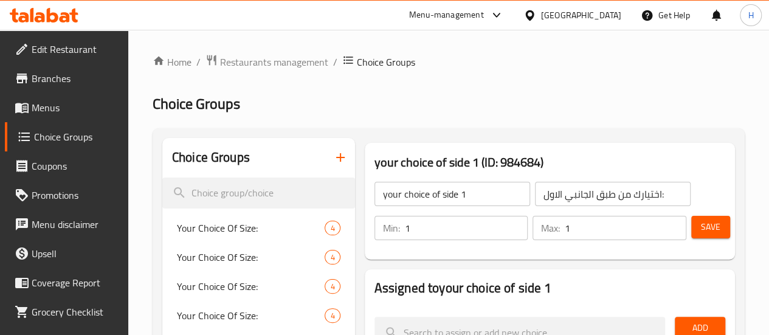
click at [52, 114] on span "Menus" at bounding box center [75, 107] width 87 height 15
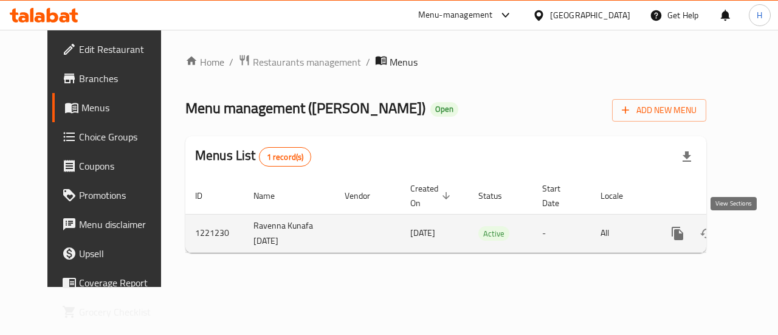
click at [758, 228] on icon "enhanced table" at bounding box center [765, 233] width 15 height 15
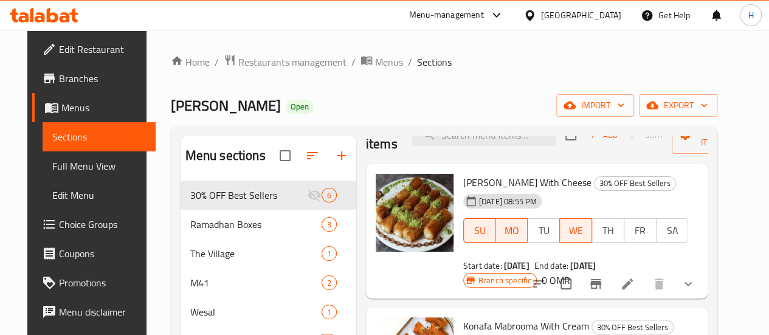
scroll to position [31, 0]
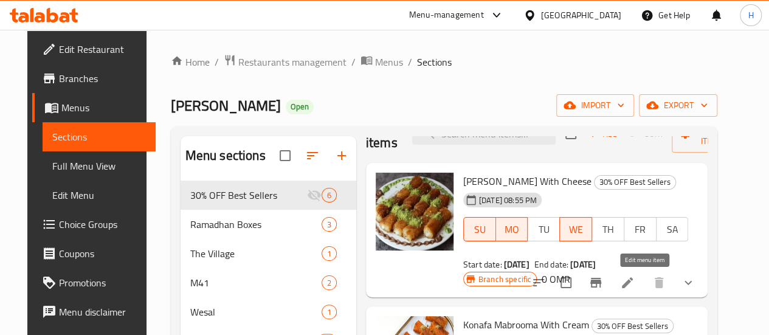
click at [633, 286] on icon at bounding box center [627, 282] width 11 height 11
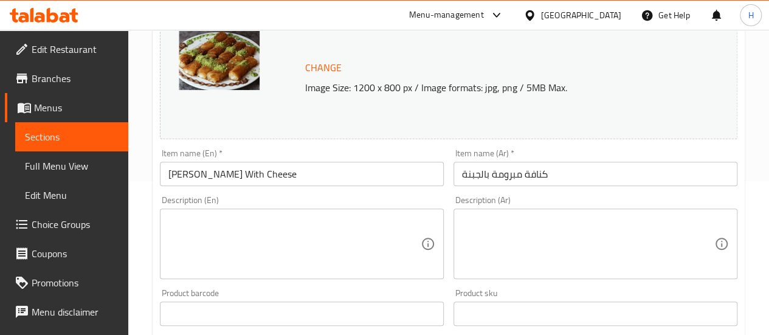
scroll to position [154, 0]
click at [334, 179] on input "[PERSON_NAME] With Cheese" at bounding box center [302, 173] width 284 height 24
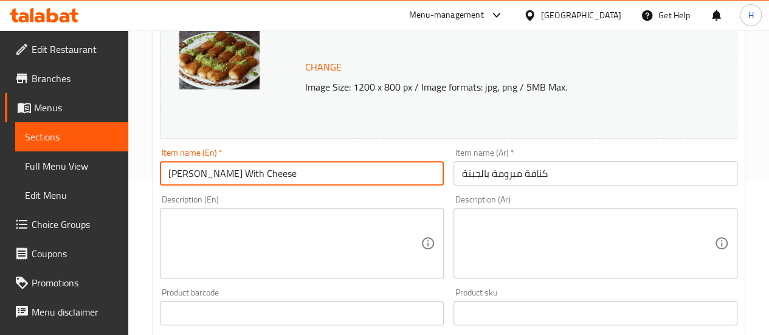
click at [314, 237] on textarea at bounding box center [294, 244] width 252 height 58
click at [280, 171] on input "[PERSON_NAME] With Cheese" at bounding box center [302, 173] width 284 height 24
click at [272, 226] on textarea at bounding box center [294, 244] width 252 height 58
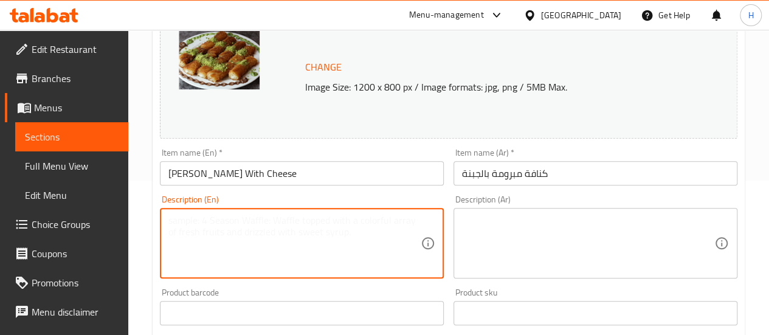
paste textarea "[PERSON_NAME] With Cheese"
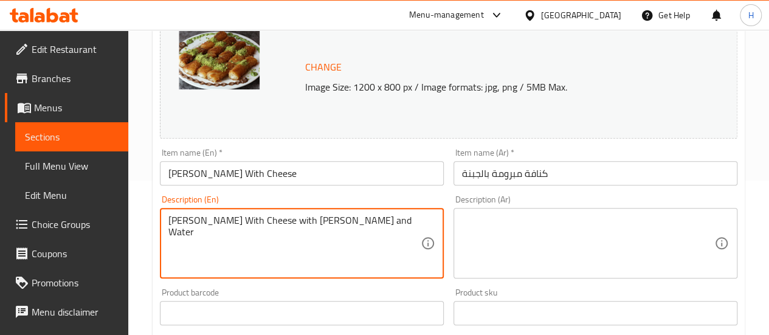
type textarea "[PERSON_NAME] With Cheese with [PERSON_NAME] and Water"
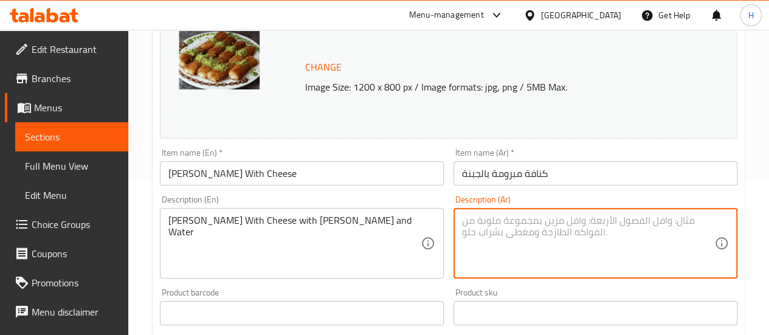
click at [327, 176] on input "[PERSON_NAME] With Cheese" at bounding box center [302, 173] width 284 height 24
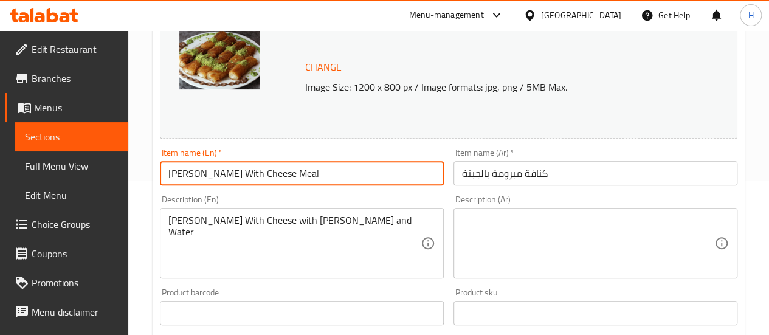
type input "[PERSON_NAME] With Cheese Meal"
click at [482, 213] on div "Description (Ar)" at bounding box center [596, 243] width 284 height 71
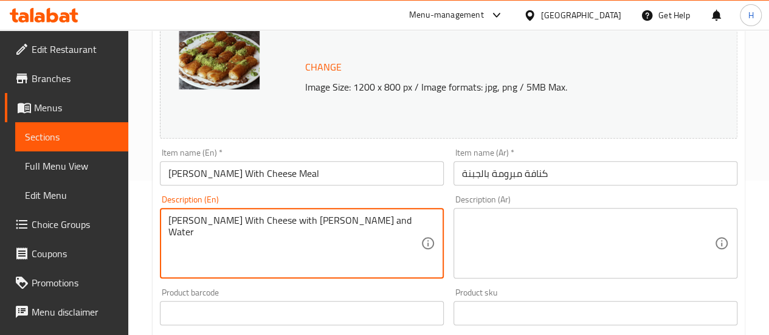
click at [397, 231] on textarea "[PERSON_NAME] With Cheese with [PERSON_NAME] and Water" at bounding box center [294, 244] width 252 height 58
click at [505, 241] on textarea at bounding box center [588, 244] width 252 height 58
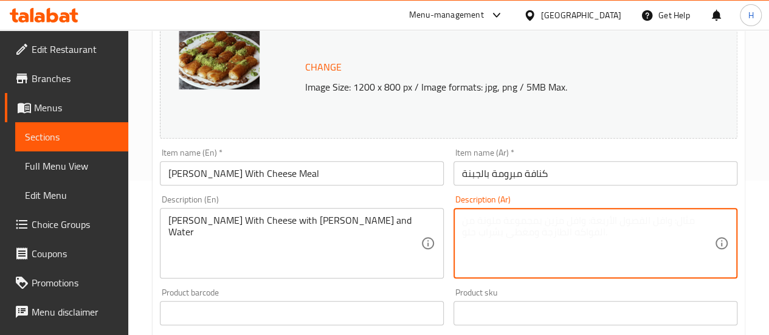
paste textarea "كنافة مبرومة بالجبنة مع عش البلبل والماء"
type textarea "كنافة مبرومة بالجبنة مع عش البلبل والماء"
click at [476, 176] on input "كنافة مبرومة بالجبنة" at bounding box center [596, 173] width 284 height 24
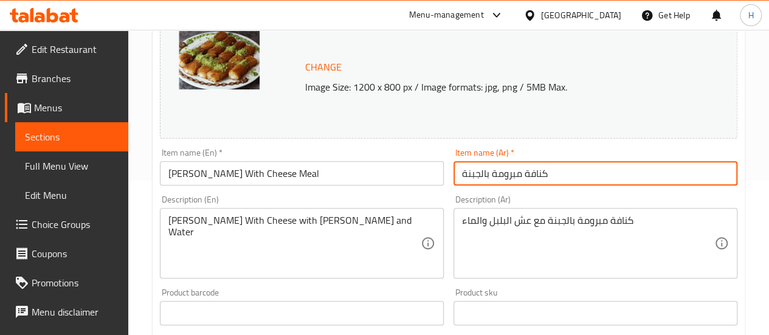
click at [466, 173] on input "كنافة مبرومة بالجبنة" at bounding box center [596, 173] width 284 height 24
click at [300, 178] on input "[PERSON_NAME] With Cheese Meal" at bounding box center [302, 173] width 284 height 24
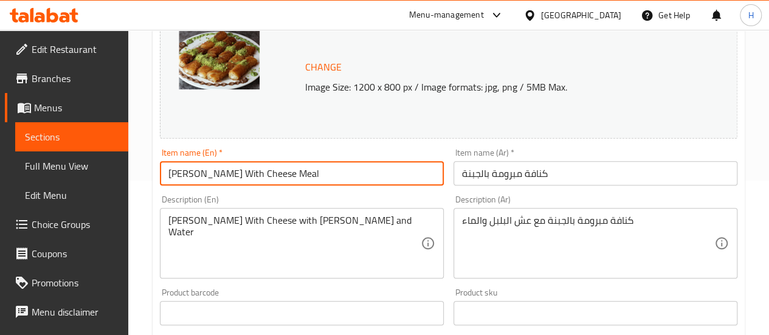
click at [461, 175] on input "كنافة مبرومة بالجبنة" at bounding box center [596, 173] width 284 height 24
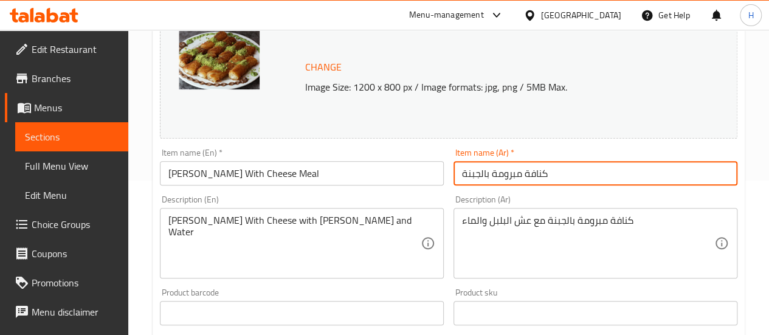
paste input "وجبة"
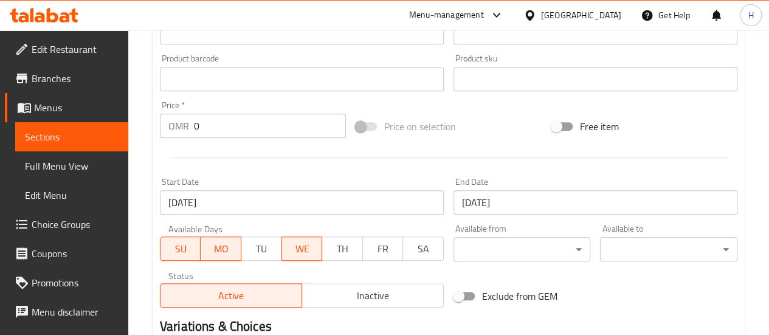
scroll to position [397, 0]
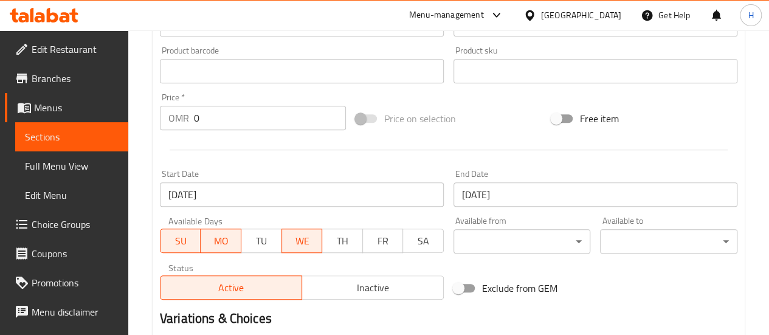
type input "وجبة كنافة مبرومة بالجبنة"
click at [243, 112] on input "0" at bounding box center [270, 118] width 152 height 24
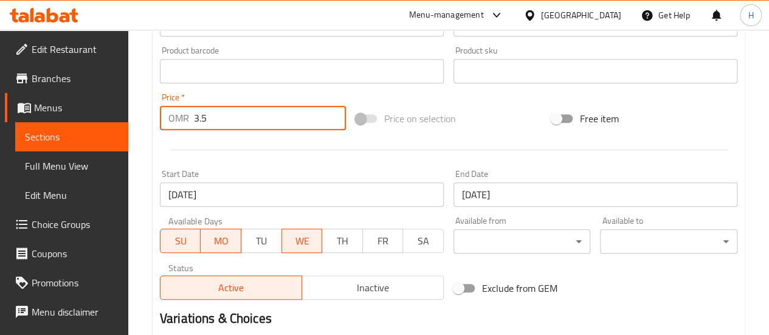
type input "3.5"
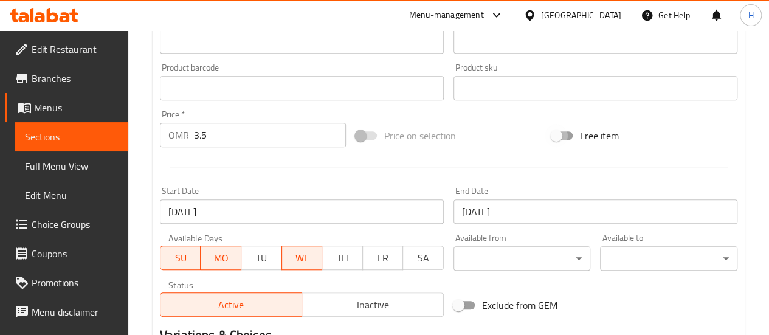
scroll to position [611, 0]
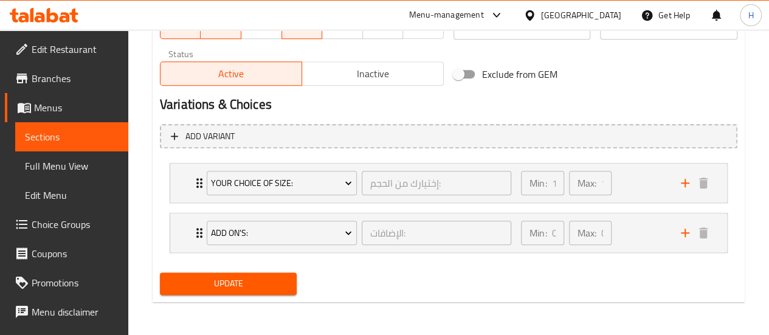
click at [281, 274] on button "Update" at bounding box center [228, 283] width 137 height 23
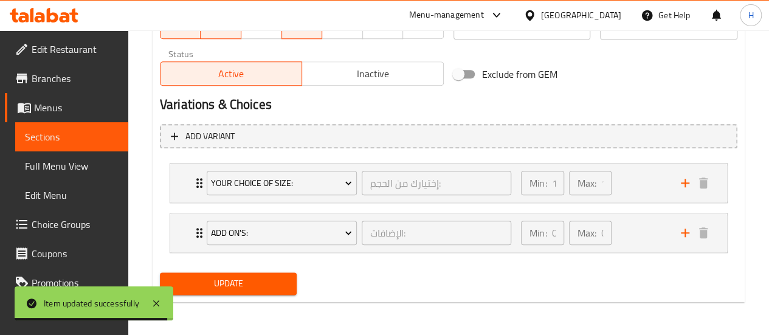
click at [46, 167] on span "Full Menu View" at bounding box center [72, 166] width 94 height 15
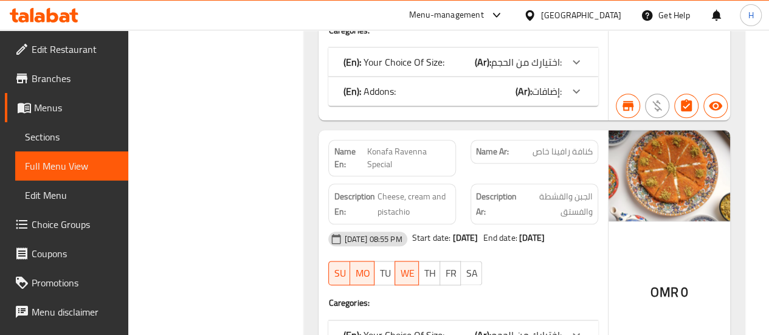
click at [57, 147] on link "Sections" at bounding box center [71, 136] width 113 height 29
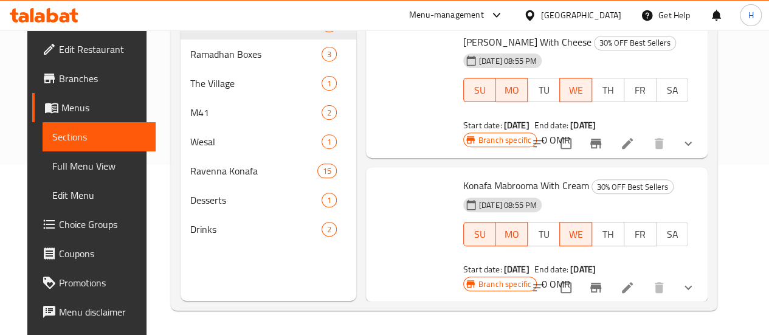
scroll to position [170, 0]
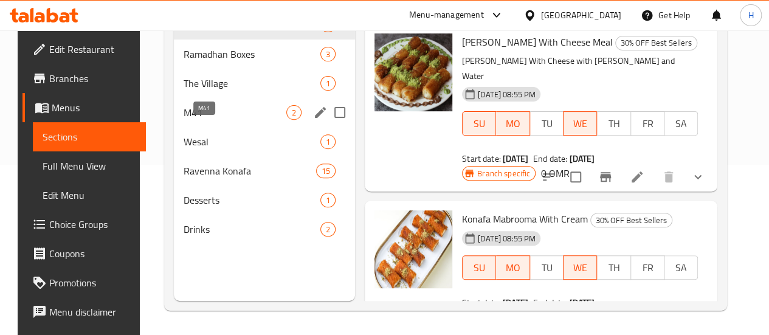
click at [229, 120] on span "M41" at bounding box center [235, 112] width 103 height 15
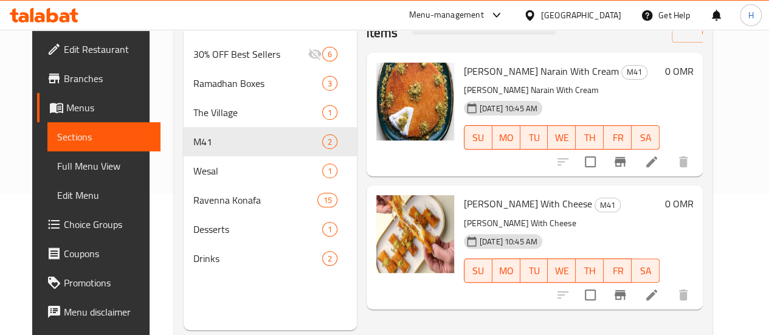
scroll to position [131, 0]
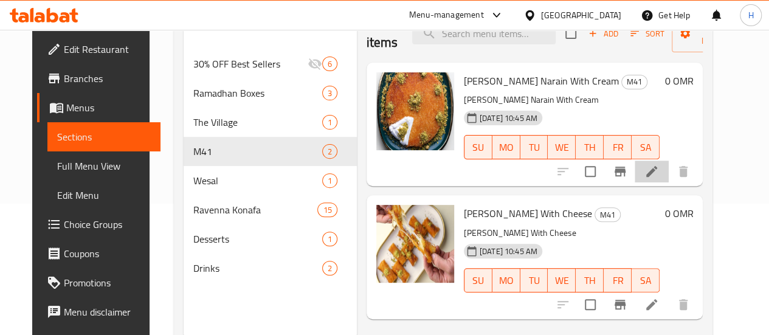
click at [669, 177] on li at bounding box center [652, 172] width 34 height 22
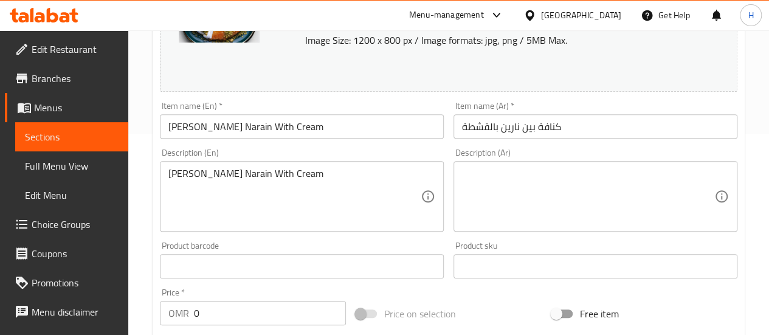
scroll to position [205, 0]
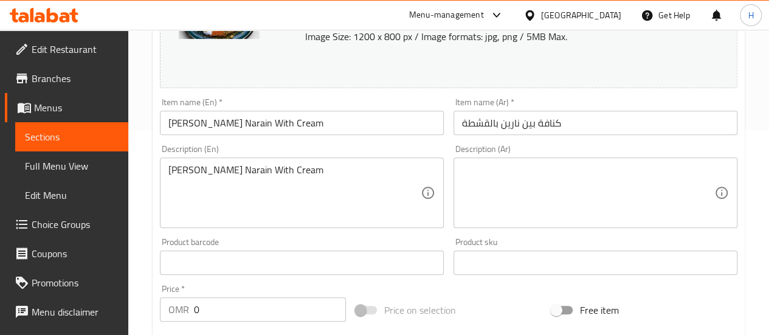
click at [39, 136] on span "Sections" at bounding box center [72, 137] width 94 height 15
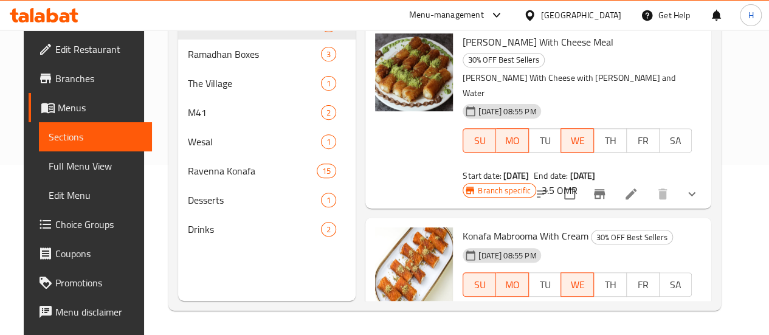
scroll to position [170, 0]
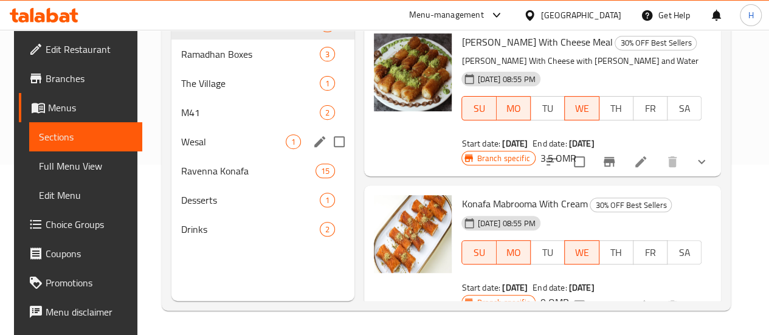
click at [202, 120] on span "M41" at bounding box center [250, 112] width 139 height 15
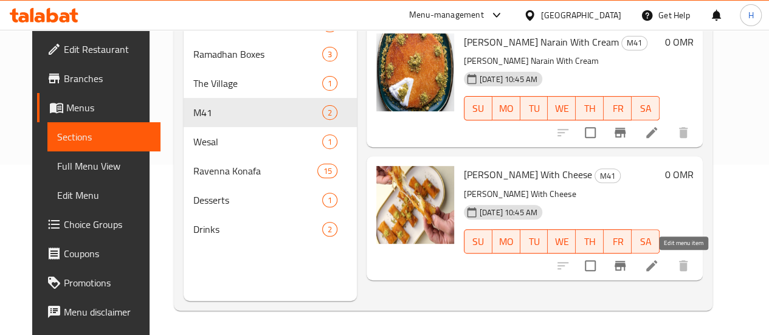
click at [659, 265] on icon at bounding box center [652, 265] width 15 height 15
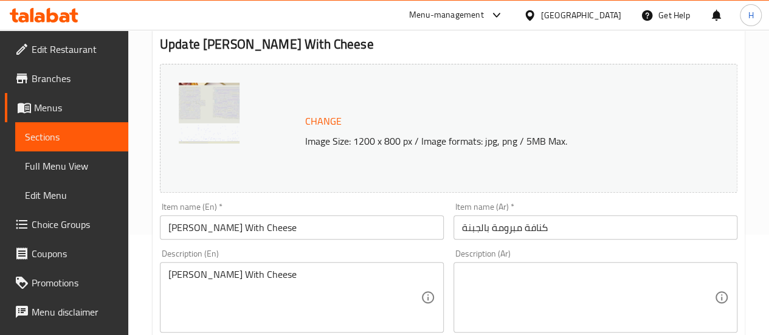
scroll to position [185, 0]
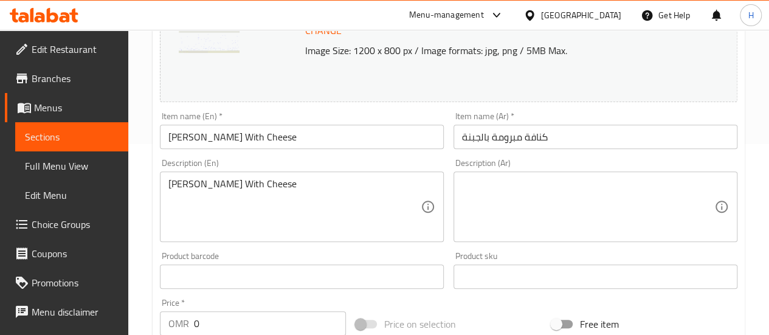
click at [45, 144] on span "Sections" at bounding box center [72, 137] width 94 height 15
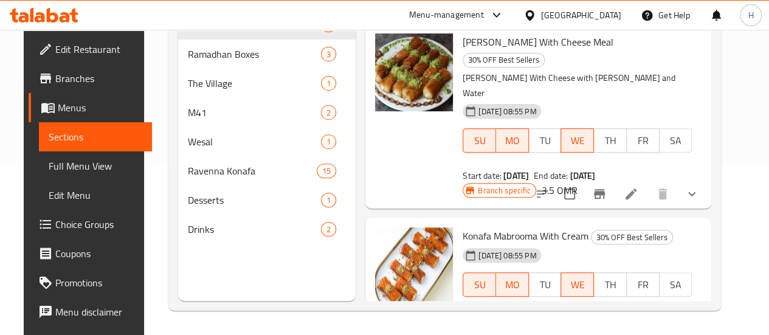
scroll to position [170, 0]
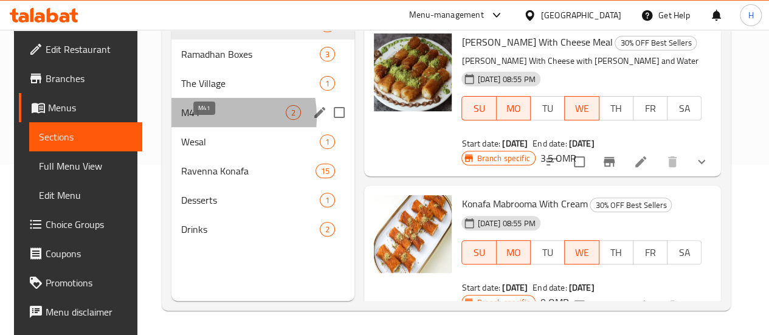
click at [201, 120] on span "M41" at bounding box center [233, 112] width 105 height 15
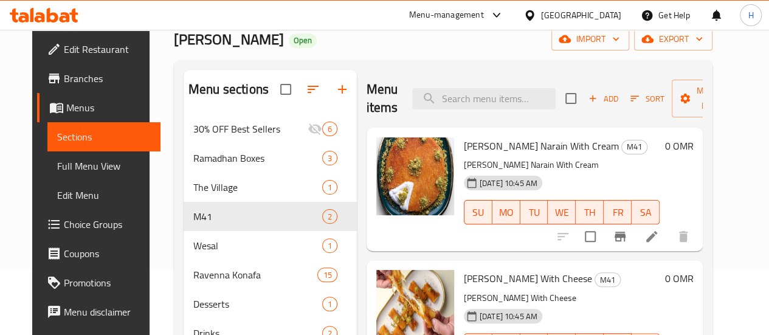
scroll to position [64, 0]
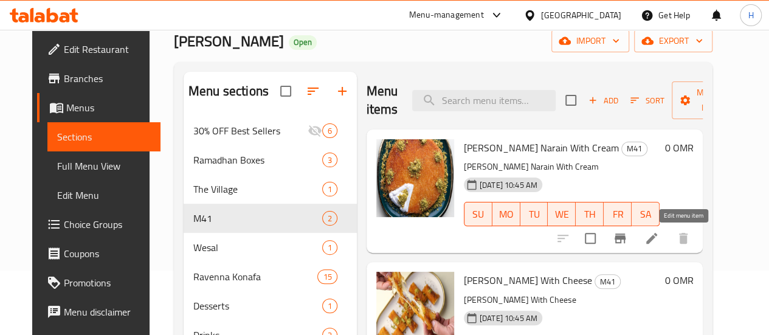
click at [659, 239] on icon at bounding box center [652, 238] width 15 height 15
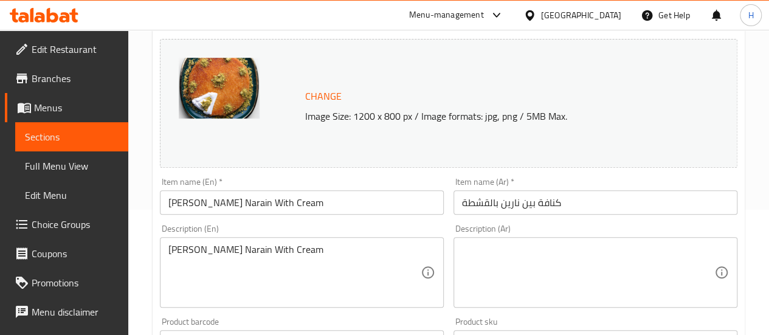
scroll to position [133, 0]
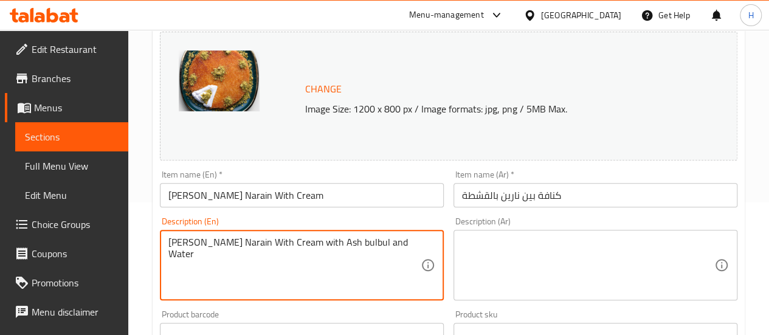
type textarea "[PERSON_NAME] Narain With Cream with Ash bulbul and Water"
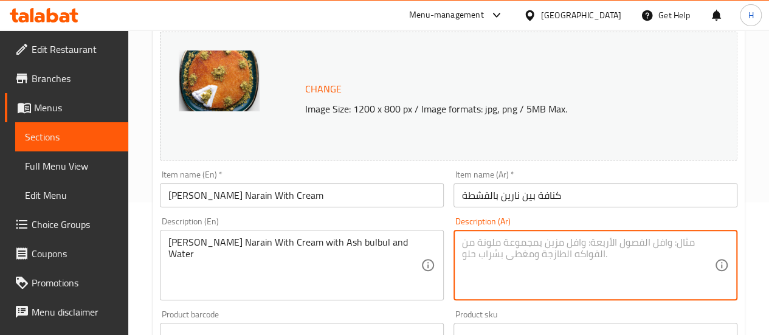
click at [302, 197] on input "[PERSON_NAME] Narain With Cream" at bounding box center [302, 195] width 284 height 24
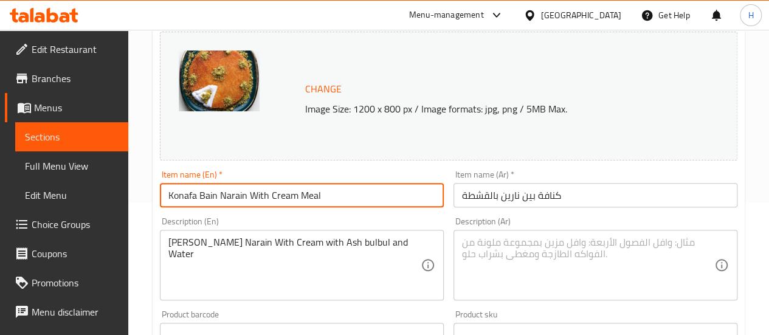
type input "Konafa Bain Narain With Cream Meal"
click at [466, 193] on input "كنافة بين نارين بالقشطة" at bounding box center [596, 195] width 284 height 24
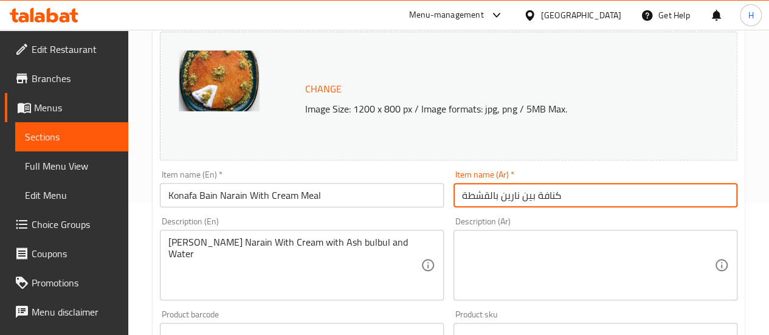
paste input "وجبة"
type input "كنافة بين نارين بالقشطة وجبة"
click at [507, 246] on textarea at bounding box center [588, 266] width 252 height 58
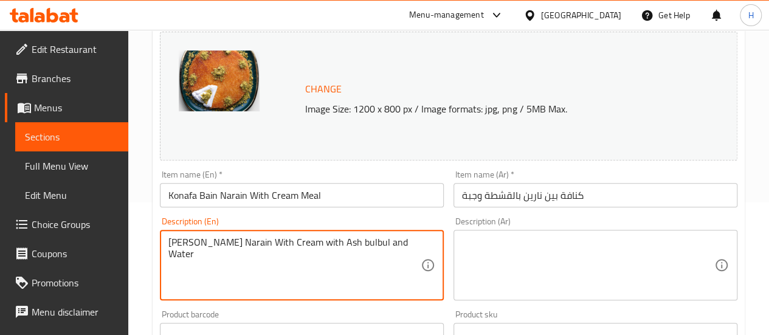
click at [358, 239] on textarea "[PERSON_NAME] Narain With Cream with Ash bulbul and Water" at bounding box center [294, 266] width 252 height 58
click at [518, 255] on textarea at bounding box center [588, 266] width 252 height 58
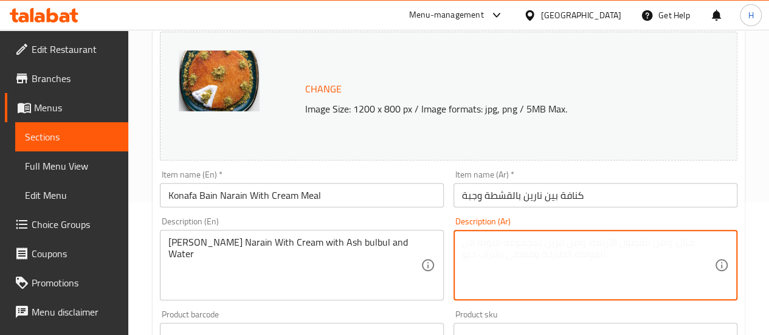
paste textarea "كنافة بين نارين بالقشطة مع بلبل الرماد والماء"
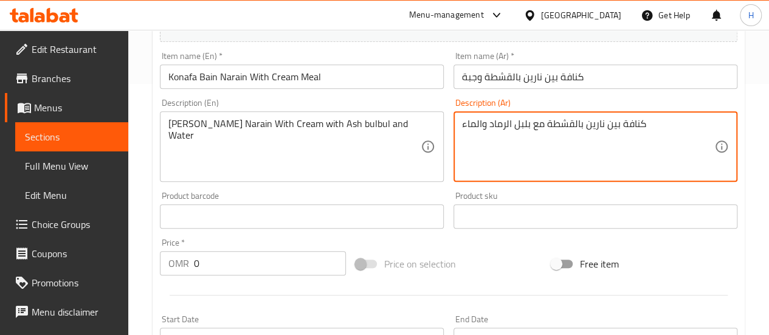
type textarea "كنافة بين نارين بالقشطة مع بلبل الرماد والماء"
click at [222, 276] on input "0" at bounding box center [270, 263] width 152 height 24
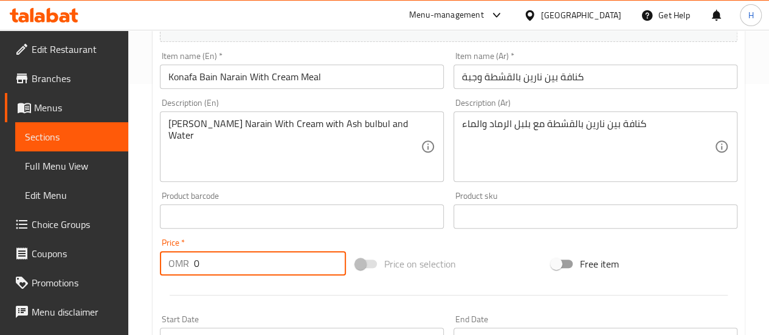
click at [221, 271] on input "0" at bounding box center [270, 263] width 152 height 24
type input "3.5"
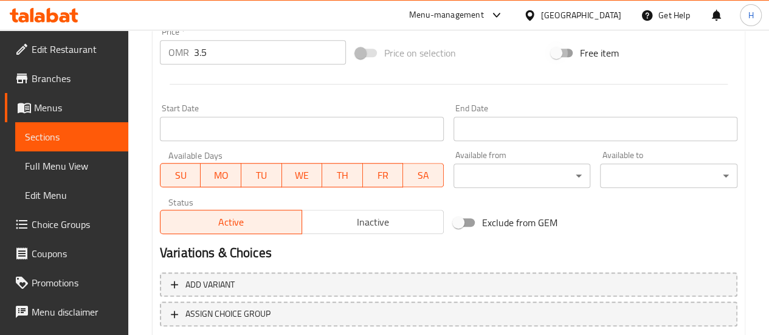
scroll to position [542, 0]
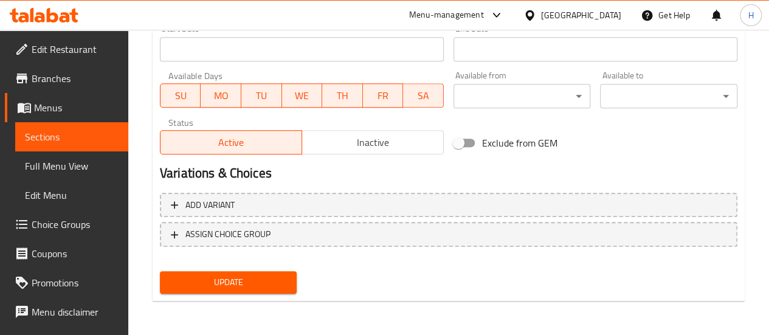
click at [271, 279] on span "Update" at bounding box center [229, 282] width 118 height 15
click at [79, 142] on span "Sections" at bounding box center [72, 137] width 94 height 15
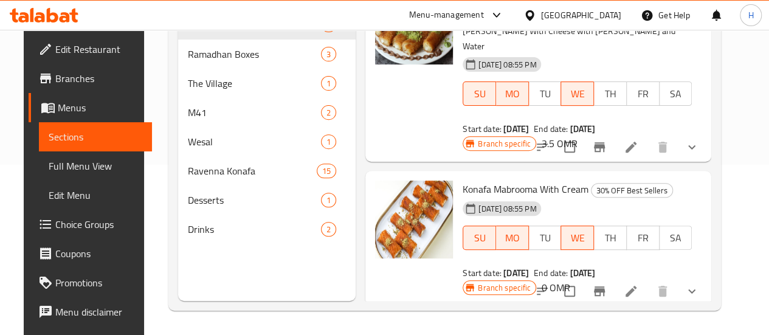
scroll to position [47, 0]
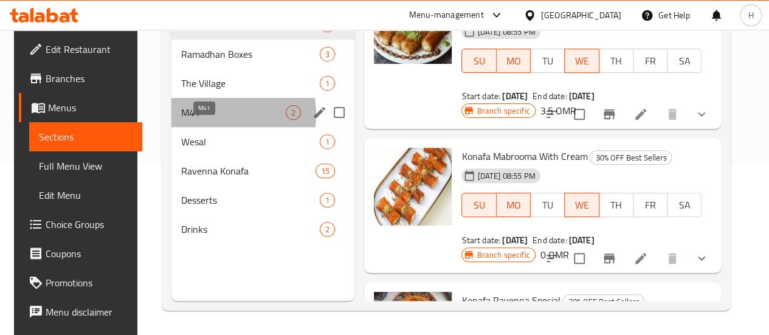
click at [201, 120] on span "M41" at bounding box center [233, 112] width 105 height 15
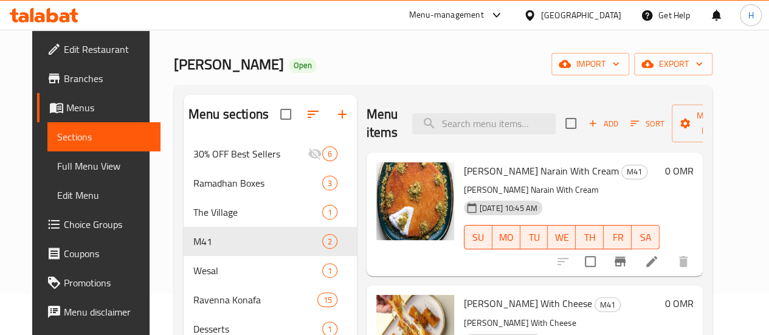
scroll to position [41, 0]
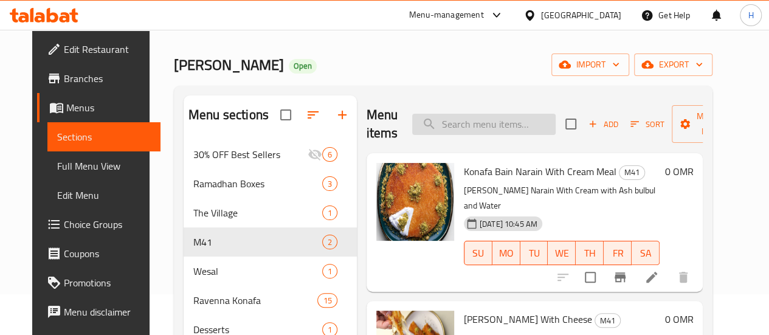
click at [427, 123] on input "search" at bounding box center [484, 124] width 144 height 21
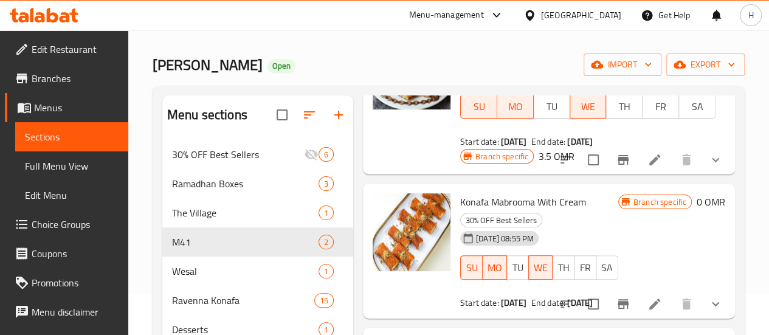
scroll to position [137, 0]
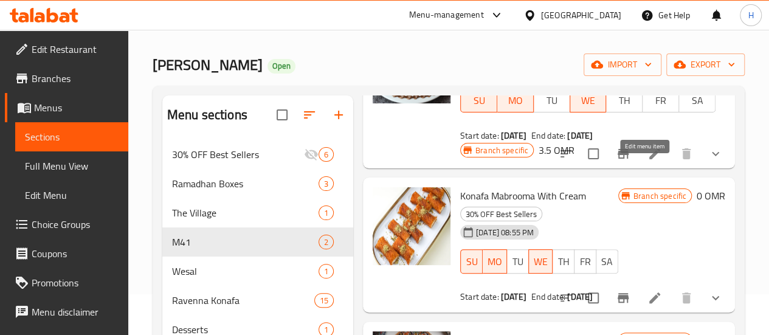
type input "kon"
click at [650, 159] on icon at bounding box center [655, 153] width 11 height 11
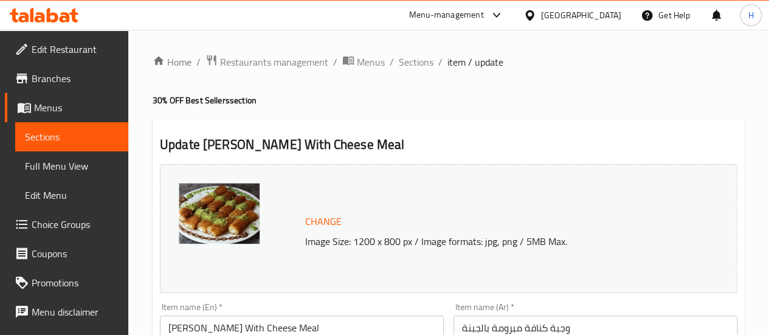
scroll to position [126, 0]
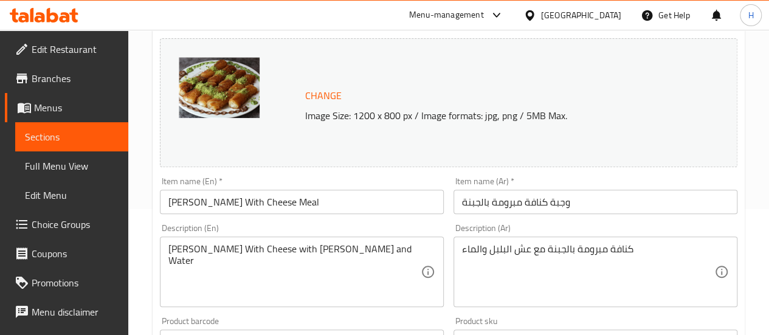
click at [327, 206] on input "[PERSON_NAME] With Cheese Meal" at bounding box center [302, 202] width 284 height 24
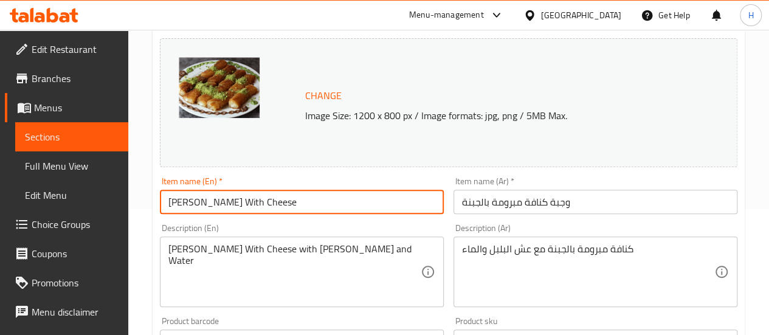
type input "[PERSON_NAME] With Cheese"
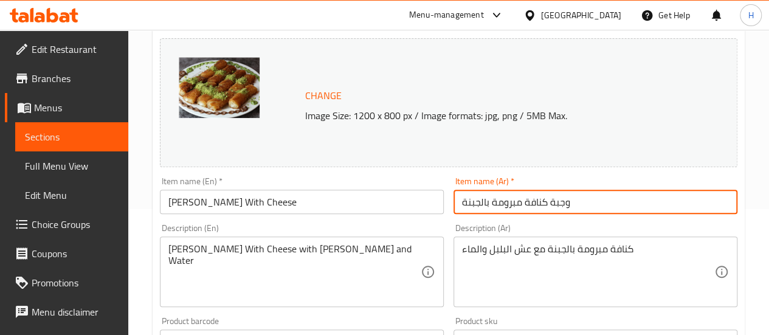
drag, startPoint x: 549, startPoint y: 207, endPoint x: 570, endPoint y: 209, distance: 22.0
click at [570, 209] on input "وجبة كنافة مبرومة بالجبنة" at bounding box center [596, 202] width 284 height 24
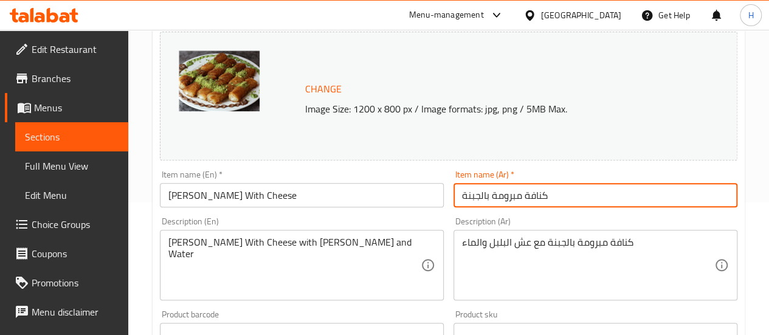
scroll to position [150, 0]
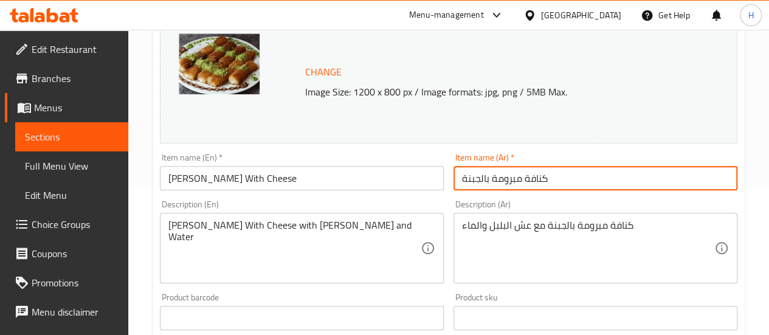
type input "كنافة مبرومة بالجبنة"
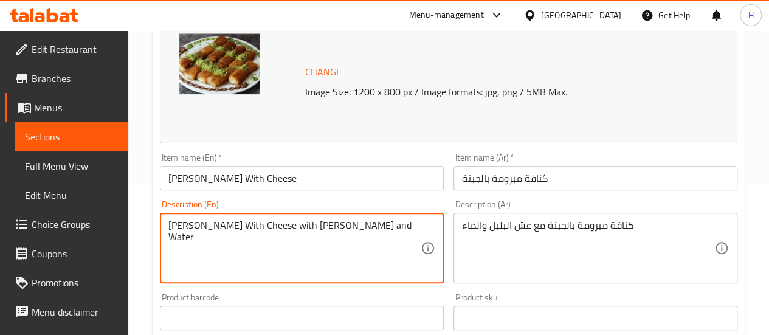
drag, startPoint x: 295, startPoint y: 223, endPoint x: 428, endPoint y: 224, distance: 133.2
type textarea "[PERSON_NAME] With Cheese"
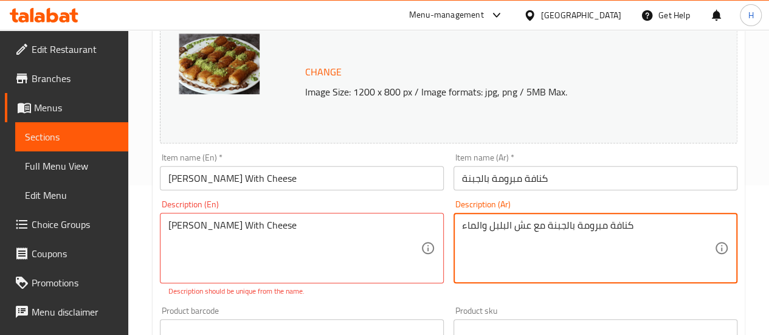
drag, startPoint x: 544, startPoint y: 227, endPoint x: 463, endPoint y: 227, distance: 81.5
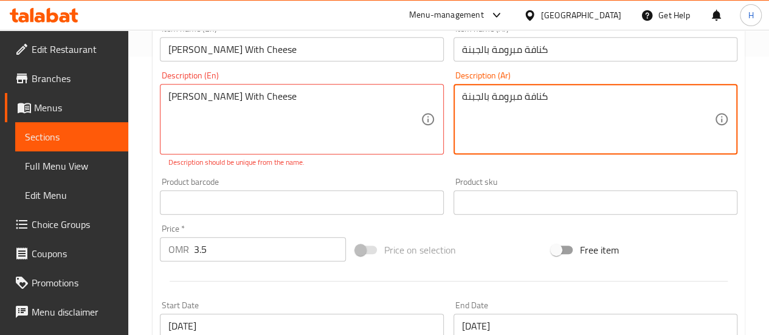
type textarea "كنافة مبرومة بالجبنة"
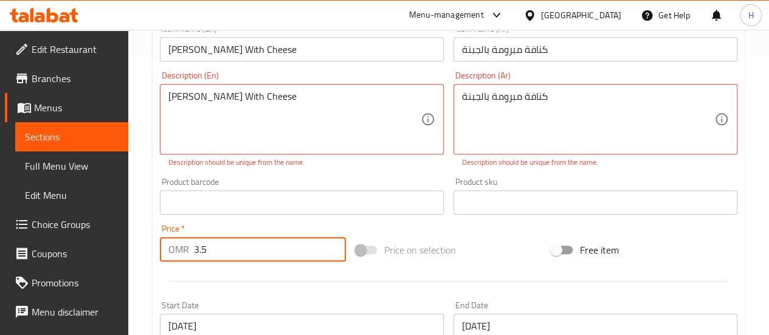
click at [221, 244] on input "3.5" at bounding box center [270, 249] width 152 height 24
type input "3"
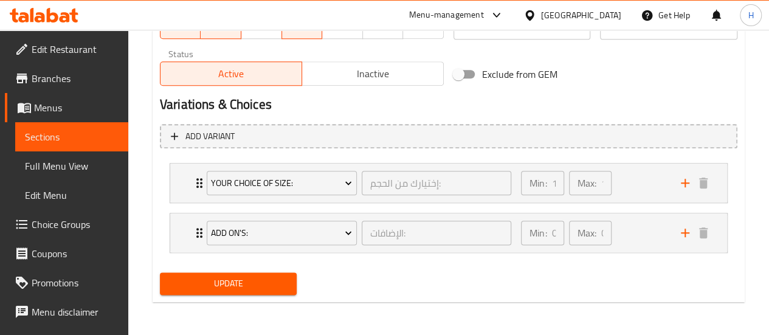
type input "2.4"
click at [225, 281] on span "Update" at bounding box center [229, 283] width 118 height 15
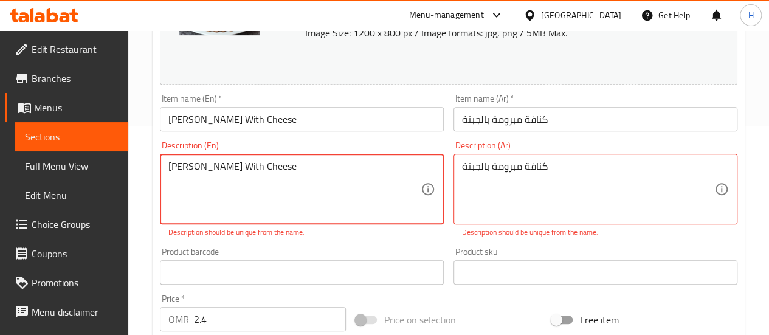
click at [214, 218] on textarea "[PERSON_NAME] With Cheese" at bounding box center [294, 190] width 252 height 58
click at [306, 170] on textarea "[PERSON_NAME] With Cheese" at bounding box center [294, 190] width 252 height 58
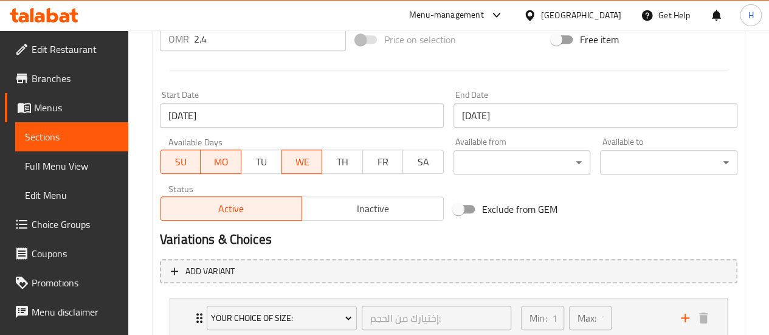
scroll to position [624, 0]
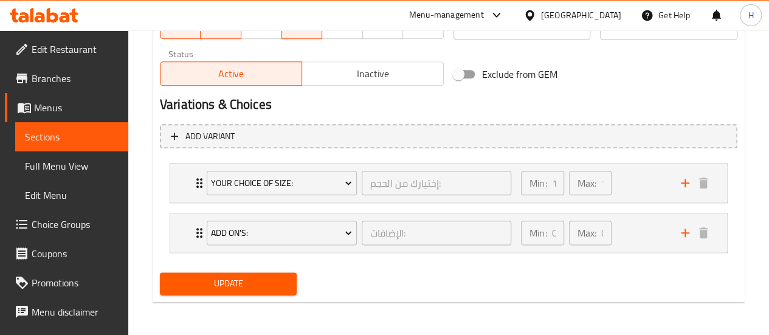
click at [226, 296] on div "Update" at bounding box center [228, 284] width 147 height 32
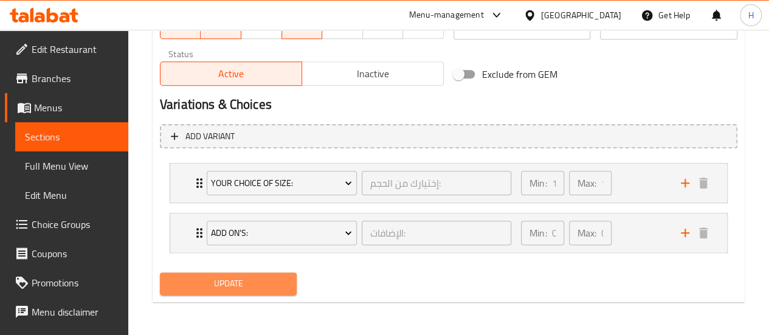
click at [243, 282] on span "Update" at bounding box center [229, 283] width 118 height 15
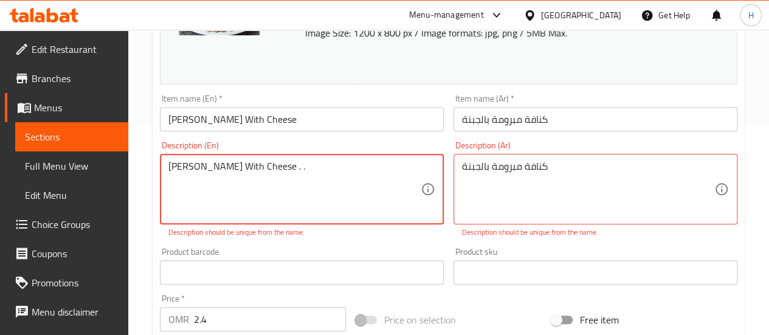
click at [212, 168] on textarea "Konafa Mabrooma With Cheese . ." at bounding box center [294, 190] width 252 height 58
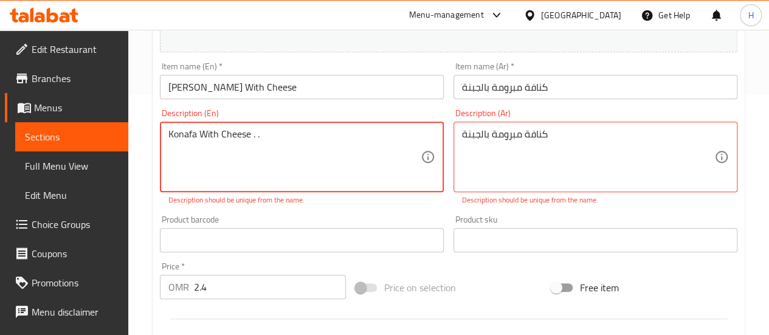
scroll to position [210, 0]
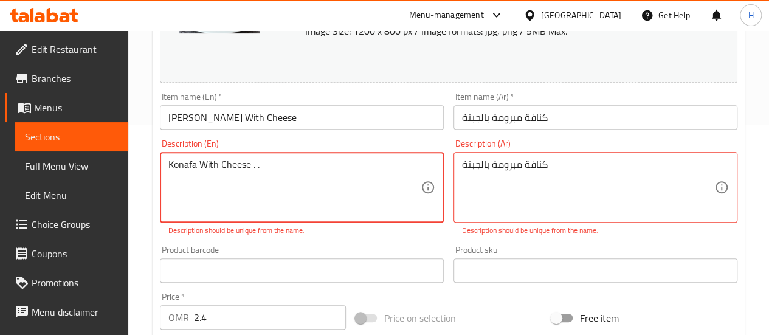
click at [180, 170] on textarea "Konafa With Cheese . ." at bounding box center [294, 188] width 252 height 58
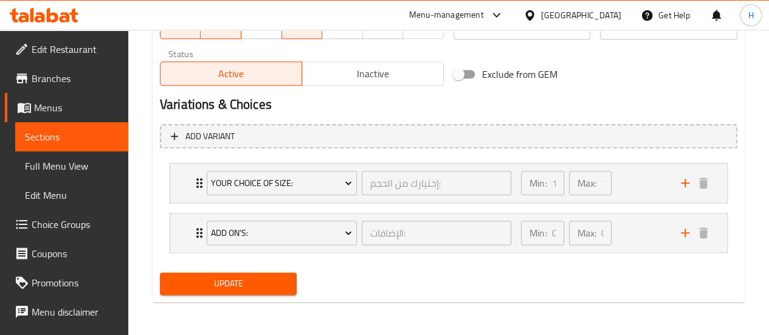
type textarea "Kunafa With Cheese . ."
click at [207, 283] on span "Update" at bounding box center [229, 283] width 118 height 15
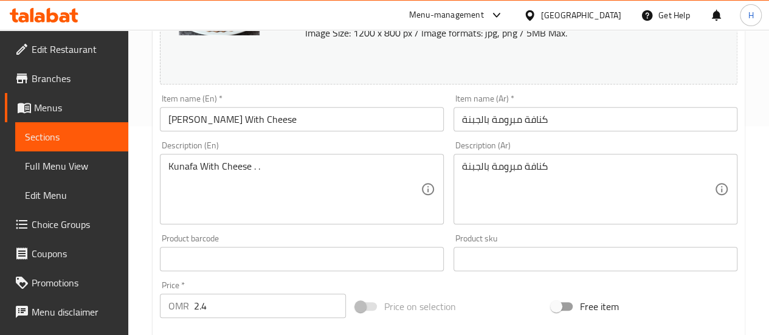
click at [460, 166] on div "كنافة مبرومة بالجبنة Description (Ar)" at bounding box center [596, 189] width 284 height 71
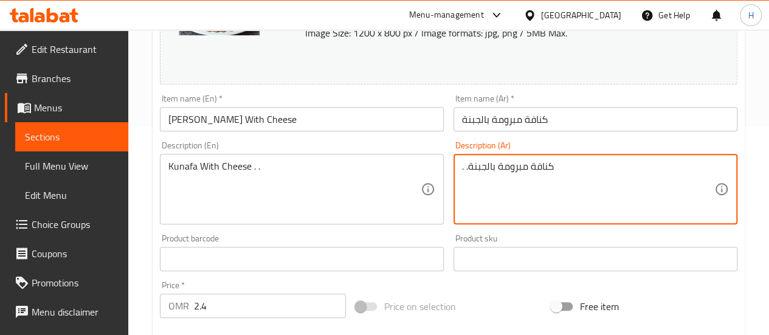
click at [566, 166] on textarea ". .كنافة مبرومة بالجبنة" at bounding box center [588, 190] width 252 height 58
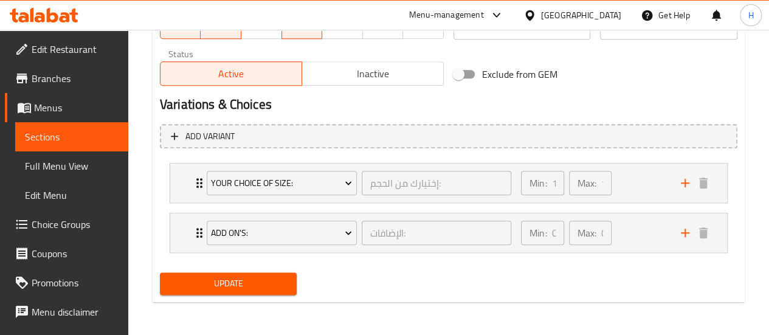
type textarea ". .كنافة مبرومة بالجبنة."
click at [280, 282] on span "Update" at bounding box center [229, 283] width 118 height 15
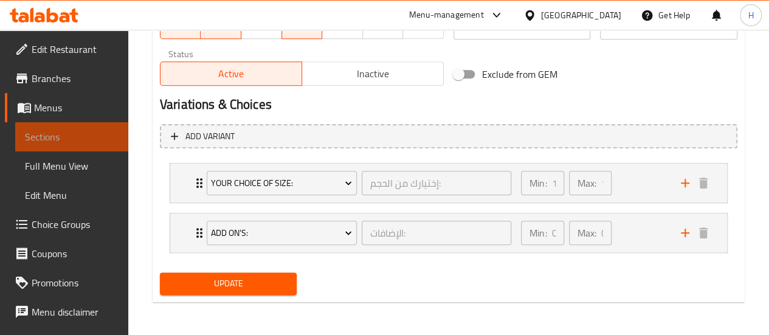
click at [86, 147] on link "Sections" at bounding box center [71, 136] width 113 height 29
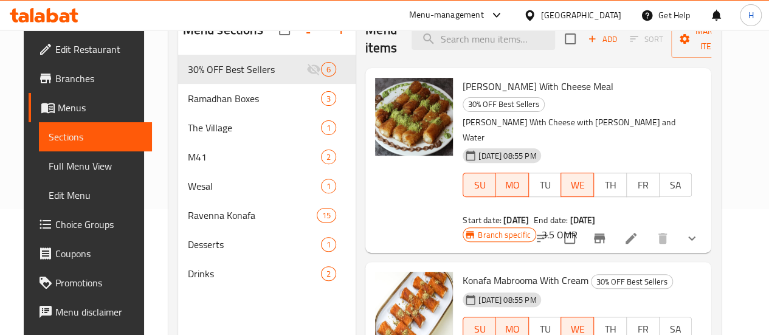
scroll to position [12, 0]
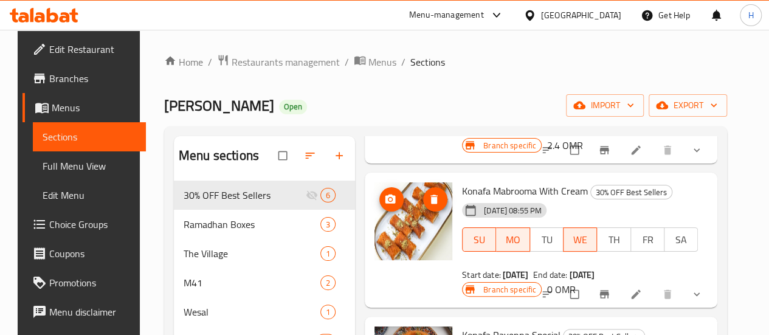
scroll to position [184, 0]
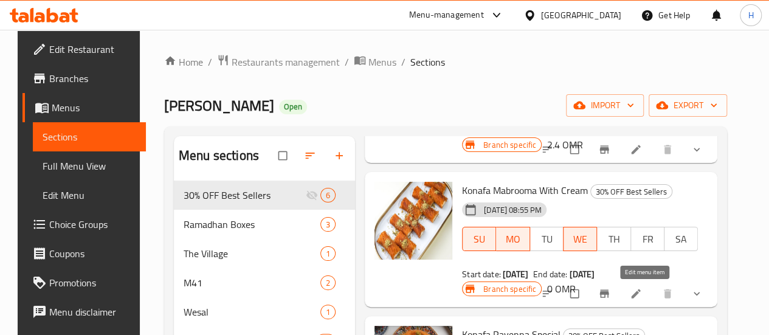
click at [642, 290] on icon at bounding box center [636, 294] width 12 height 12
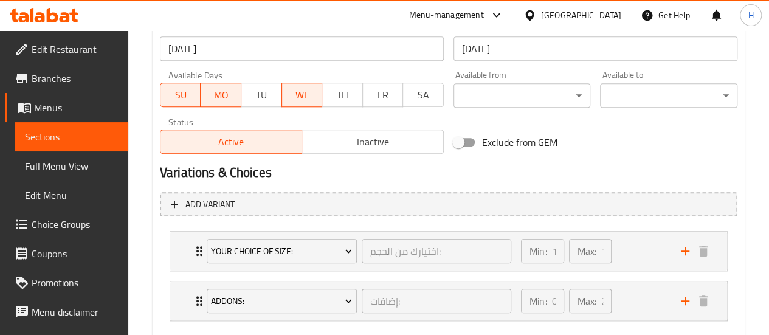
scroll to position [611, 0]
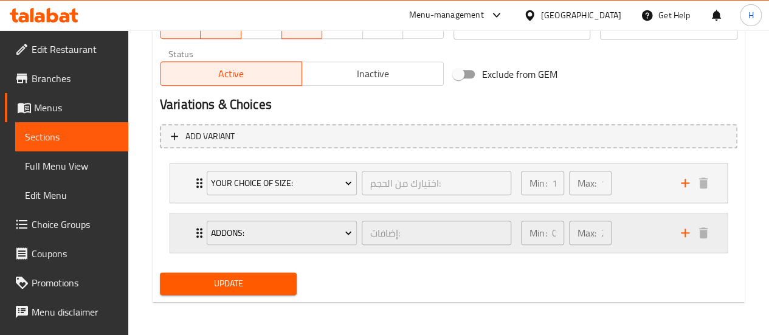
click at [317, 251] on div "Addons: إضافات: ​" at bounding box center [358, 232] width 319 height 39
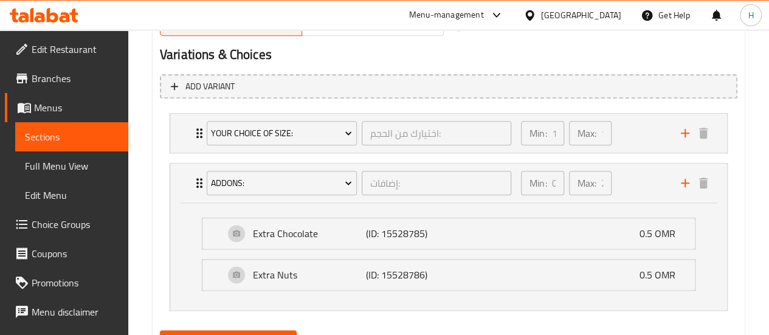
scroll to position [659, 0]
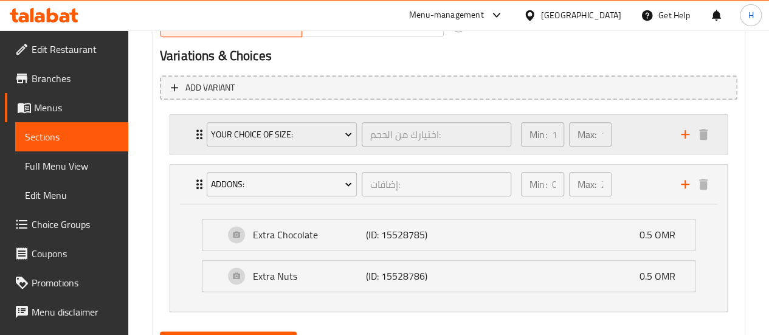
click at [287, 148] on div "Your Choice Of Size:" at bounding box center [281, 134] width 155 height 29
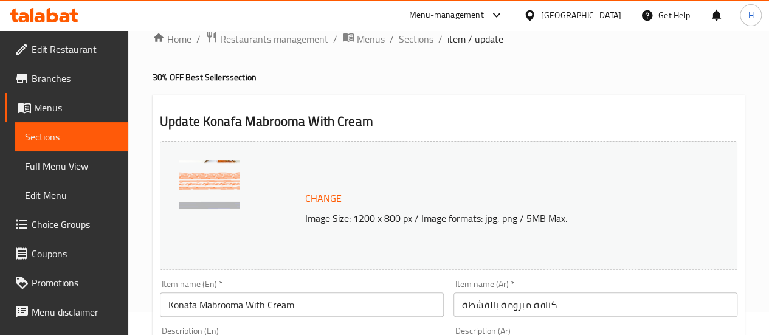
scroll to position [0, 0]
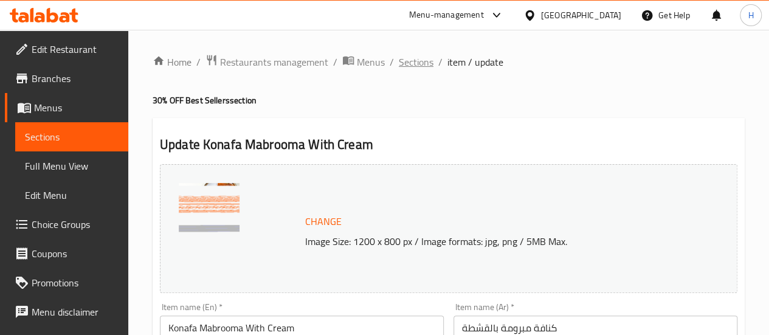
click at [412, 60] on span "Sections" at bounding box center [416, 62] width 35 height 15
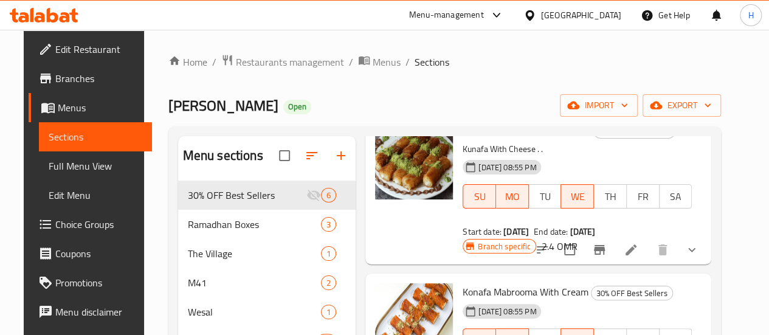
scroll to position [83, 0]
click at [637, 262] on div at bounding box center [617, 249] width 179 height 29
click at [639, 255] on icon at bounding box center [631, 249] width 15 height 15
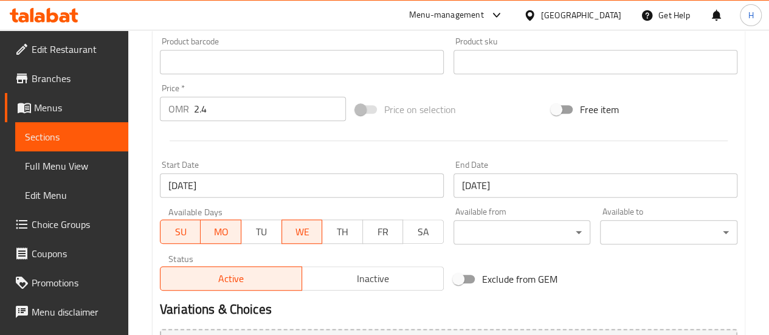
scroll to position [408, 0]
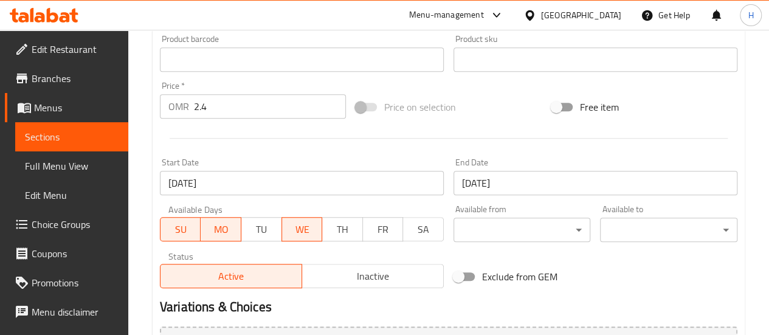
click at [213, 111] on input "2.4" at bounding box center [270, 106] width 152 height 24
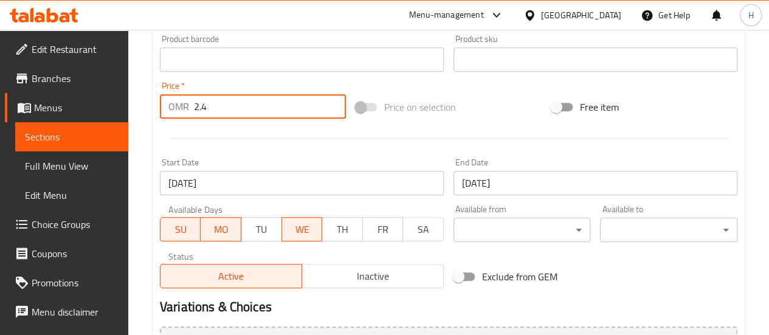
type input "2"
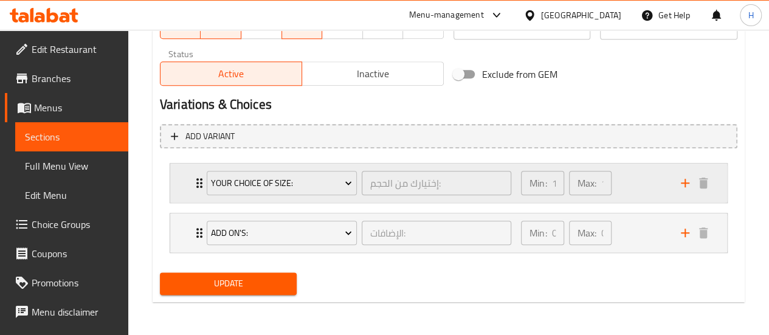
click at [301, 194] on div "Your Choice Of Size:" at bounding box center [281, 182] width 155 height 29
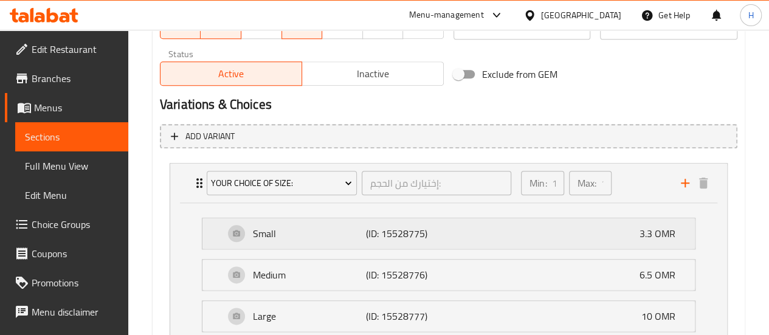
scroll to position [800, 0]
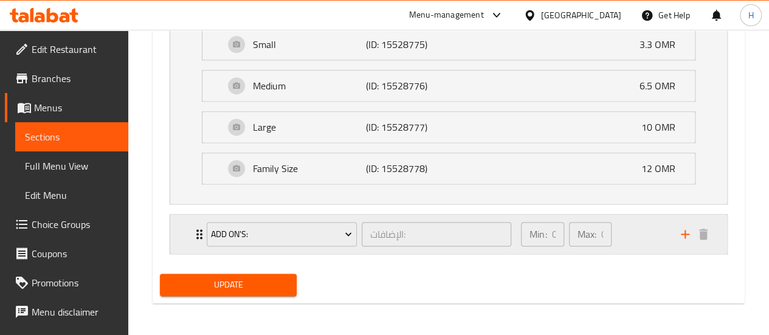
type input "0"
click at [337, 244] on div "Add On's:" at bounding box center [281, 234] width 155 height 29
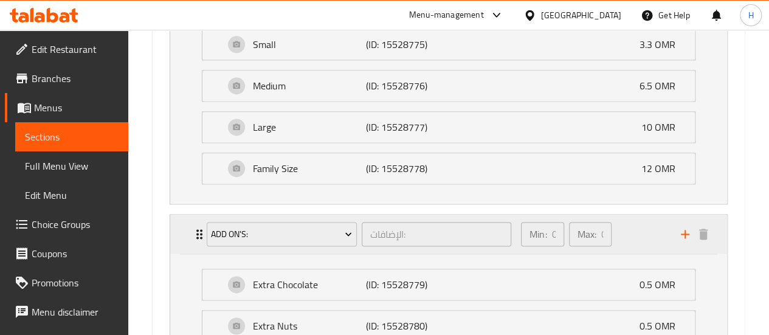
scroll to position [906, 0]
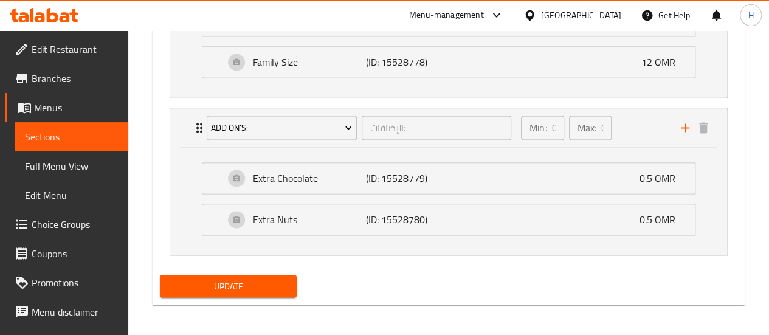
click at [274, 289] on span "Update" at bounding box center [229, 286] width 118 height 15
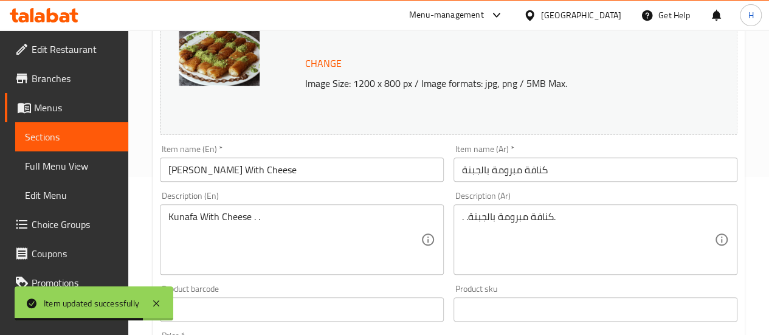
scroll to position [0, 0]
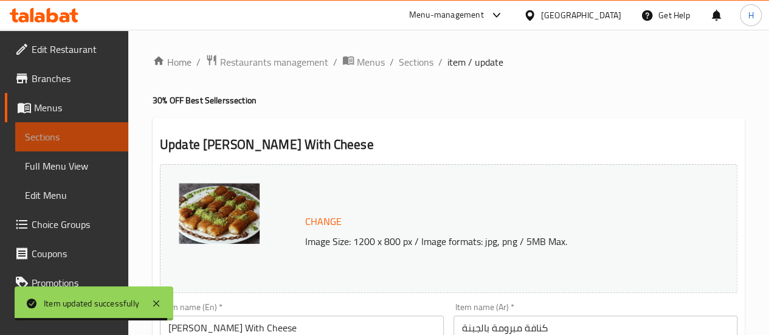
click at [92, 131] on span "Sections" at bounding box center [72, 137] width 94 height 15
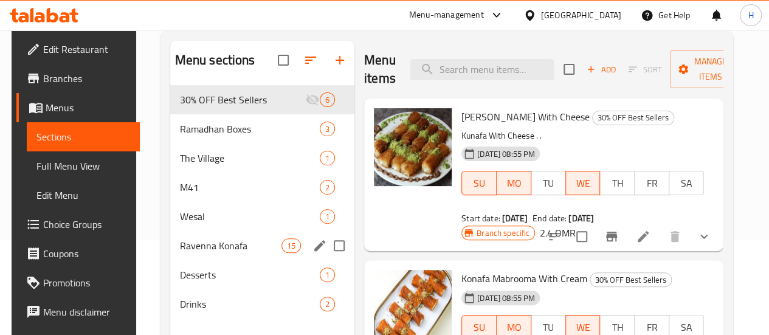
scroll to position [96, 0]
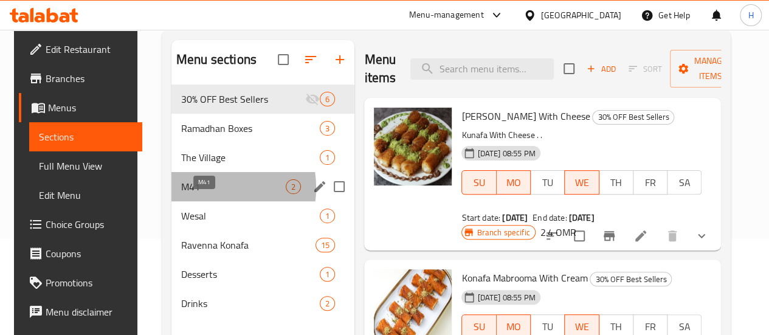
click at [193, 194] on span "M41" at bounding box center [233, 186] width 105 height 15
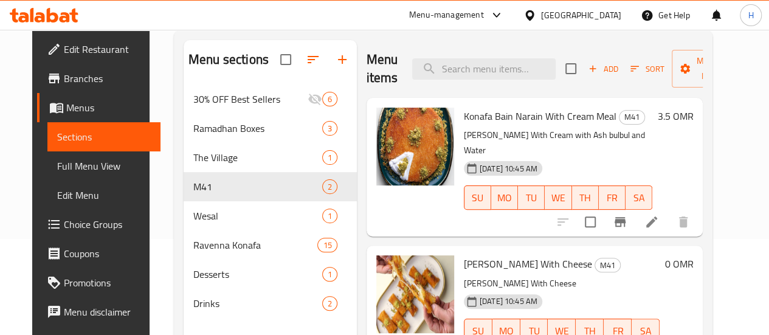
scroll to position [170, 0]
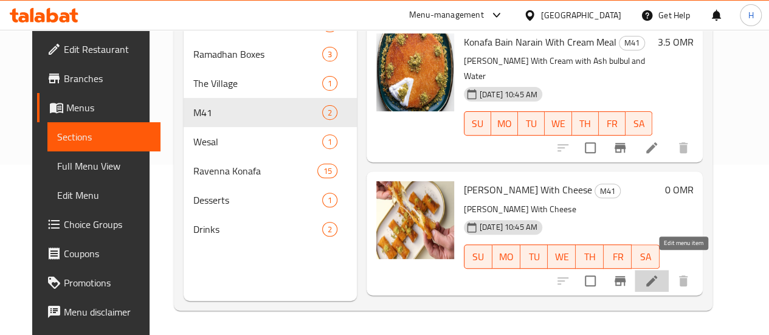
click at [657, 276] on icon at bounding box center [651, 281] width 11 height 11
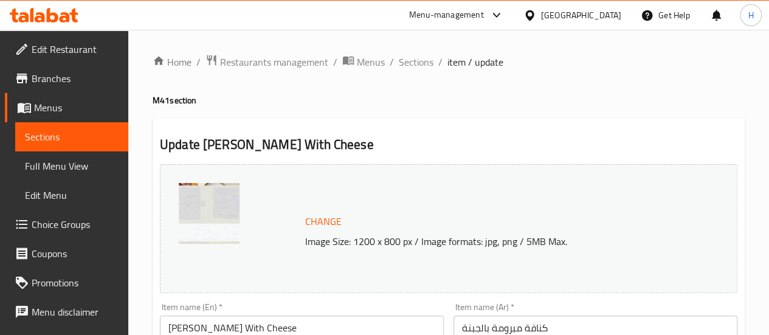
scroll to position [123, 0]
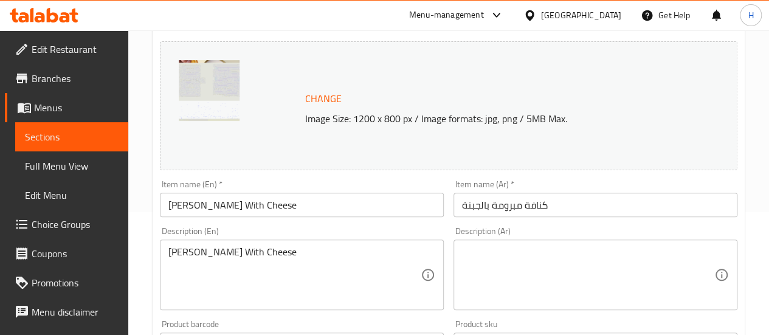
click at [311, 216] on input "Konafa Mabrooma With Cheese" at bounding box center [302, 205] width 284 height 24
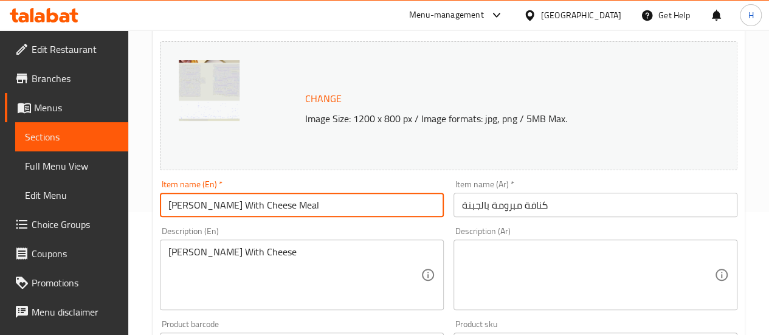
type input "Konafa Mabrooma With Cheese Meal"
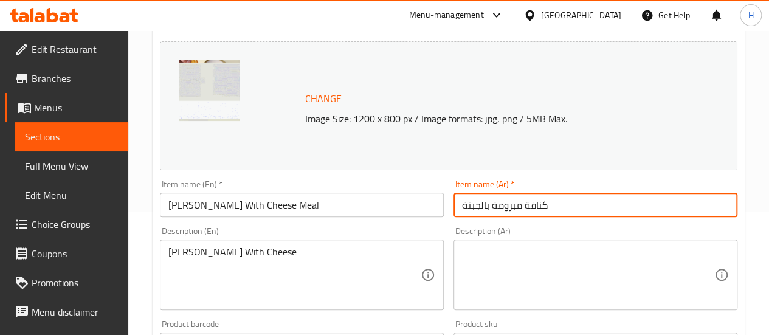
click at [470, 216] on input "كنافة مبرومة بالجبنة" at bounding box center [596, 205] width 284 height 24
click at [460, 207] on input "كنافة مبرومة بالجبنة" at bounding box center [596, 205] width 284 height 24
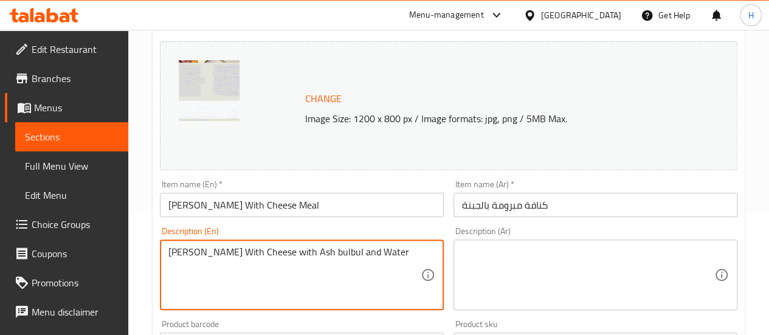
click at [322, 251] on textarea "Kunafa Mabrooma With Cheese with Ash bulbul and Water" at bounding box center [294, 275] width 252 height 58
type textarea "Kunafa Mabrooma With Cheese with Ash bulbul and Water"
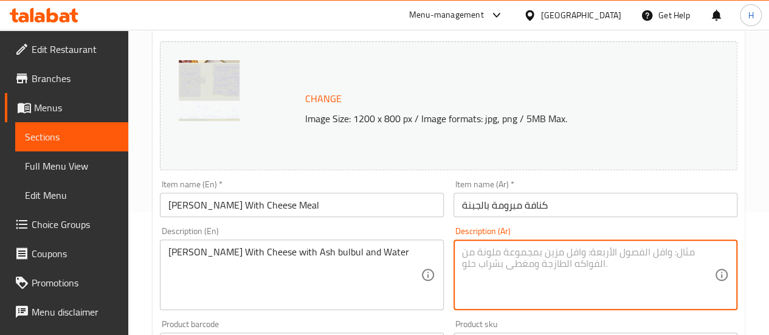
click at [484, 267] on textarea at bounding box center [588, 275] width 252 height 58
paste textarea "كنافة مبرومة بالجبن مع بلبل وماء"
type textarea "كنافة مبرومة بالجبن مع بلبل وماء"
click at [489, 199] on input "كنافة مبرومة بالجبنة" at bounding box center [596, 205] width 284 height 24
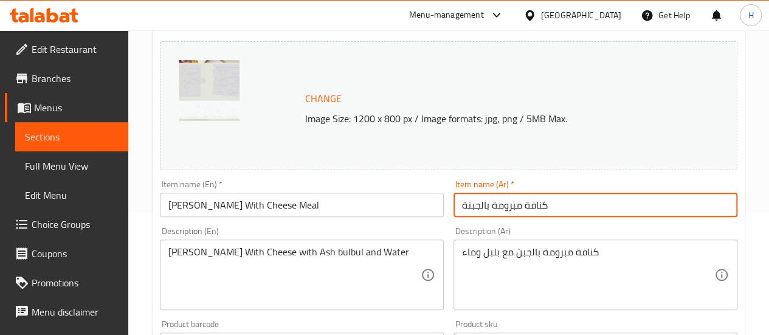
click at [462, 201] on input "كنافة مبرومة بالجبنة" at bounding box center [596, 205] width 284 height 24
paste input "جبة"
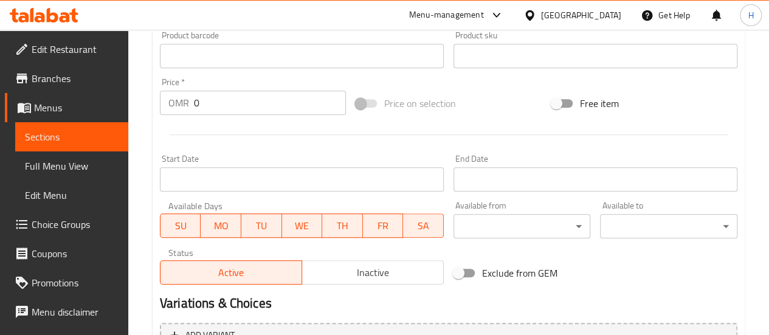
scroll to position [401, 0]
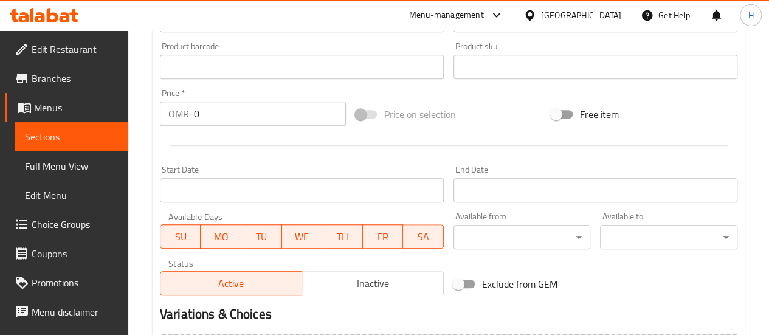
type input ". وجبة كنافة مبرومة بالجبنة"
click at [289, 113] on input "0" at bounding box center [270, 114] width 152 height 24
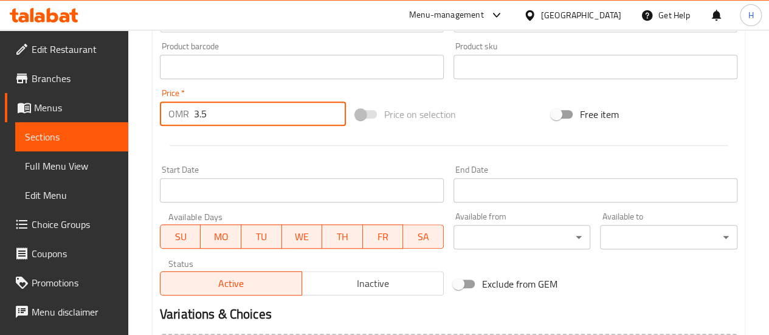
scroll to position [542, 0]
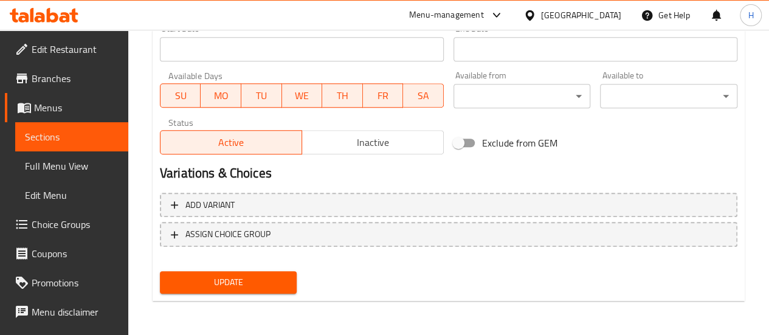
type input "3.5"
click at [234, 276] on span "Update" at bounding box center [229, 282] width 118 height 15
click at [66, 138] on span "Sections" at bounding box center [72, 137] width 94 height 15
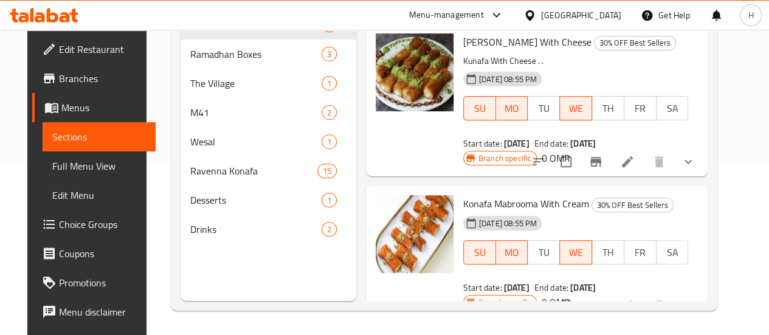
scroll to position [170, 0]
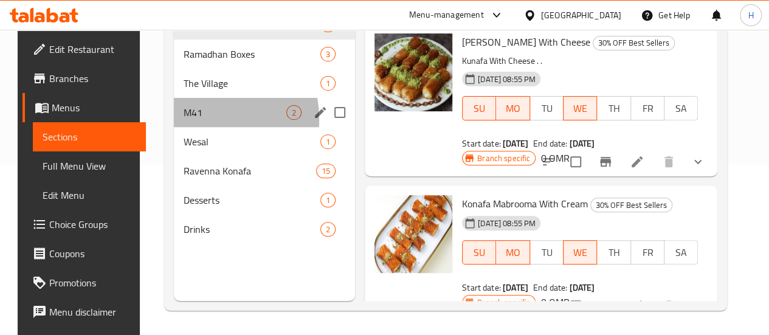
click at [184, 127] on div "M41 2" at bounding box center [264, 112] width 181 height 29
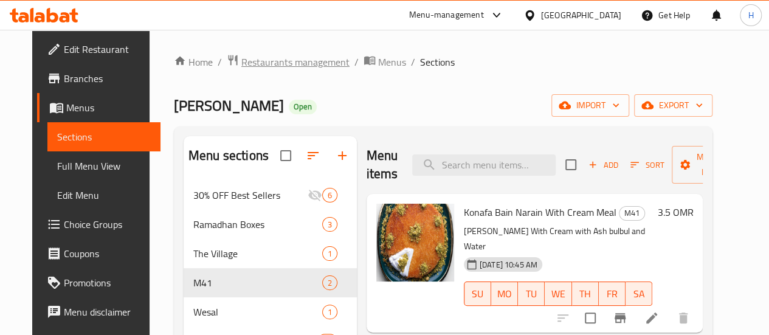
click at [271, 62] on span "Restaurants management" at bounding box center [295, 62] width 108 height 15
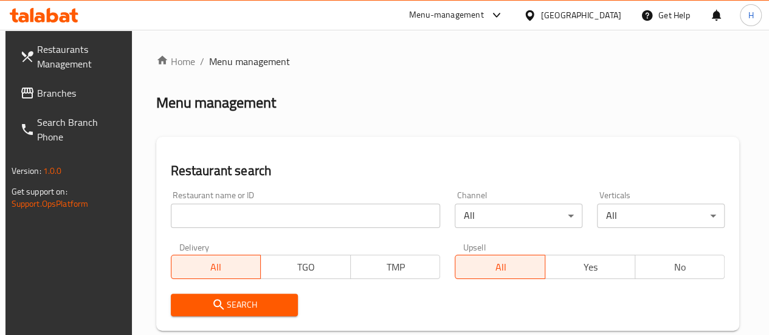
click at [225, 220] on input "search" at bounding box center [306, 216] width 270 height 24
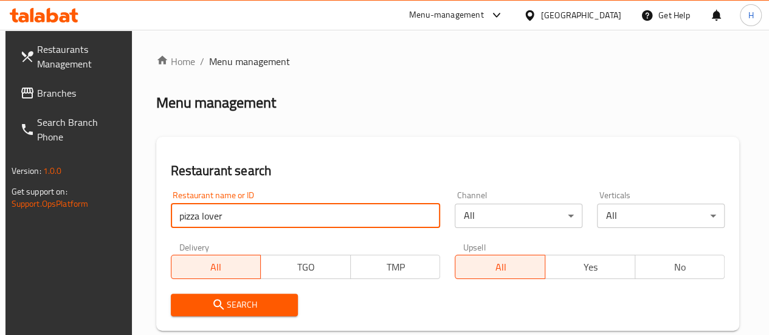
click at [267, 224] on input "pizza lover" at bounding box center [306, 216] width 270 height 24
paste input "653526"
type input "653526"
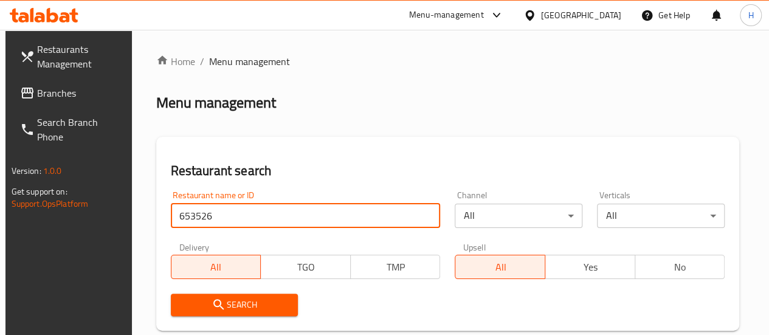
click at [258, 311] on span "Search" at bounding box center [235, 304] width 108 height 15
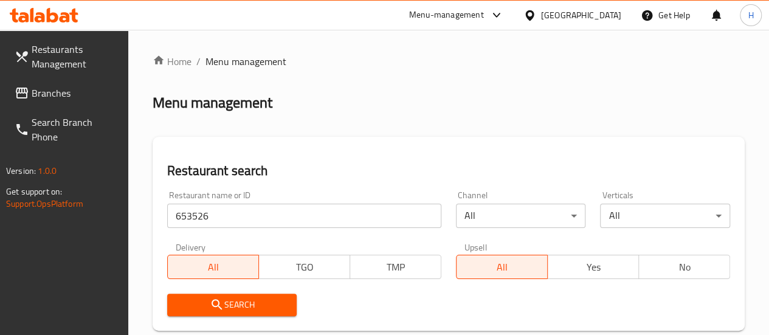
scroll to position [247, 0]
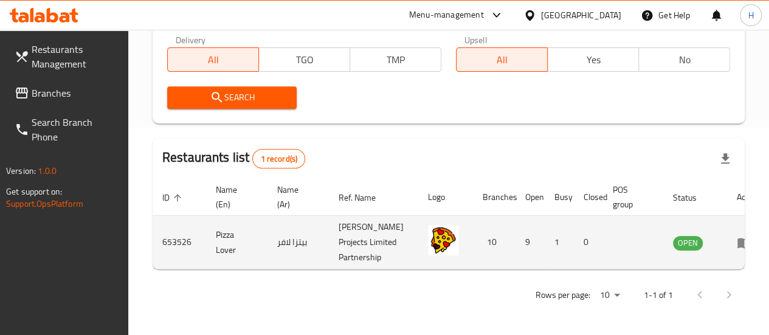
click at [737, 235] on td "enhanced table" at bounding box center [748, 243] width 42 height 54
click at [727, 218] on td "enhanced table" at bounding box center [748, 243] width 42 height 54
click at [745, 241] on icon "enhanced table" at bounding box center [747, 243] width 4 height 5
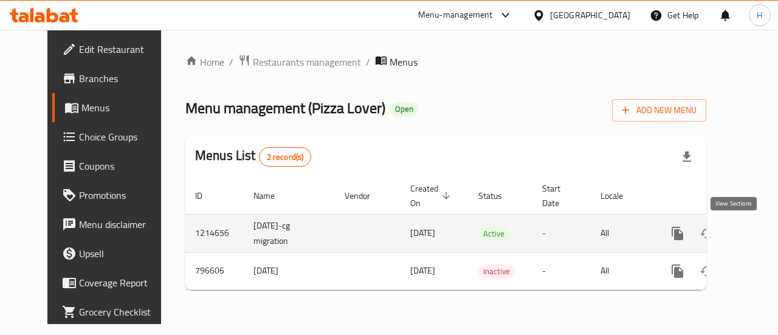
click at [758, 235] on icon "enhanced table" at bounding box center [765, 233] width 15 height 15
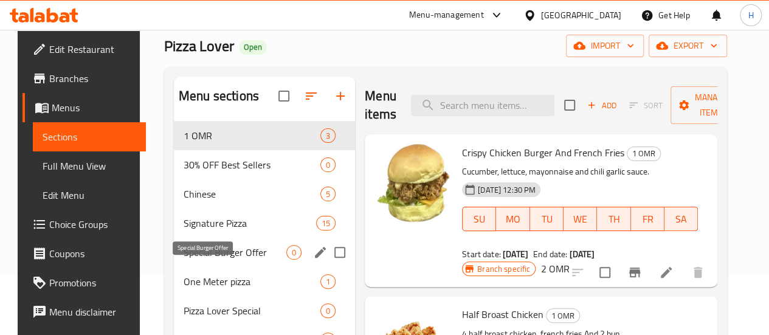
scroll to position [60, 0]
click at [204, 259] on span "Special Burger Offer" at bounding box center [235, 251] width 103 height 15
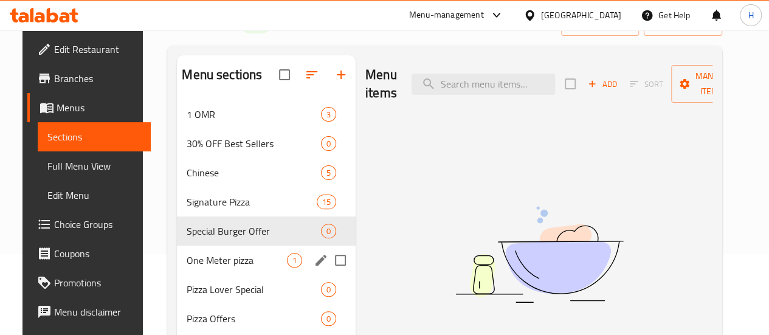
scroll to position [82, 0]
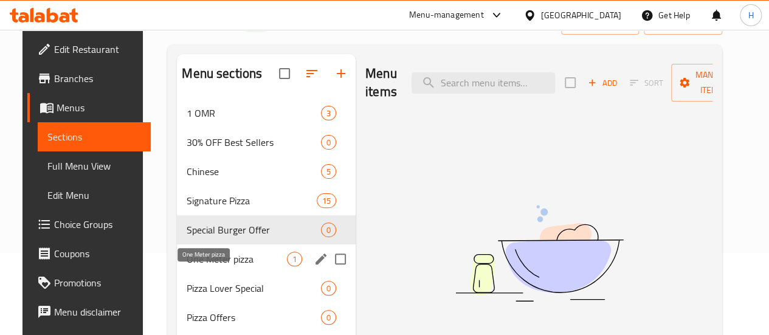
click at [204, 266] on span "One Meter pizza" at bounding box center [237, 259] width 100 height 15
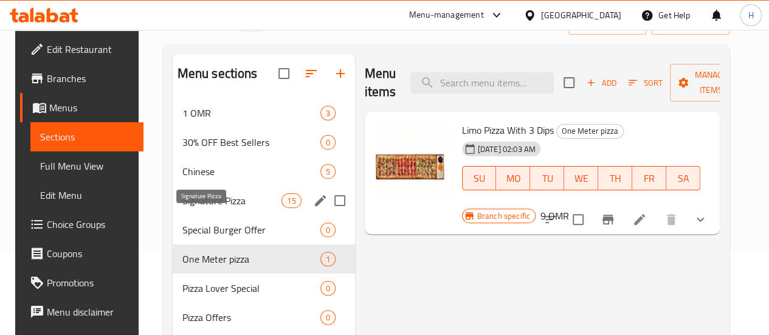
click at [200, 208] on span "Signature Pizza" at bounding box center [232, 200] width 100 height 15
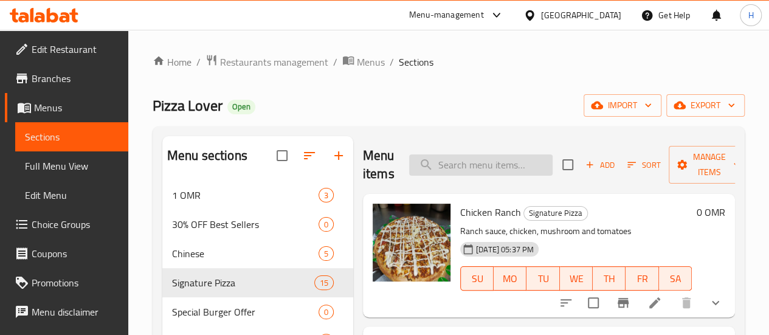
click at [443, 170] on input "search" at bounding box center [481, 164] width 144 height 21
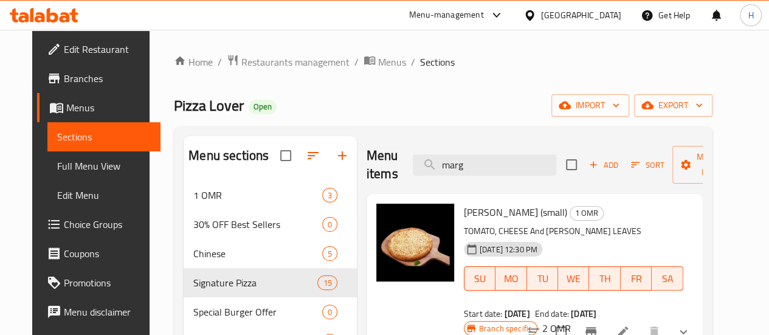
type input "marg"
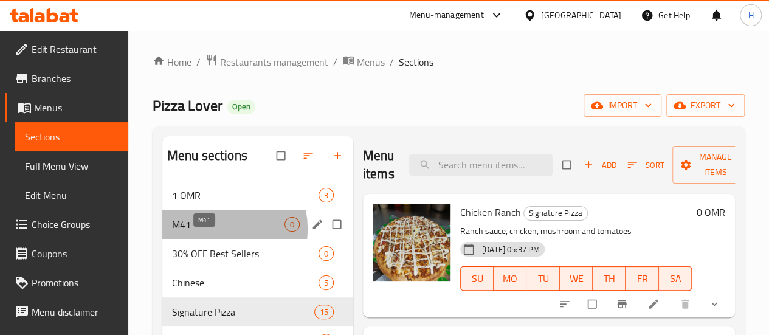
click at [213, 232] on span "M41" at bounding box center [228, 224] width 113 height 15
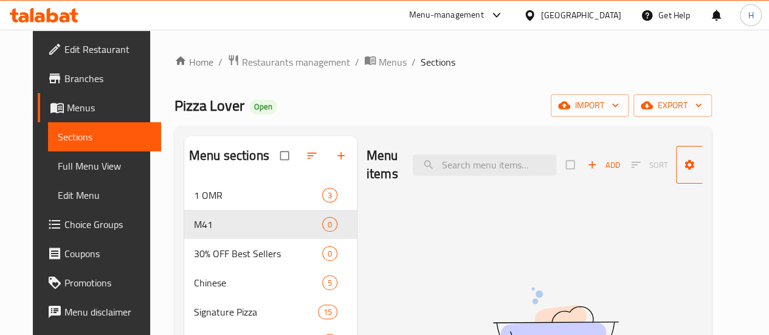
click at [716, 158] on span "Manage items" at bounding box center [719, 165] width 67 height 30
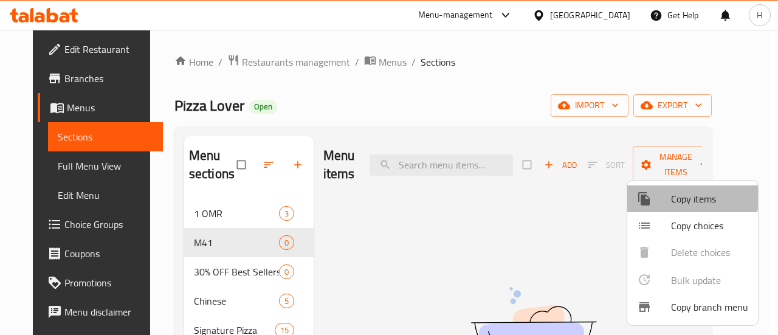
click at [677, 195] on span "Copy items" at bounding box center [709, 199] width 77 height 15
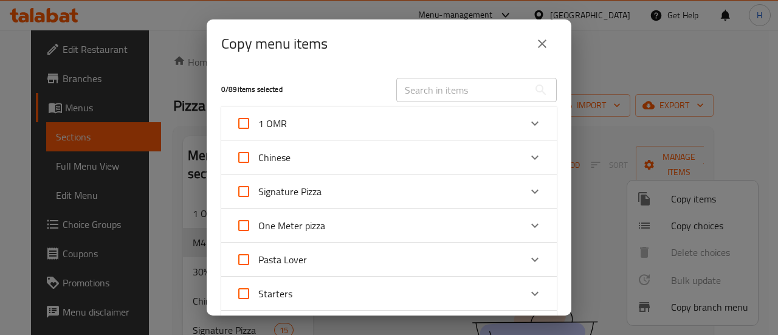
click at [333, 189] on div "Signature Pizza" at bounding box center [378, 191] width 285 height 29
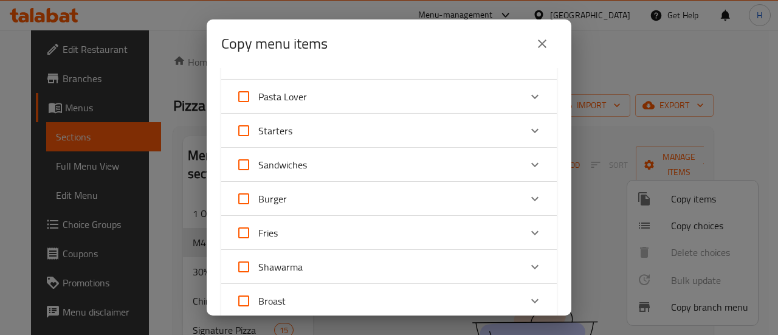
scroll to position [768, 0]
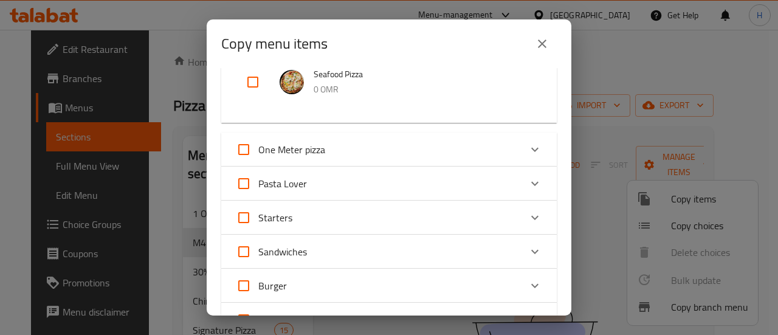
click at [317, 159] on label "One Meter pizza" at bounding box center [277, 149] width 96 height 29
click at [258, 159] on input "One Meter pizza" at bounding box center [243, 149] width 29 height 29
checkbox input "true"
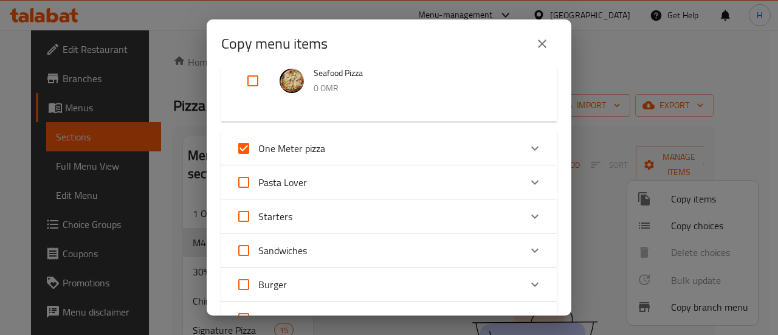
click at [317, 159] on label "One Meter pizza" at bounding box center [277, 148] width 96 height 29
click at [258, 159] on input "One Meter pizza" at bounding box center [243, 148] width 29 height 29
checkbox input "false"
click at [369, 164] on div "One Meter pizza" at bounding box center [389, 148] width 336 height 34
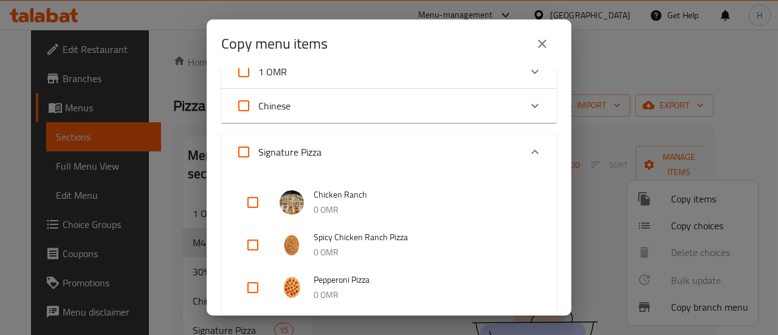
scroll to position [7, 0]
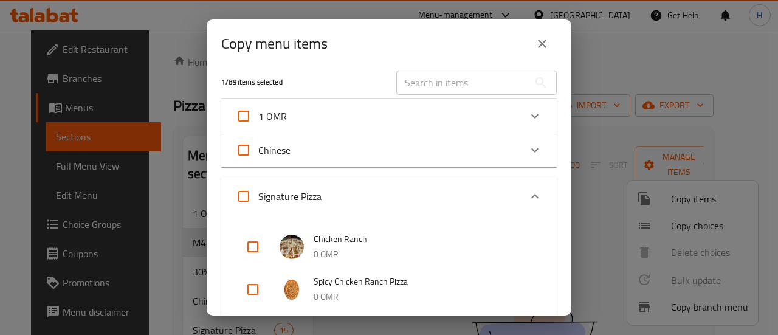
click at [414, 82] on input "text" at bounding box center [463, 83] width 133 height 24
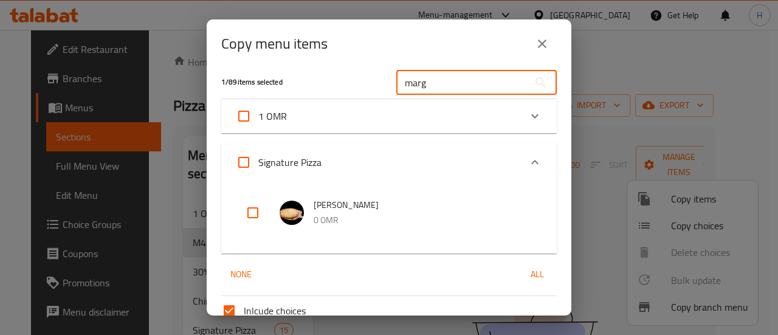
type input "marg"
click at [252, 217] on input "checkbox" at bounding box center [252, 212] width 29 height 29
checkbox input "true"
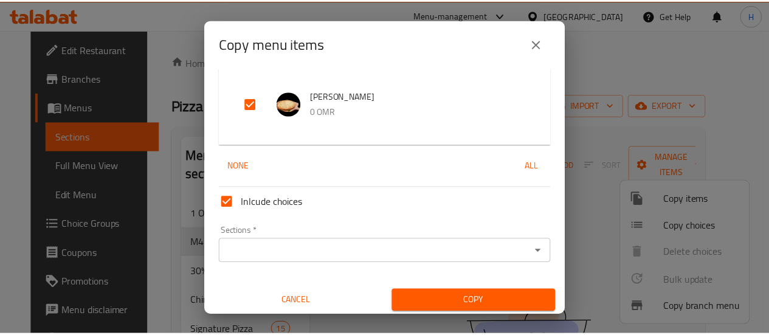
scroll to position [120, 0]
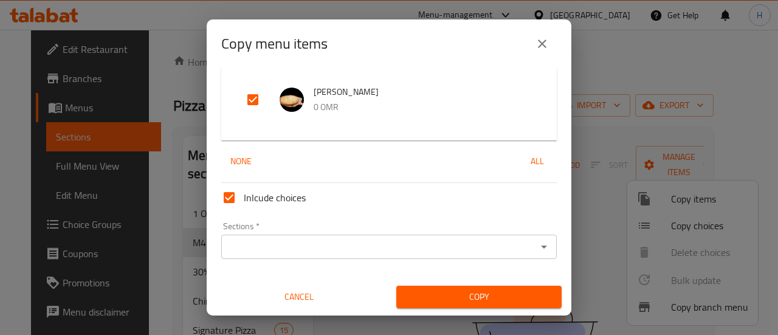
click at [467, 286] on button "Copy" at bounding box center [479, 297] width 165 height 23
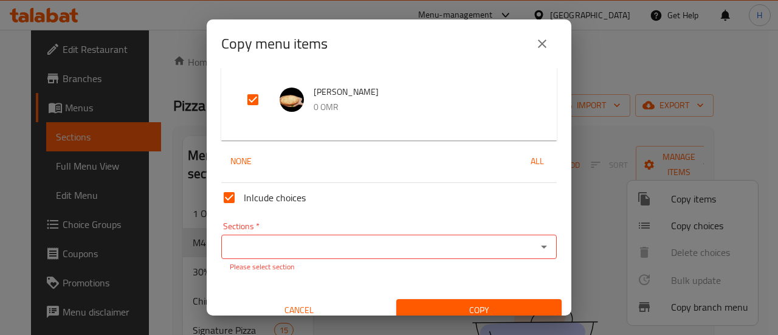
click at [350, 262] on p "Please select section" at bounding box center [389, 267] width 319 height 11
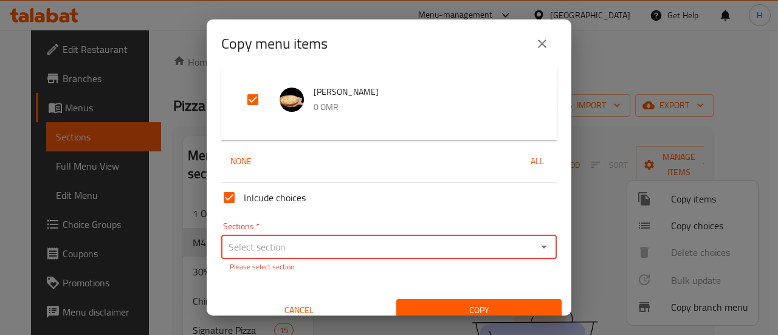
click at [350, 262] on p "Please select section" at bounding box center [389, 267] width 319 height 11
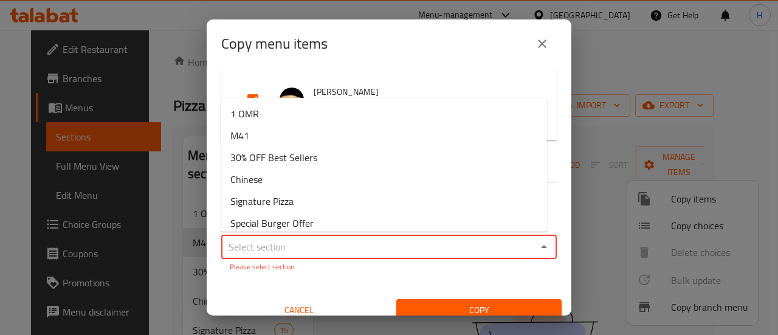
click at [377, 254] on input "Sections   *" at bounding box center [379, 246] width 308 height 17
click at [285, 135] on li "M41" at bounding box center [384, 136] width 327 height 22
type input "M41"
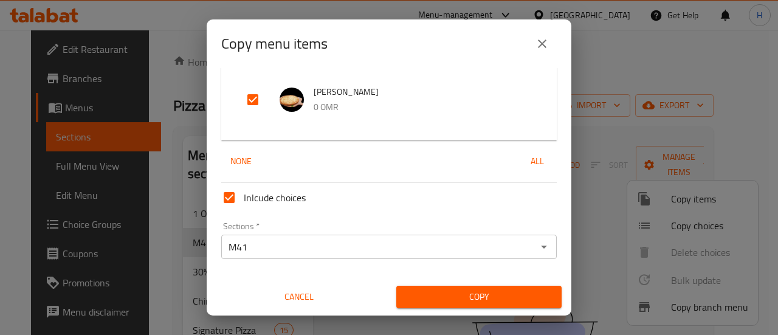
click at [429, 312] on div "Copy" at bounding box center [479, 297] width 180 height 37
click at [426, 299] on span "Copy" at bounding box center [479, 296] width 146 height 15
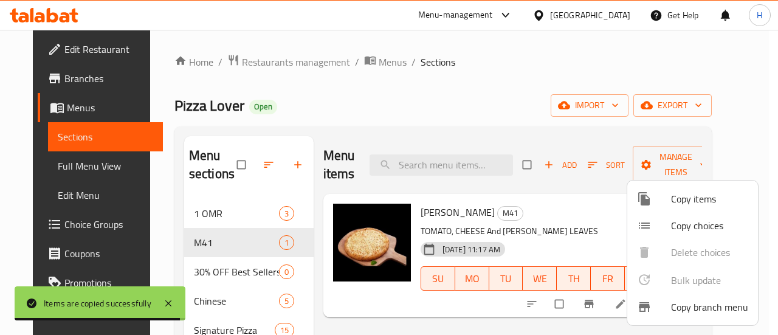
click at [601, 224] on div at bounding box center [389, 167] width 778 height 335
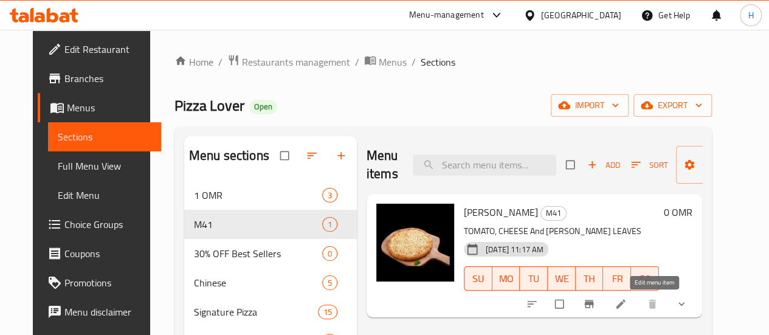
click at [627, 303] on icon at bounding box center [621, 304] width 12 height 12
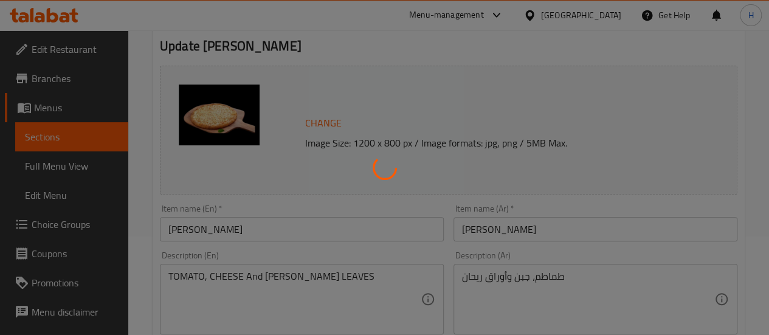
scroll to position [100, 0]
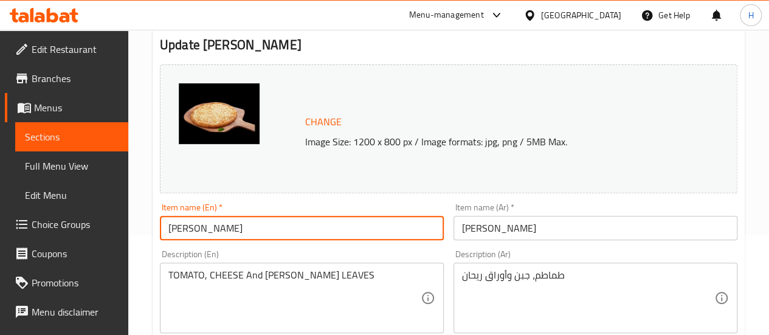
click at [303, 240] on input "[PERSON_NAME]" at bounding box center [302, 228] width 284 height 24
type input "Margherita Pizza Meal"
click at [460, 226] on input "[PERSON_NAME]" at bounding box center [596, 228] width 284 height 24
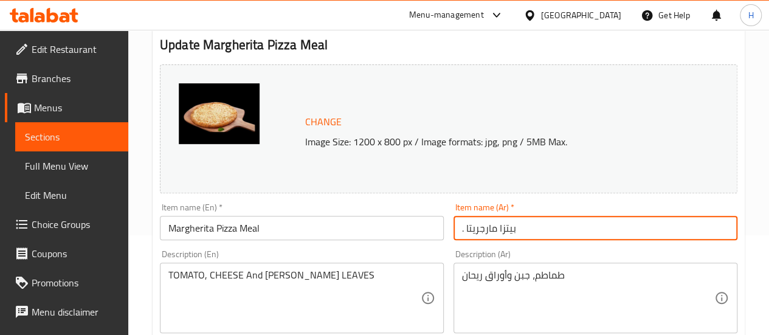
paste input "وجبة"
type input "وجبة. بيتزا مارجريتا"
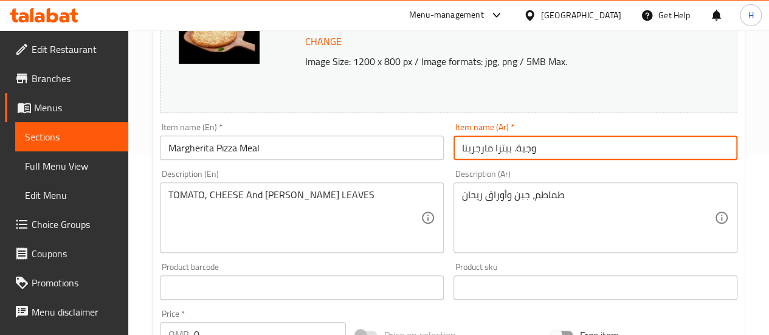
scroll to position [181, 0]
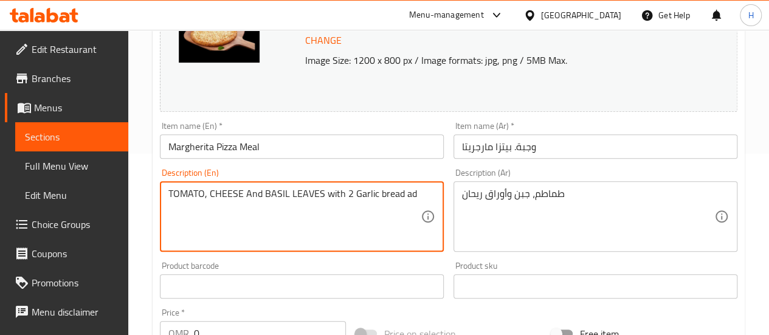
click at [409, 199] on textarea "TOMATO, CHEESE And BASIL LEAVES with 2 Garlic bread ad" at bounding box center [294, 217] width 252 height 58
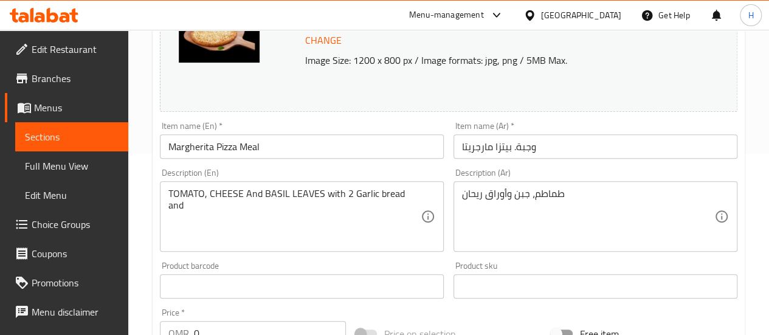
click at [421, 196] on div "TOMATO, CHEESE And BASIL LEAVES with 2 Garlic bread and Description (En)" at bounding box center [302, 216] width 284 height 71
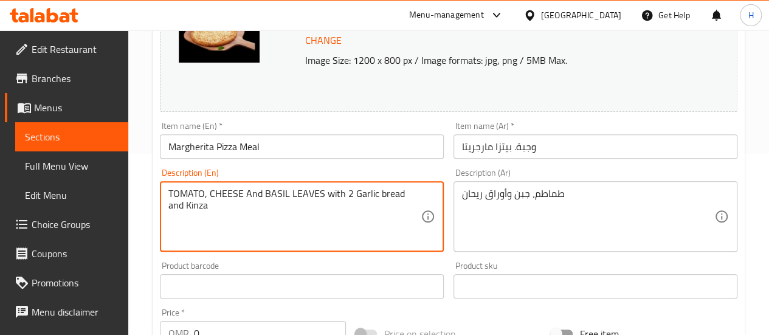
type textarea "TOMATO, CHEESE And BASIL LEAVES with 2 Garlic bread and Kinza"
drag, startPoint x: 324, startPoint y: 195, endPoint x: 383, endPoint y: 210, distance: 61.5
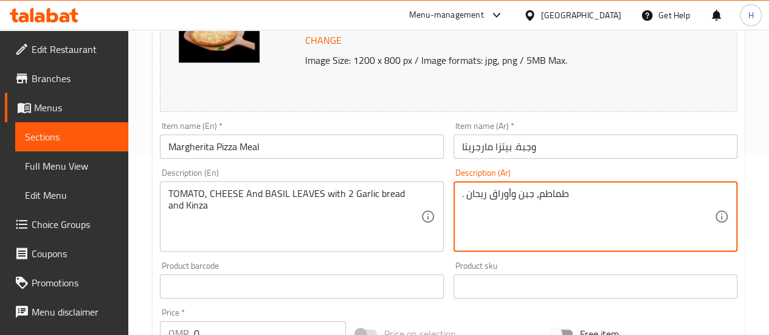
paste textarea "مع 2 خبز بالثوم وكينزا"
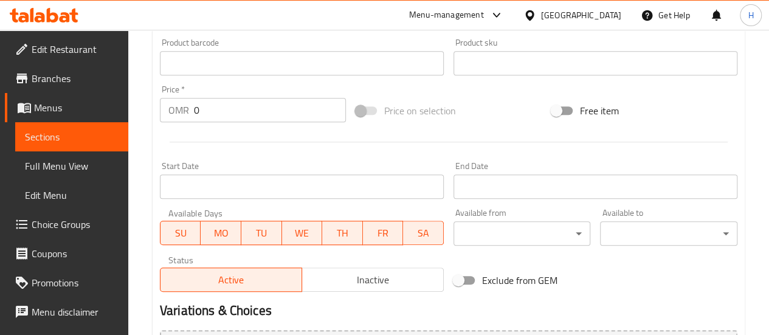
scroll to position [406, 0]
type textarea "مع 2 خبز بالثوم وكينزا . طماطم، جبن وأوراق ريحان"
click at [253, 115] on input "0" at bounding box center [270, 109] width 152 height 24
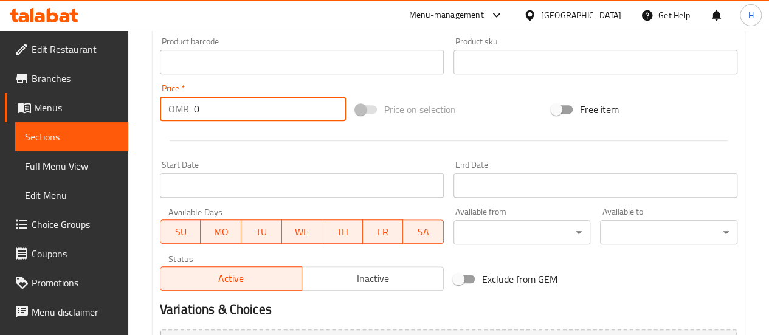
click at [249, 117] on input "0" at bounding box center [270, 109] width 152 height 24
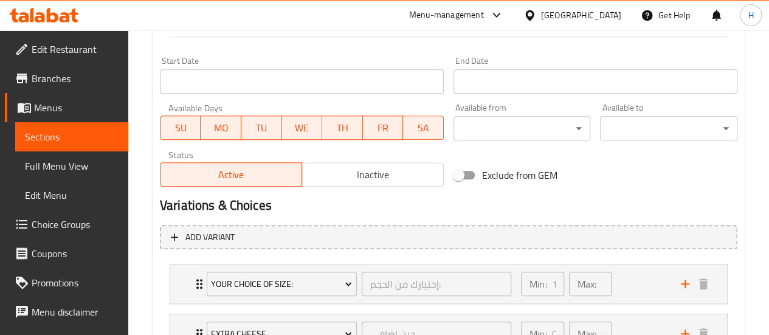
scroll to position [611, 0]
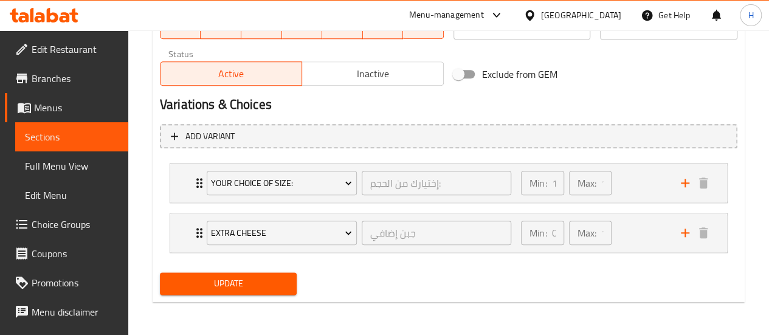
type input "2.6"
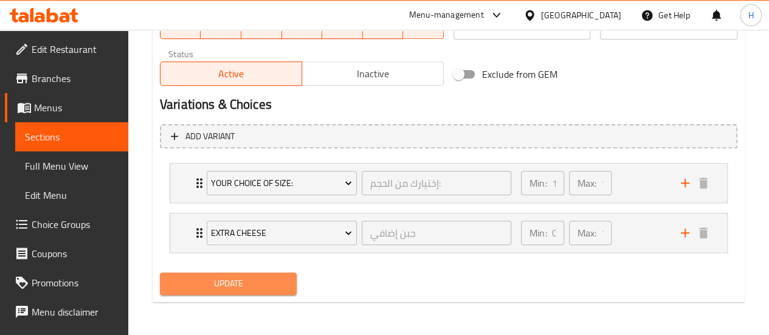
click at [266, 280] on span "Update" at bounding box center [229, 283] width 118 height 15
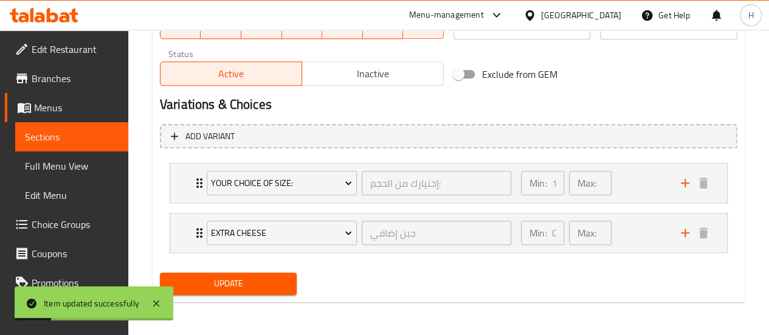
click at [59, 224] on span "Choice Groups" at bounding box center [75, 224] width 87 height 15
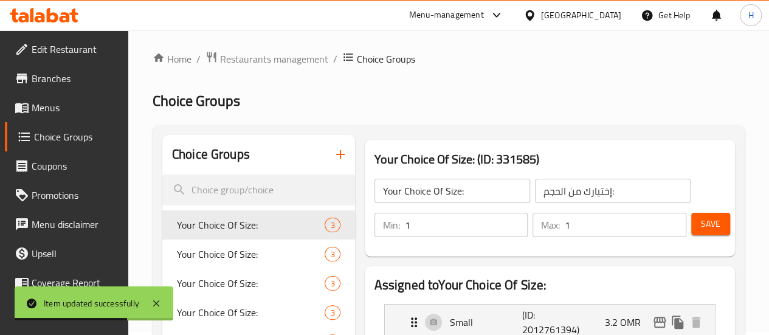
scroll to position [2, 0]
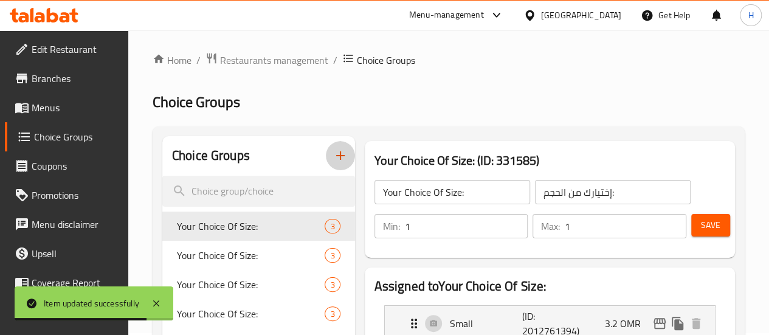
click at [326, 155] on button "button" at bounding box center [340, 155] width 29 height 29
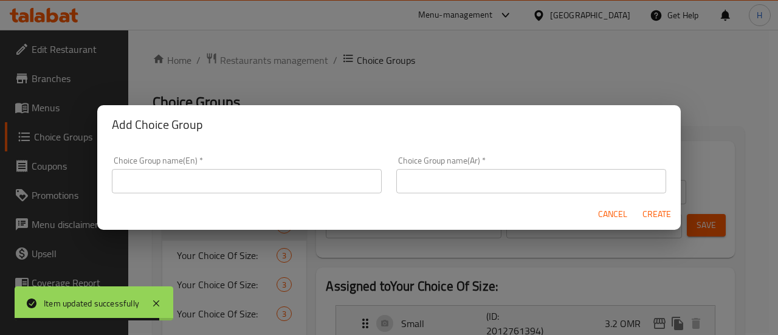
click at [347, 189] on input "text" at bounding box center [247, 181] width 270 height 24
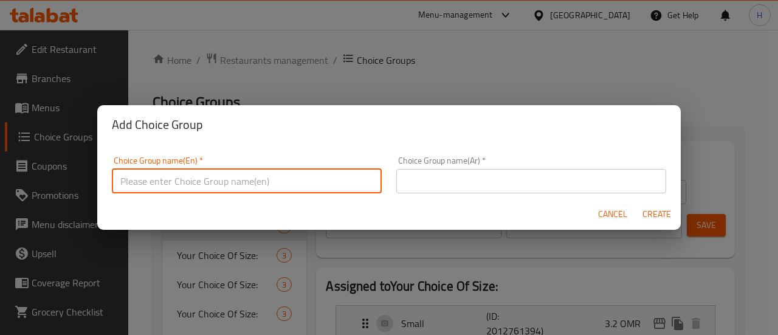
type input "your choice of side 1"
click at [433, 181] on input "text" at bounding box center [532, 181] width 270 height 24
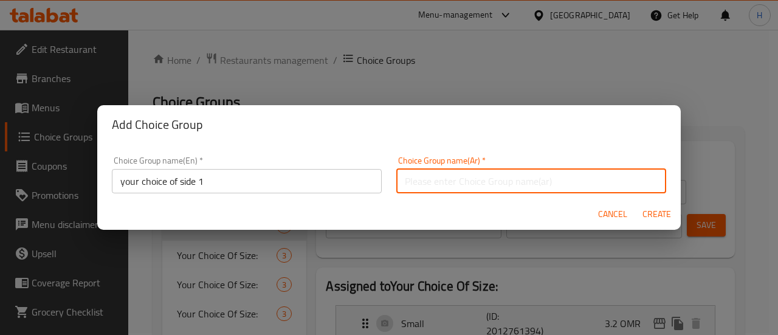
type input "اختيارك من طبق الجانبي الاول:"
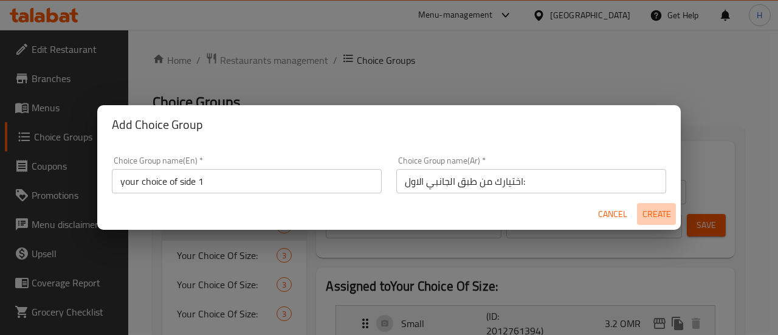
click at [662, 207] on span "Create" at bounding box center [656, 214] width 29 height 15
type input "your choice of side 1"
type input "اختيارك من طبق الجانبي الاول:"
type input "0"
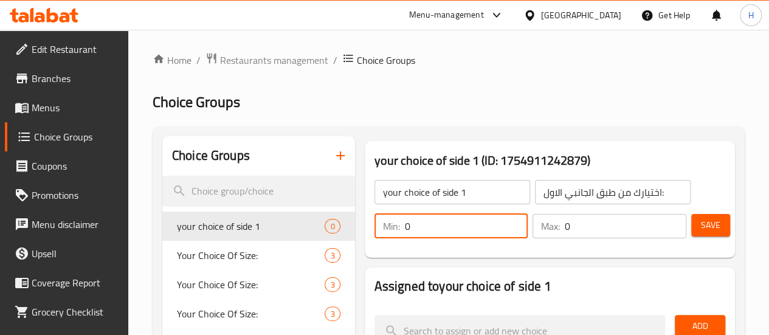
click at [435, 223] on input "0" at bounding box center [466, 226] width 123 height 24
type input "1"
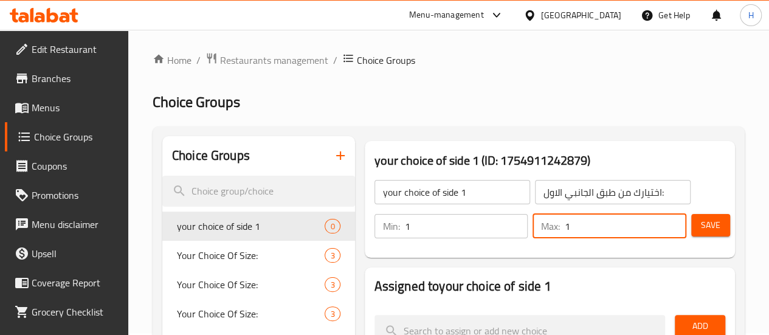
type input "1"
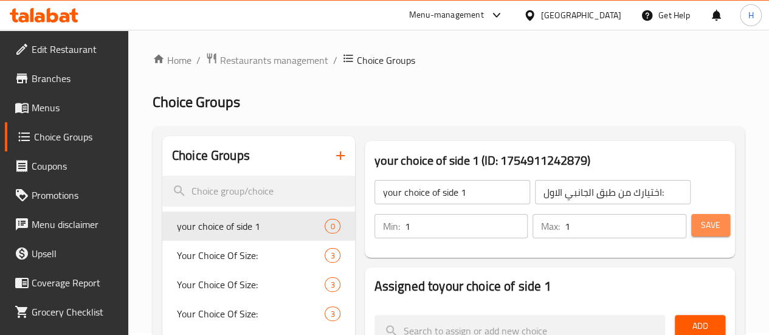
click at [717, 234] on button "Save" at bounding box center [710, 225] width 39 height 23
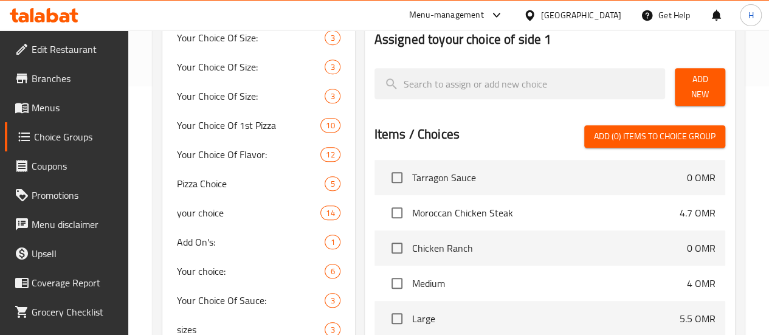
scroll to position [0, 0]
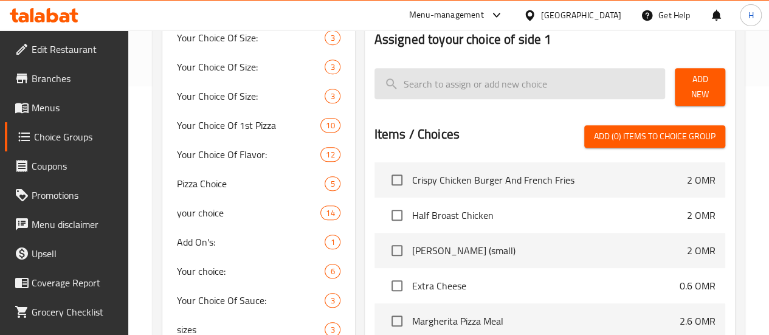
click at [432, 76] on input "search" at bounding box center [520, 83] width 291 height 31
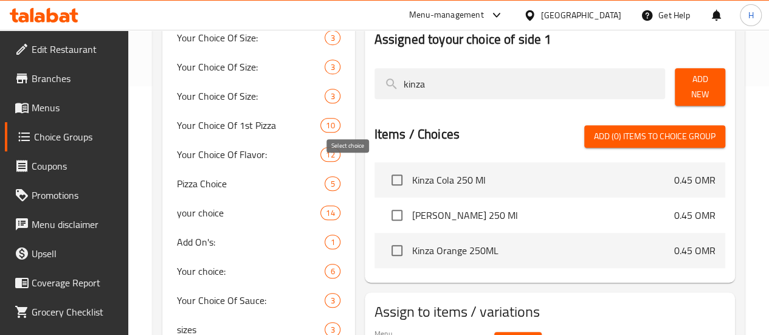
type input "kinza"
click at [384, 172] on input "checkbox" at bounding box center [397, 180] width 26 height 26
checkbox input "true"
click at [384, 212] on input "checkbox" at bounding box center [397, 216] width 26 height 26
checkbox input "true"
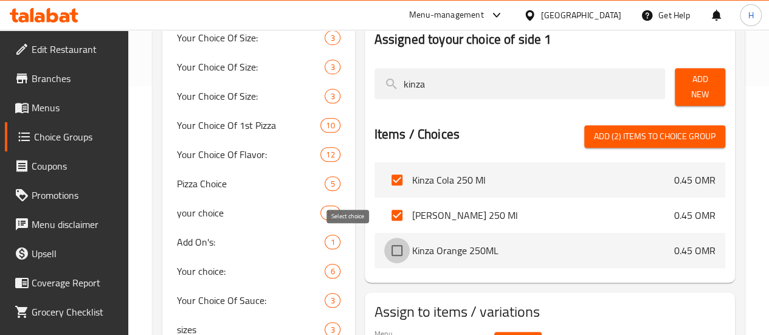
click at [384, 246] on input "checkbox" at bounding box center [397, 251] width 26 height 26
checkbox input "true"
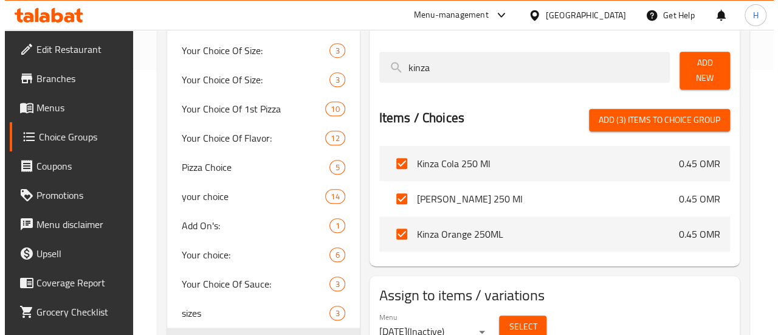
scroll to position [265, 0]
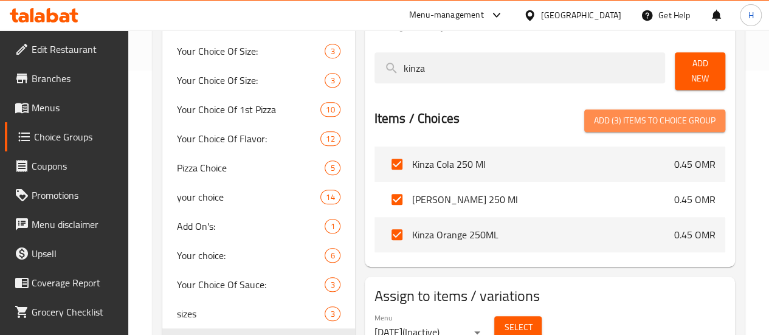
click at [660, 109] on button "Add (3) items to choice group" at bounding box center [654, 120] width 141 height 23
checkbox input "false"
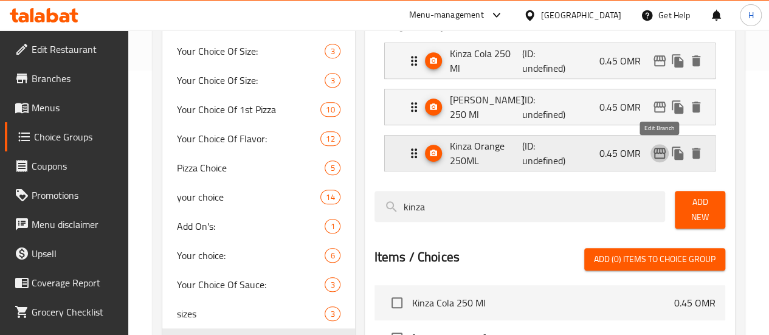
click at [665, 157] on icon "edit" at bounding box center [660, 153] width 12 height 11
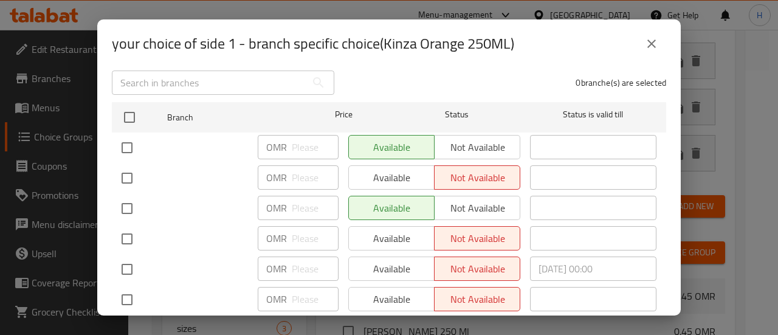
scroll to position [88, 0]
click at [653, 44] on icon "close" at bounding box center [652, 44] width 9 height 9
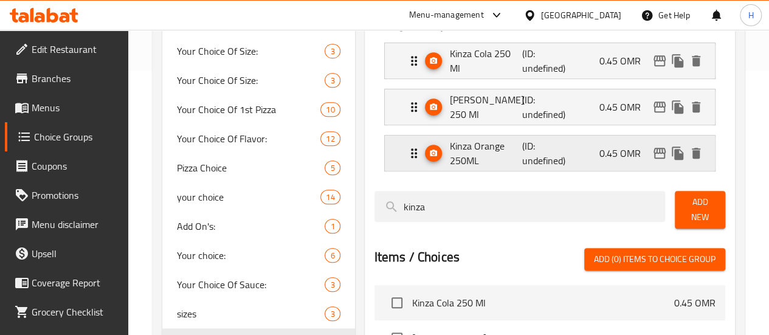
click at [657, 151] on icon "edit" at bounding box center [660, 153] width 12 height 11
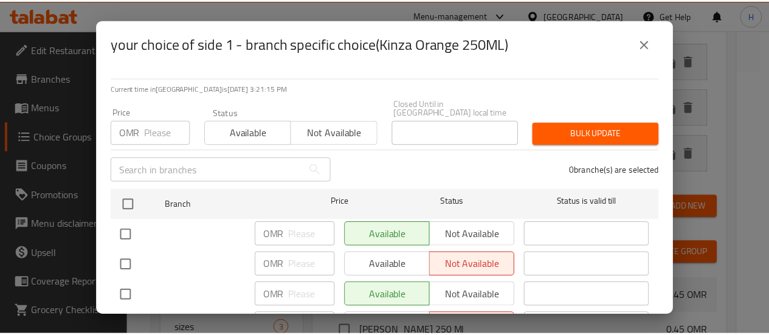
scroll to position [231, 0]
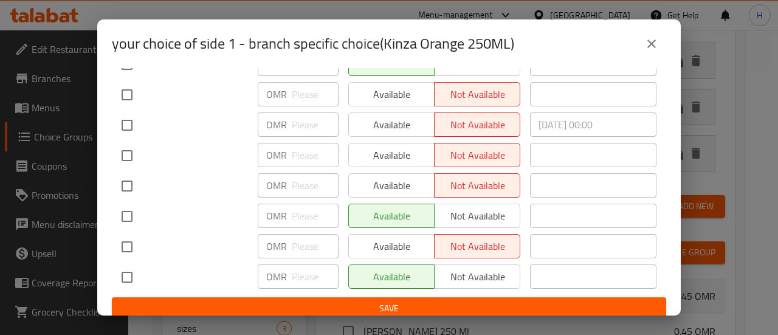
click at [659, 49] on button "close" at bounding box center [651, 43] width 29 height 29
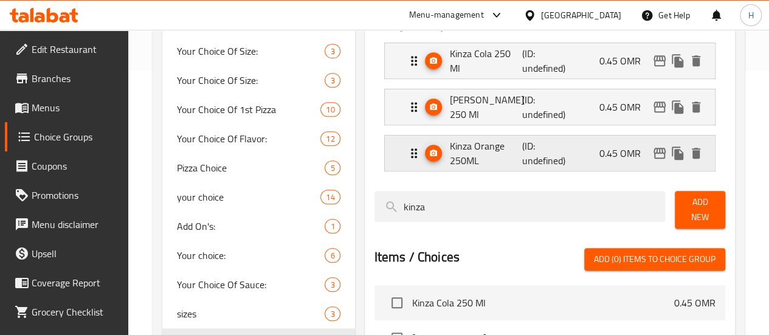
click at [522, 167] on p "(ID: undefined)" at bounding box center [546, 153] width 49 height 29
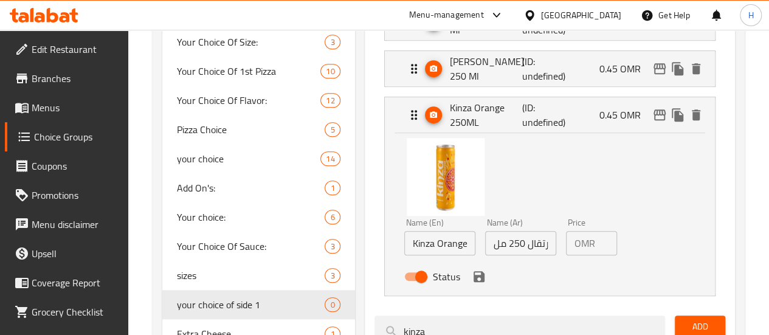
scroll to position [303, 0]
click at [470, 283] on button "save" at bounding box center [479, 276] width 18 height 18
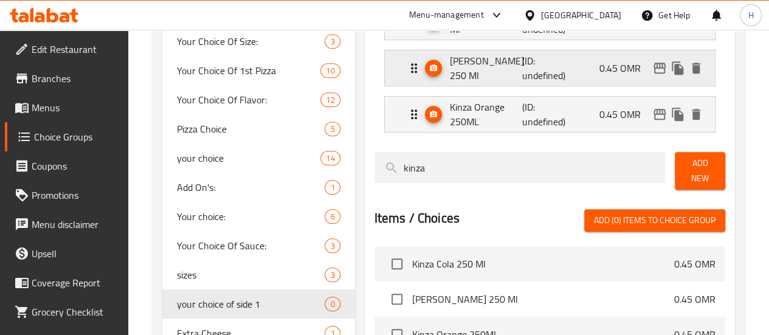
click at [429, 81] on div "[PERSON_NAME] 250 Ml (ID: undefined) 0.45 OMR" at bounding box center [554, 67] width 294 height 35
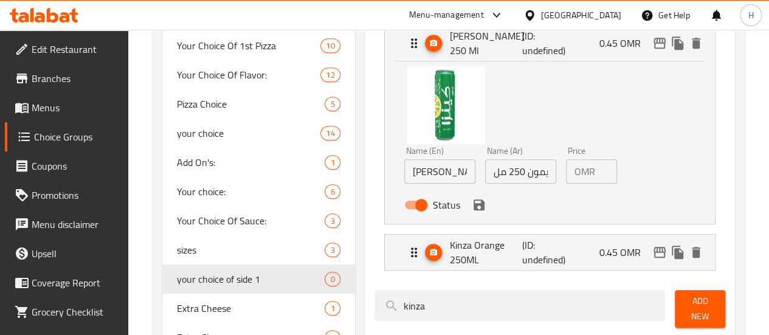
scroll to position [329, 0]
click at [472, 210] on icon "save" at bounding box center [479, 204] width 15 height 15
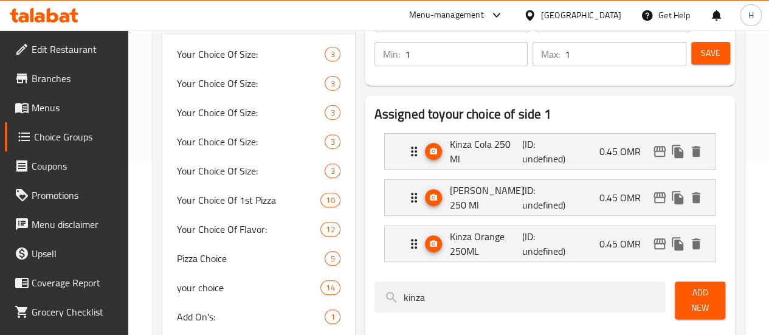
scroll to position [164, 0]
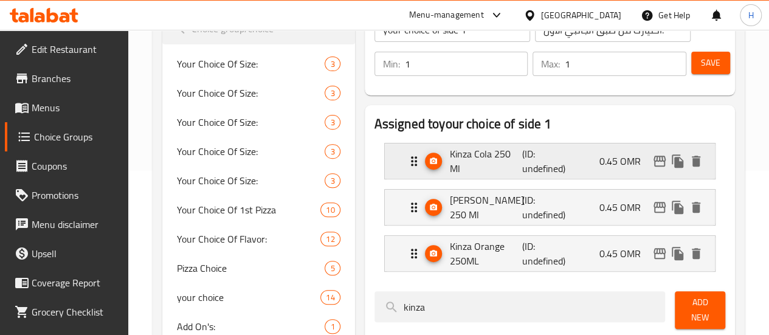
click at [450, 169] on p "Kinza Cola 250 Ml" at bounding box center [486, 161] width 73 height 29
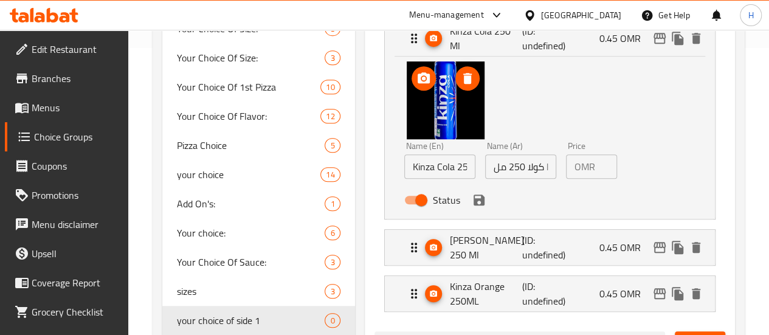
scroll to position [294, 0]
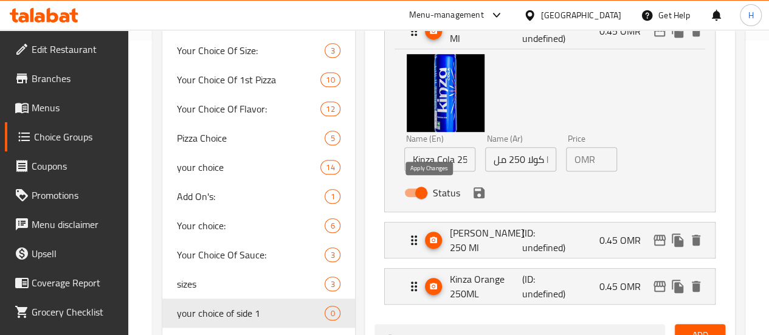
click at [474, 193] on icon "save" at bounding box center [479, 192] width 11 height 11
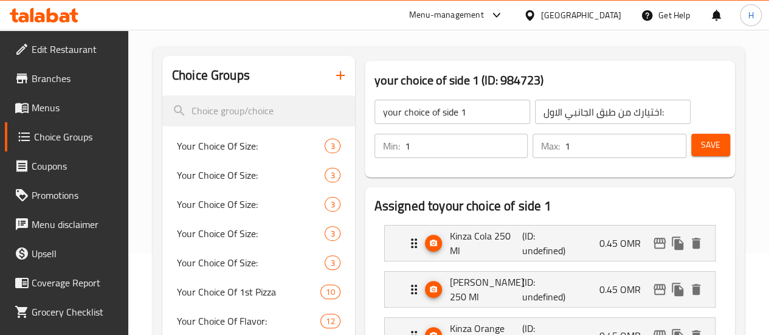
scroll to position [0, 0]
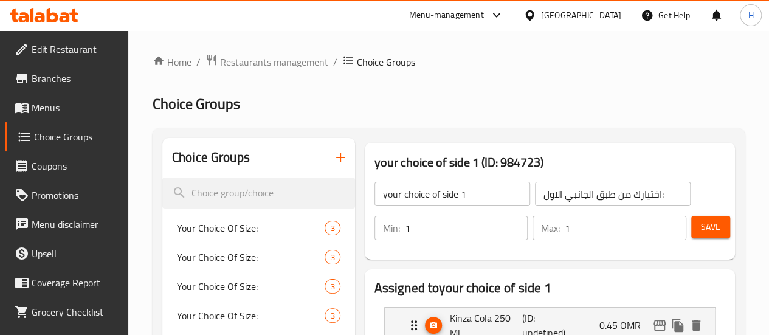
click at [718, 227] on button "Save" at bounding box center [710, 227] width 39 height 23
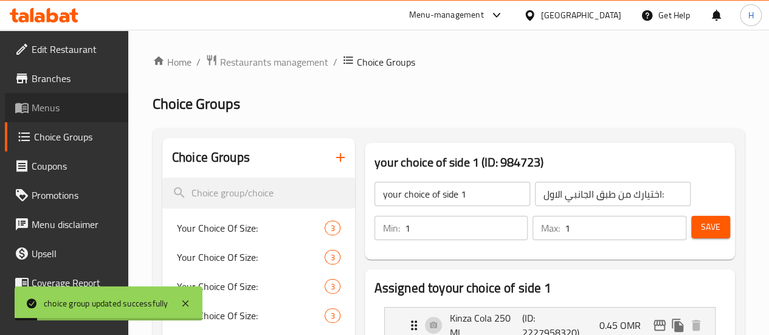
click at [70, 108] on span "Menus" at bounding box center [75, 107] width 87 height 15
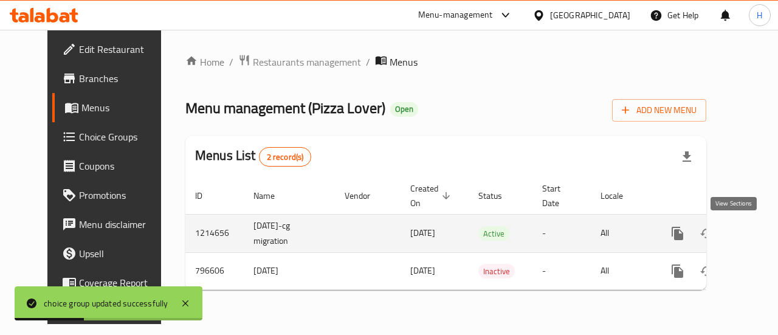
click at [758, 234] on icon "enhanced table" at bounding box center [765, 233] width 15 height 15
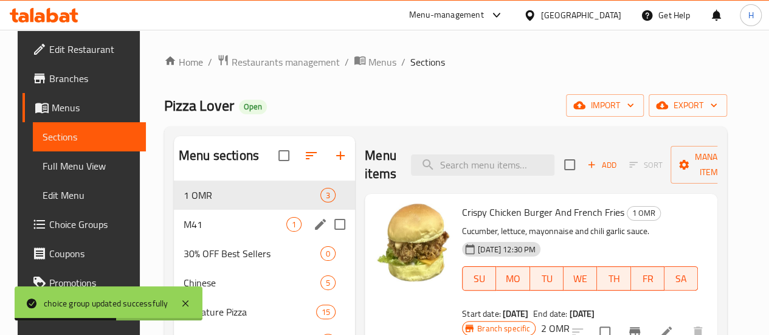
click at [203, 239] on div "M41 1" at bounding box center [264, 224] width 181 height 29
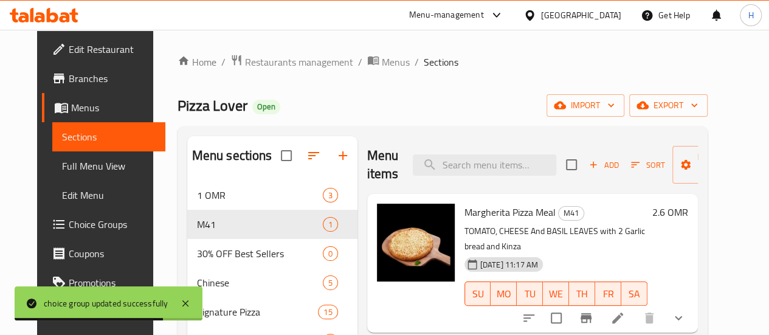
click at [625, 311] on icon at bounding box center [618, 318] width 15 height 15
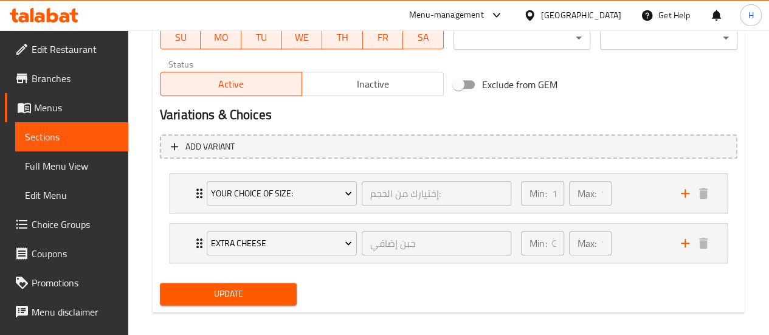
scroll to position [604, 0]
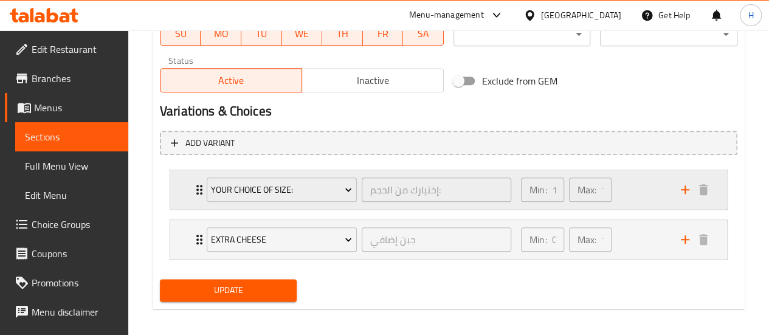
click at [304, 204] on div "Your Choice Of Size: إختيارك من الحجم: ​" at bounding box center [358, 189] width 319 height 39
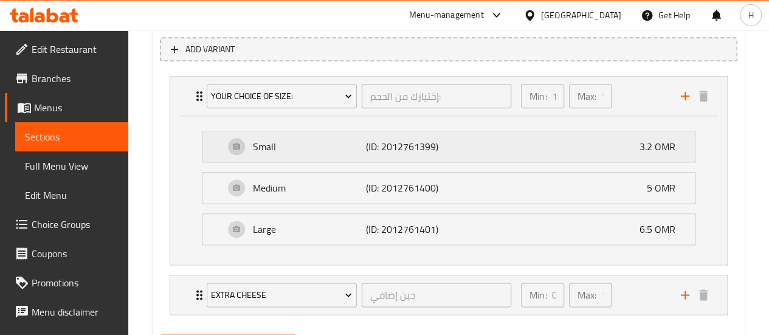
scroll to position [699, 0]
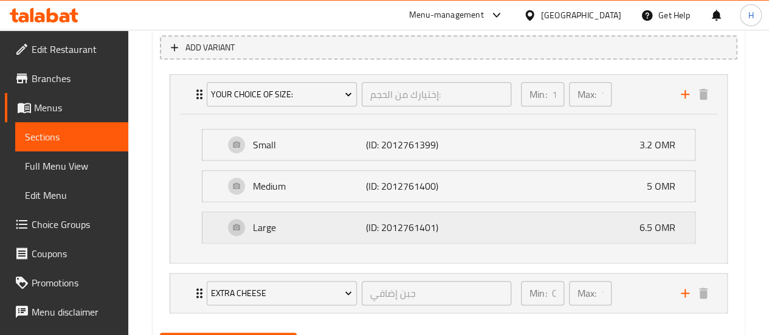
click at [310, 232] on p "Large" at bounding box center [309, 227] width 113 height 15
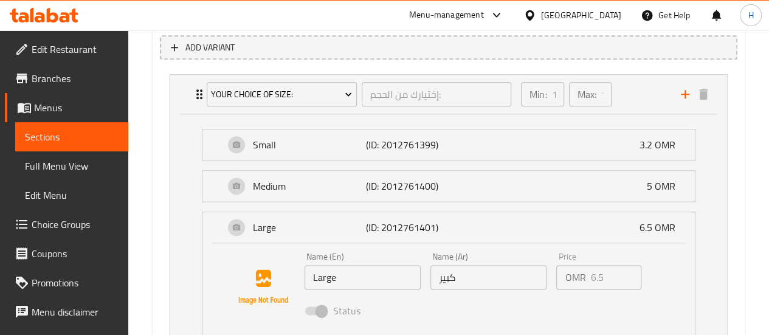
scroll to position [809, 0]
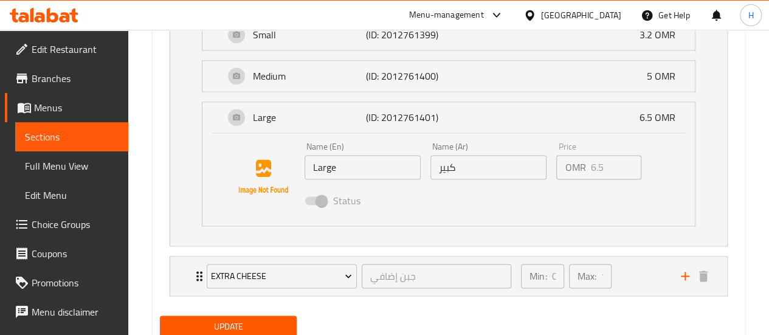
click at [342, 211] on div "Status" at bounding box center [489, 200] width 378 height 33
click at [493, 72] on div "Medium (ID: 2012761400) 5 OMR" at bounding box center [452, 76] width 456 height 30
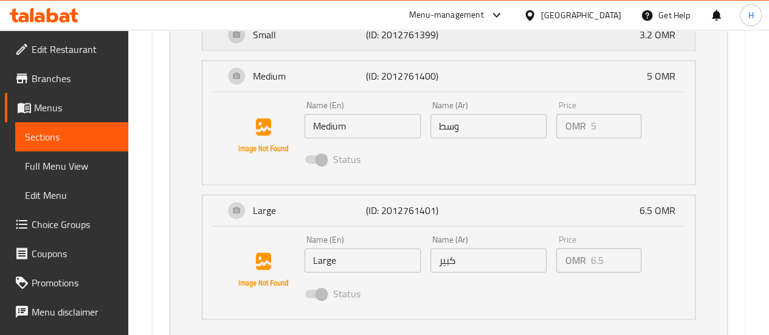
click at [511, 44] on div "Small (ID: 2012761399) 3.2 OMR" at bounding box center [452, 34] width 456 height 30
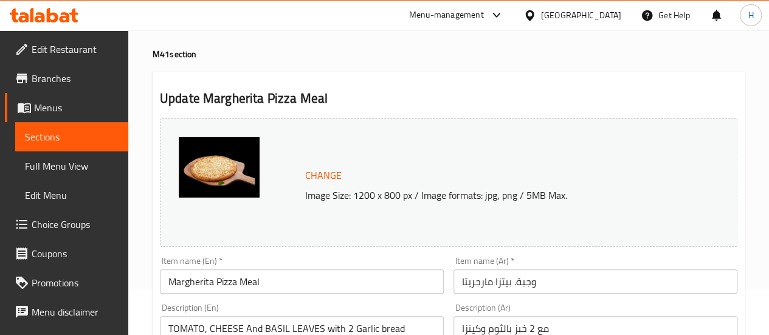
scroll to position [44, 0]
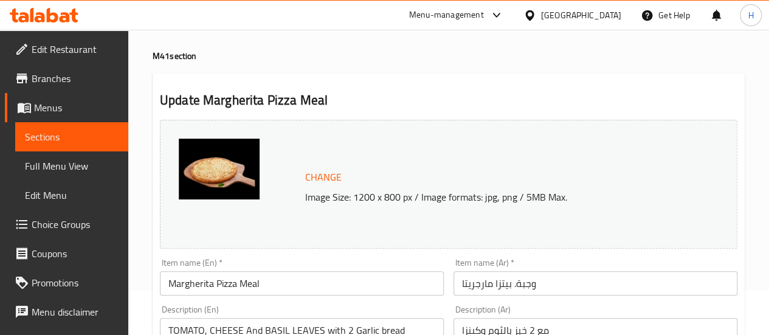
click at [60, 121] on link "Menus" at bounding box center [66, 107] width 123 height 29
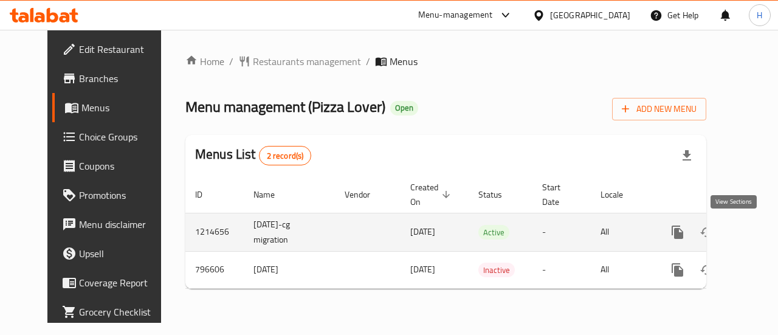
click at [751, 223] on link "enhanced table" at bounding box center [765, 232] width 29 height 29
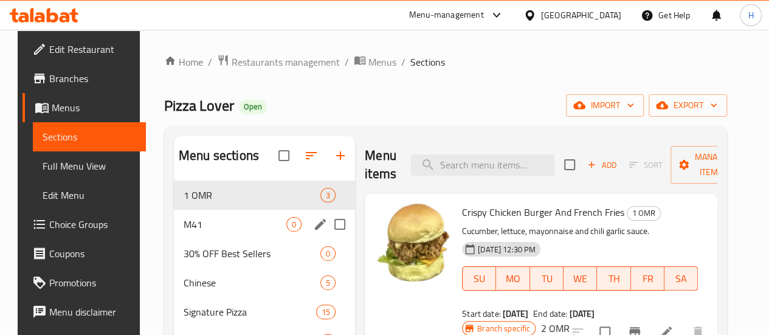
click at [221, 233] on div "M41 0" at bounding box center [264, 224] width 181 height 29
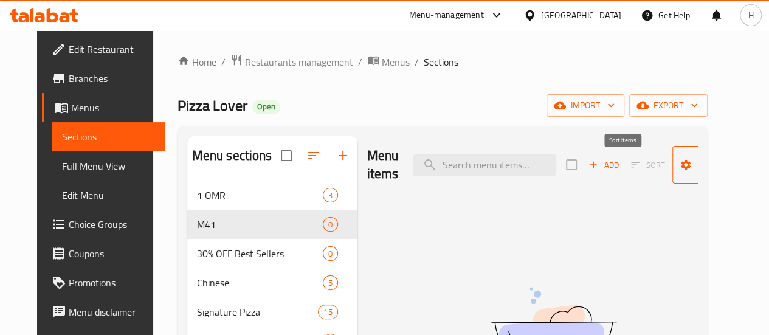
click at [682, 168] on icon "button" at bounding box center [687, 165] width 10 height 10
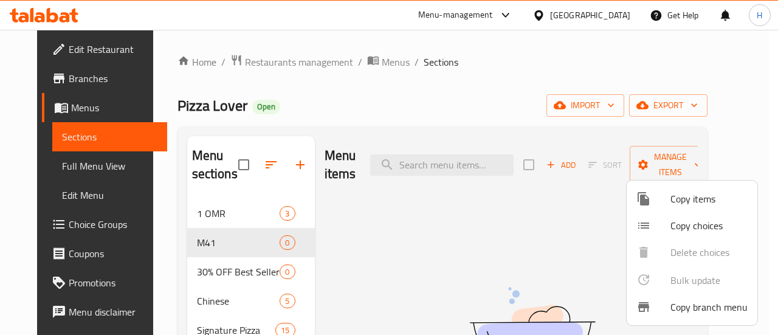
click at [674, 198] on span "Copy items" at bounding box center [709, 199] width 77 height 15
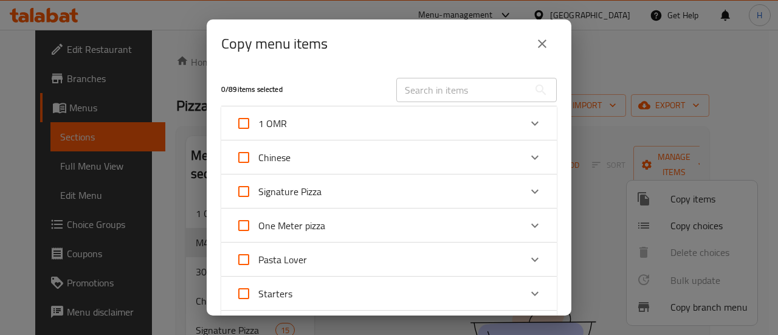
click at [435, 99] on input "text" at bounding box center [463, 90] width 133 height 24
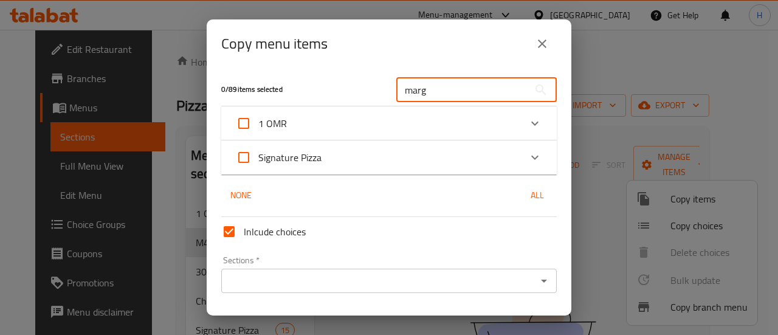
type input "marg"
click at [322, 151] on div "Signature Pizza" at bounding box center [378, 157] width 285 height 29
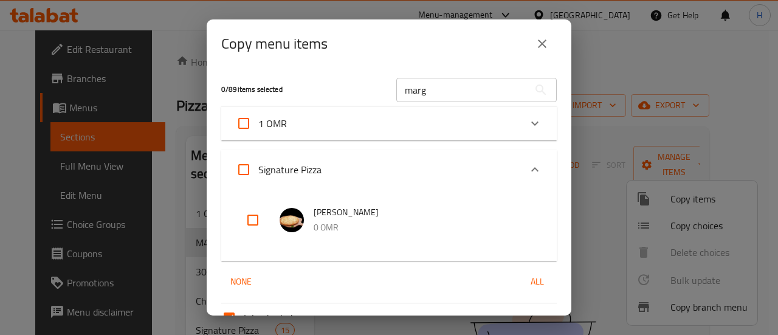
click at [246, 224] on input "checkbox" at bounding box center [252, 220] width 29 height 29
checkbox input "true"
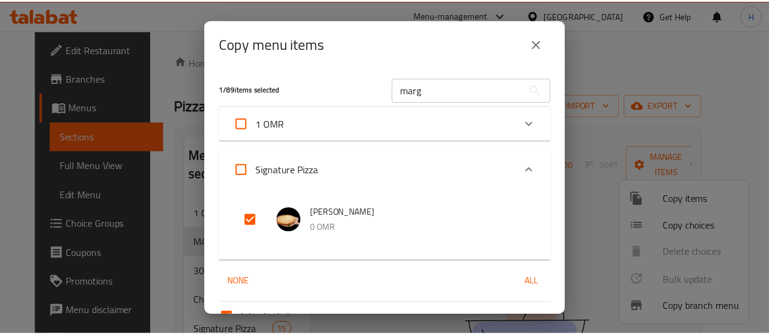
scroll to position [120, 0]
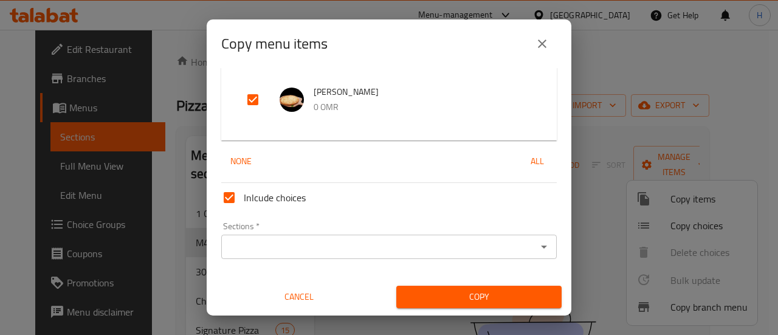
click at [230, 196] on input "Inlcude choices" at bounding box center [229, 197] width 29 height 29
checkbox input "false"
click at [454, 302] on span "Copy" at bounding box center [479, 296] width 146 height 15
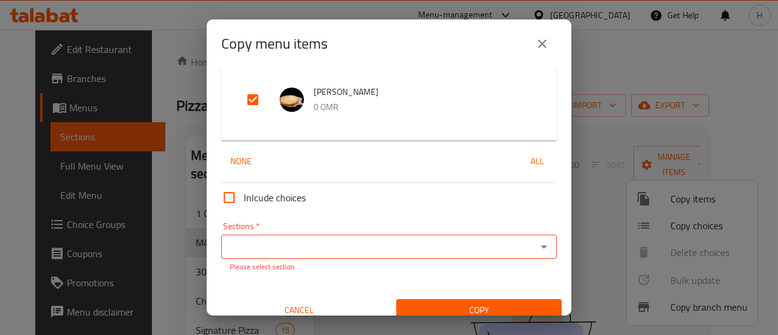
click at [390, 241] on input "Sections   *" at bounding box center [379, 246] width 308 height 17
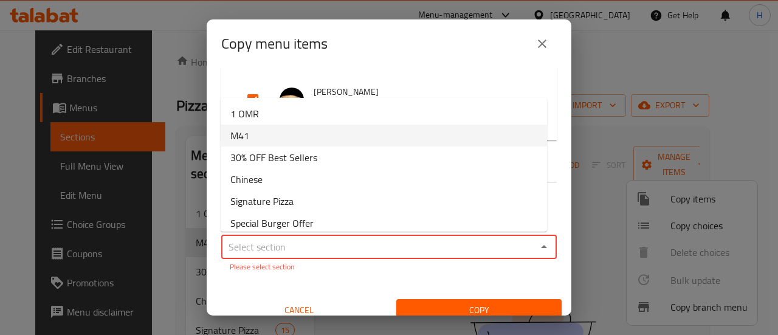
click at [252, 131] on li "M41" at bounding box center [384, 136] width 327 height 22
type input "M41"
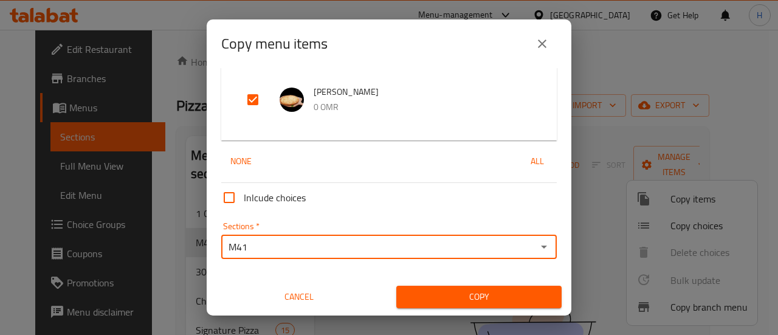
click at [411, 293] on span "Copy" at bounding box center [479, 296] width 146 height 15
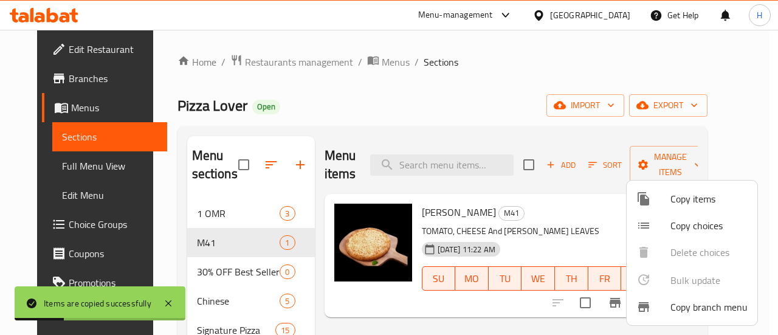
click at [586, 226] on div at bounding box center [389, 167] width 778 height 335
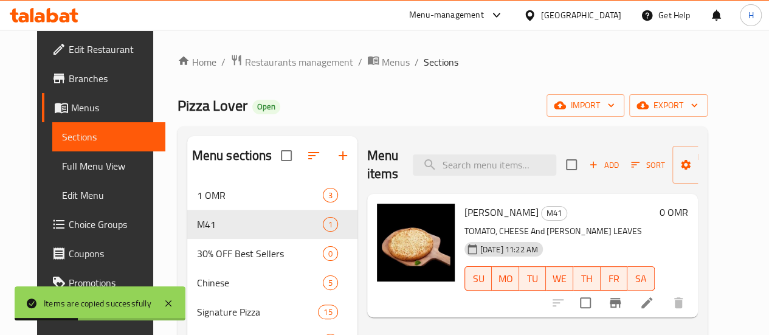
click at [654, 297] on icon at bounding box center [647, 303] width 15 height 15
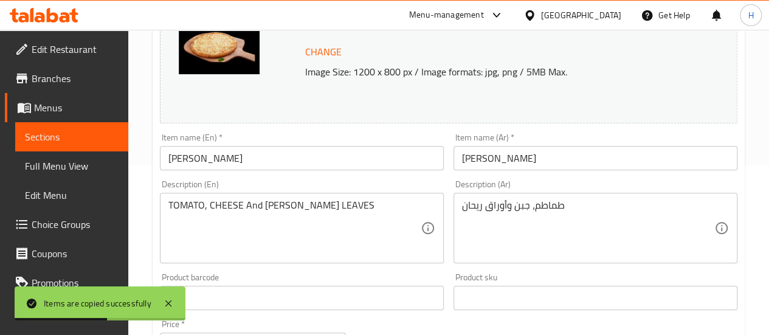
scroll to position [170, 0]
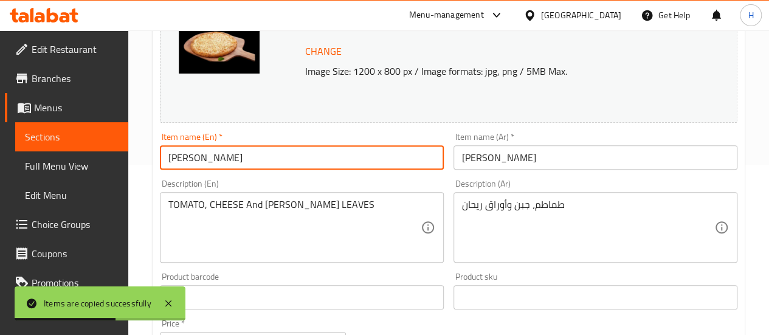
click at [303, 166] on input "[PERSON_NAME]" at bounding box center [302, 157] width 284 height 24
type input "Margherita Pizza Meal"
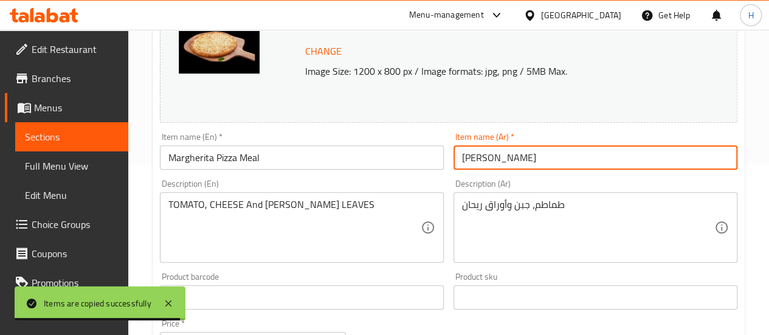
click at [468, 161] on input "[PERSON_NAME]" at bounding box center [596, 157] width 284 height 24
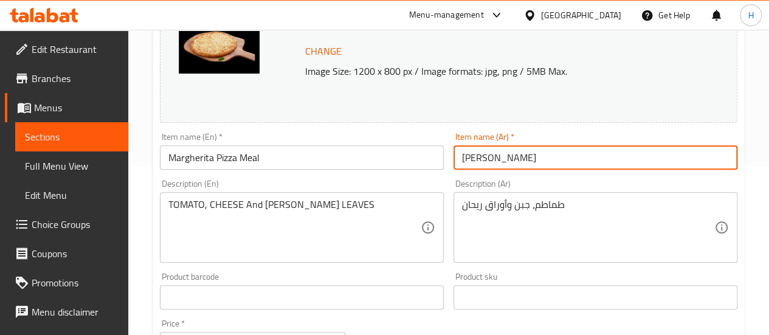
click at [467, 161] on input "[PERSON_NAME]" at bounding box center [596, 157] width 284 height 24
click at [460, 159] on input "[PERSON_NAME]" at bounding box center [596, 157] width 284 height 24
type input "[PERSON_NAME]"
click at [459, 207] on div "طماطم، جبن وأوراق ريحان Description (Ar)" at bounding box center [596, 227] width 284 height 71
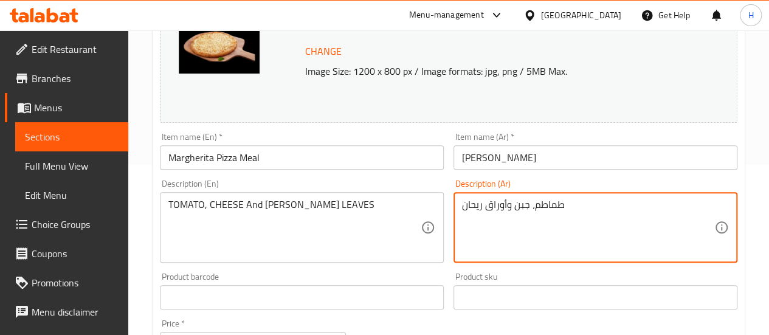
paste textarea "مع 2 خبز بالثوم وكينزا"
type textarea "مع 2 خبز بالثوم وكينزا طماطم، جبن وأوراق ريحان"
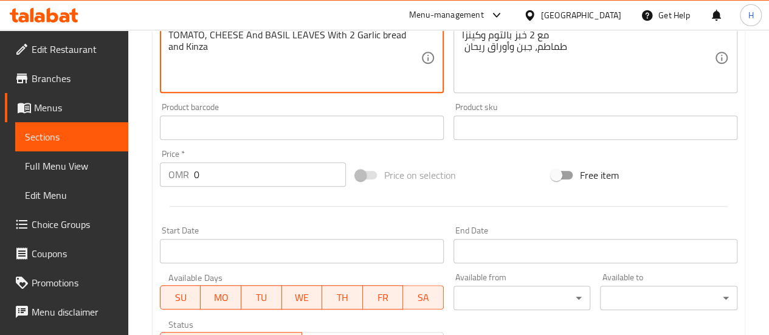
scroll to position [341, 0]
type textarea "TOMATO, CHEESE And BASIL LEAVES With 2 Garlic bread and Kinza"
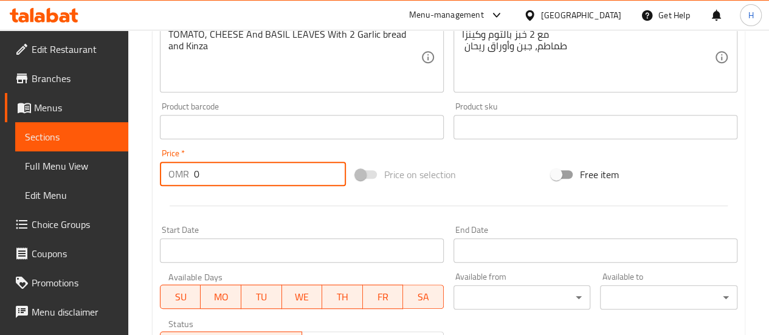
click at [249, 177] on input "0" at bounding box center [270, 174] width 152 height 24
type input "2.6"
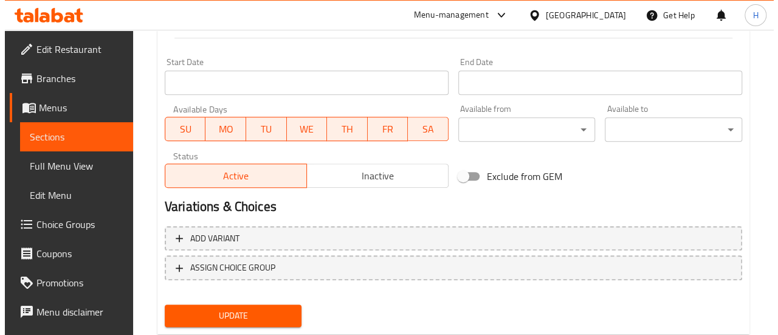
scroll to position [542, 0]
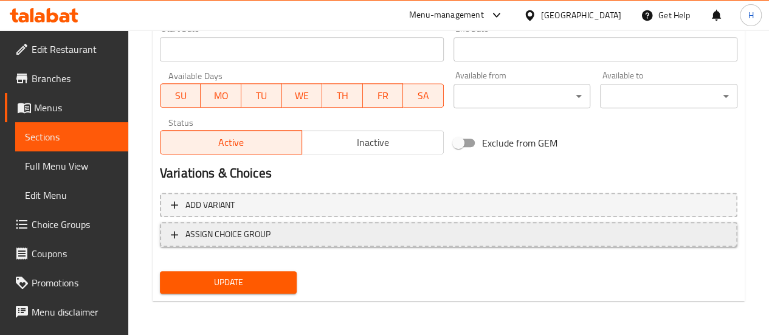
click at [248, 241] on span "ASSIGN CHOICE GROUP" at bounding box center [227, 234] width 85 height 15
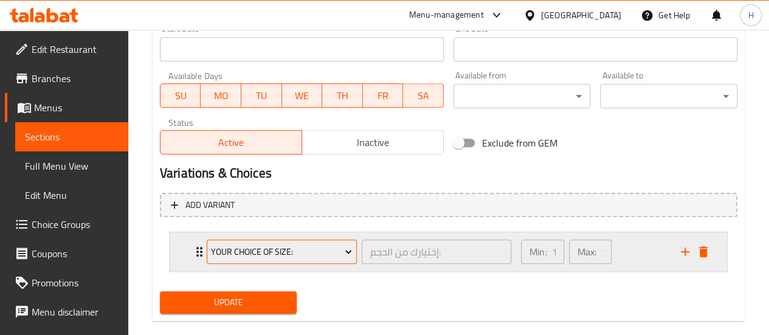
click at [306, 254] on span "Your Choice Of Size:" at bounding box center [281, 251] width 141 height 15
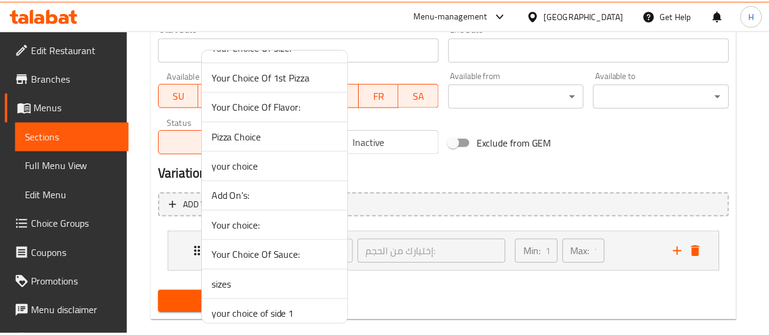
scroll to position [163, 0]
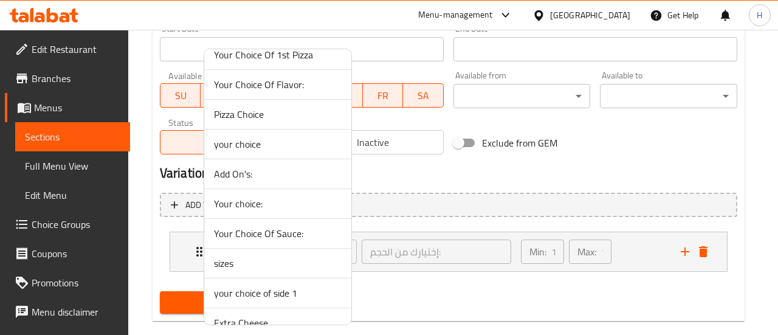
click at [277, 290] on span "your choice of side 1" at bounding box center [278, 293] width 128 height 15
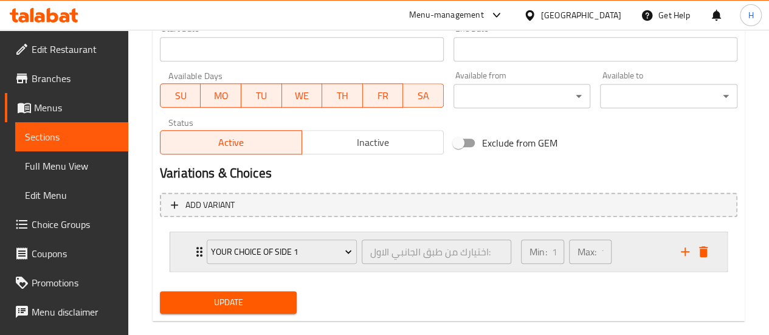
click at [327, 268] on div "your choice of side 1 اختيارك من طبق الجانبي الاول: ​" at bounding box center [358, 251] width 319 height 39
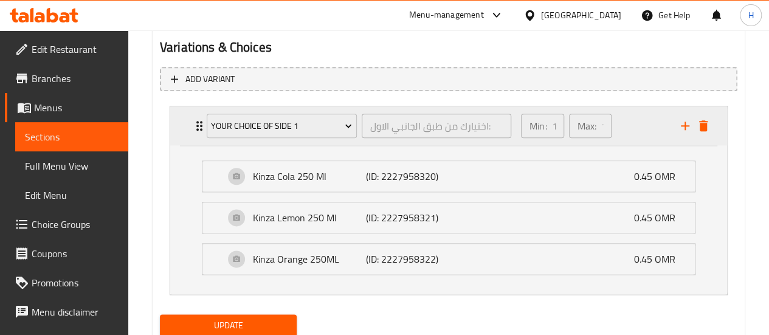
scroll to position [709, 0]
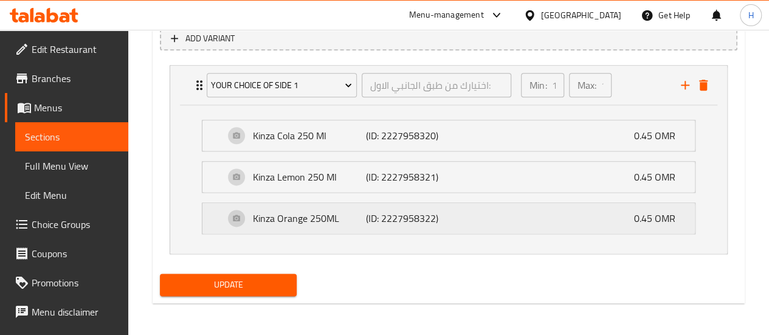
click at [333, 220] on p "Kinza Orange 250ML" at bounding box center [309, 218] width 113 height 15
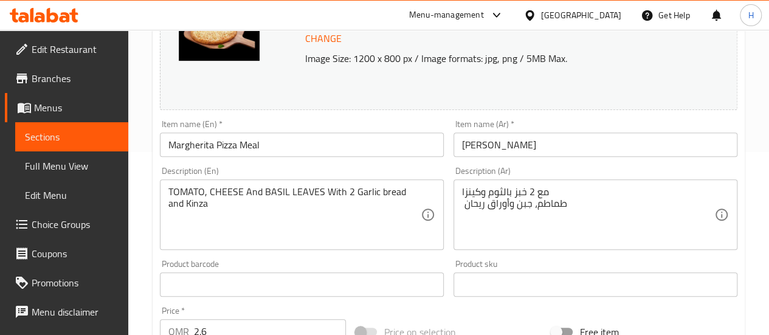
scroll to position [181, 0]
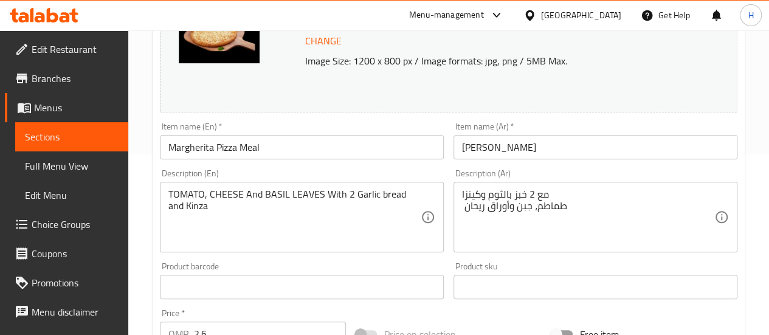
click at [406, 153] on input "Margherita Pizza Meal" at bounding box center [302, 147] width 284 height 24
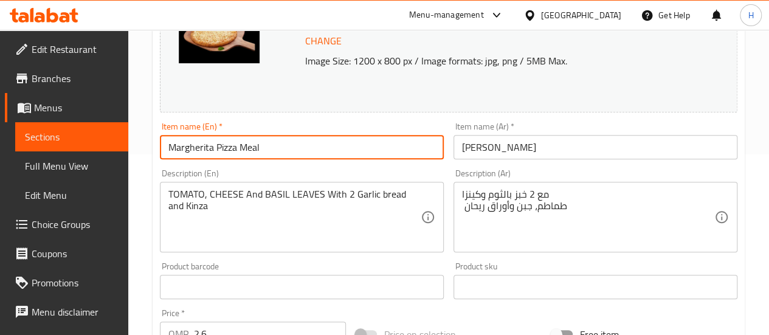
click at [376, 147] on input "Margherita Pizza Meal" at bounding box center [302, 147] width 284 height 24
click at [463, 145] on input "[PERSON_NAME]" at bounding box center [596, 147] width 284 height 24
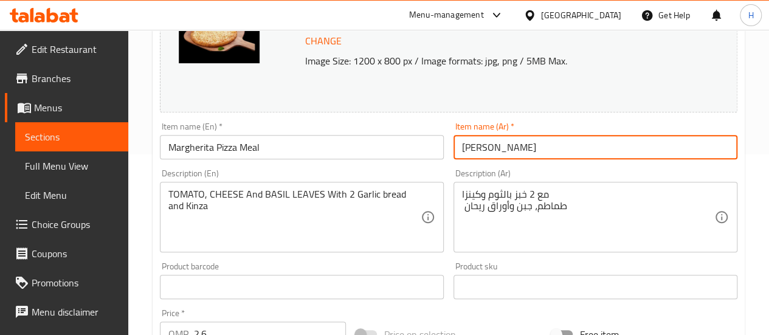
paste input "وجبة"
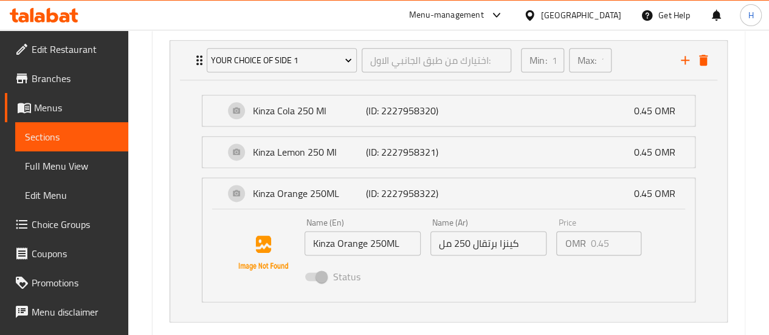
scroll to position [802, 0]
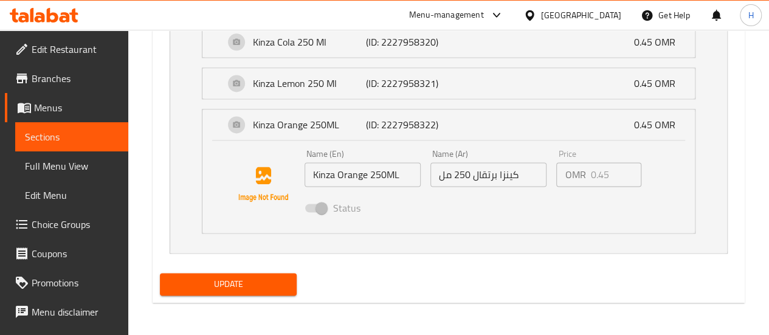
type input "[PERSON_NAME] وجبة"
click at [244, 287] on span "Update" at bounding box center [229, 284] width 118 height 15
click at [66, 156] on link "Full Menu View" at bounding box center [71, 165] width 113 height 29
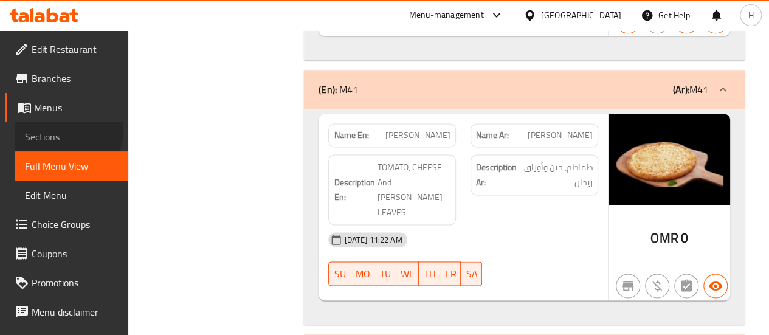
click at [57, 130] on span "Sections" at bounding box center [72, 137] width 94 height 15
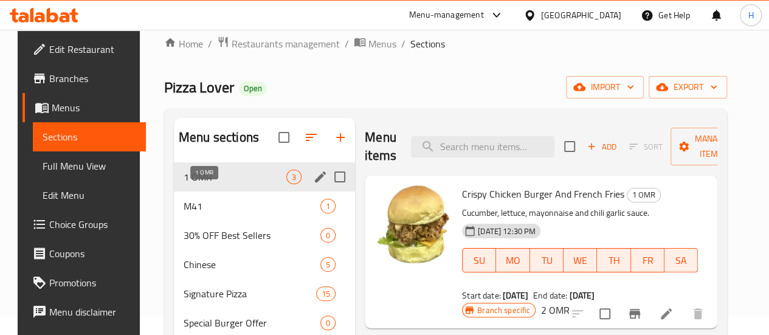
scroll to position [18, 0]
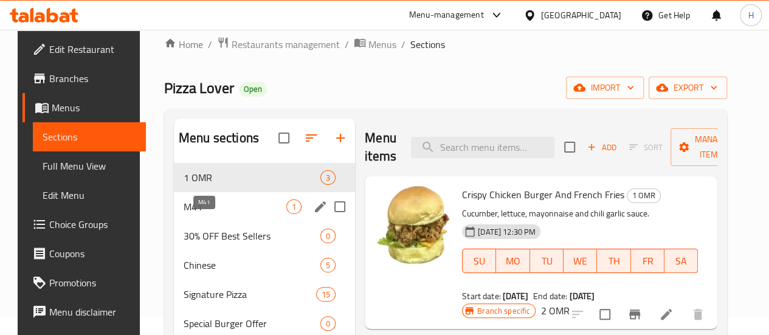
click at [204, 221] on div "M41 1" at bounding box center [264, 206] width 181 height 29
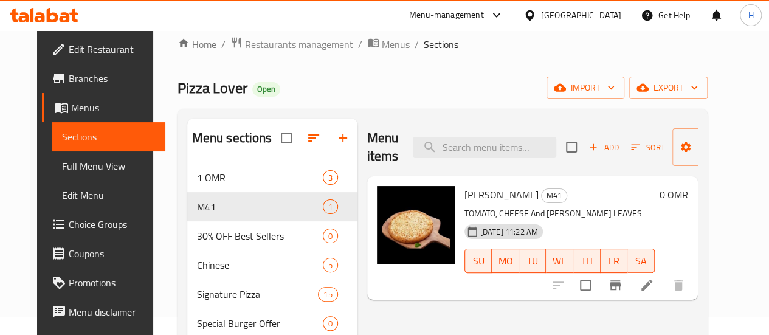
click at [653, 286] on icon at bounding box center [647, 285] width 11 height 11
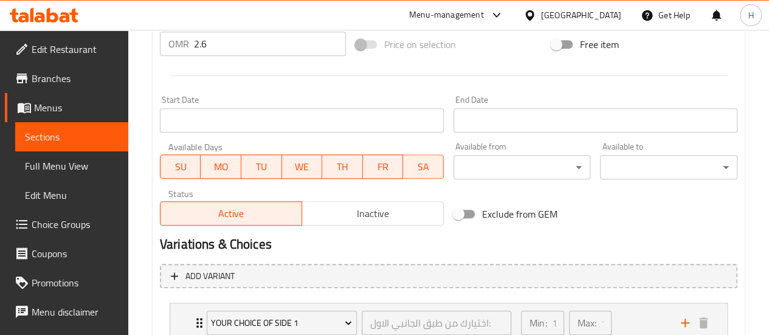
scroll to position [561, 0]
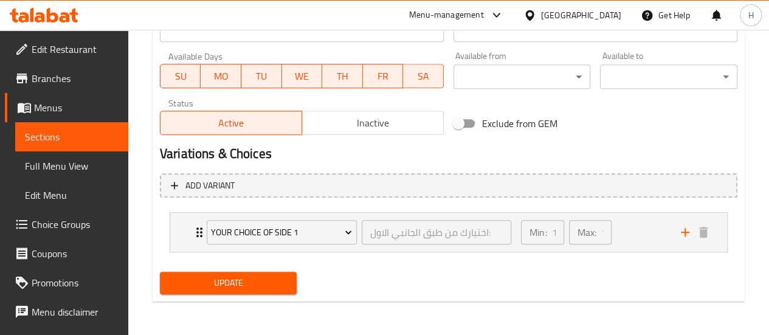
click at [76, 145] on link "Sections" at bounding box center [71, 136] width 113 height 29
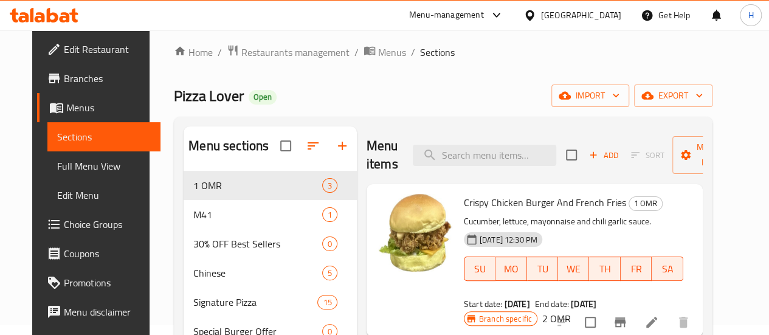
scroll to position [3, 0]
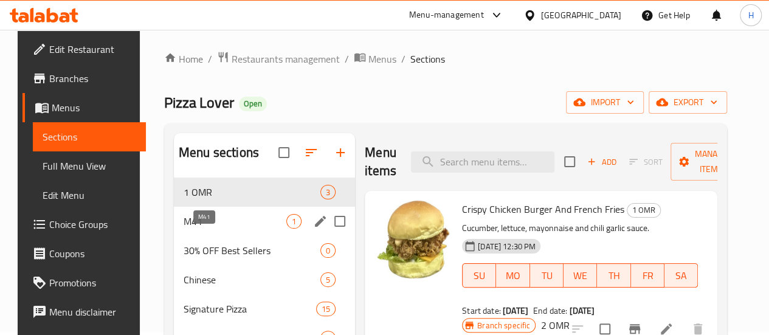
click at [208, 229] on span "M41" at bounding box center [235, 221] width 103 height 15
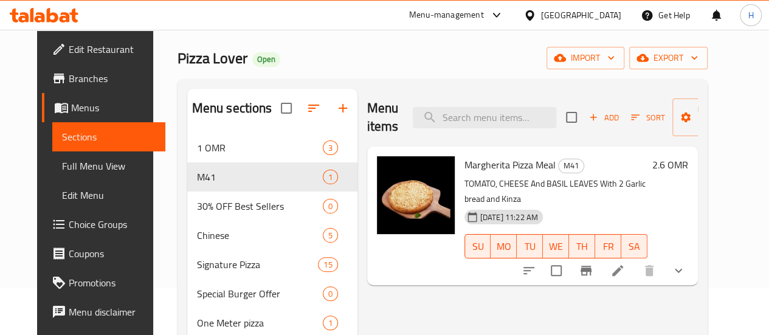
scroll to position [48, 0]
